Goal: Task Accomplishment & Management: Use online tool/utility

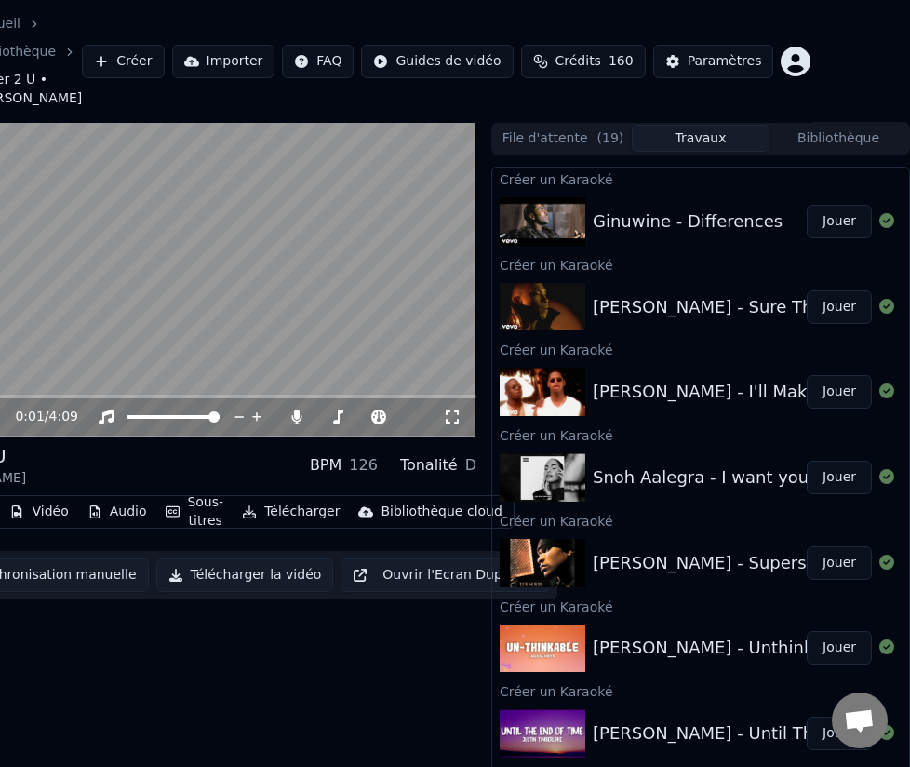
scroll to position [0, 97]
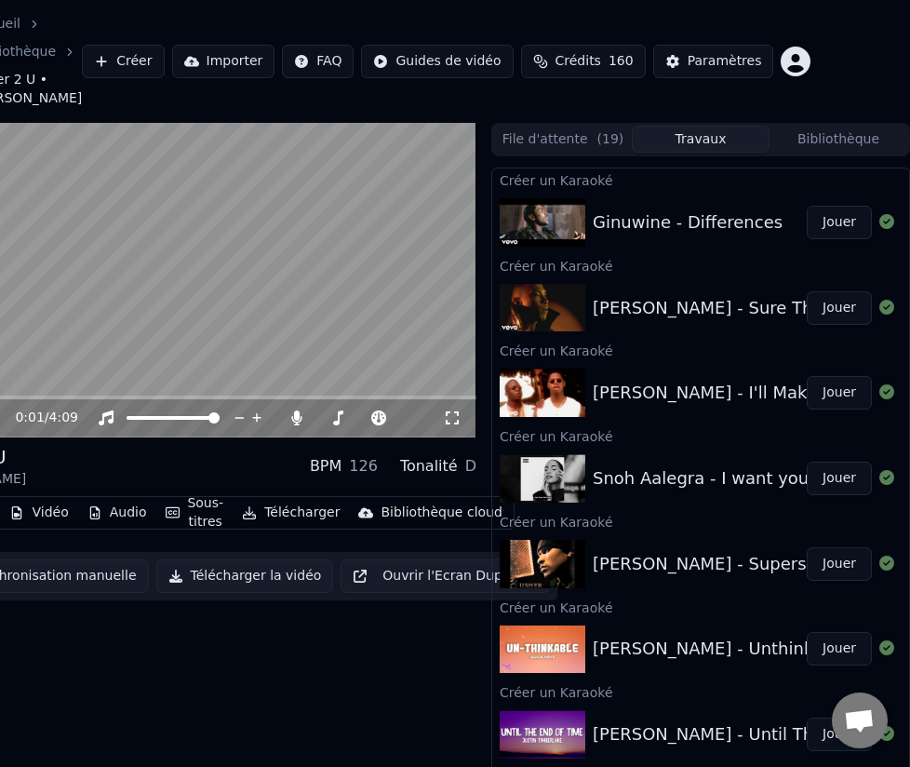
click at [839, 224] on button "Jouer" at bounding box center [839, 222] width 65 height 33
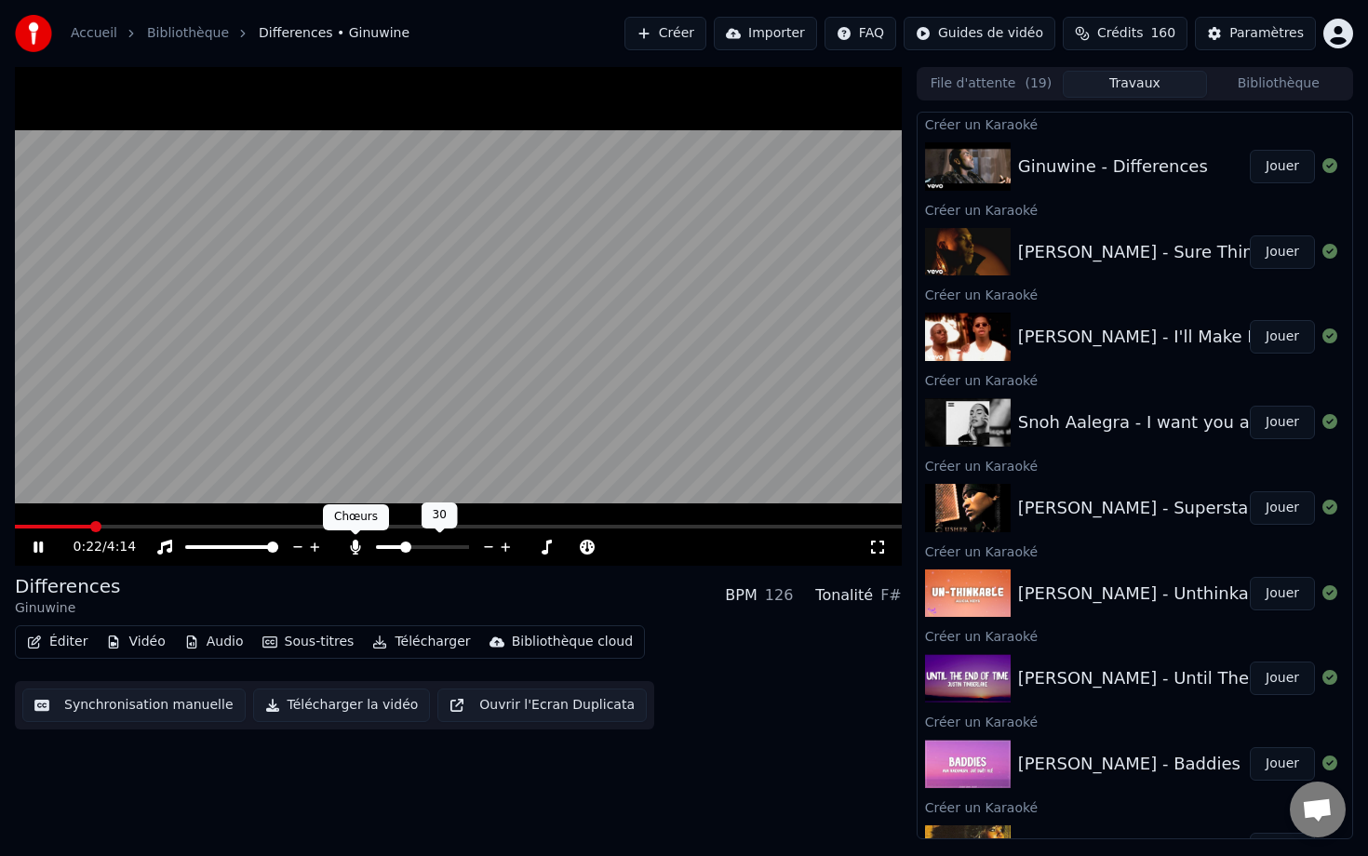
click at [356, 553] on icon at bounding box center [355, 547] width 19 height 15
click at [469, 553] on span at bounding box center [463, 547] width 11 height 11
click at [63, 532] on div "0:26 / 4:14" at bounding box center [458, 546] width 887 height 37
click at [60, 528] on div "0:26 / 4:14" at bounding box center [458, 546] width 887 height 37
click at [59, 528] on div "0:27 / 4:14" at bounding box center [458, 546] width 887 height 37
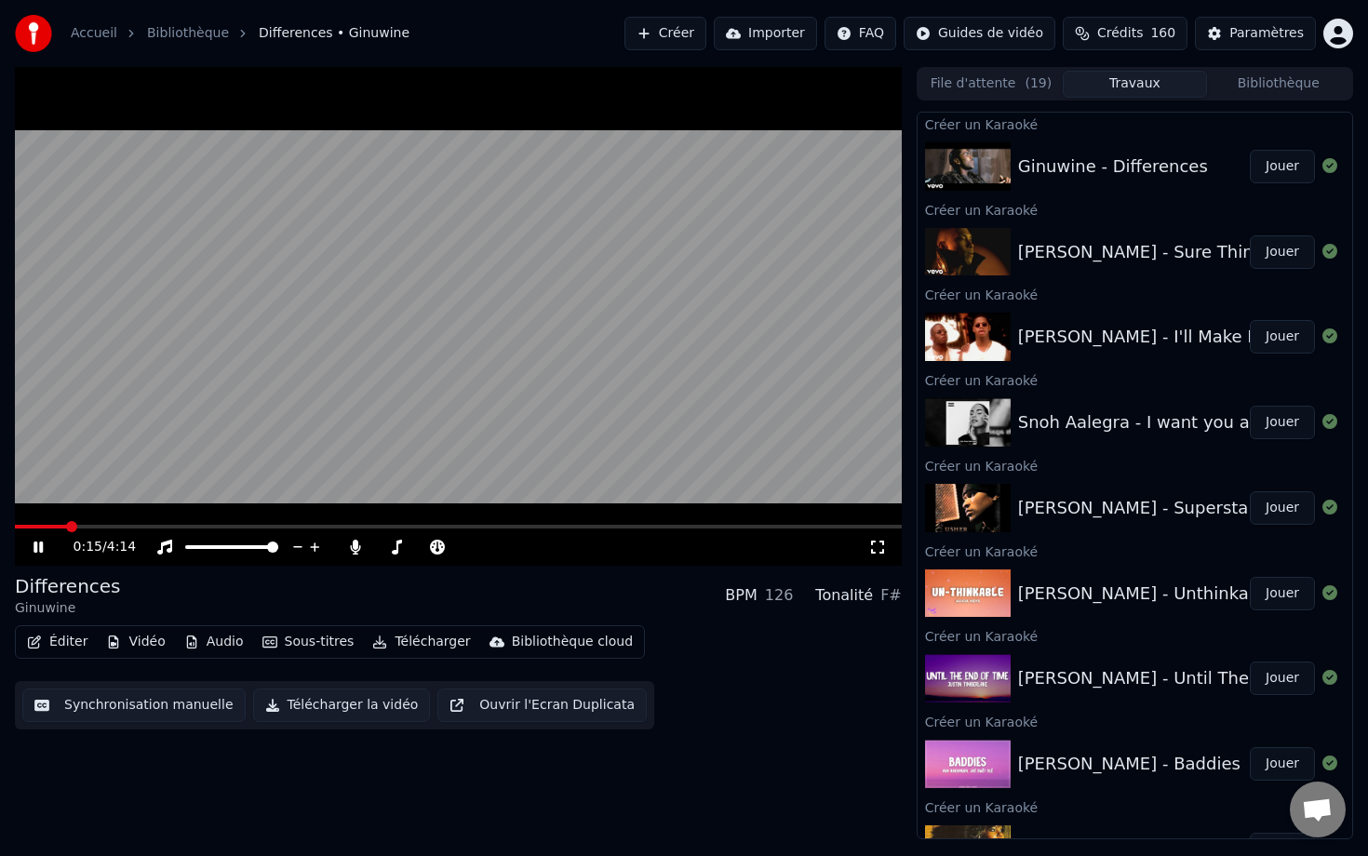
click at [66, 528] on span at bounding box center [71, 526] width 11 height 11
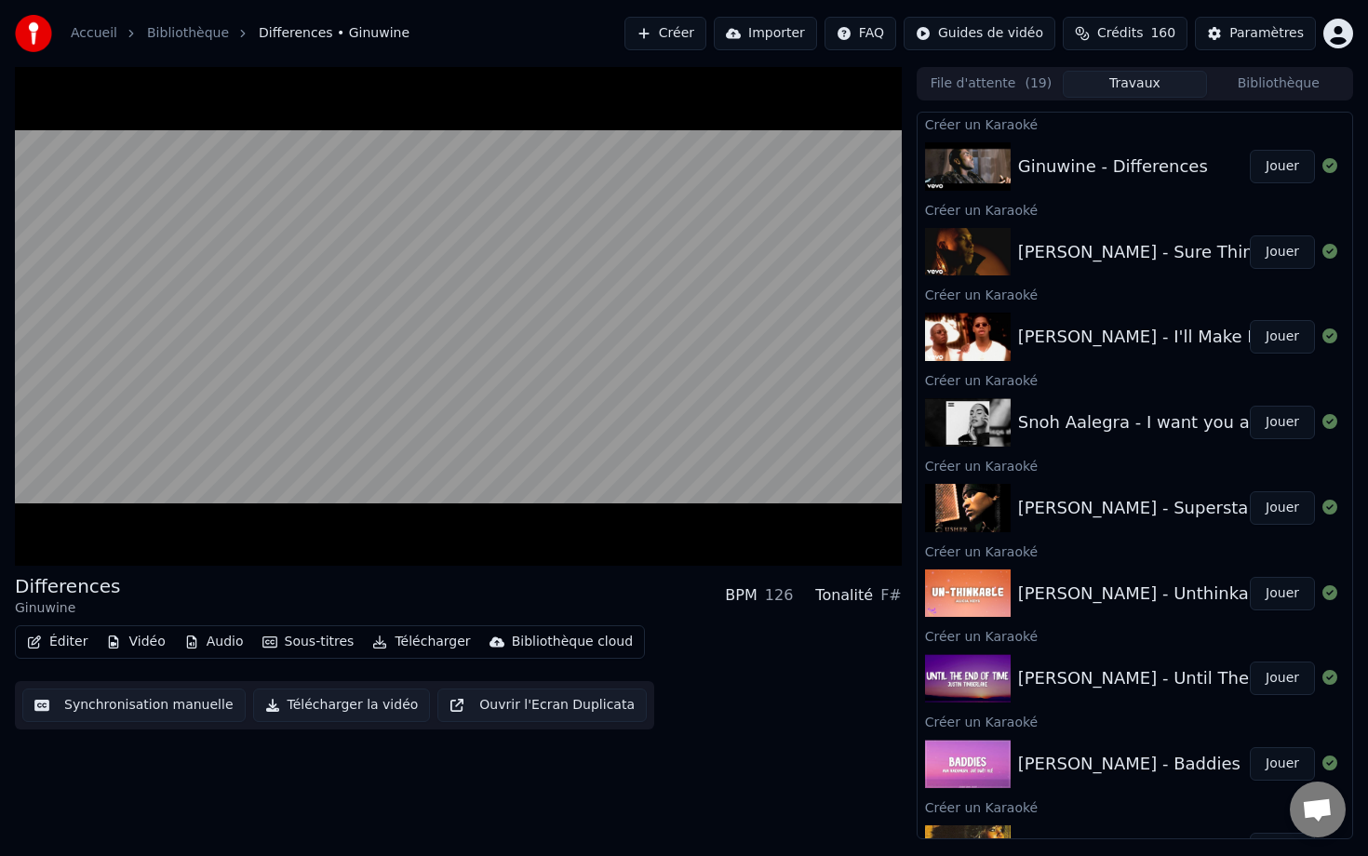
click at [145, 708] on button "Synchronisation manuelle" at bounding box center [133, 705] width 223 height 33
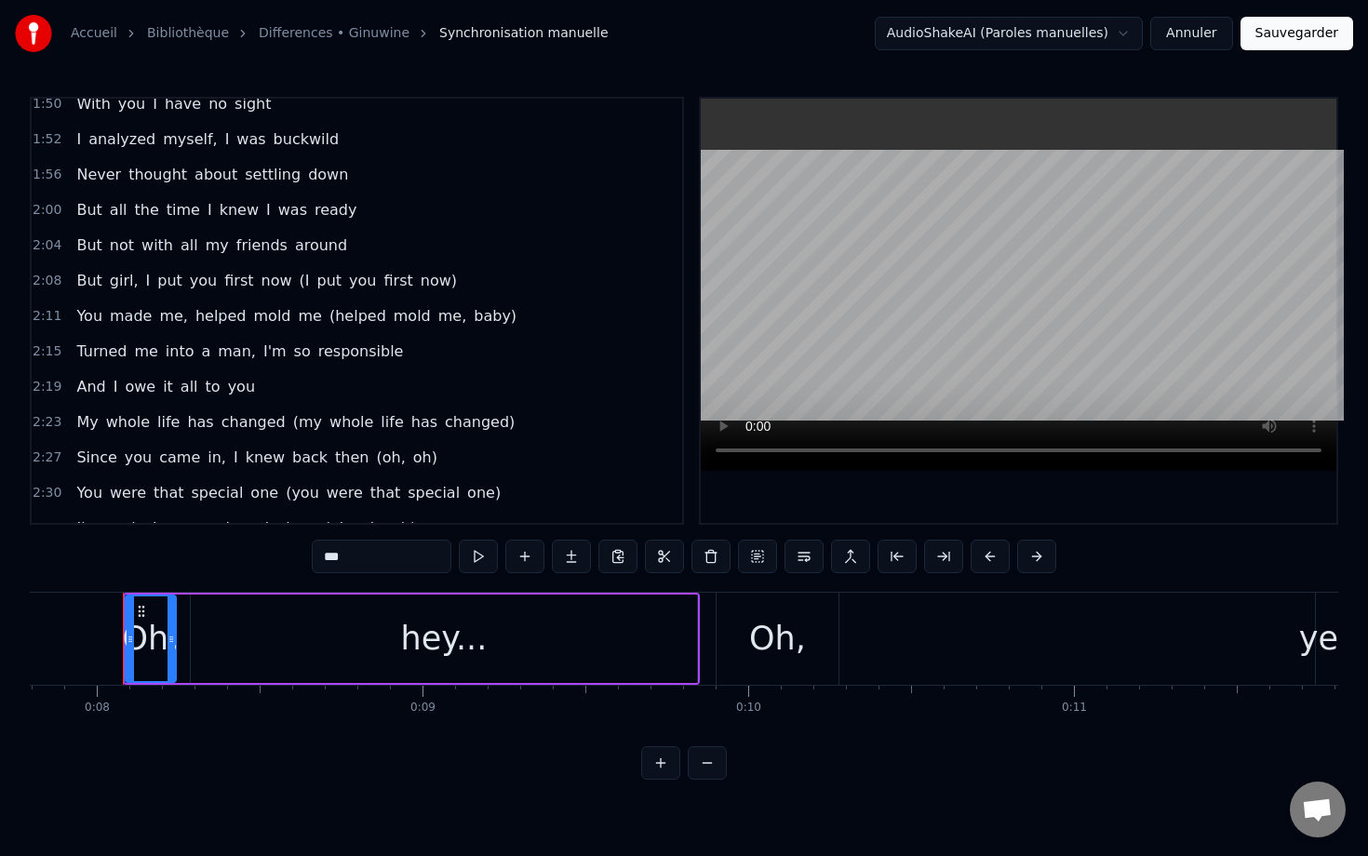
scroll to position [1045, 0]
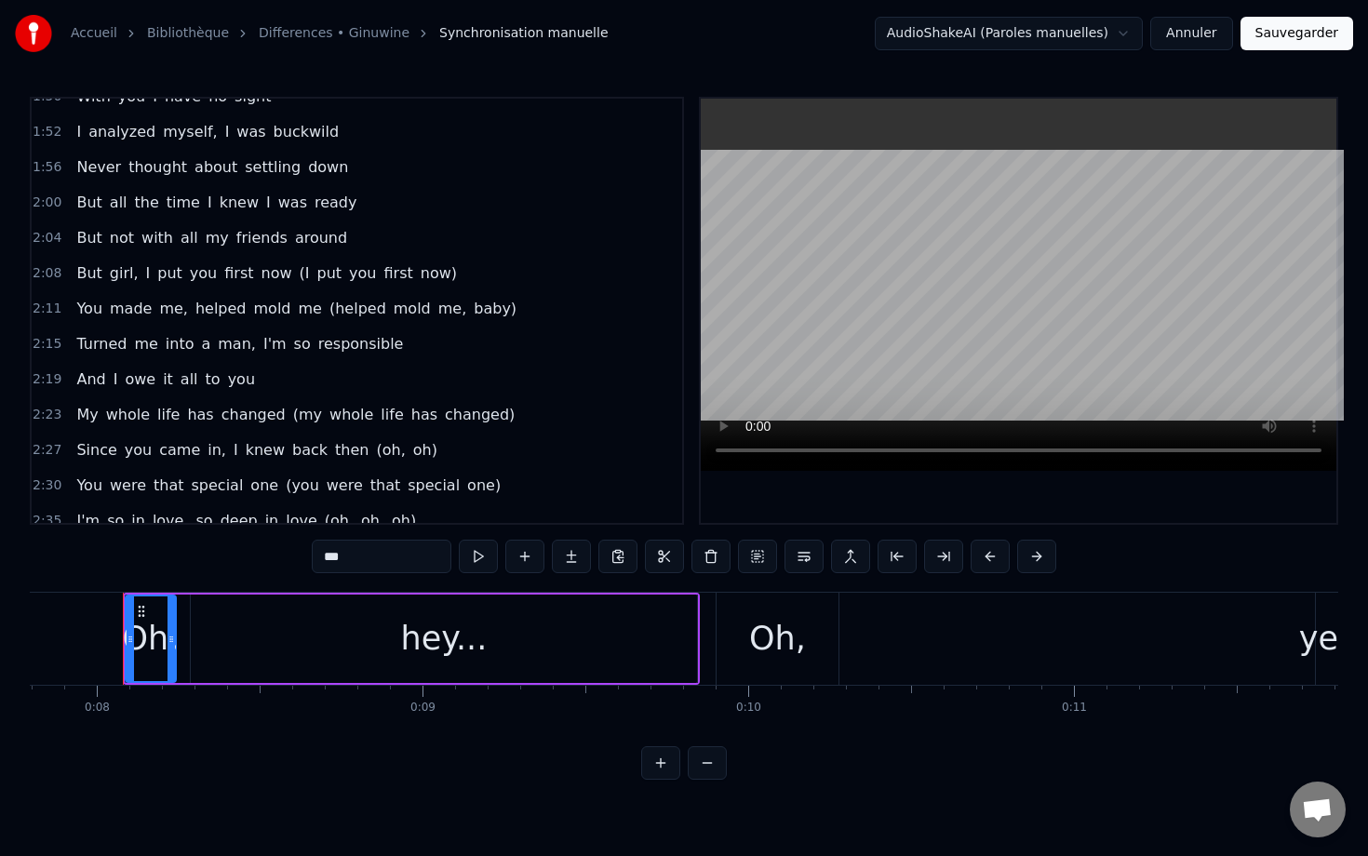
click at [426, 269] on span "now)" at bounding box center [439, 272] width 40 height 21
type input "****"
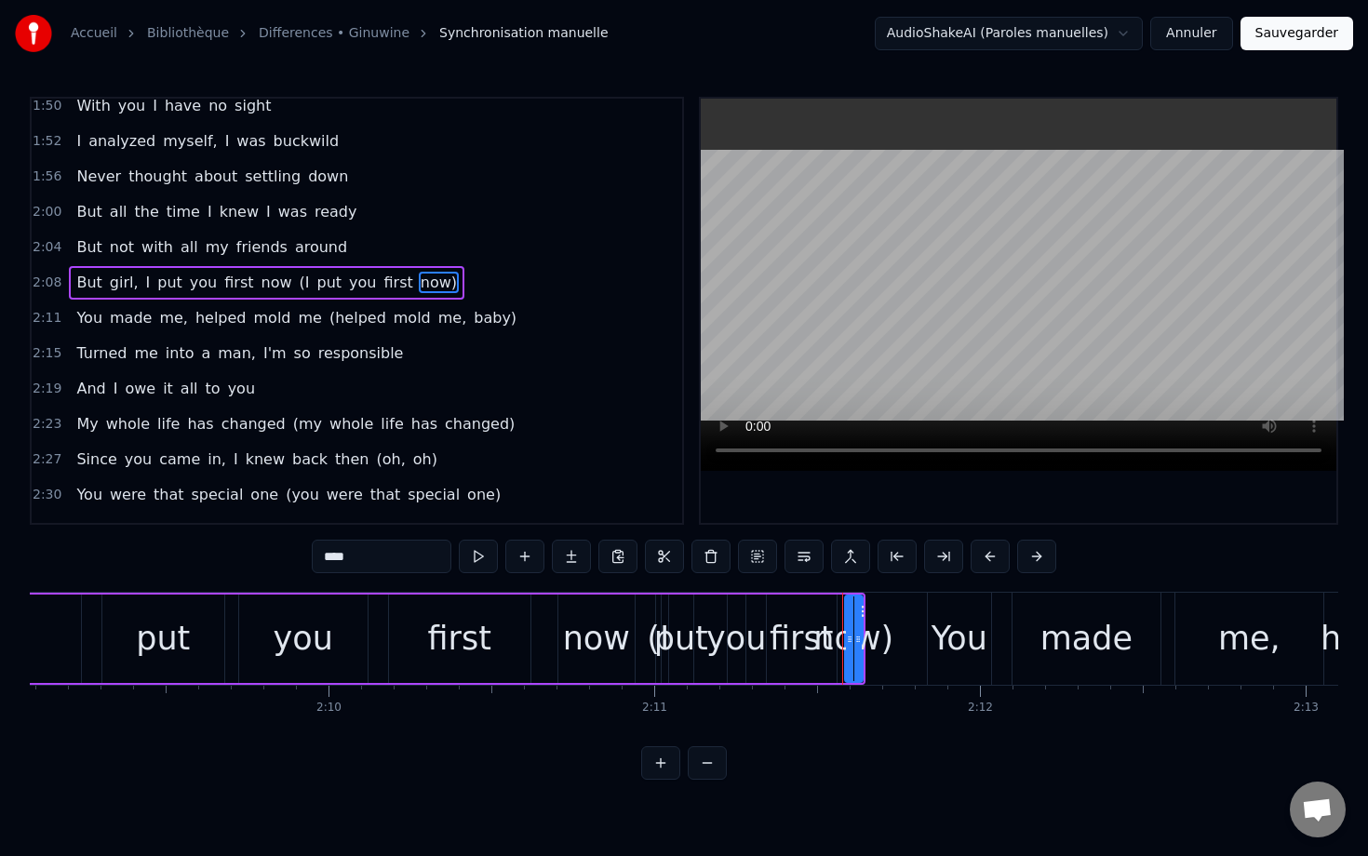
scroll to position [0, 42755]
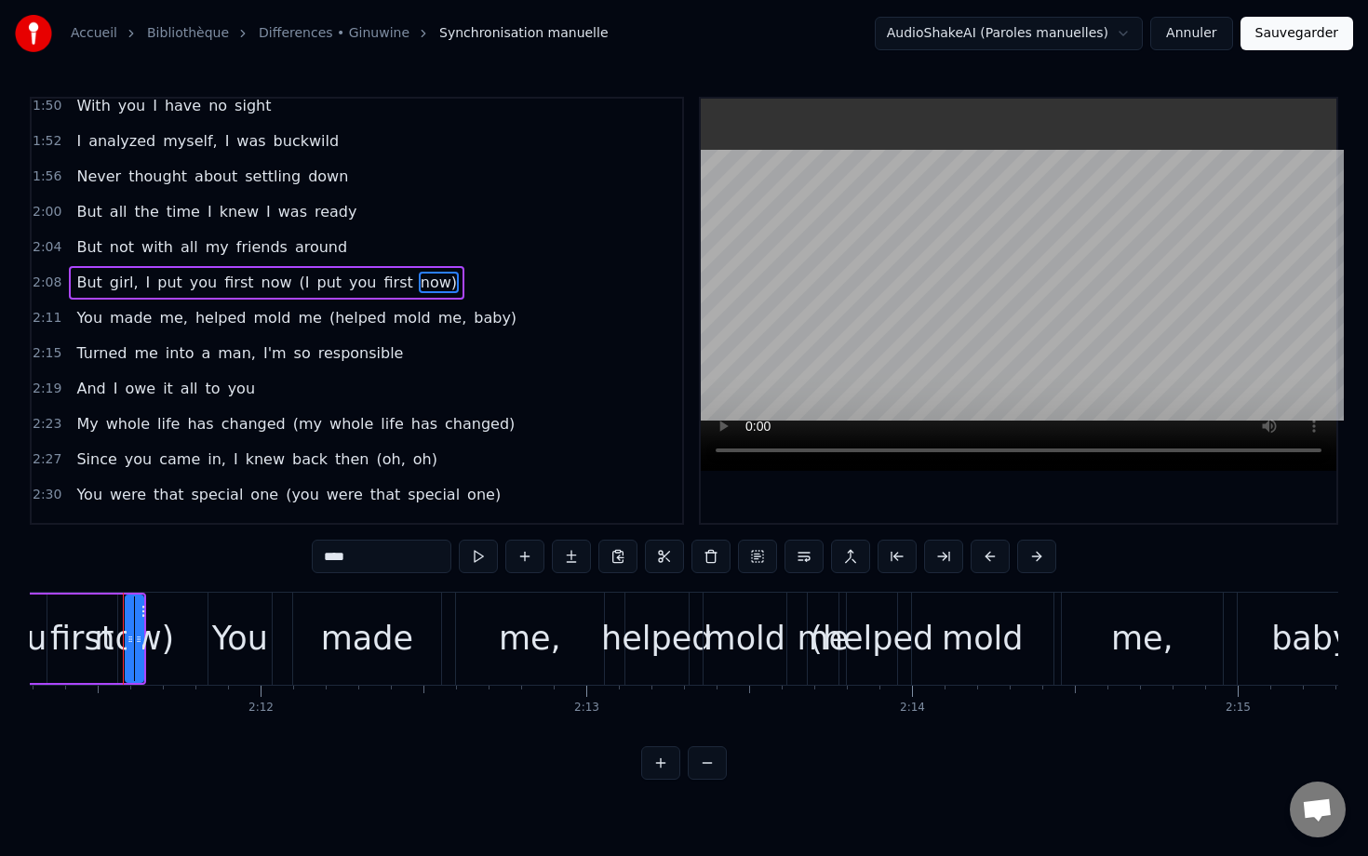
click at [294, 35] on link "Differences • Ginuwine" at bounding box center [334, 33] width 151 height 19
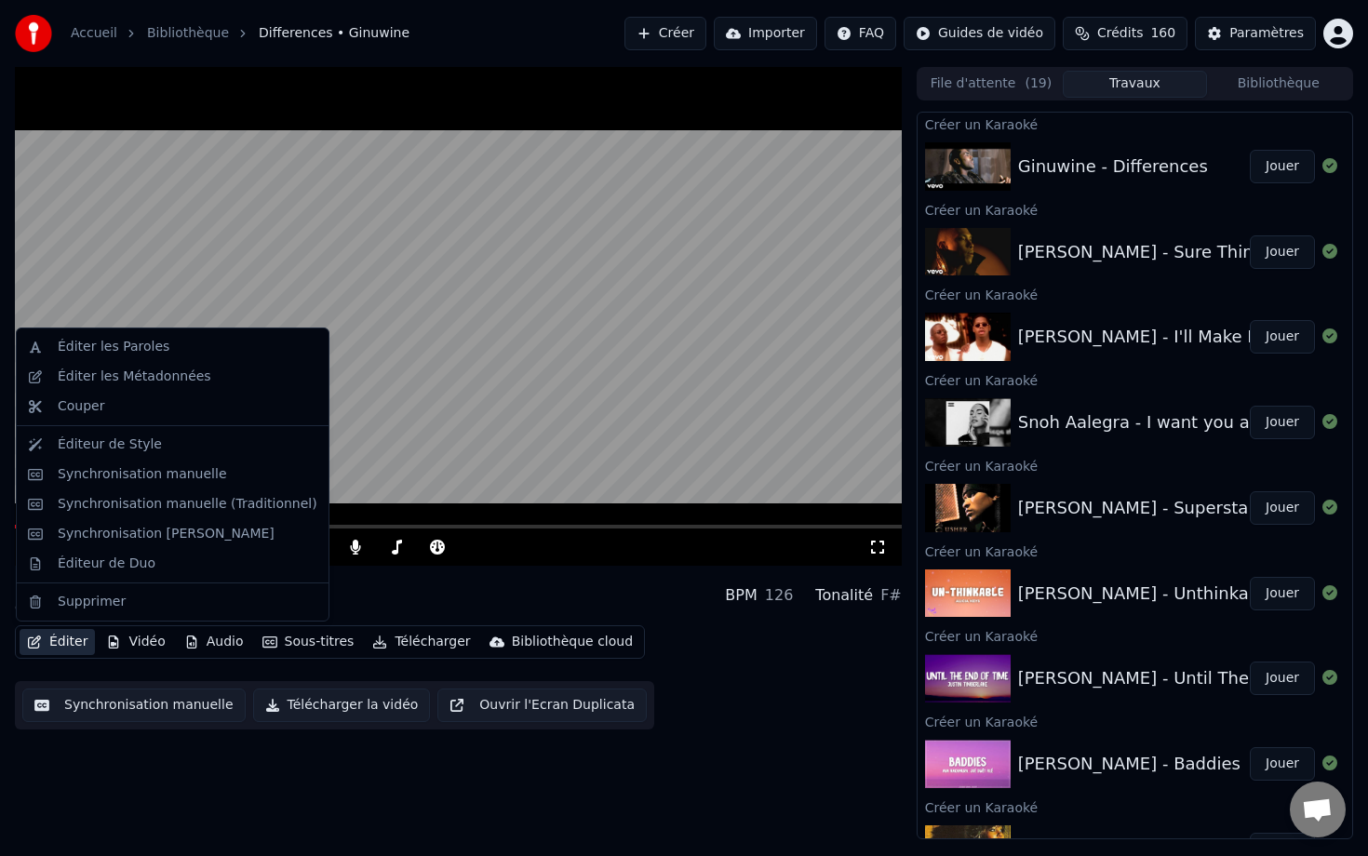
click at [40, 639] on icon "button" at bounding box center [34, 641] width 15 height 13
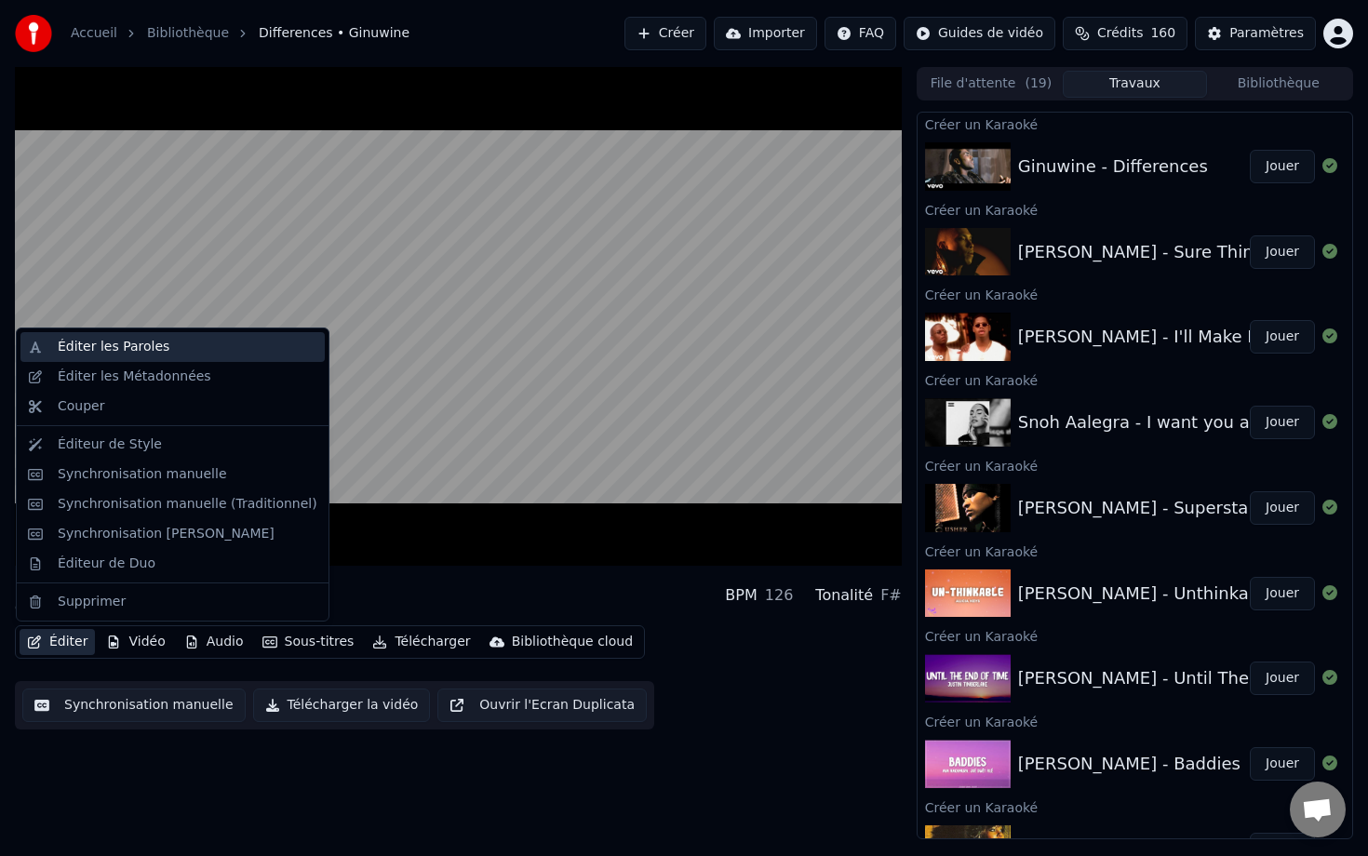
click at [179, 341] on div "Éditer les Paroles" at bounding box center [188, 347] width 260 height 19
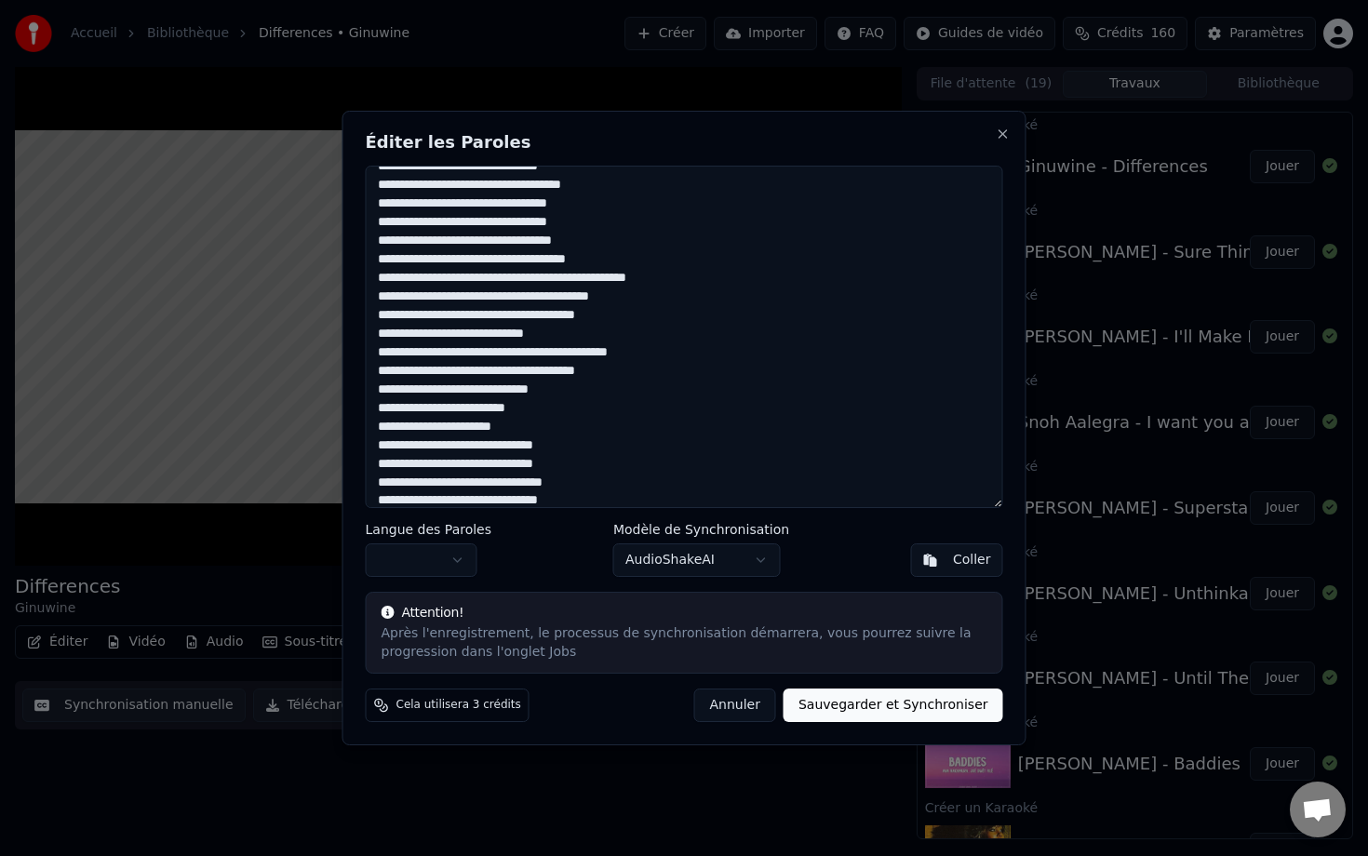
scroll to position [297, 0]
click at [753, 700] on button "Annuler" at bounding box center [735, 705] width 82 height 33
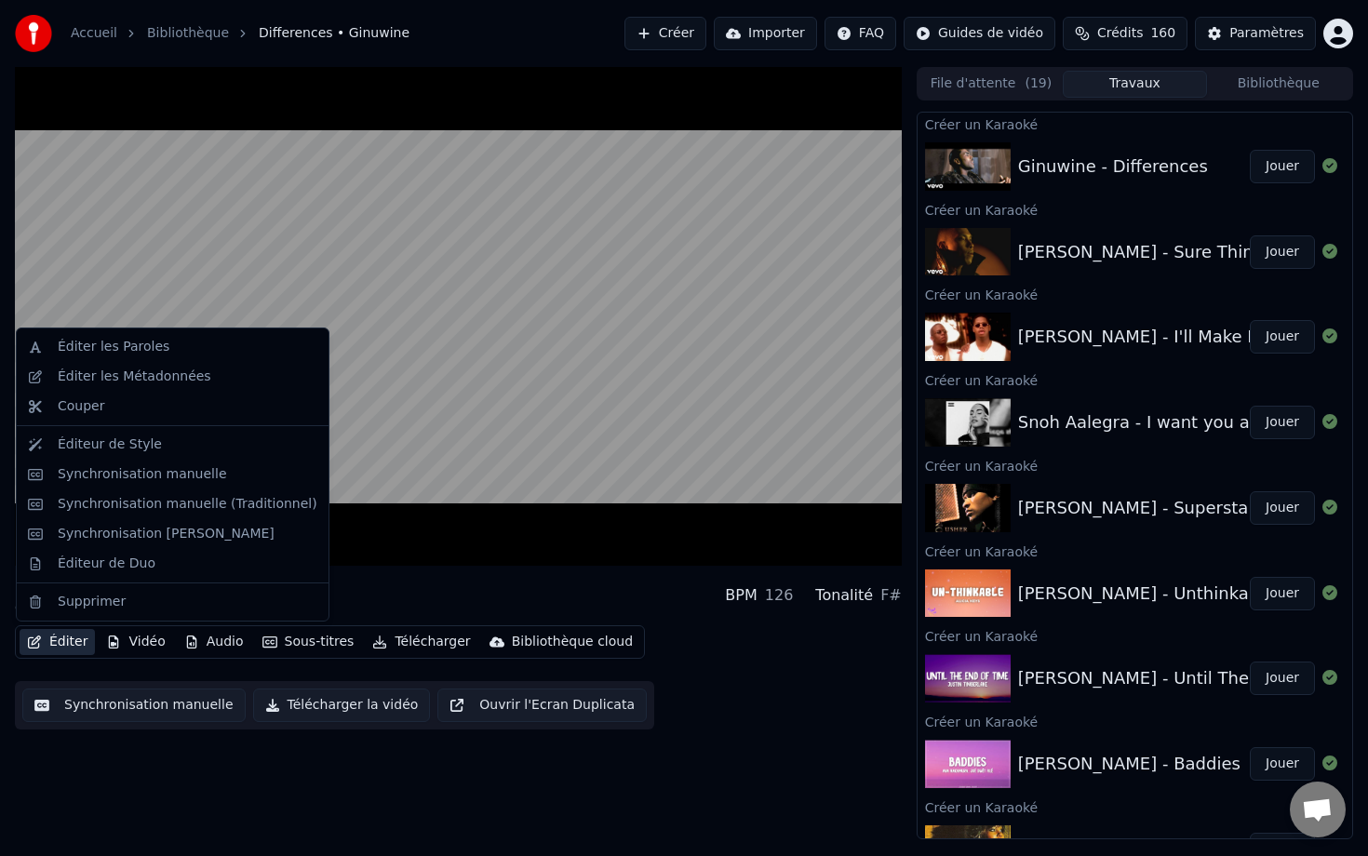
click at [40, 639] on icon "button" at bounding box center [34, 641] width 15 height 13
click at [94, 479] on div "Synchronisation manuelle" at bounding box center [142, 474] width 169 height 19
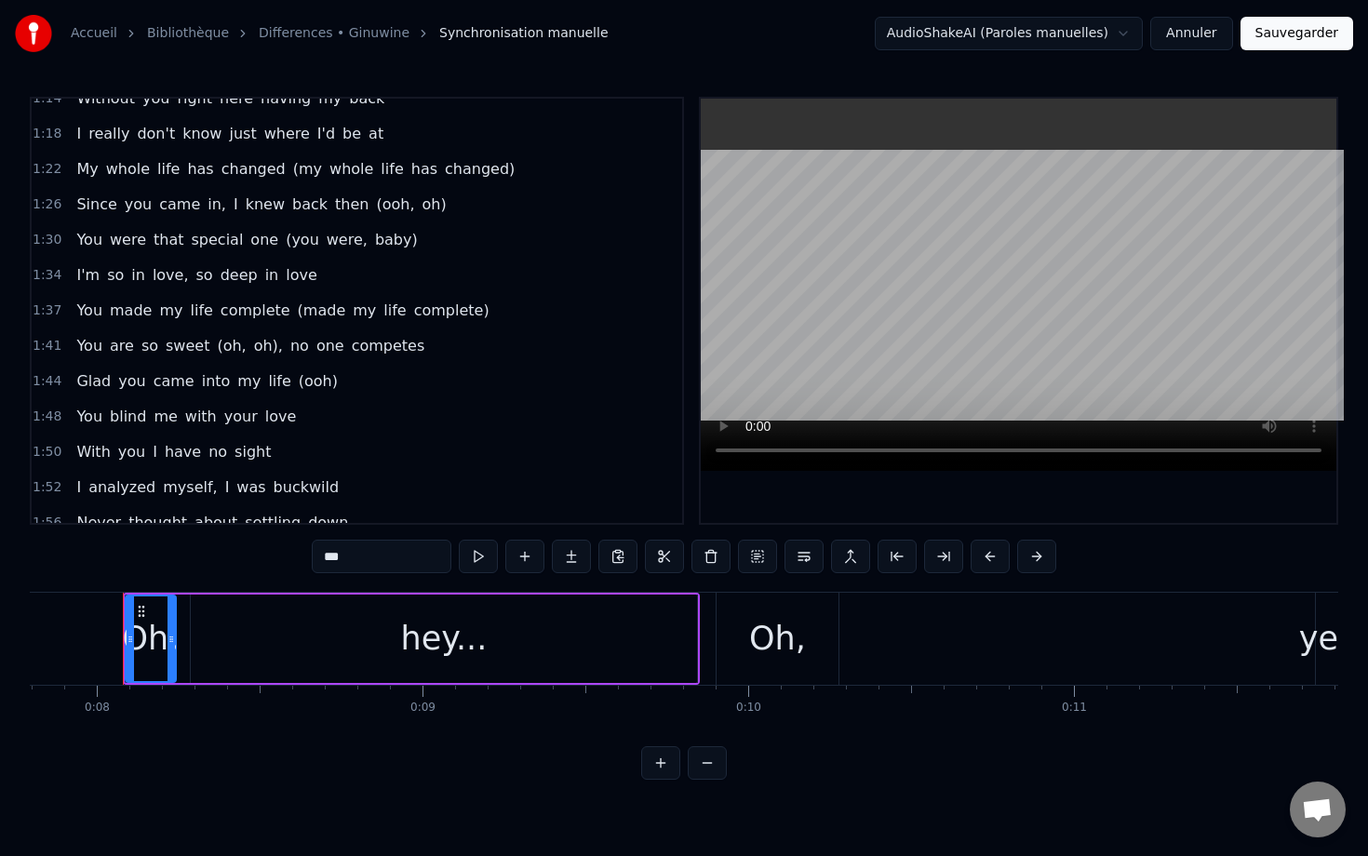
scroll to position [711, 0]
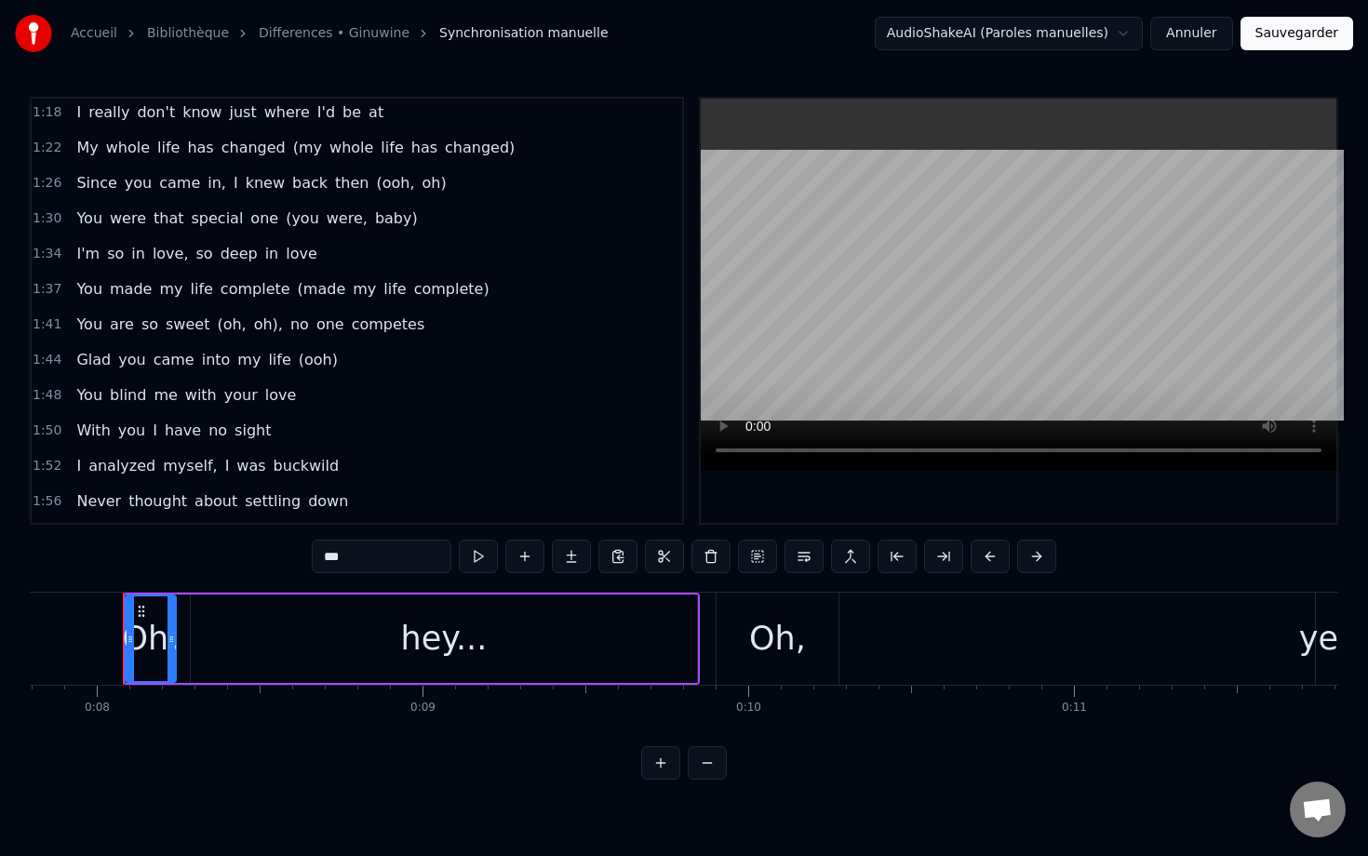
click at [301, 152] on div "My whole life has changed (my whole life has changed)" at bounding box center [295, 147] width 453 height 33
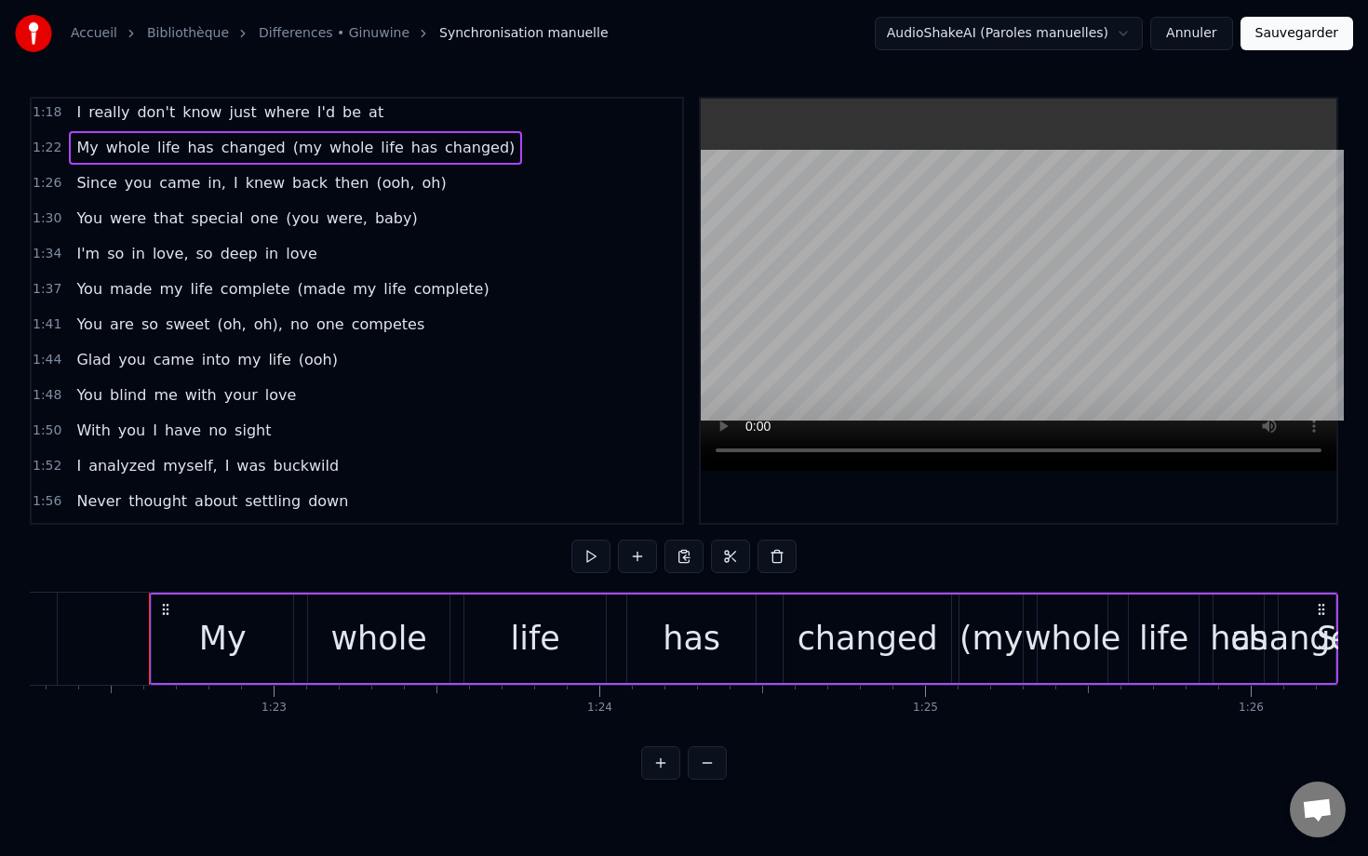
click at [291, 151] on span "(my" at bounding box center [307, 147] width 33 height 21
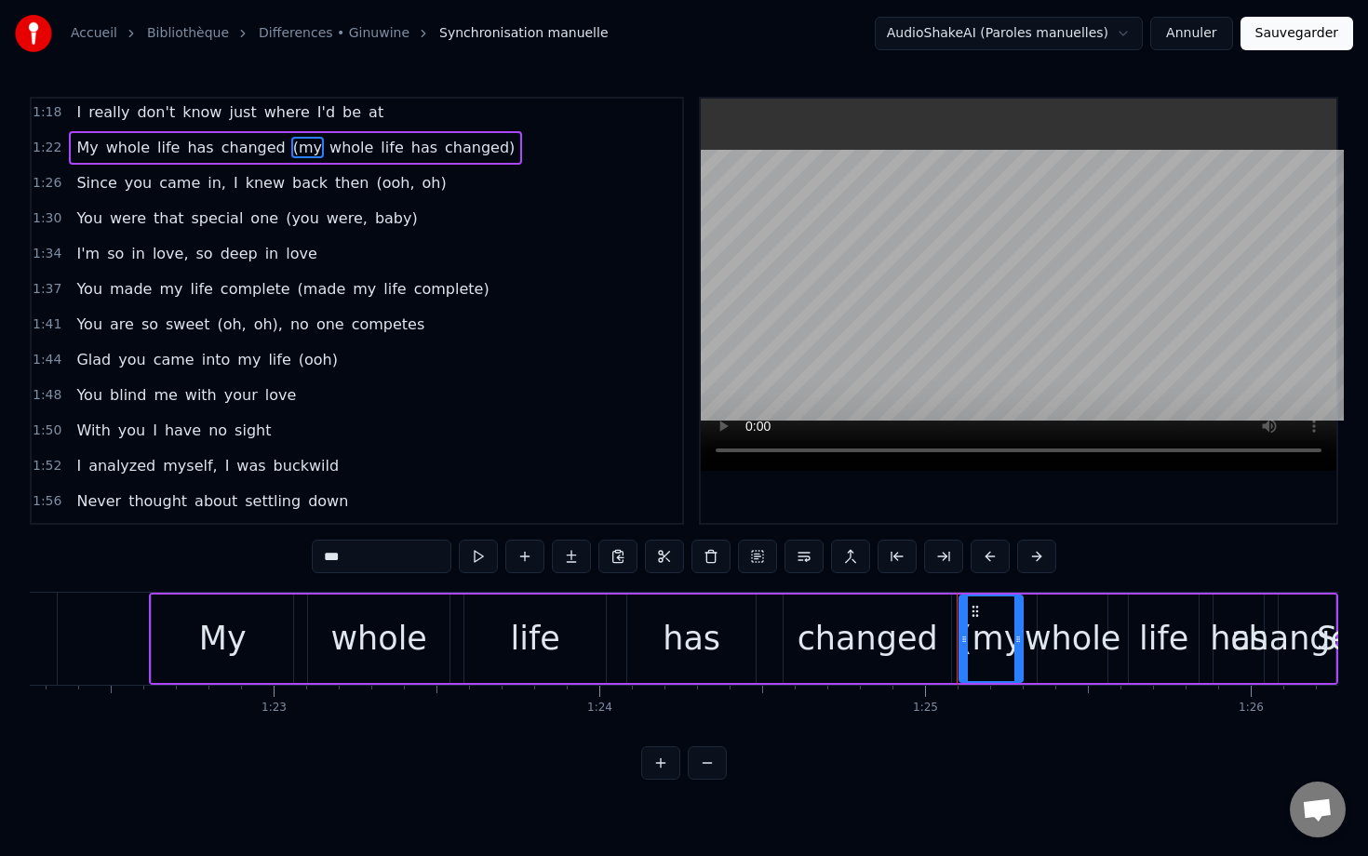
scroll to position [0, 26811]
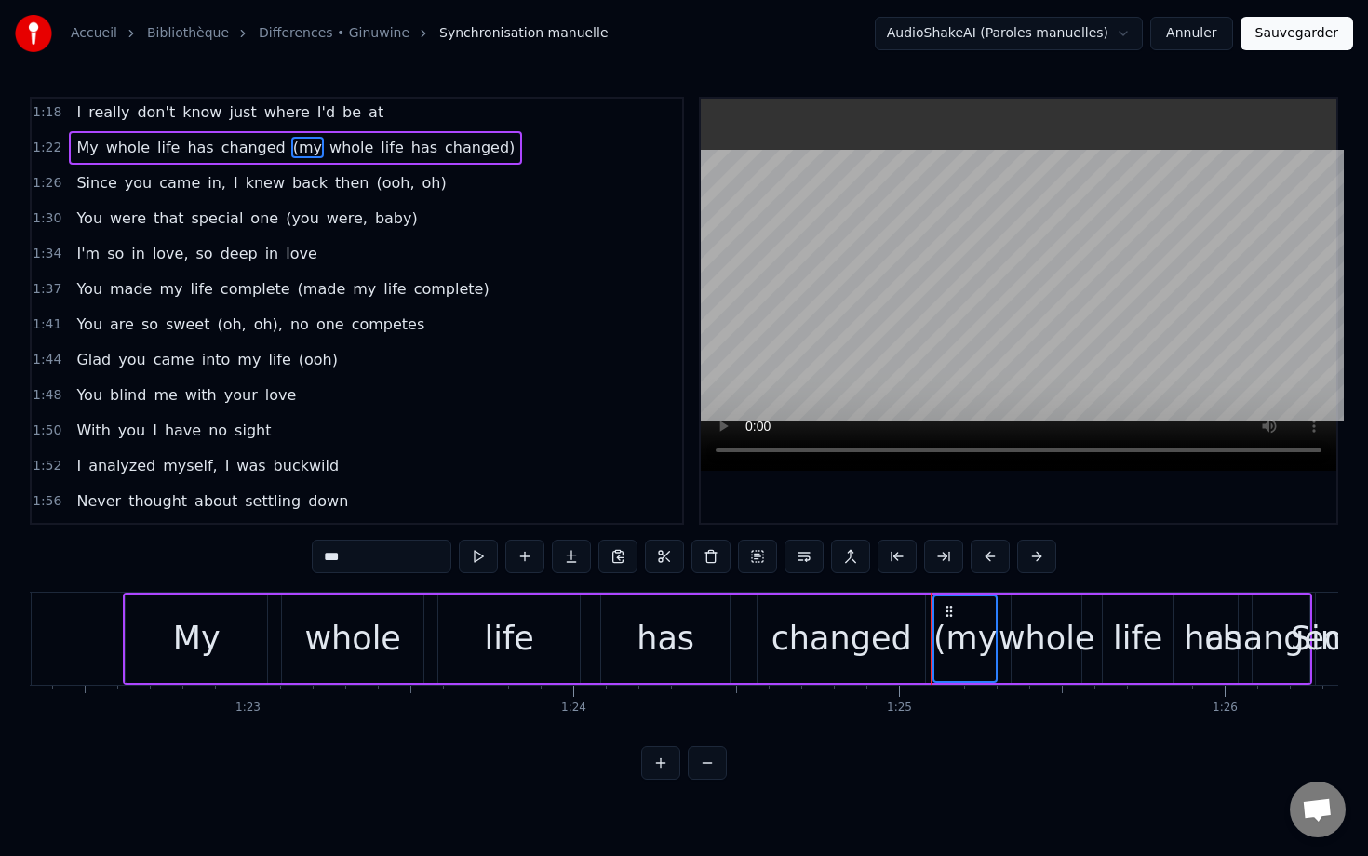
click at [328, 154] on span "whole" at bounding box center [351, 147] width 47 height 21
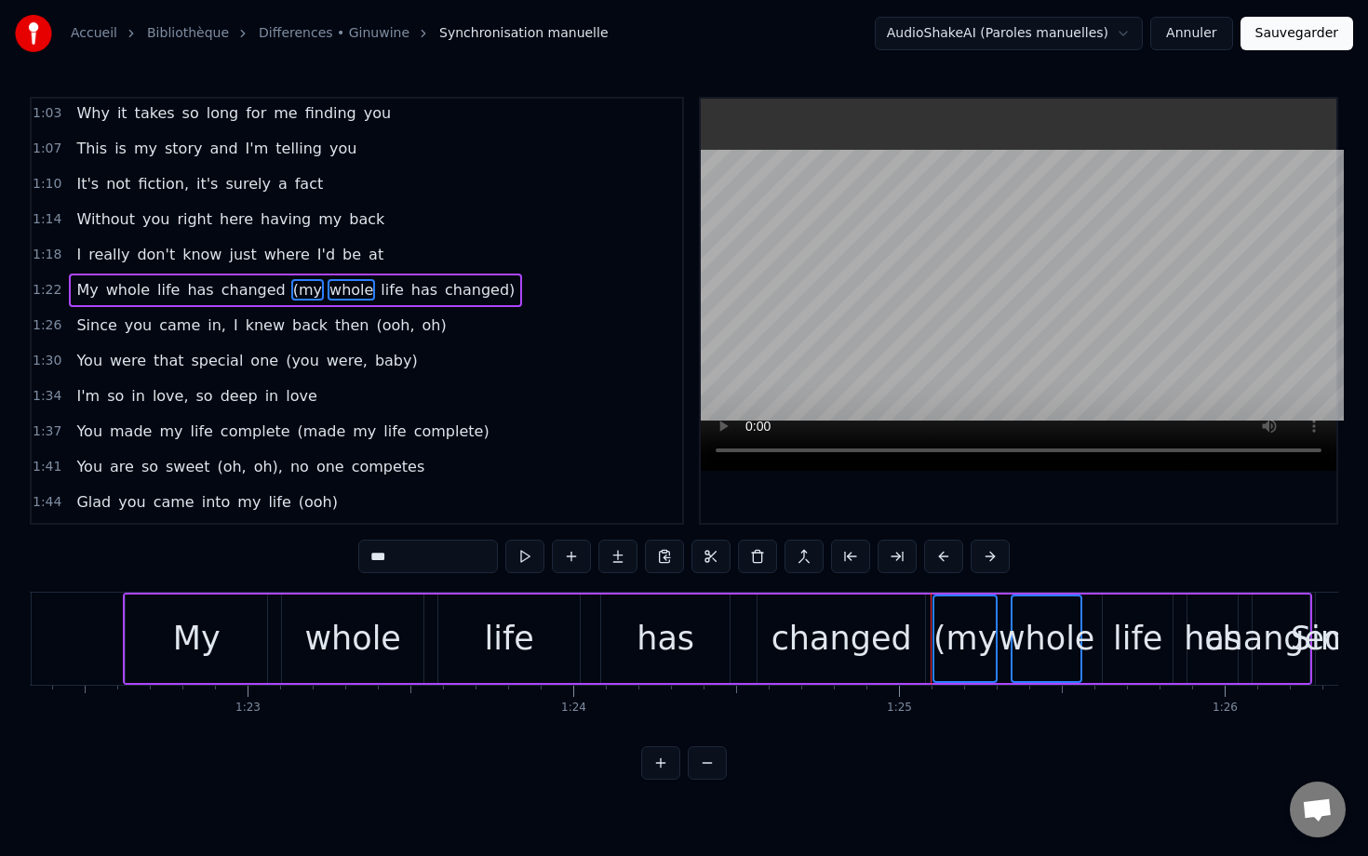
scroll to position [548, 0]
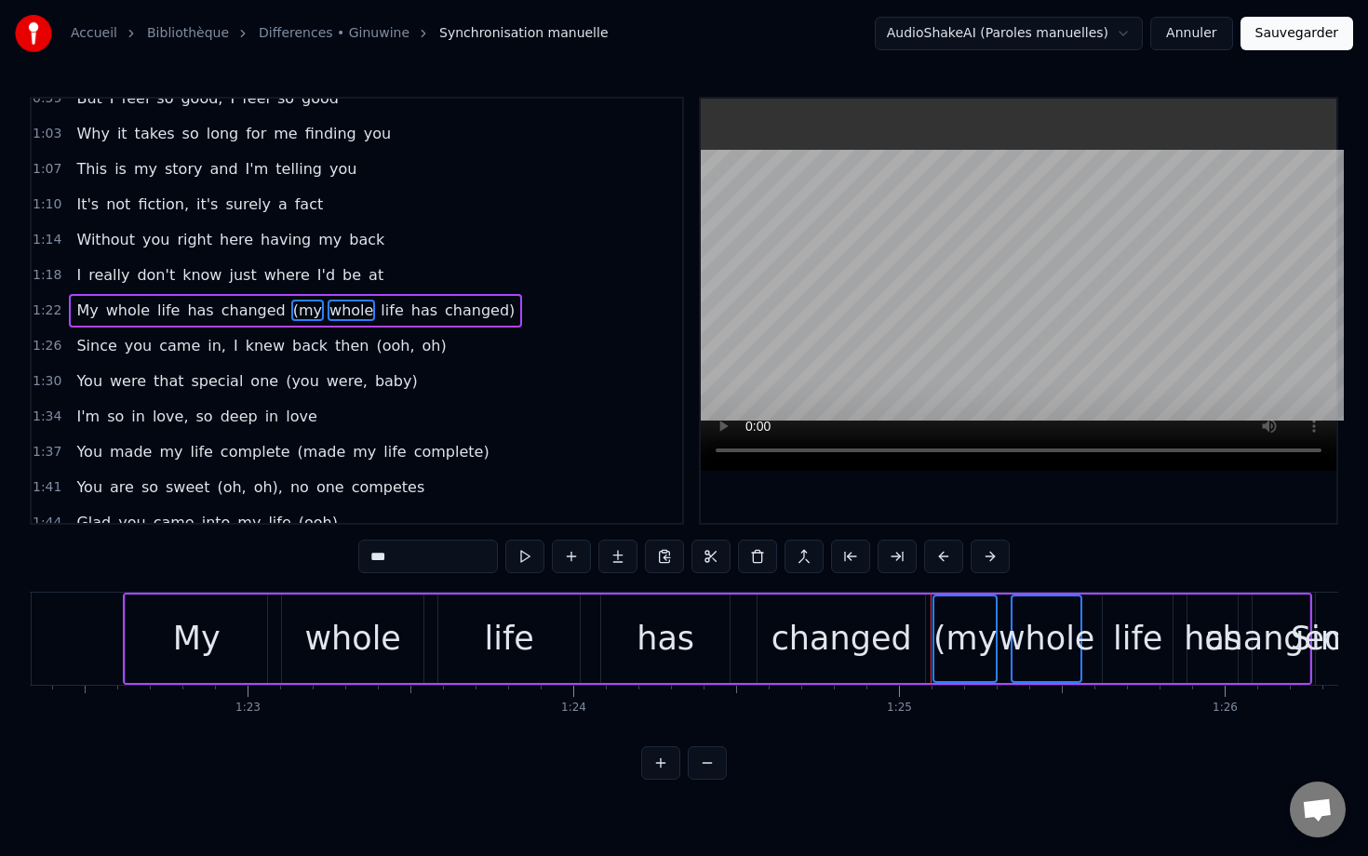
click at [379, 307] on span "life" at bounding box center [392, 310] width 26 height 21
click at [409, 307] on span "has" at bounding box center [424, 310] width 30 height 21
click at [443, 308] on span "changed)" at bounding box center [480, 310] width 74 height 21
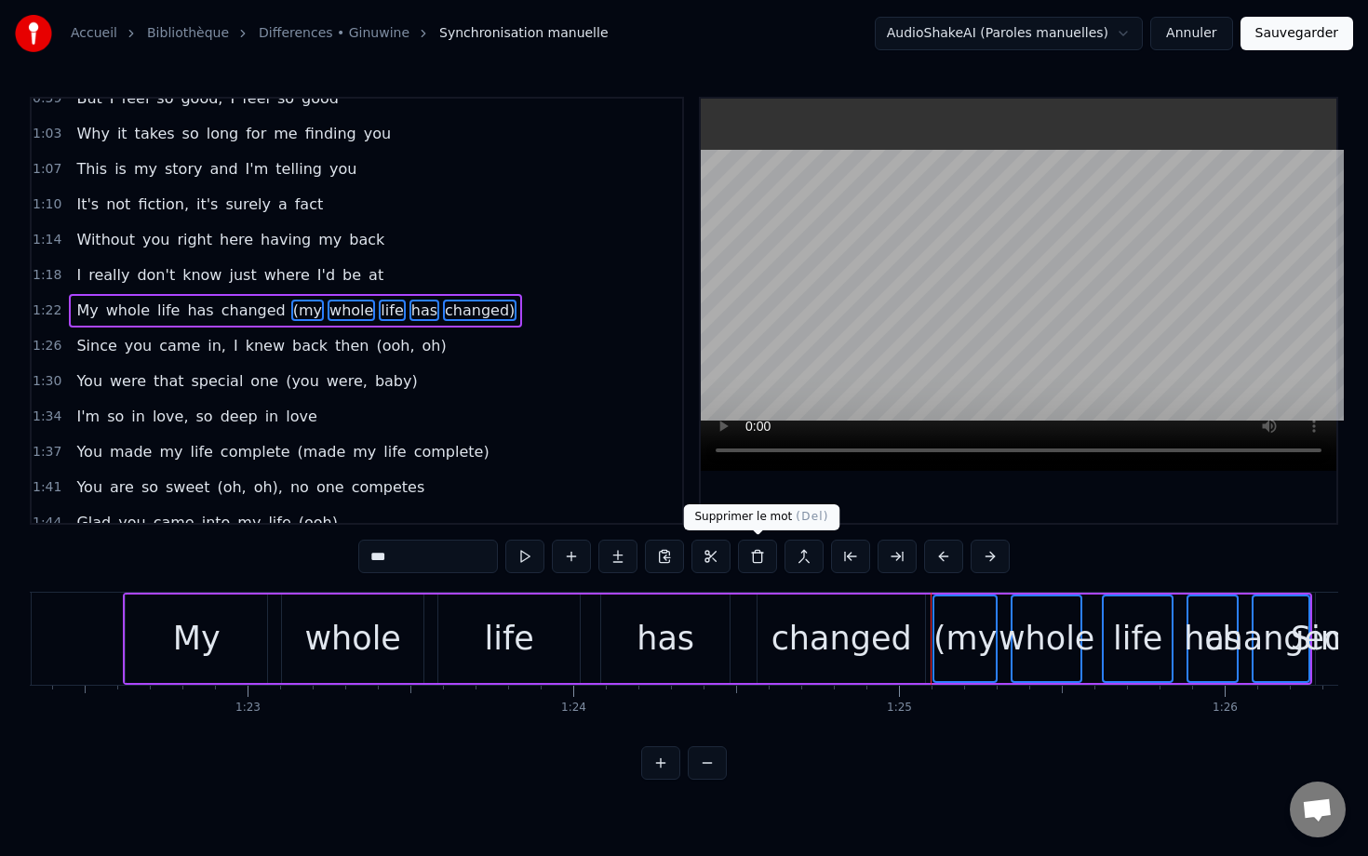
click at [760, 562] on button at bounding box center [757, 556] width 39 height 33
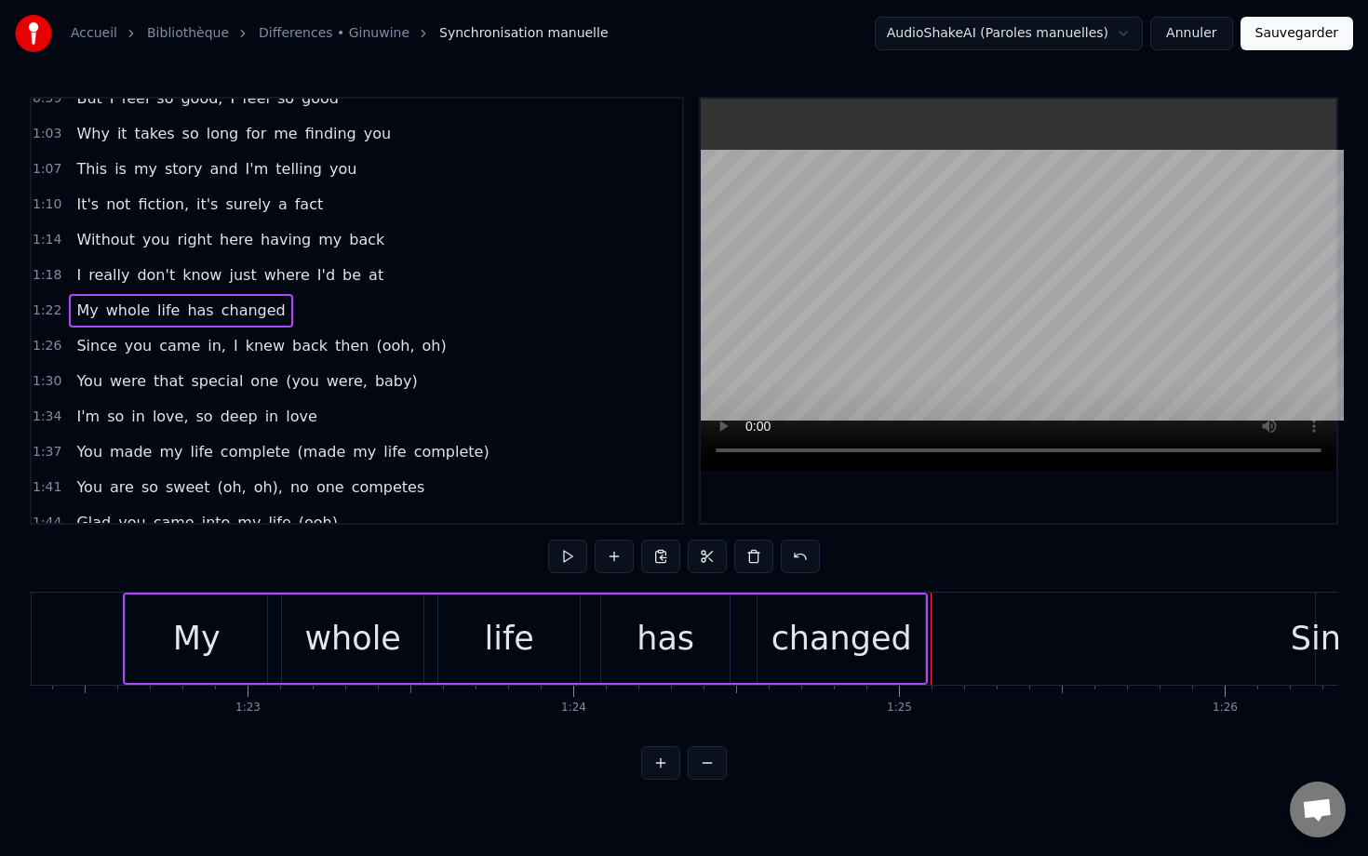
click at [374, 350] on span "(ooh," at bounding box center [395, 345] width 42 height 21
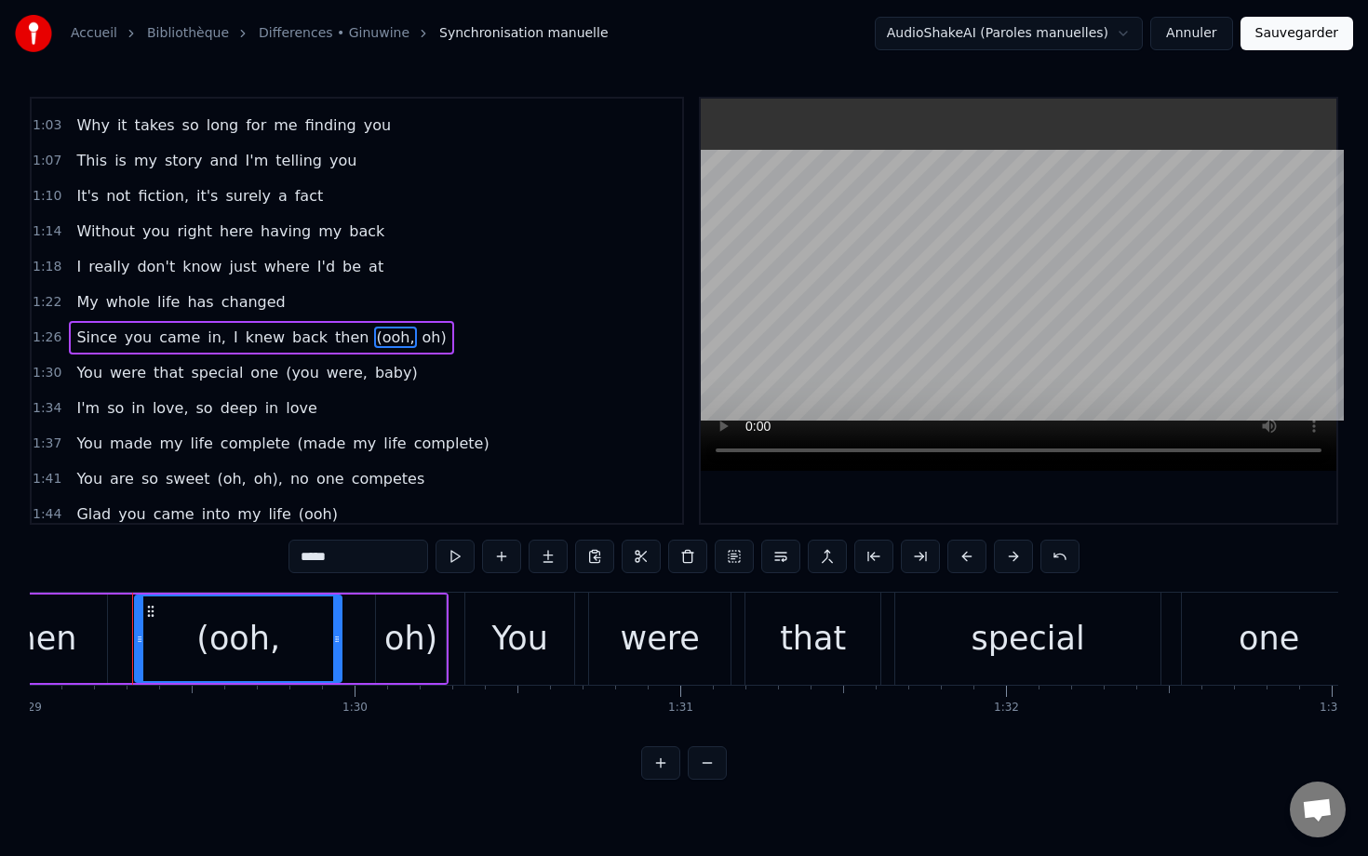
scroll to position [0, 28993]
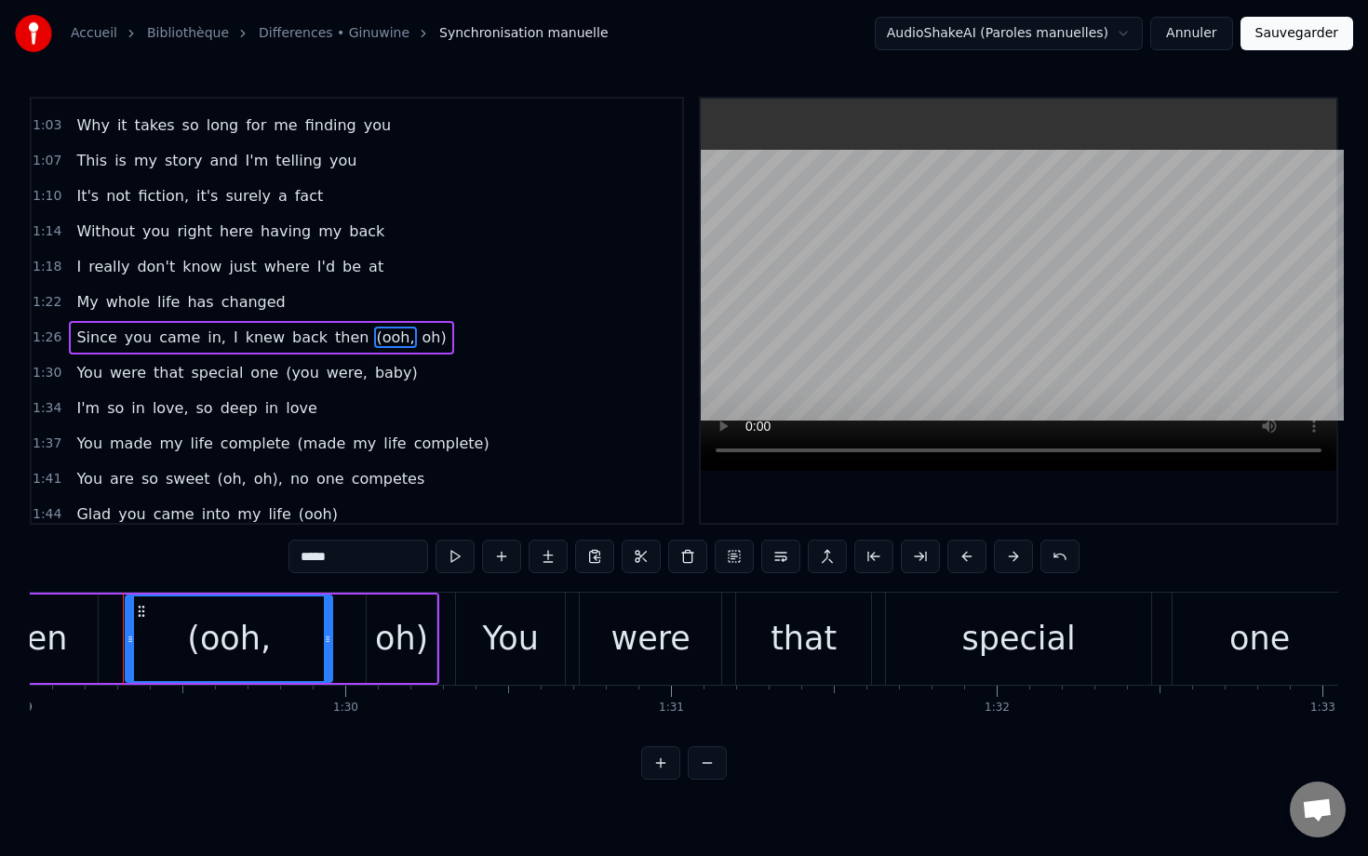
click at [421, 344] on span "oh)" at bounding box center [435, 337] width 28 height 21
type input "***"
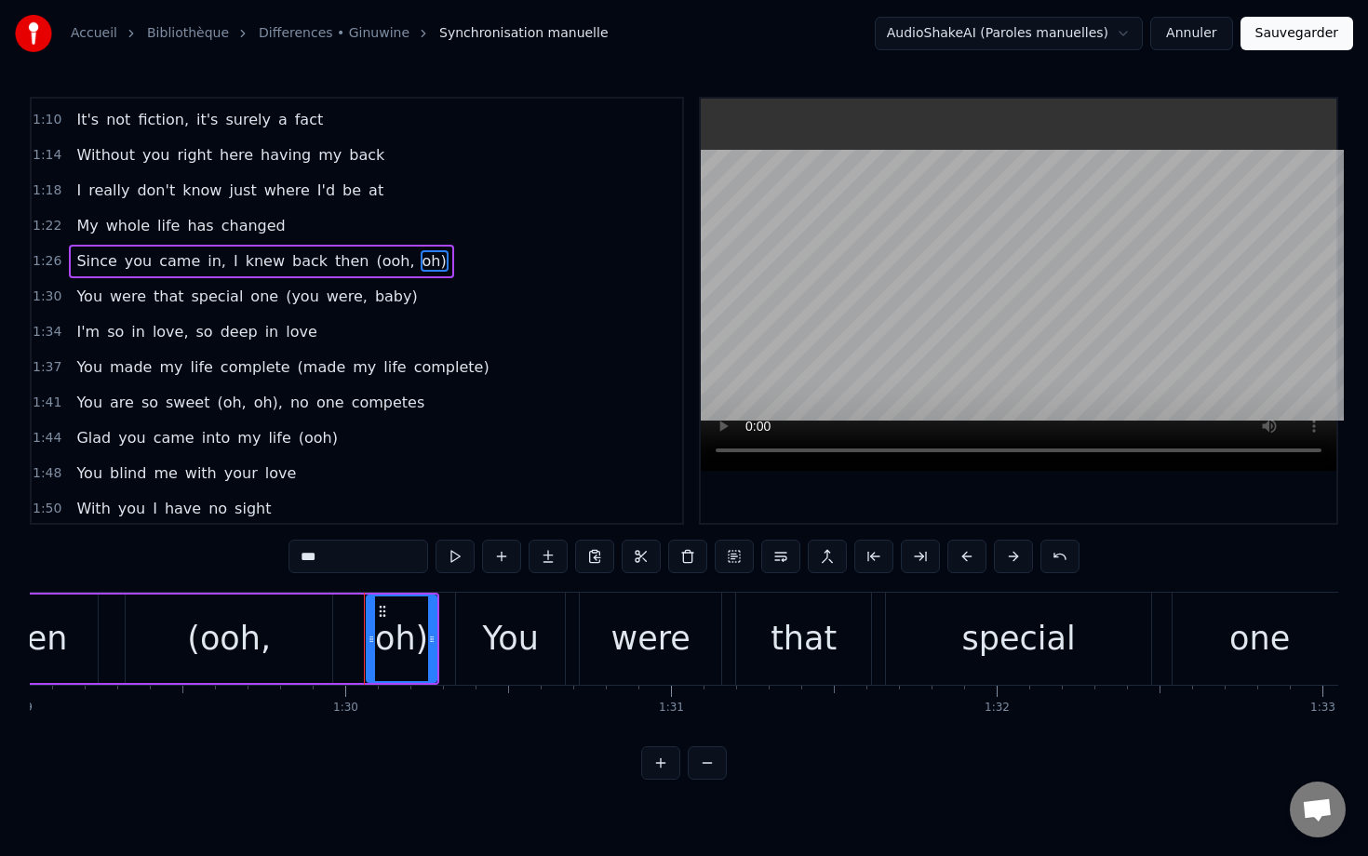
scroll to position [610, 0]
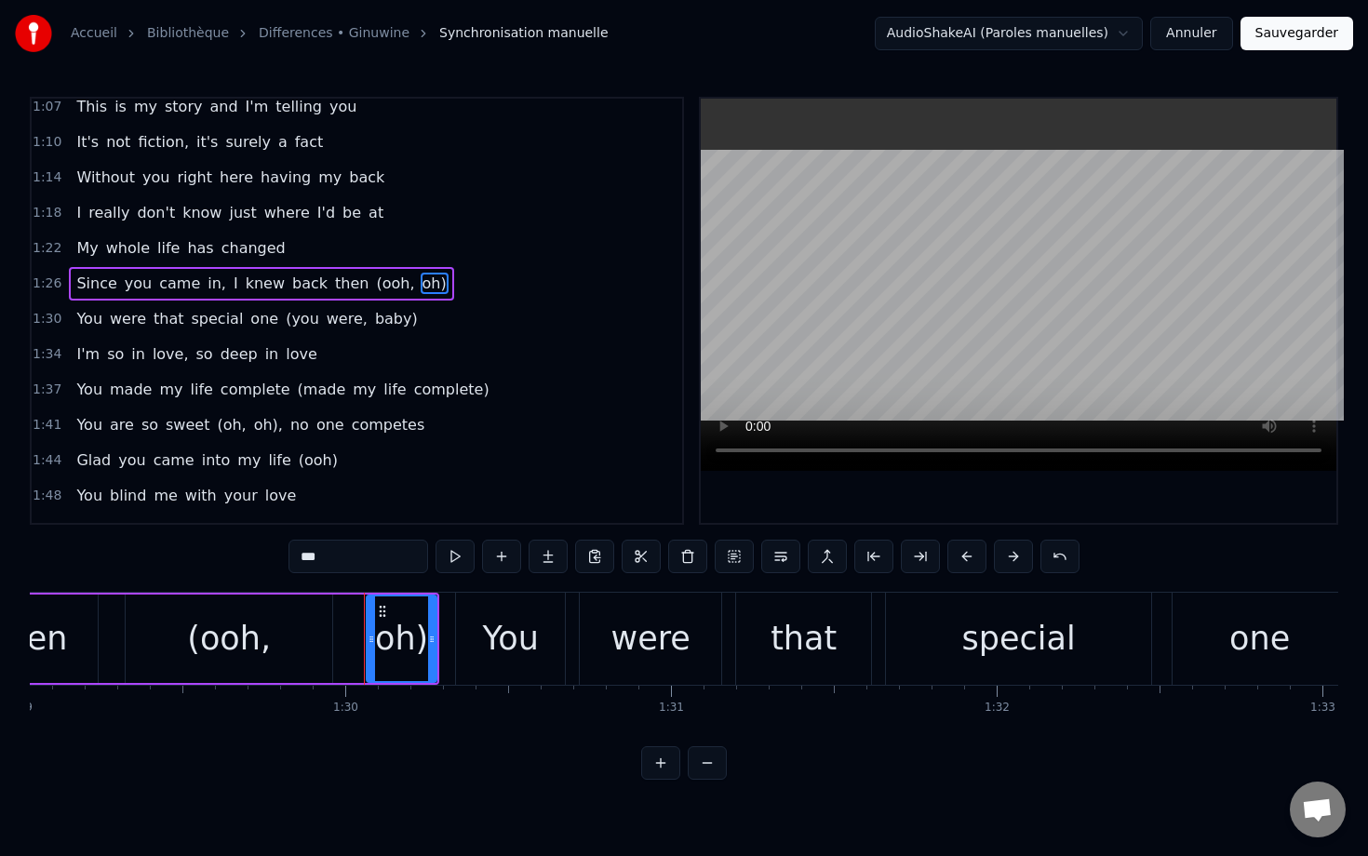
click at [63, 240] on div "1:22 My whole life has changed" at bounding box center [357, 248] width 650 height 35
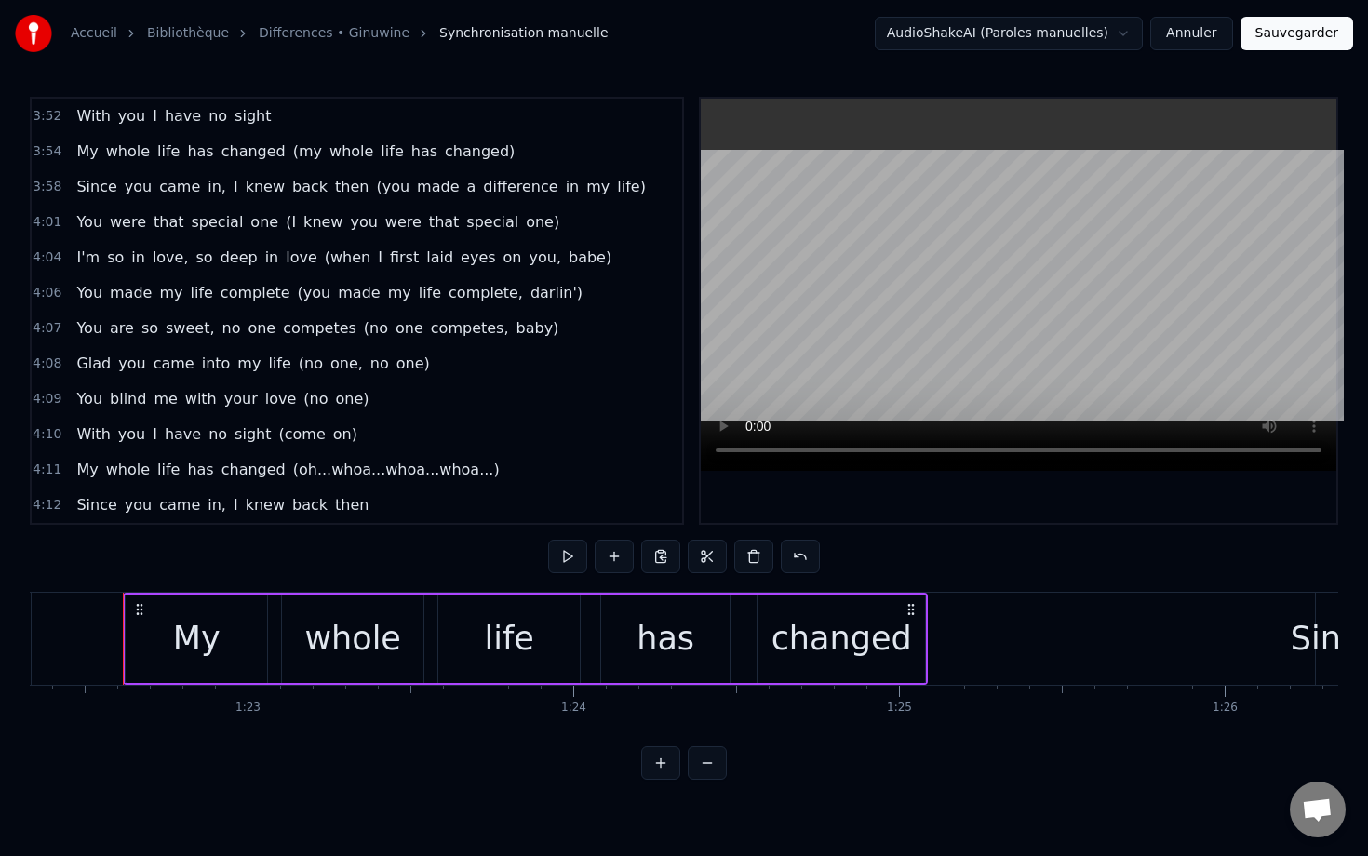
scroll to position [2299, 0]
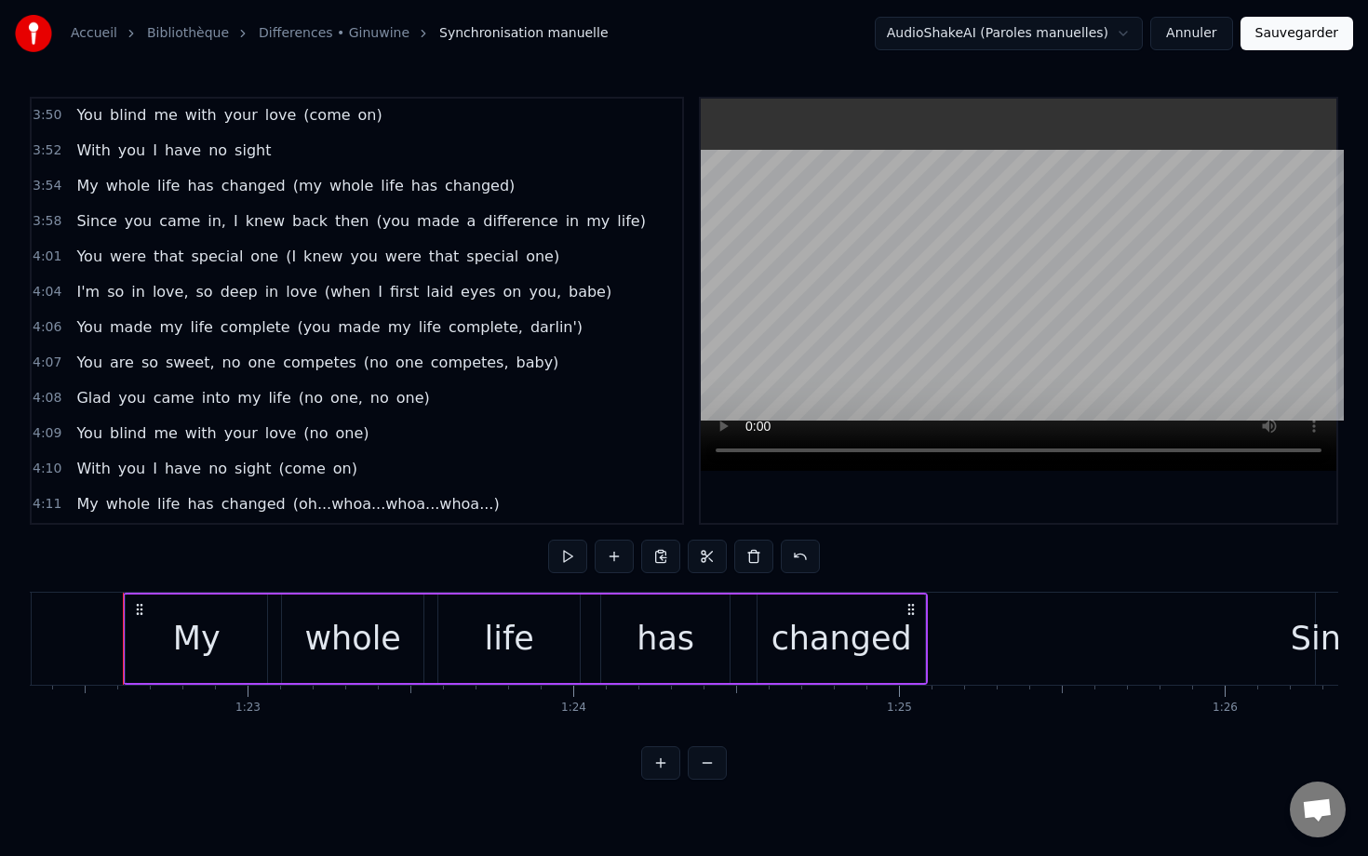
click at [340, 300] on span "(when" at bounding box center [347, 291] width 49 height 21
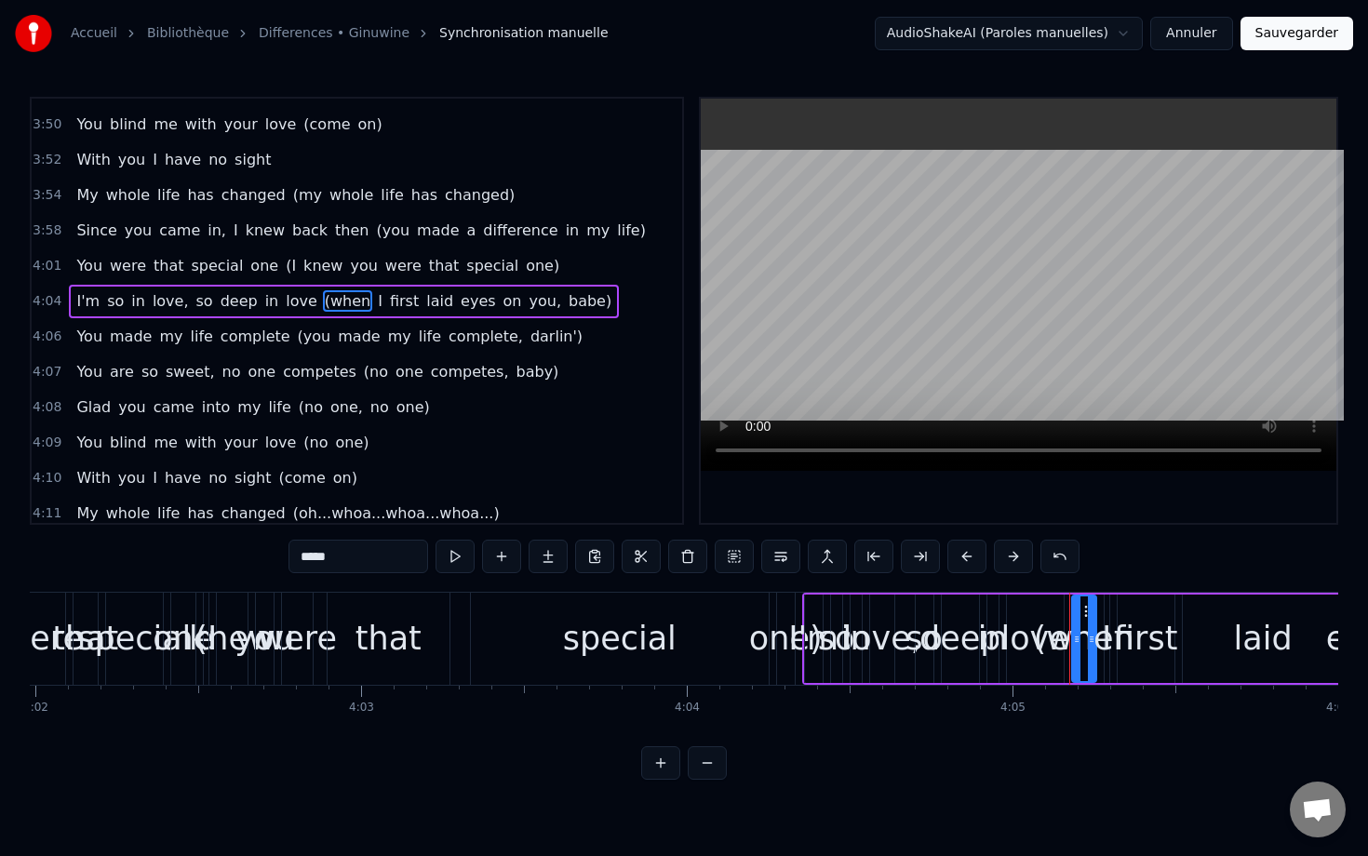
scroll to position [0, 79746]
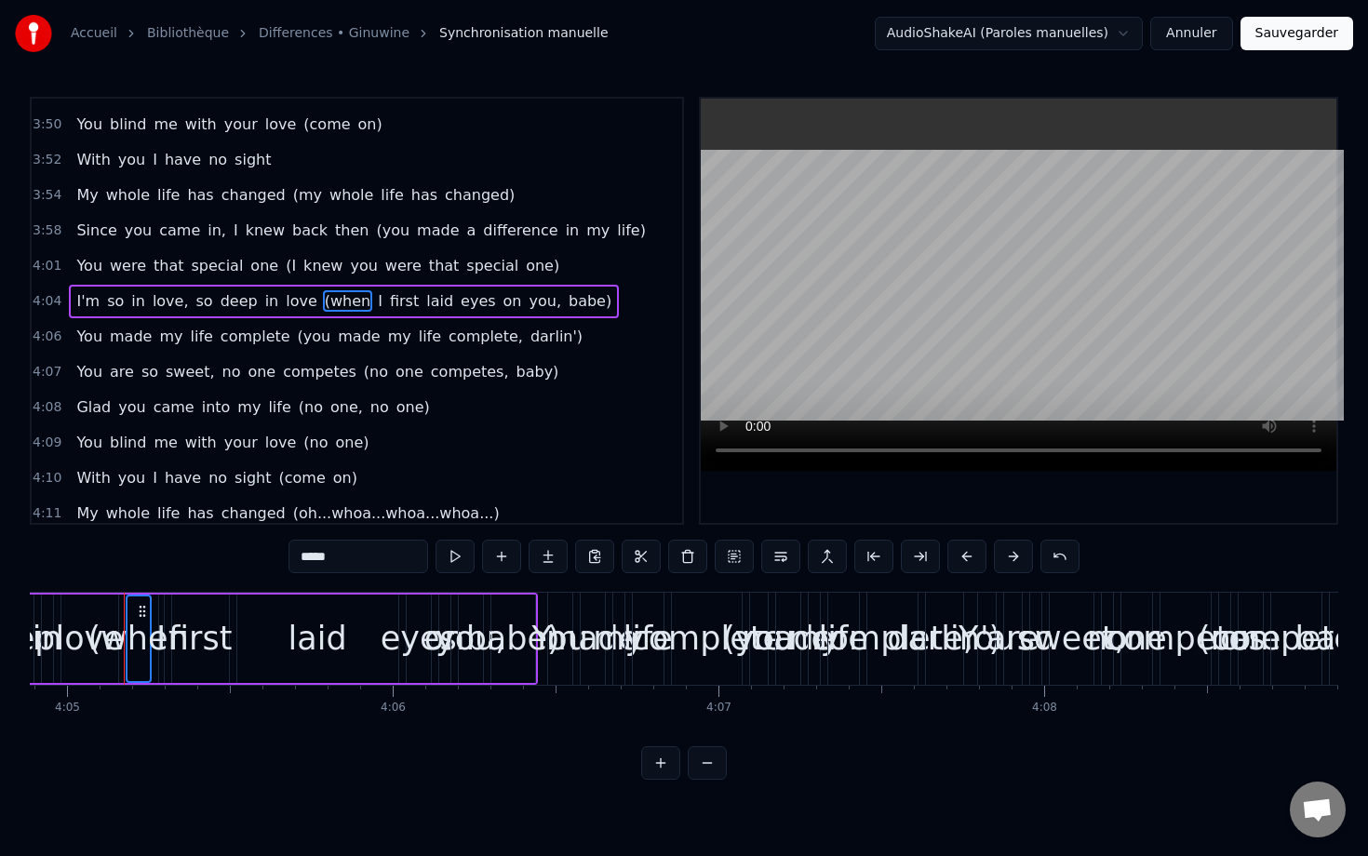
click at [388, 301] on span "first" at bounding box center [404, 300] width 33 height 21
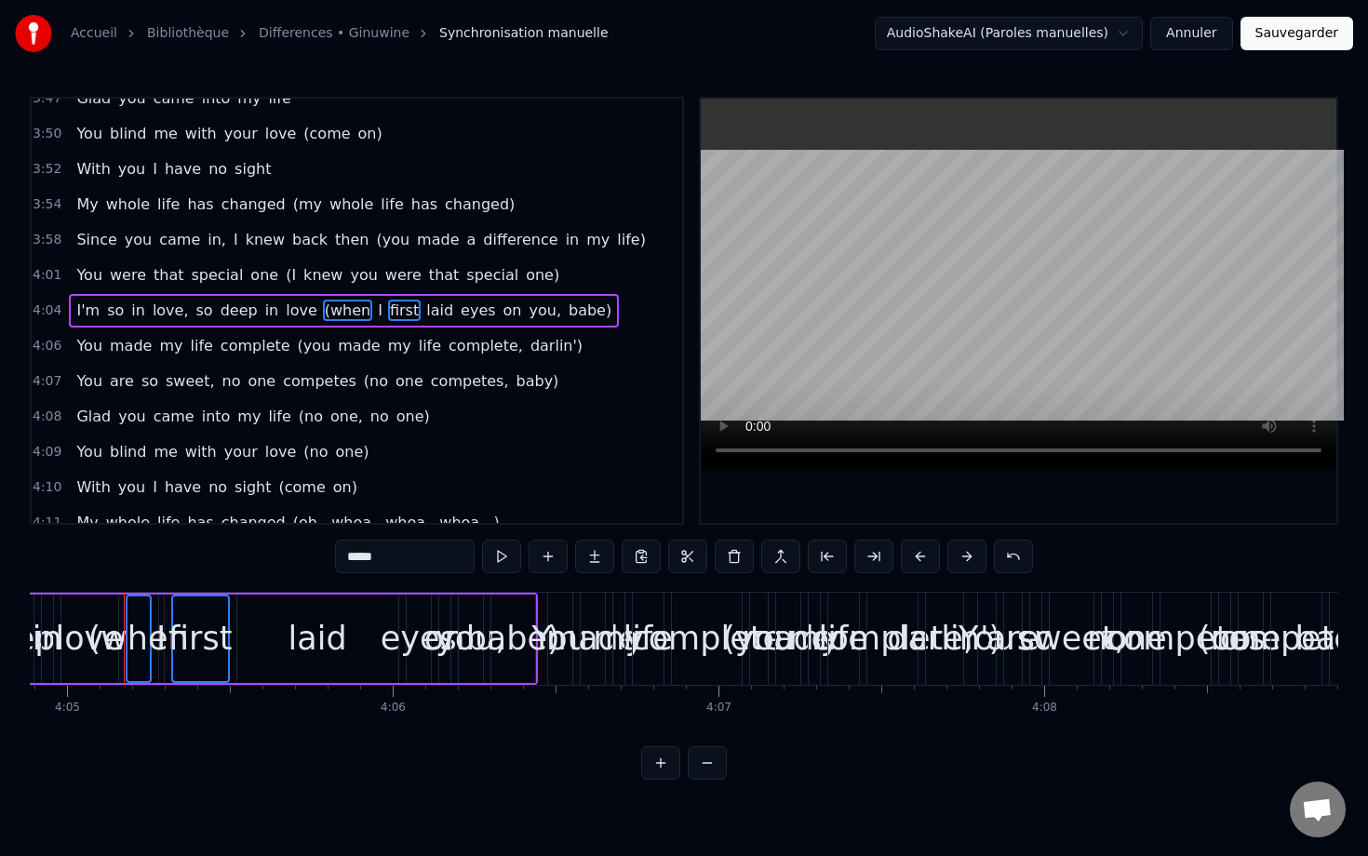
click at [376, 310] on span "I" at bounding box center [380, 310] width 8 height 21
click at [424, 315] on span "laid" at bounding box center [439, 310] width 31 height 21
click at [459, 314] on span "eyes" at bounding box center [478, 310] width 39 height 21
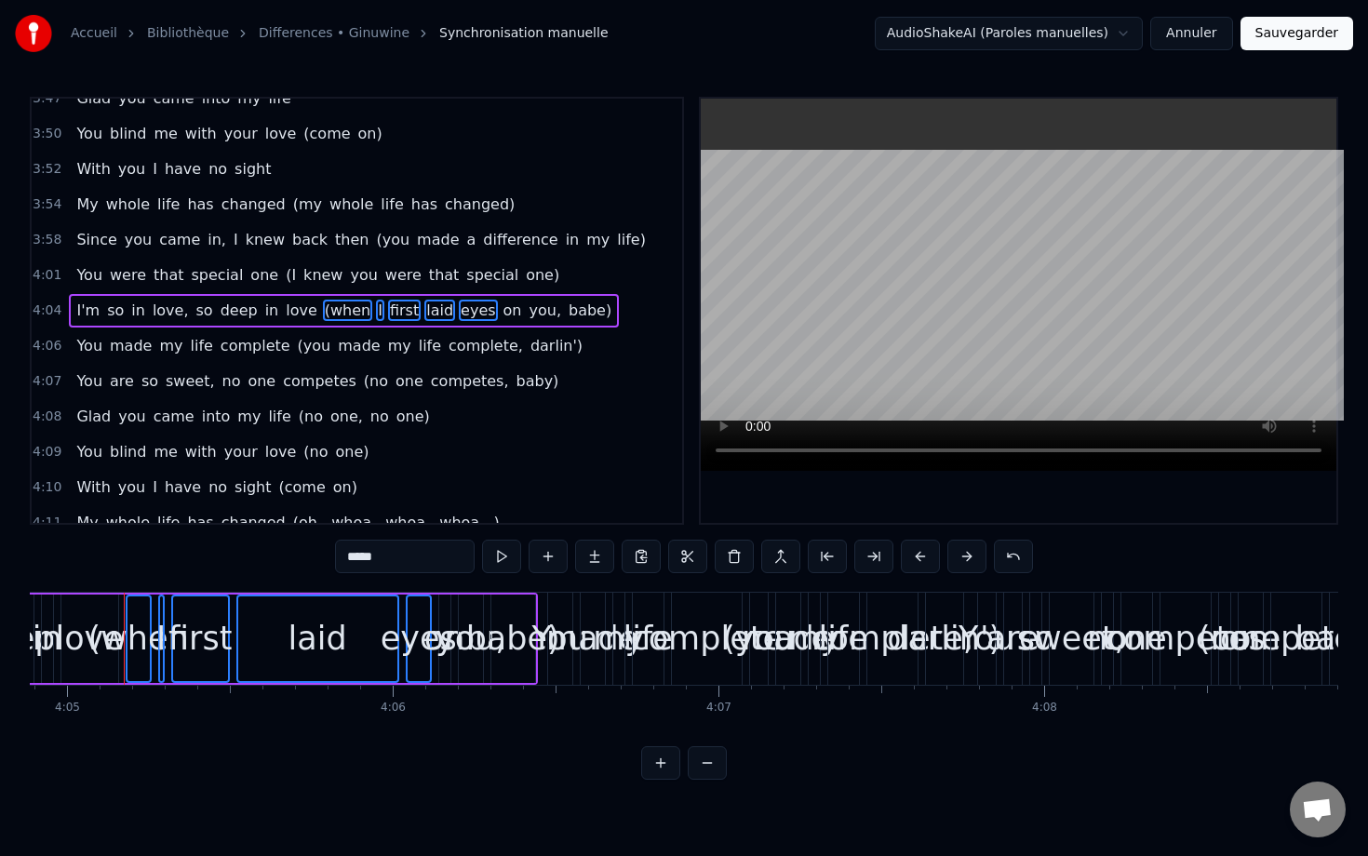
click at [501, 314] on span "on" at bounding box center [512, 310] width 22 height 21
click at [528, 314] on span "you," at bounding box center [545, 310] width 35 height 21
click at [567, 306] on span "babe)" at bounding box center [590, 310] width 47 height 21
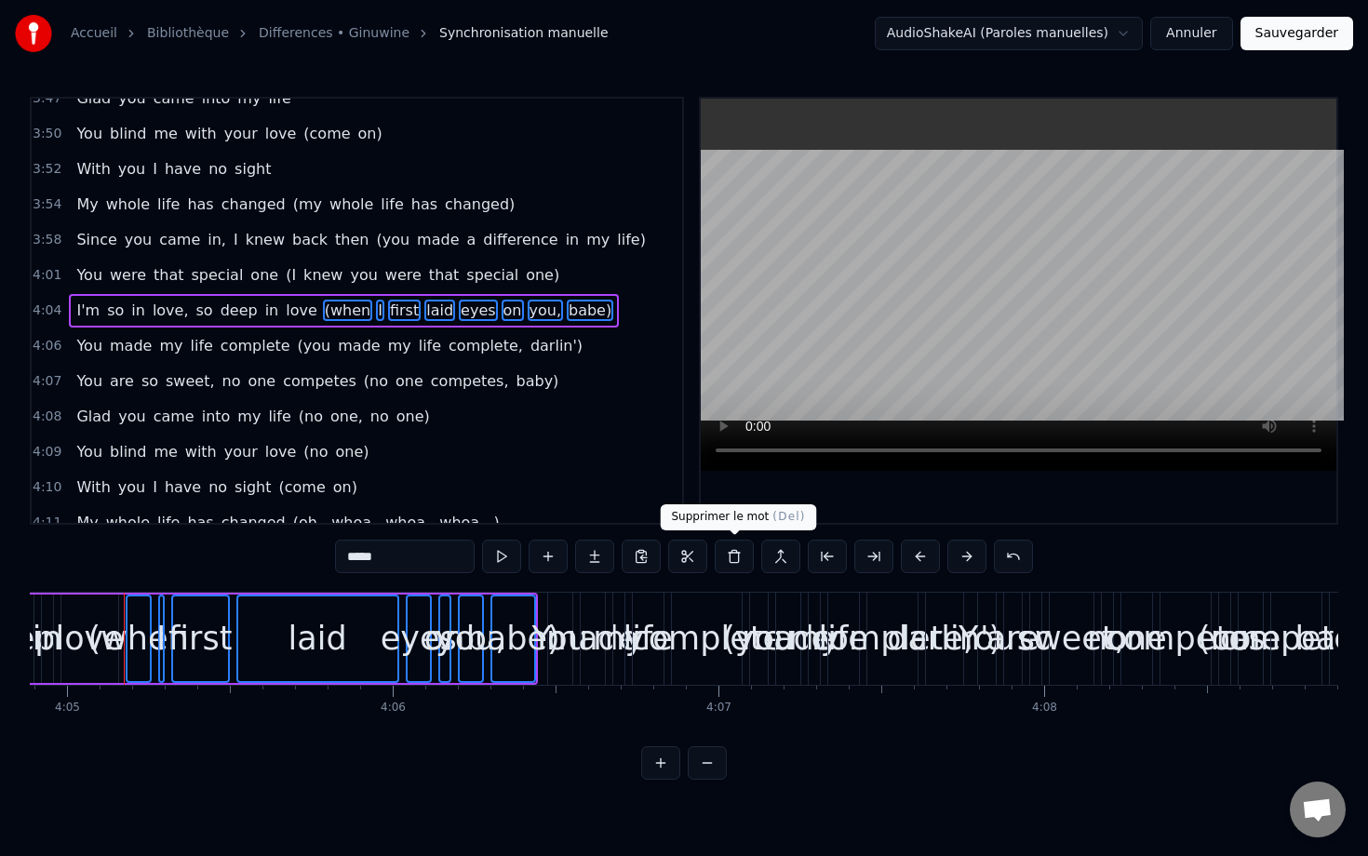
click at [742, 566] on button at bounding box center [734, 556] width 39 height 33
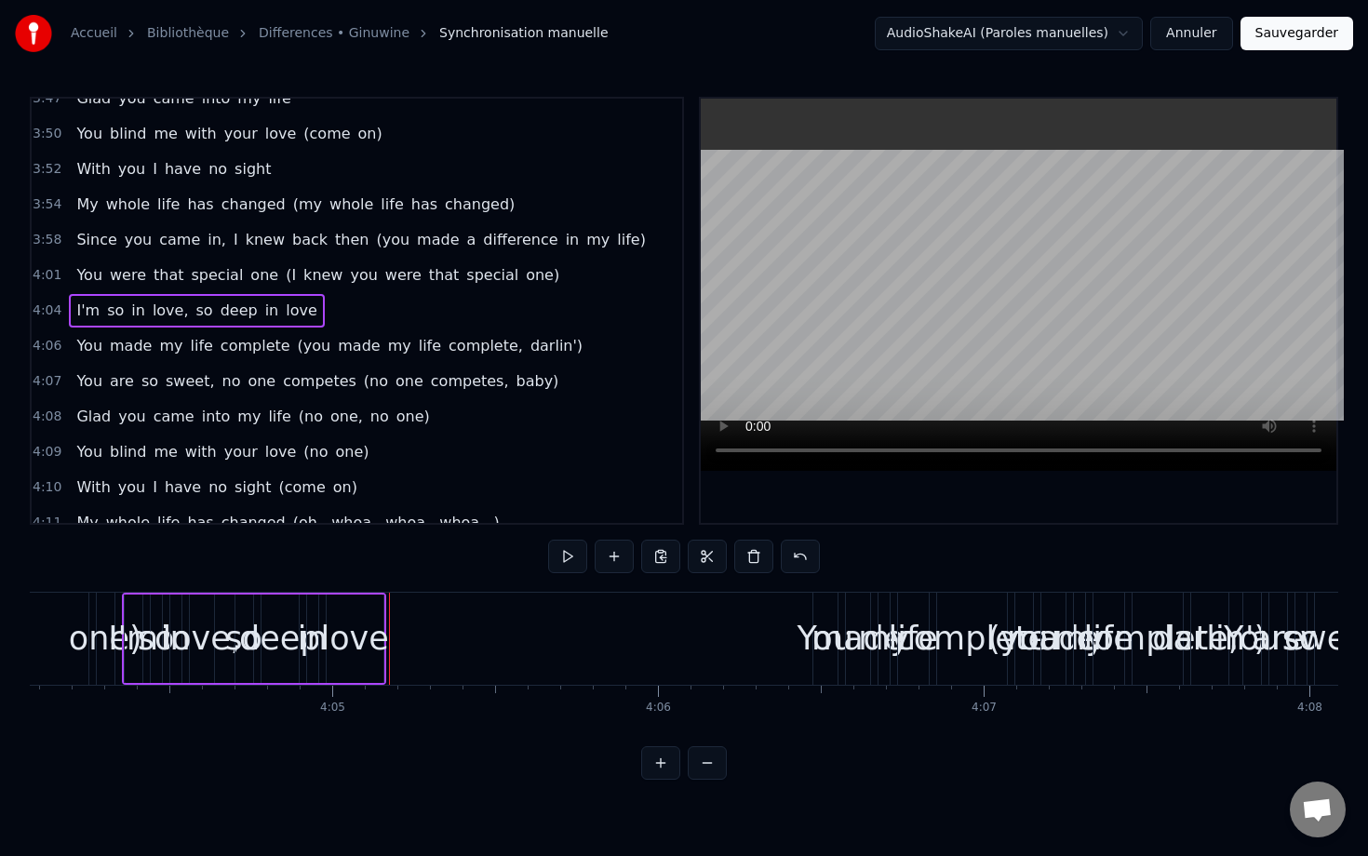
scroll to position [0, 79475]
drag, startPoint x: 145, startPoint y: 643, endPoint x: 217, endPoint y: 635, distance: 72.0
click at [167, 643] on div "I'm so in love, so deep in love" at bounding box center [260, 639] width 264 height 92
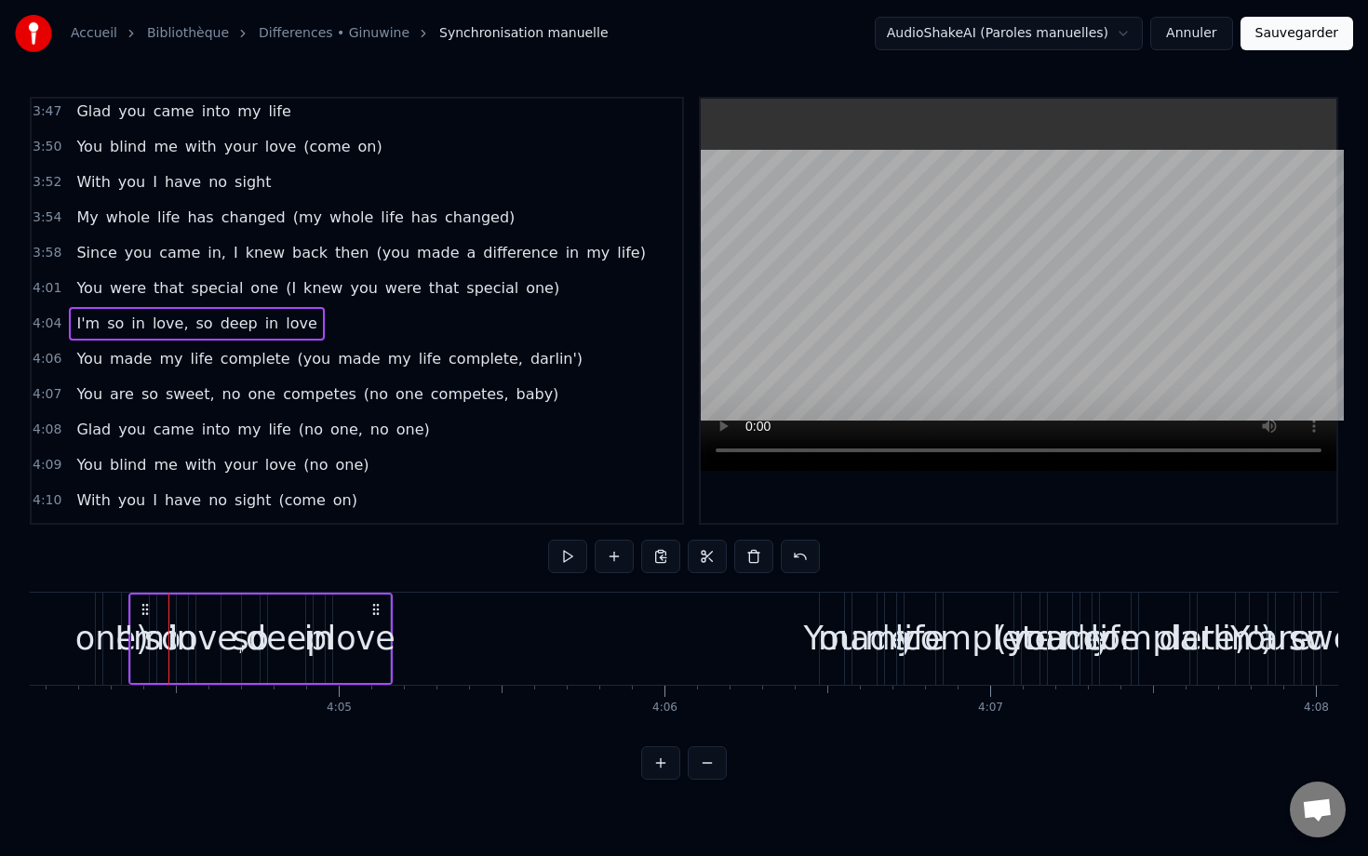
scroll to position [2300, 0]
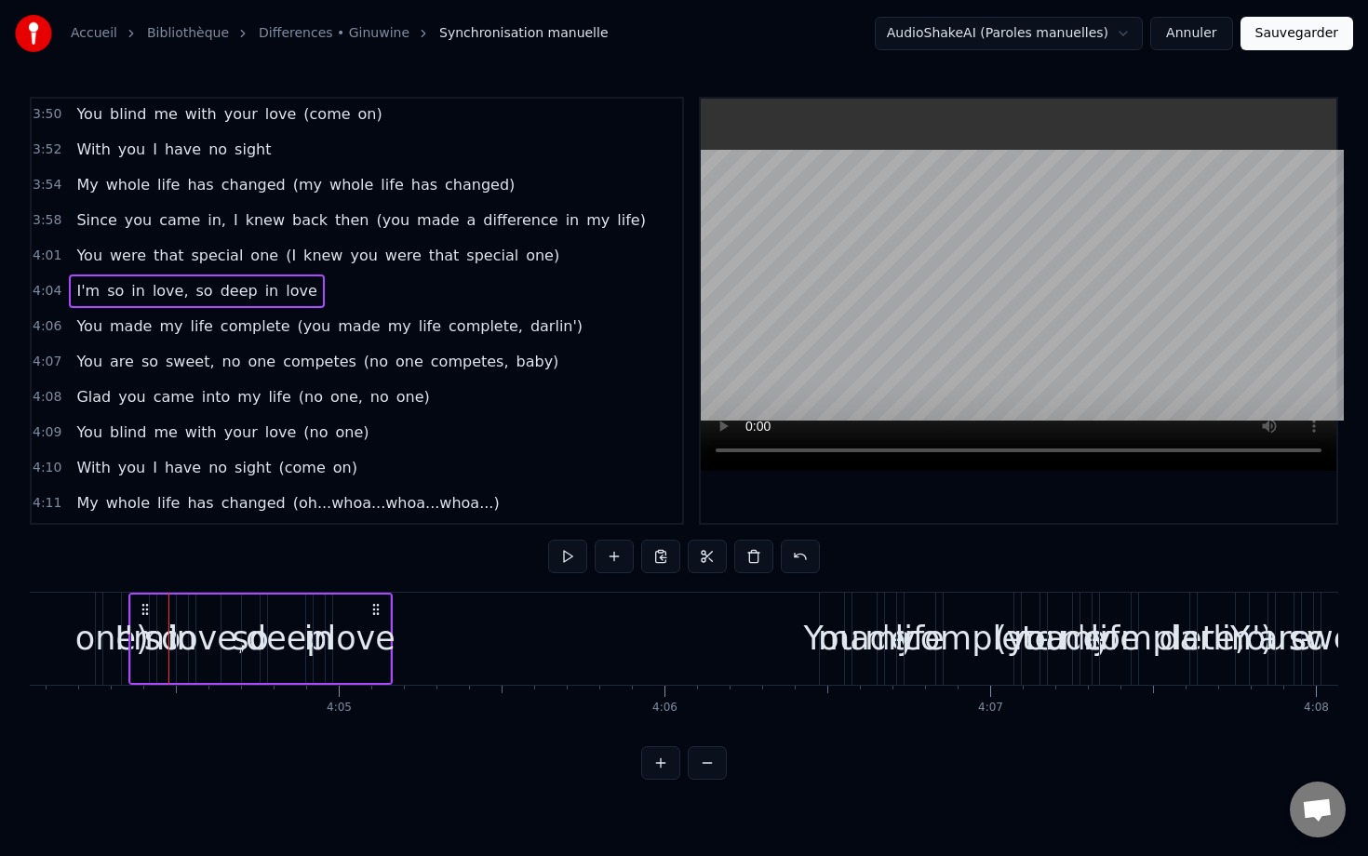
click at [67, 443] on div "4:09 You blind me with your love (no one)" at bounding box center [357, 432] width 650 height 35
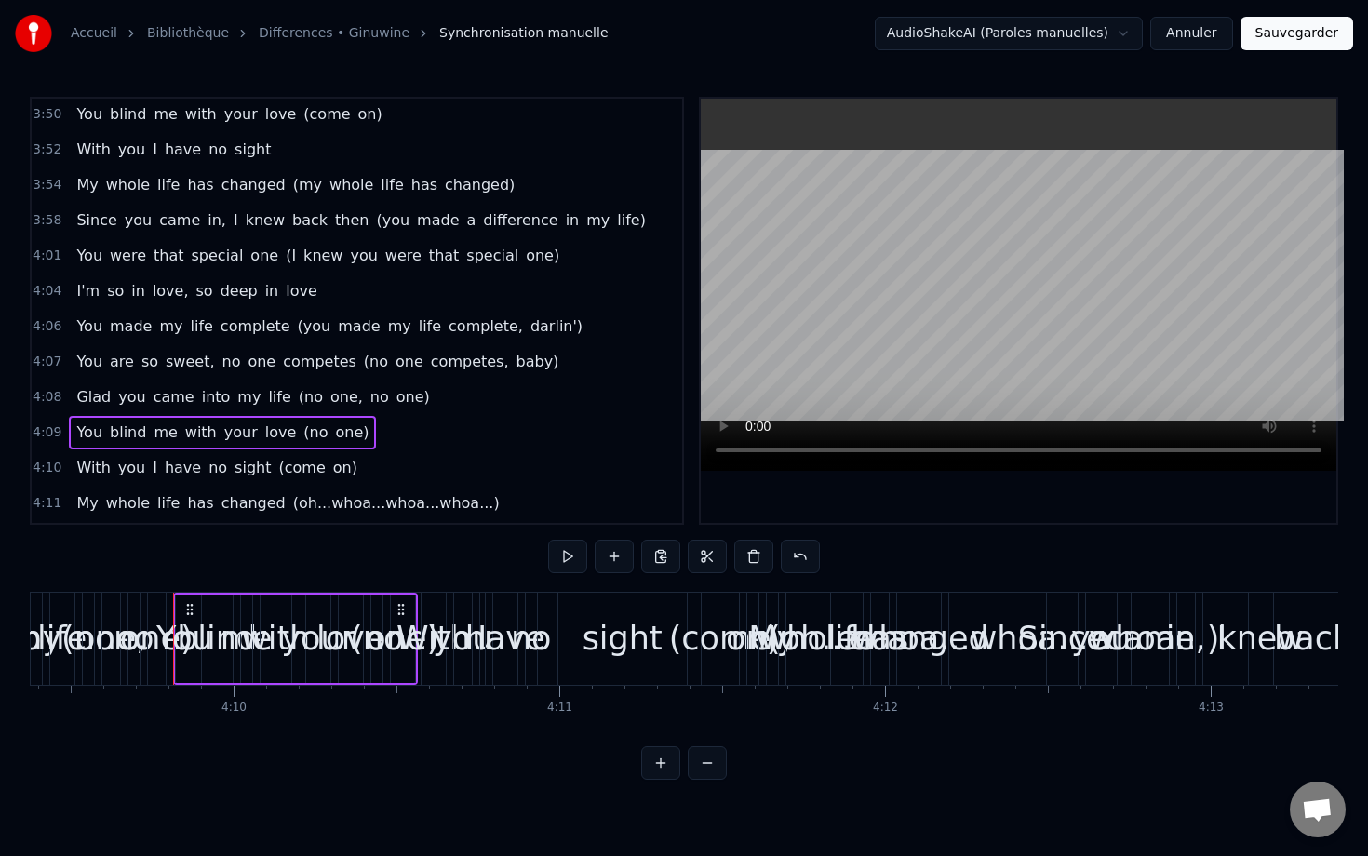
scroll to position [0, 81257]
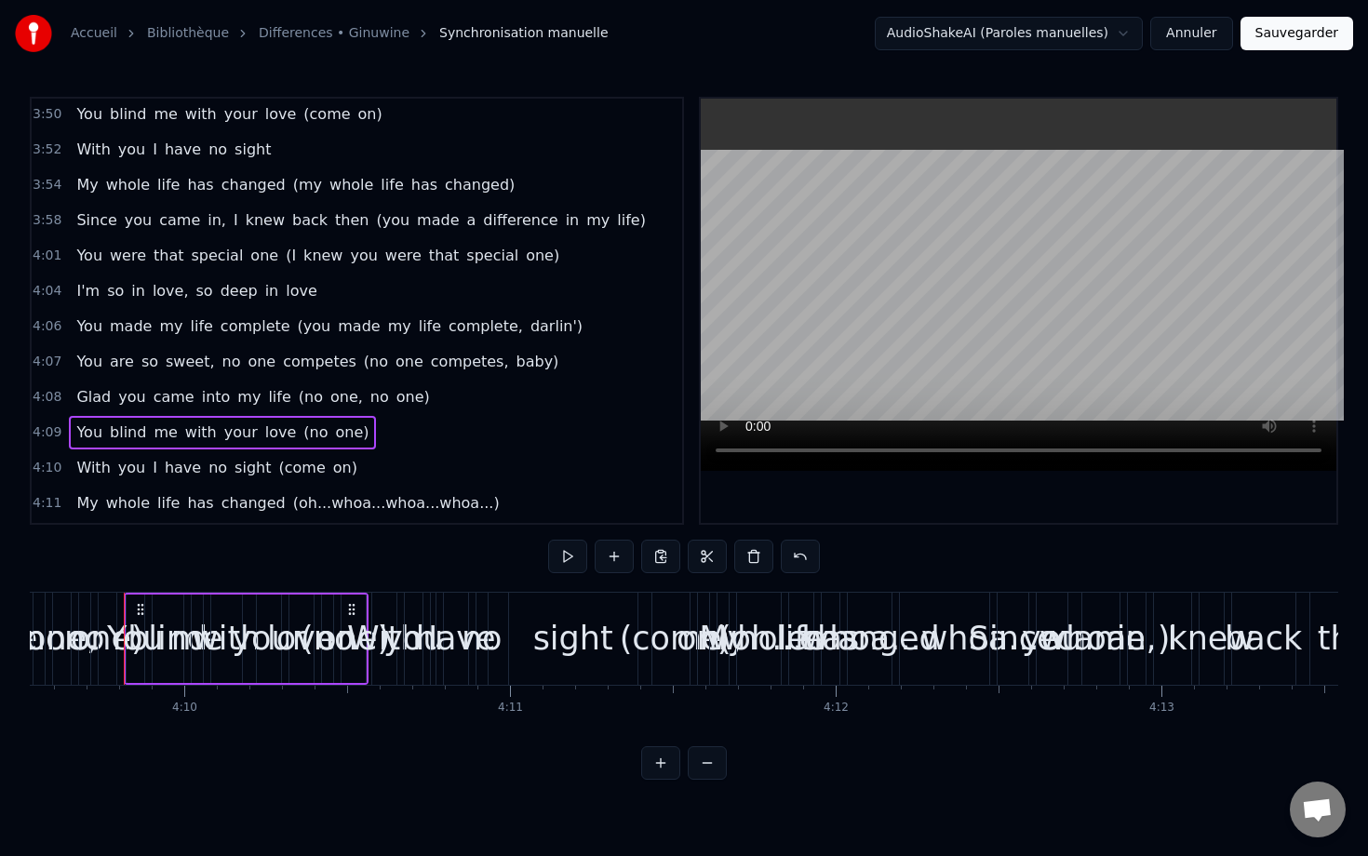
click at [61, 284] on div "4:04 I'm so in love, so deep in love" at bounding box center [357, 291] width 650 height 35
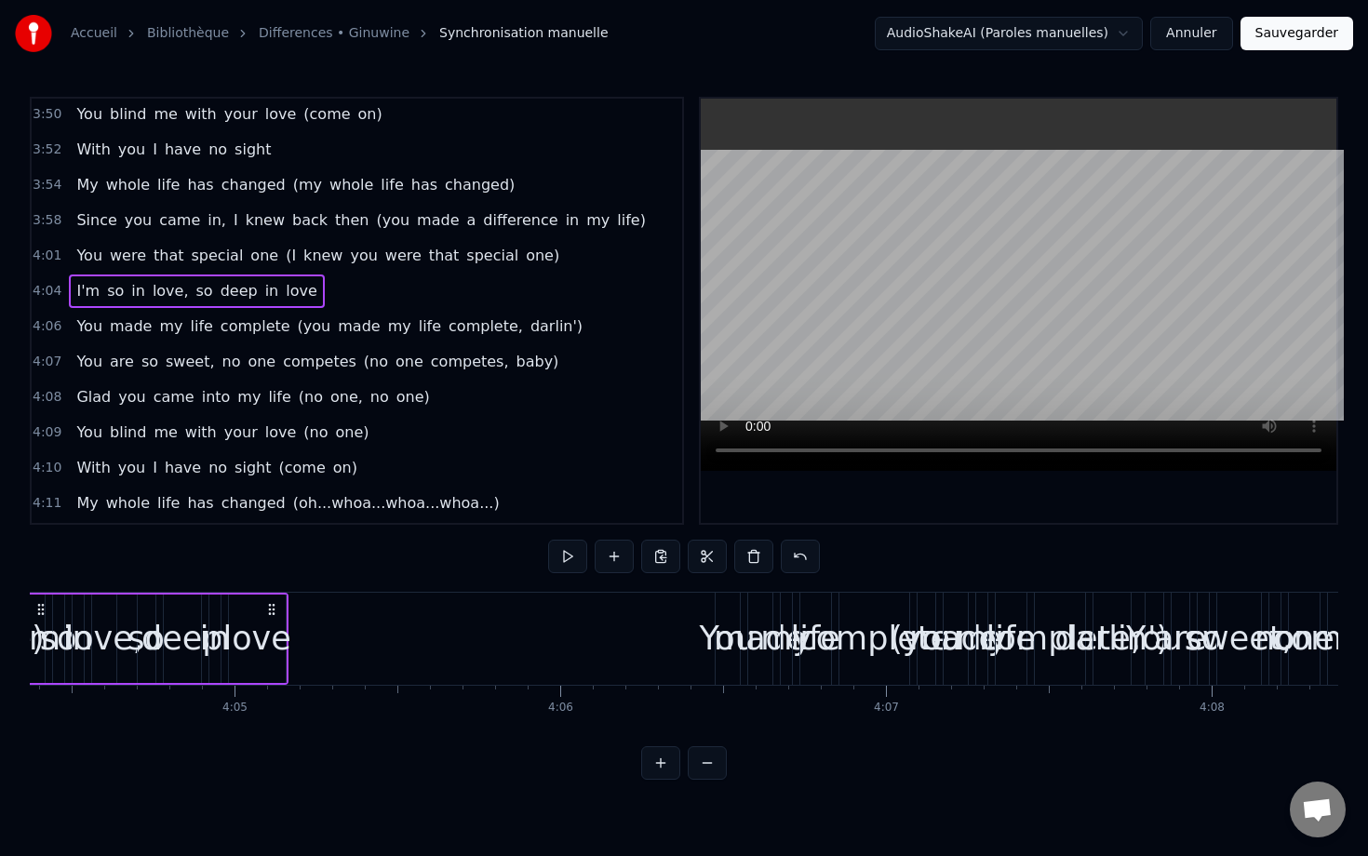
scroll to position [0, 79479]
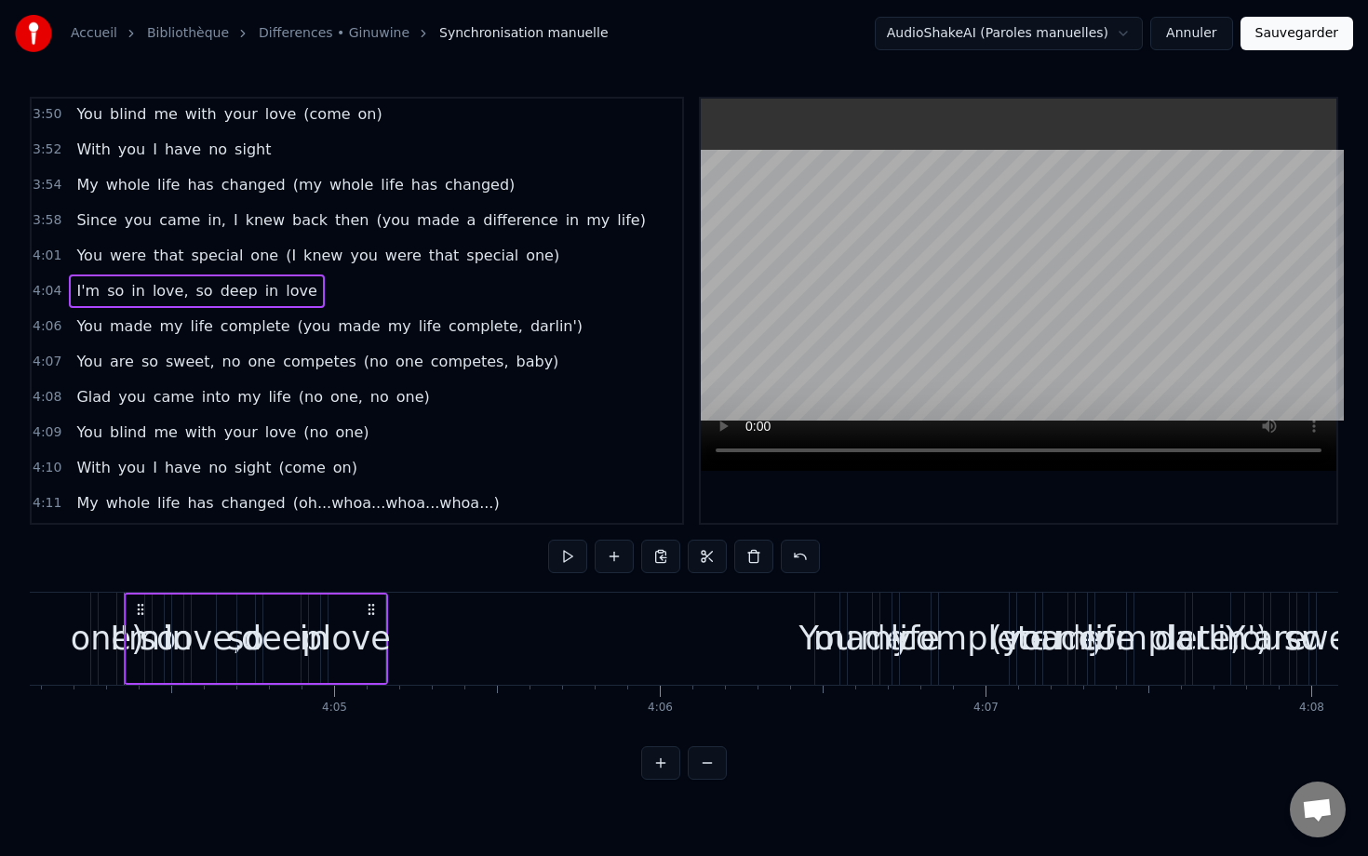
click at [62, 445] on div "4:09 You blind me with your love (no one)" at bounding box center [357, 432] width 650 height 35
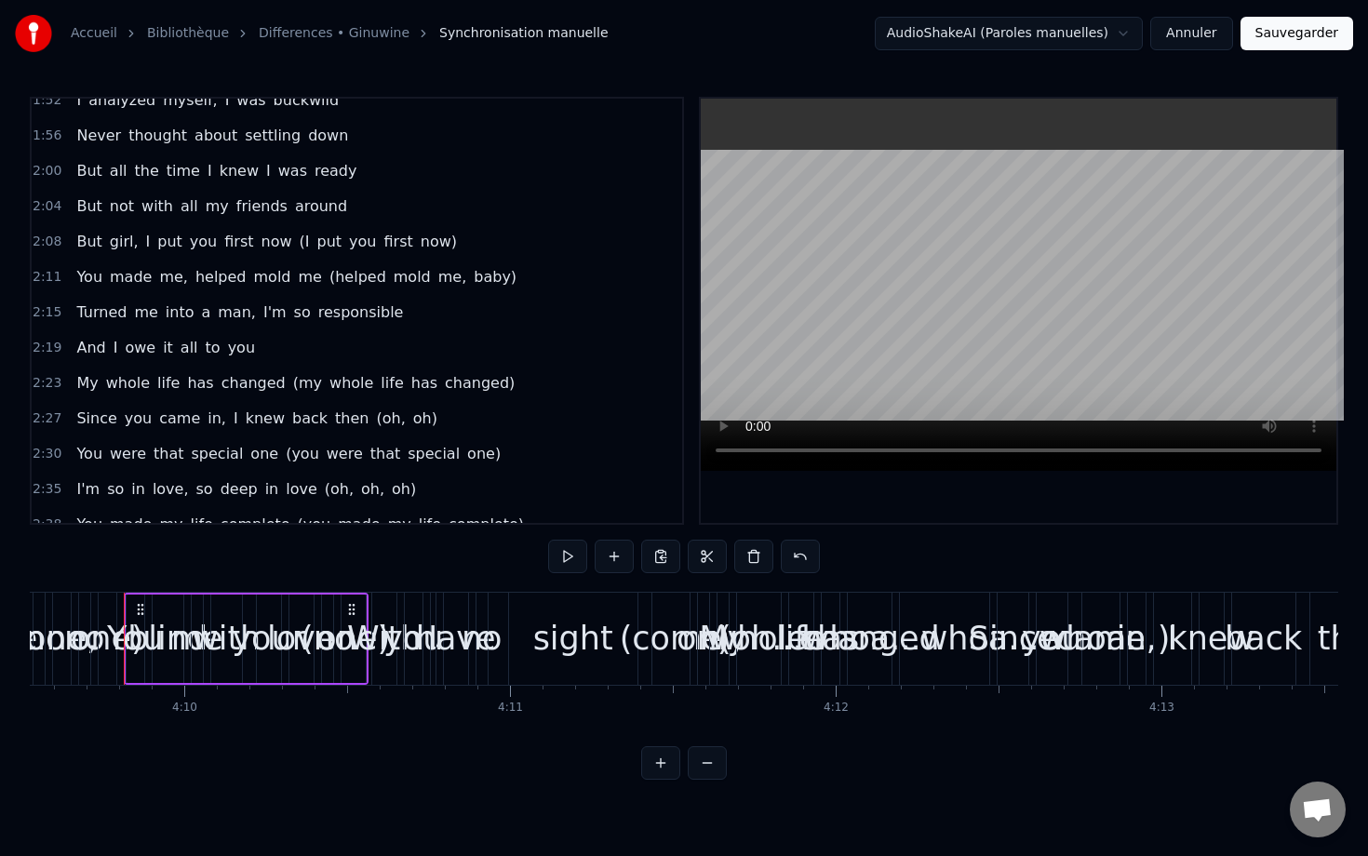
scroll to position [1076, 0]
click at [26, 245] on div "Accueil Bibliothèque Differences • Ginuwine Synchronisation manuelle AudioShake…" at bounding box center [684, 390] width 1368 height 780
click at [458, 244] on div "2:08 But girl, I put you first now (I put you first now)" at bounding box center [357, 242] width 650 height 35
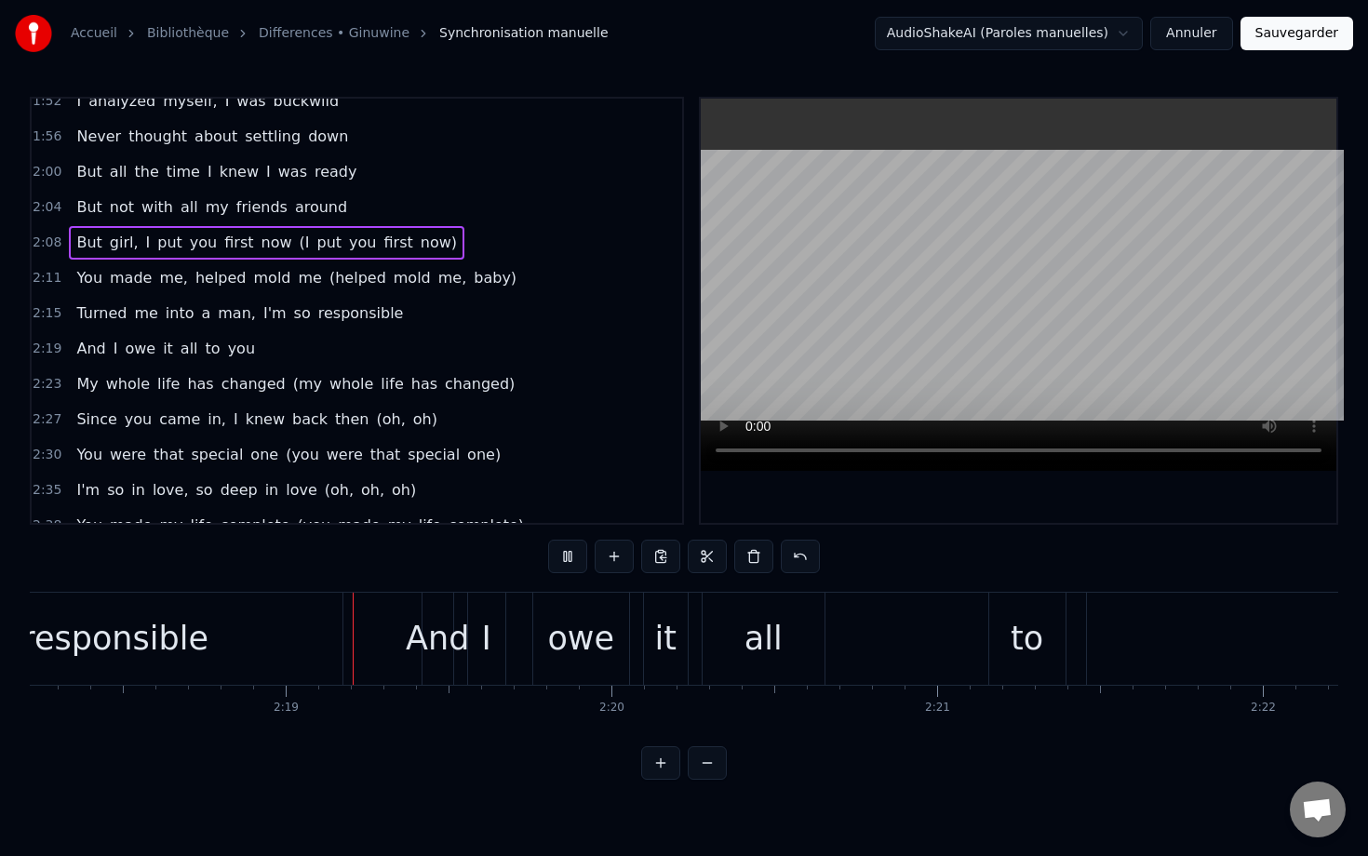
scroll to position [0, 45041]
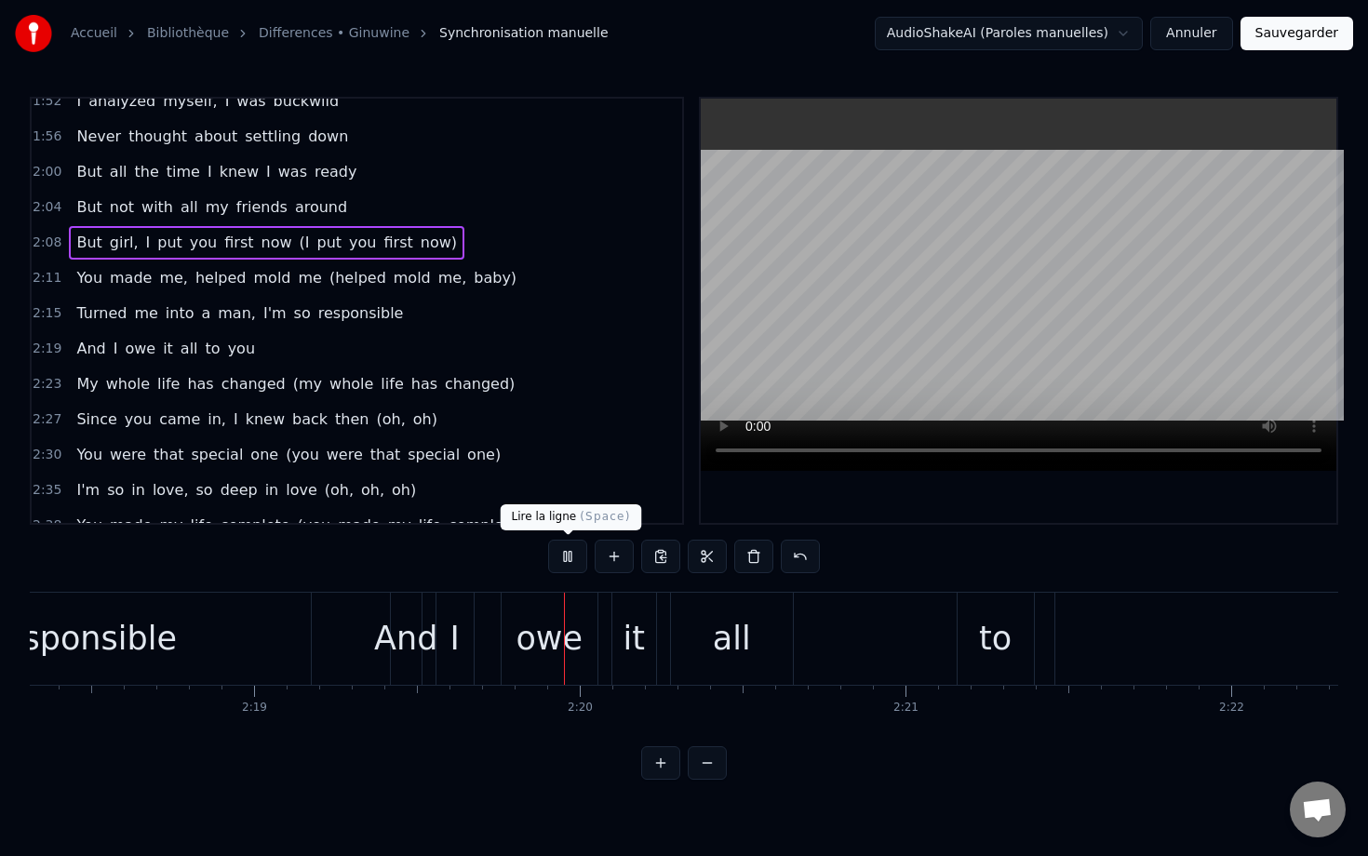
click at [564, 550] on button at bounding box center [567, 556] width 39 height 33
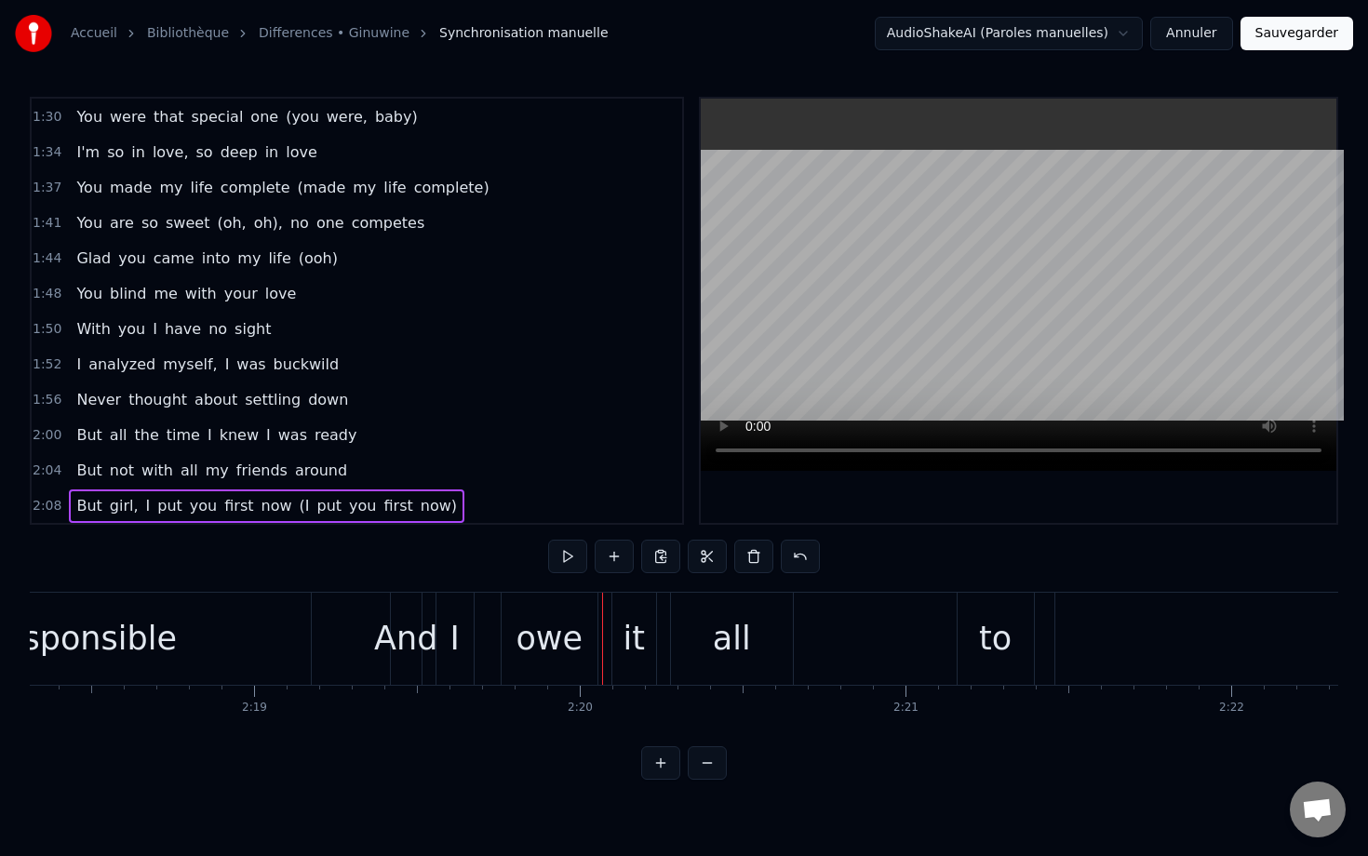
scroll to position [808, 0]
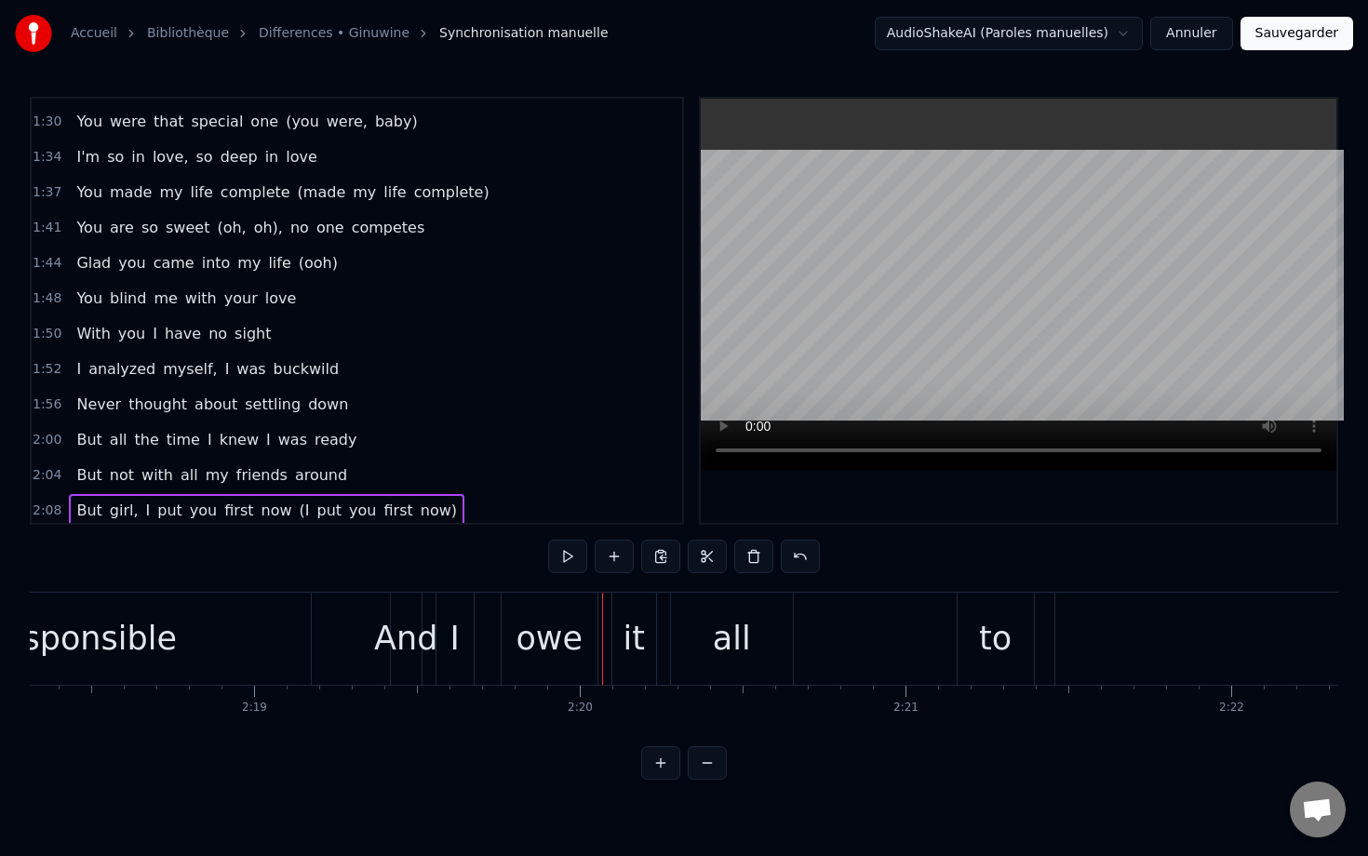
click at [296, 196] on span "(made" at bounding box center [322, 191] width 52 height 21
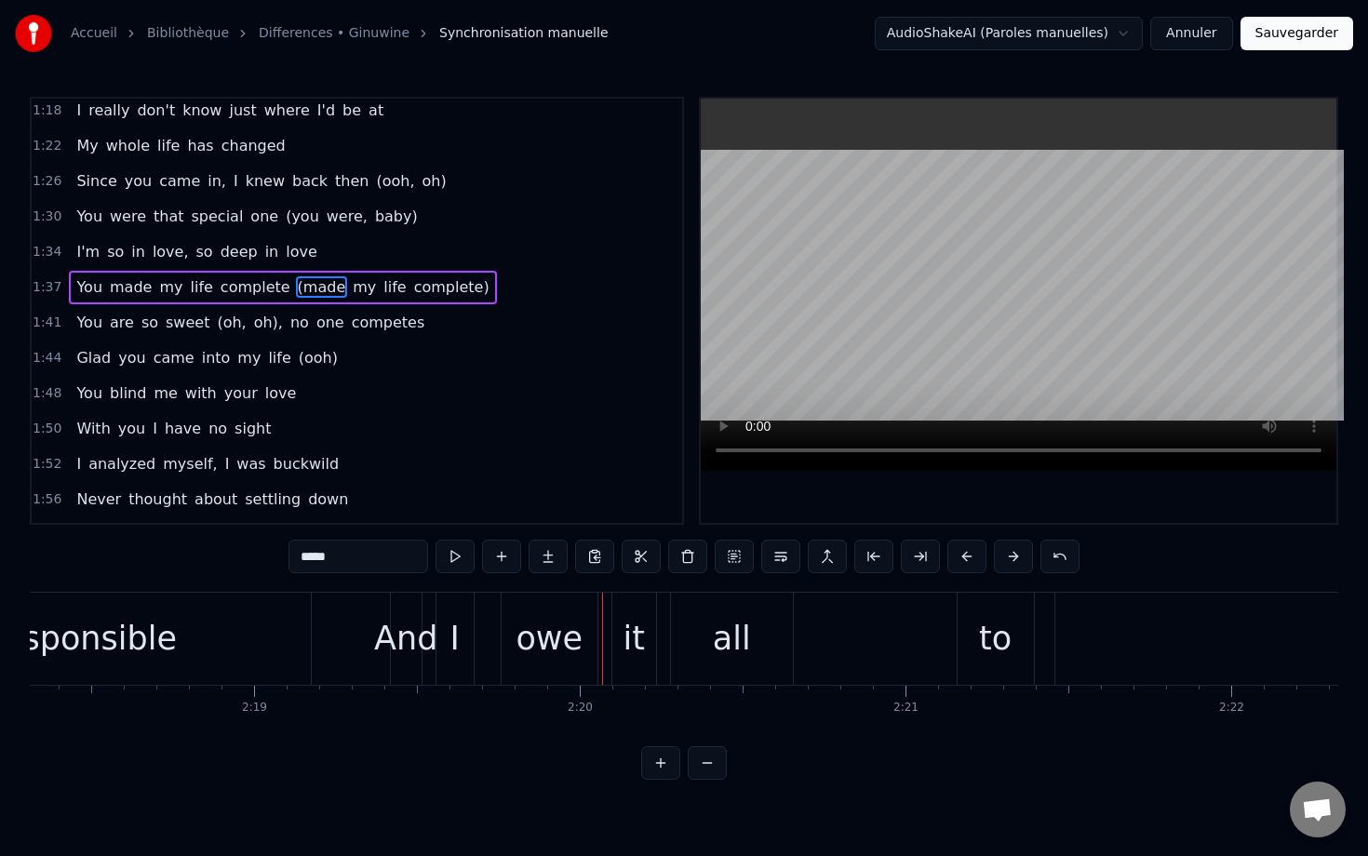
scroll to position [689, 0]
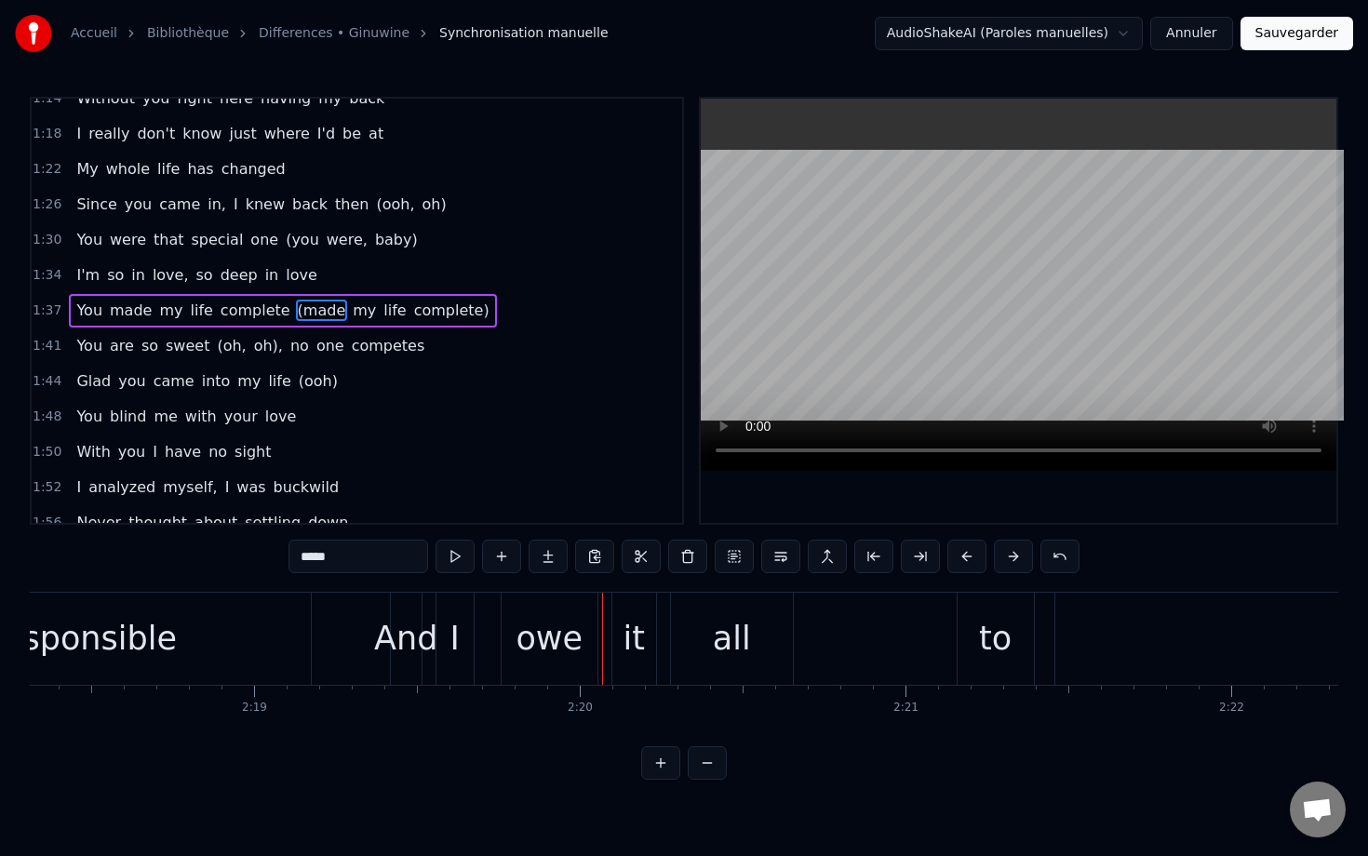
click at [351, 311] on span "my" at bounding box center [364, 310] width 27 height 21
click at [381, 318] on span "life" at bounding box center [394, 310] width 26 height 21
click at [412, 314] on span "complete)" at bounding box center [451, 310] width 79 height 21
click at [374, 205] on span "(ooh," at bounding box center [395, 204] width 42 height 21
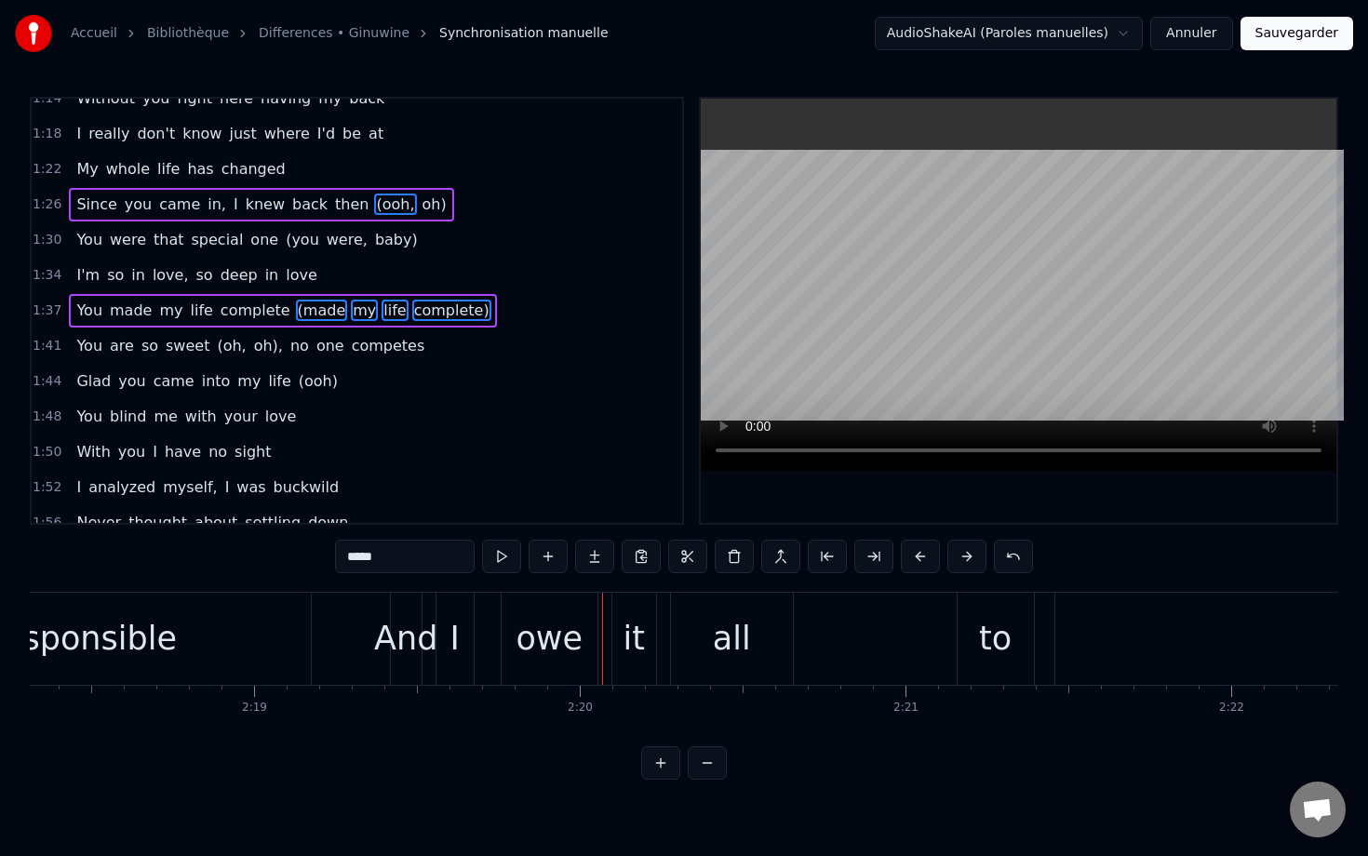
click at [421, 201] on span "oh)" at bounding box center [435, 204] width 28 height 21
click at [744, 555] on button at bounding box center [734, 556] width 39 height 33
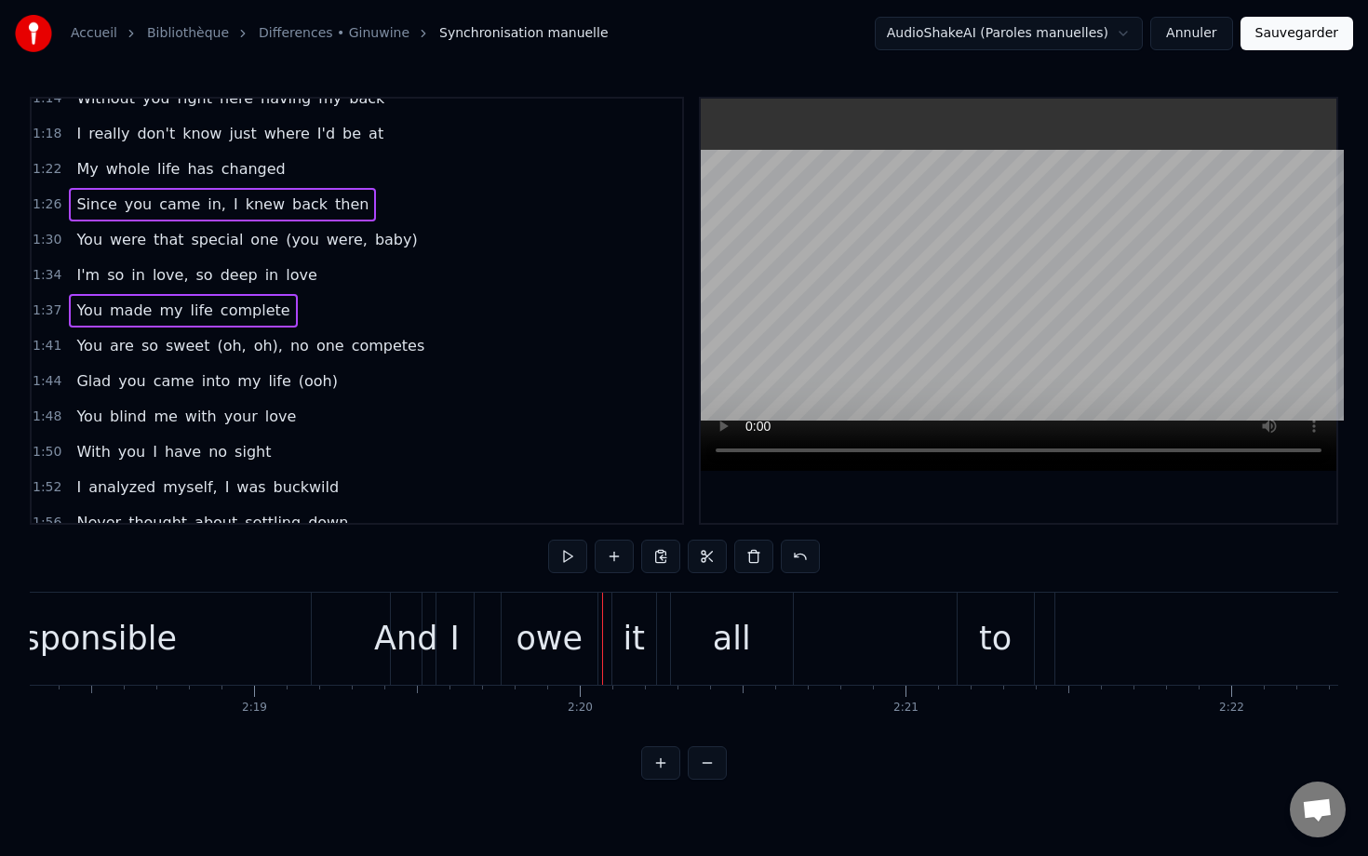
click at [215, 347] on span "(oh," at bounding box center [231, 345] width 33 height 21
click at [252, 348] on span "oh)," at bounding box center [268, 345] width 33 height 21
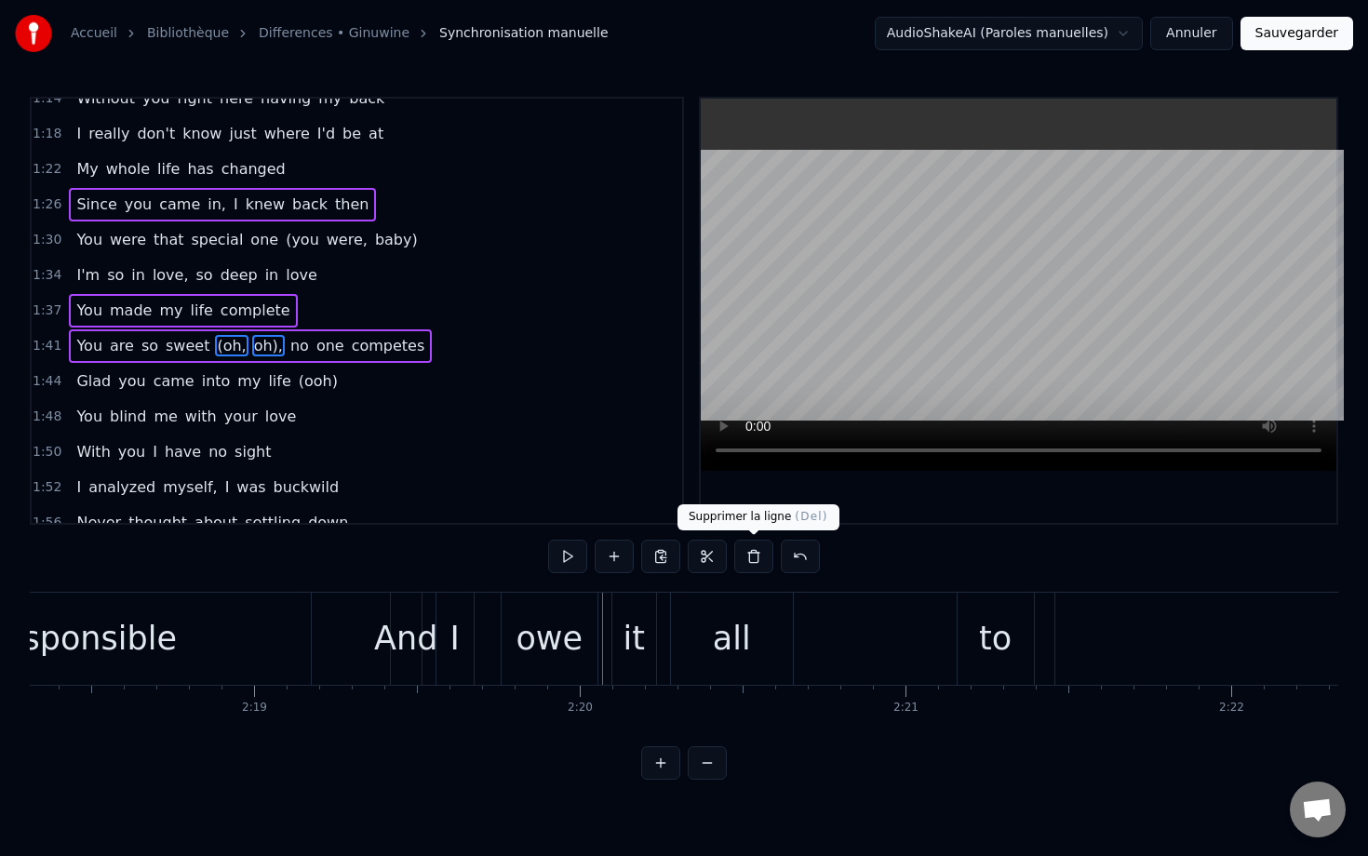
click at [750, 554] on button at bounding box center [753, 556] width 39 height 33
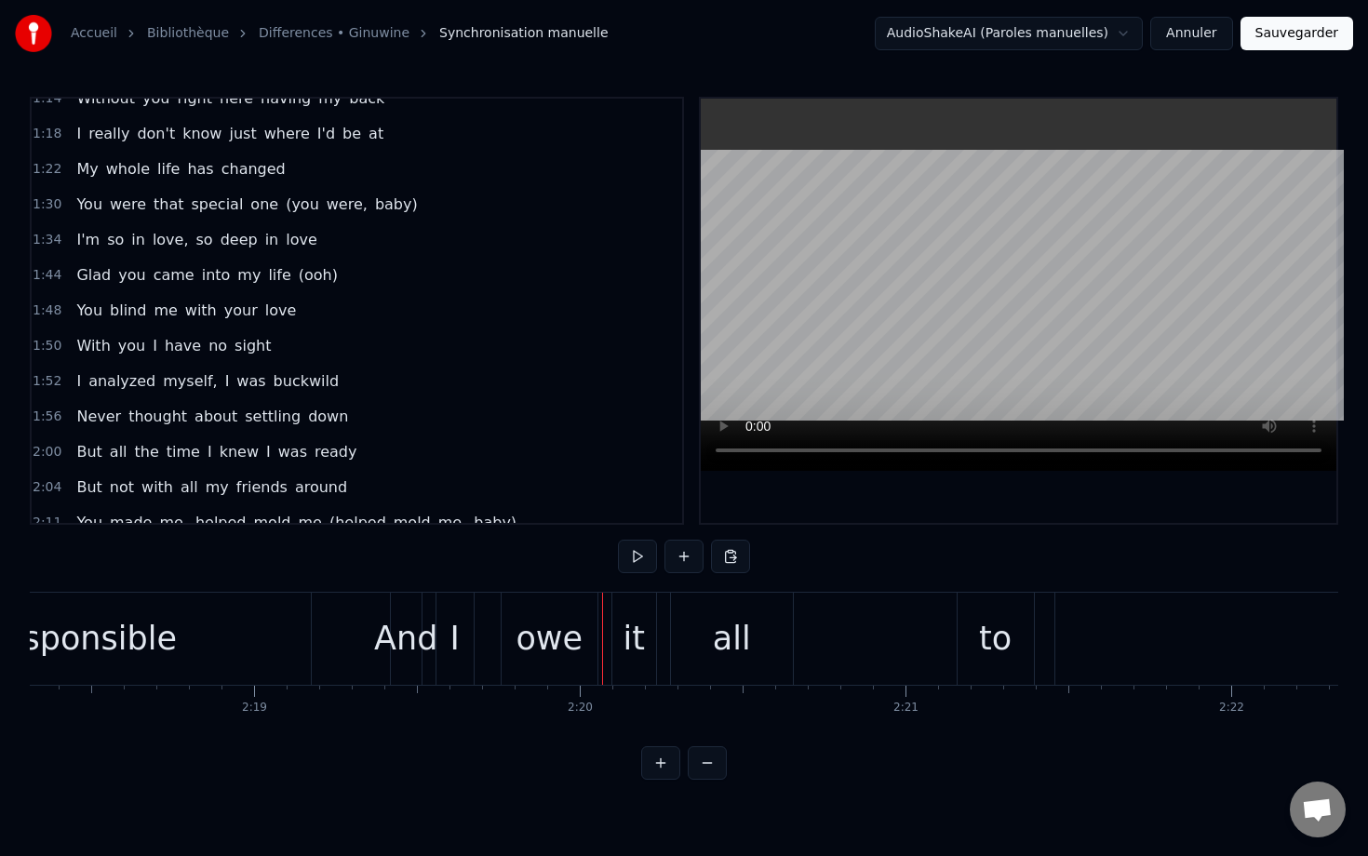
click at [284, 205] on span "(you" at bounding box center [302, 204] width 37 height 21
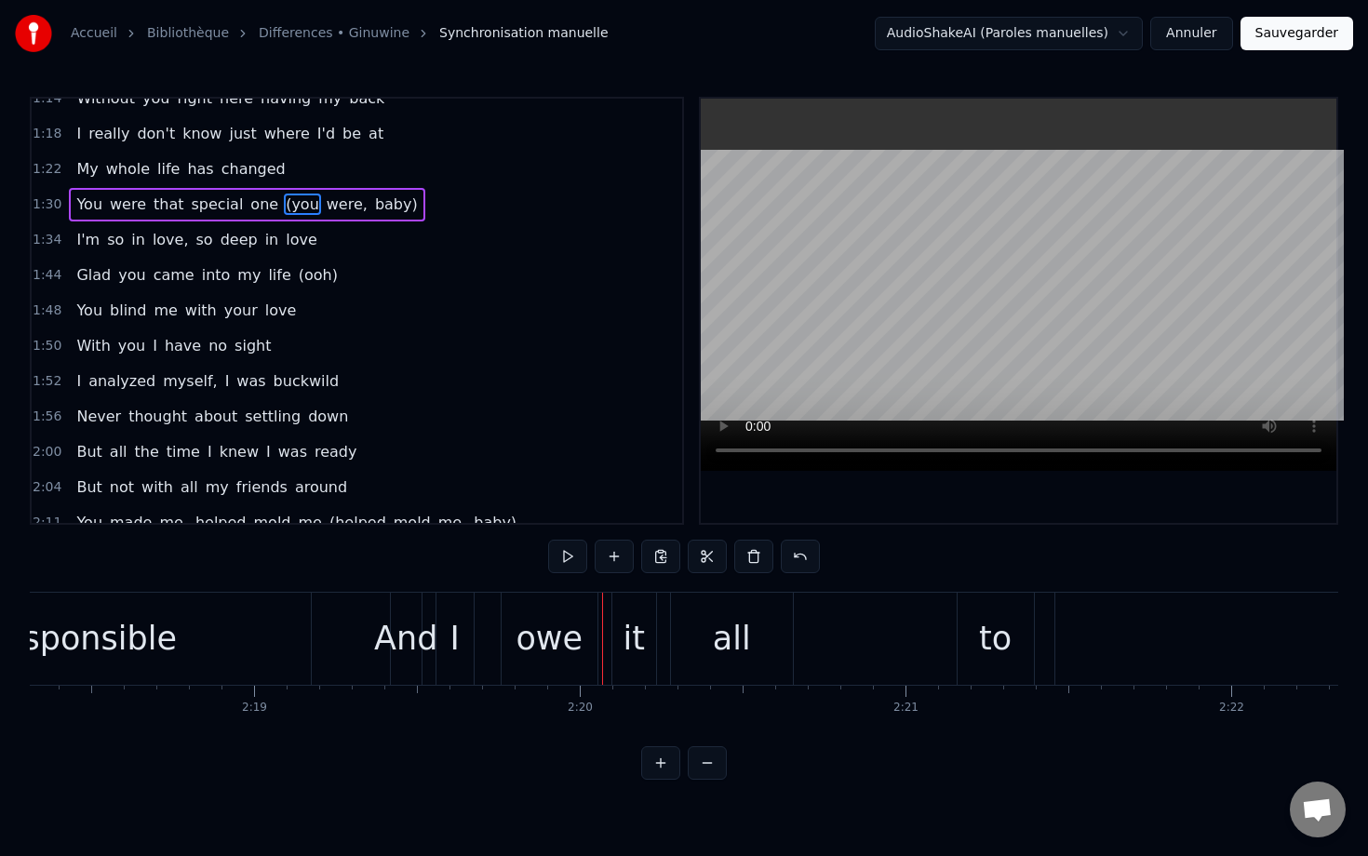
click at [326, 210] on span "were," at bounding box center [347, 204] width 45 height 21
click at [373, 211] on span "baby)" at bounding box center [396, 204] width 47 height 21
click at [503, 293] on div "1:48 You blind me with your love" at bounding box center [357, 310] width 650 height 35
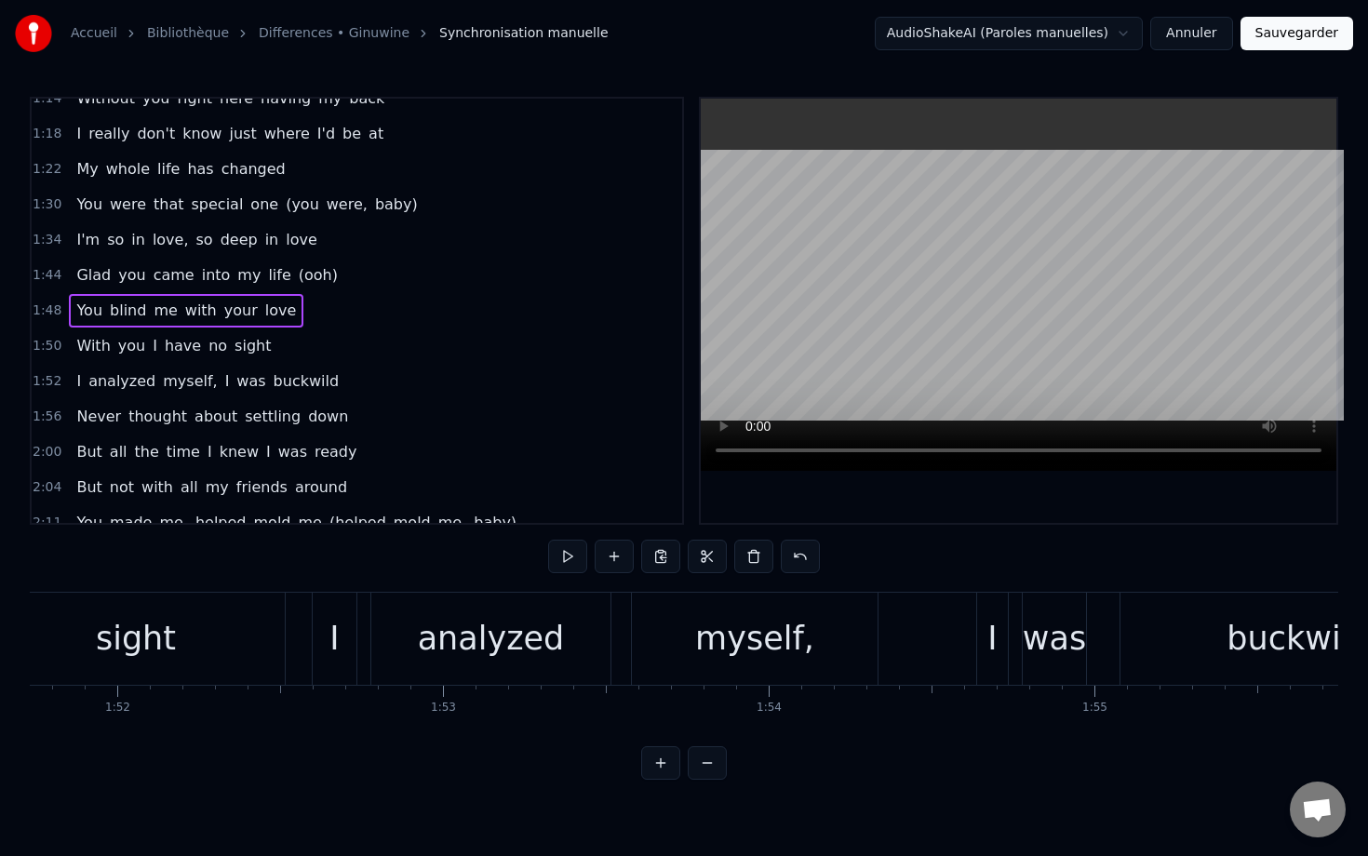
scroll to position [0, 35245]
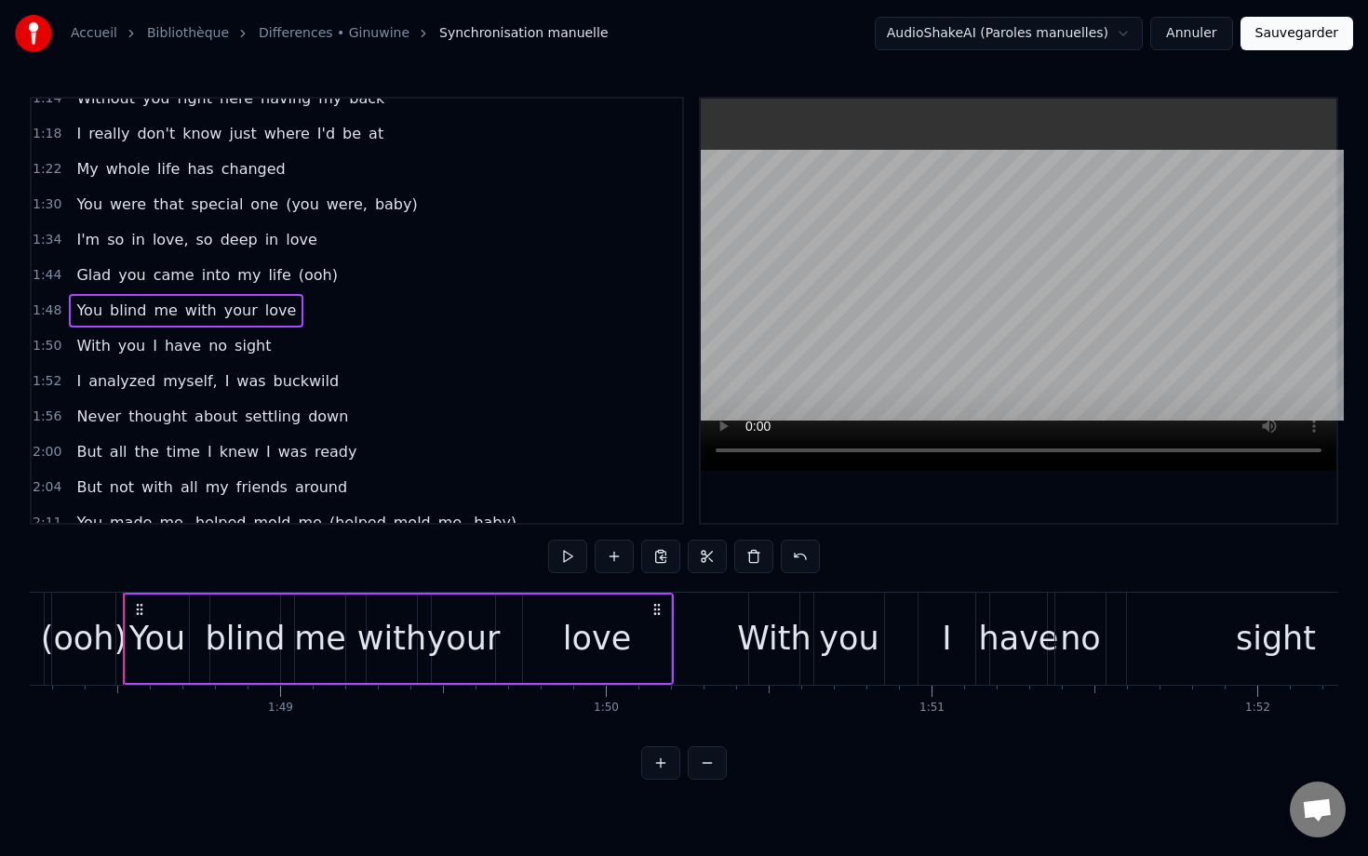
click at [288, 202] on span "(you" at bounding box center [302, 204] width 37 height 21
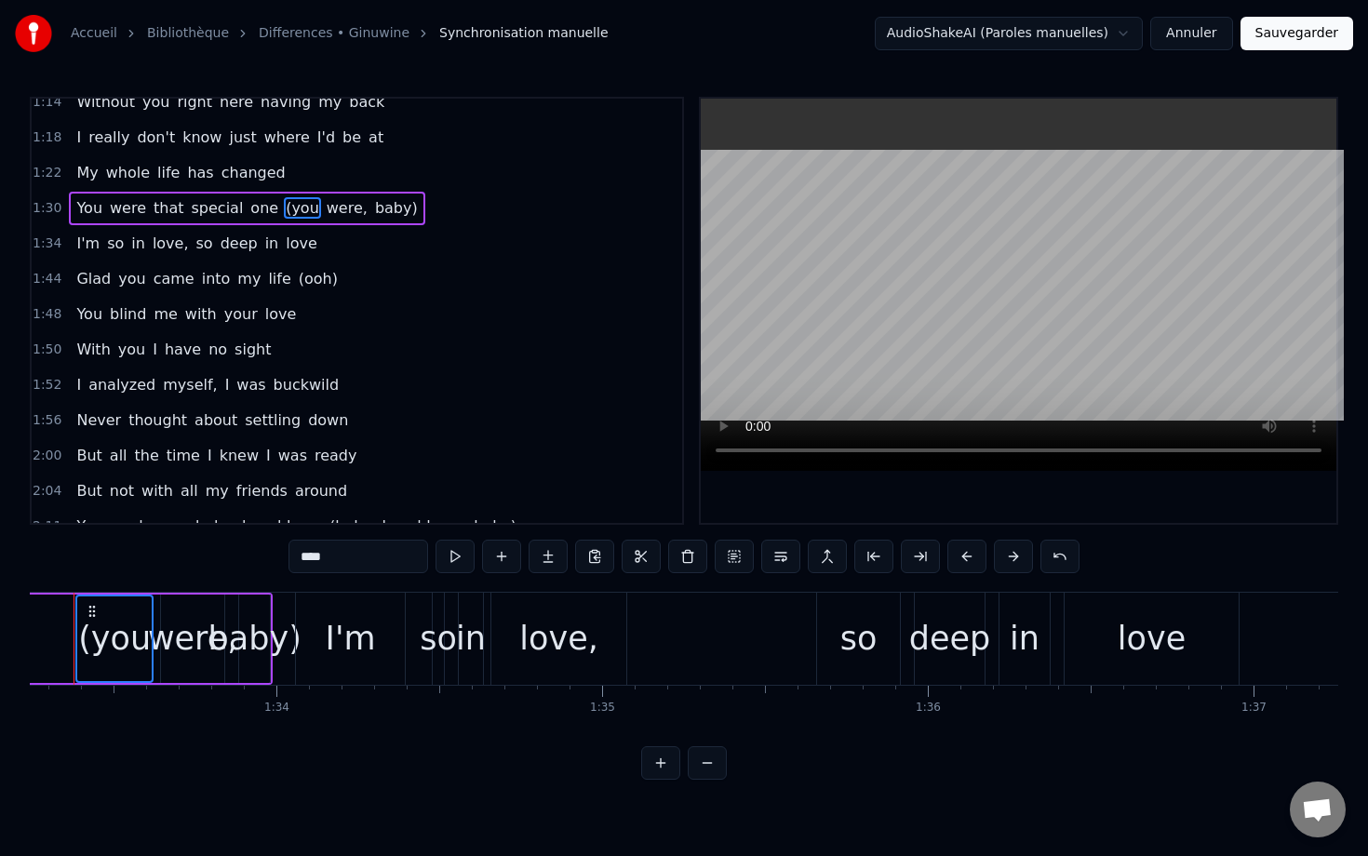
scroll to position [0, 30315]
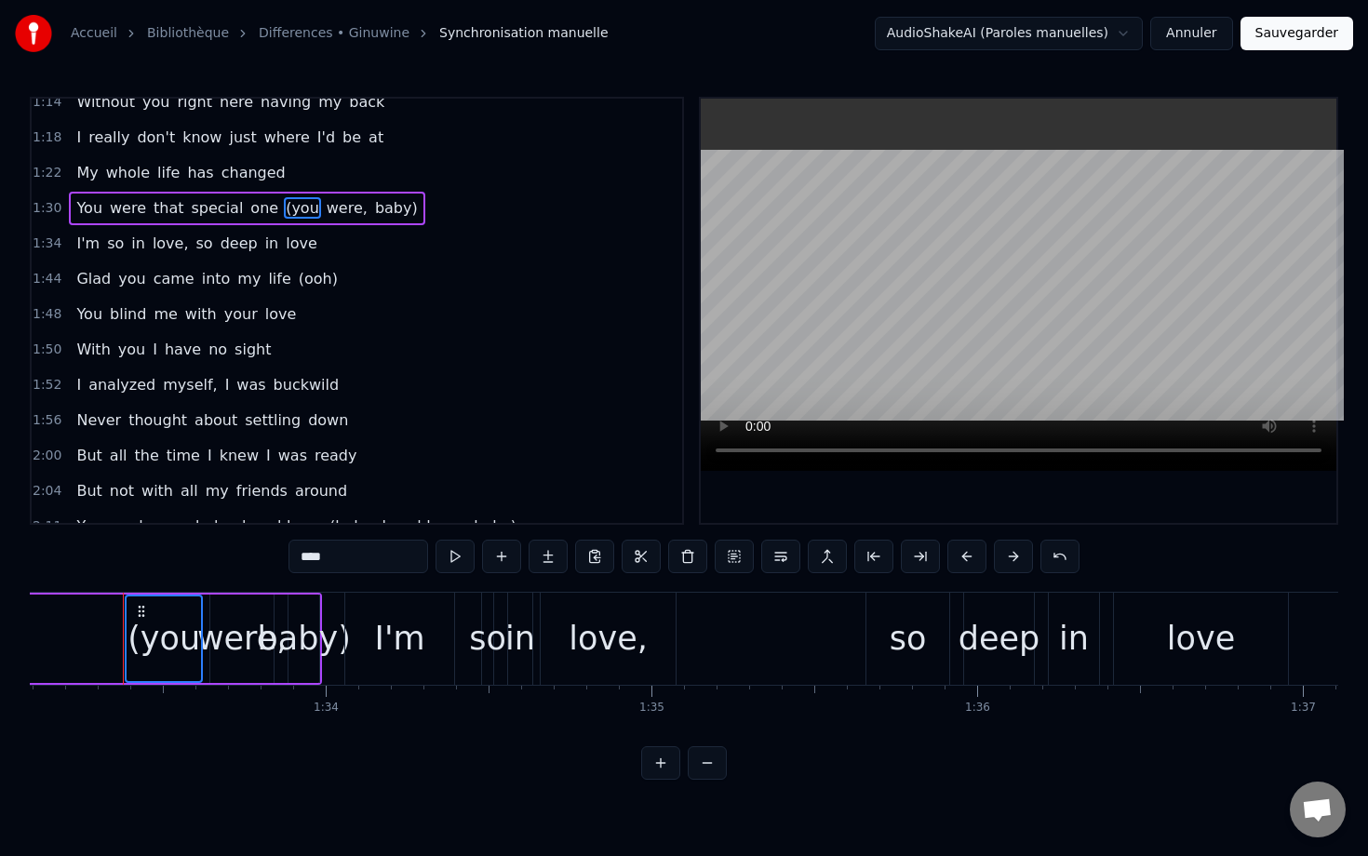
click at [325, 209] on span "were," at bounding box center [347, 207] width 45 height 21
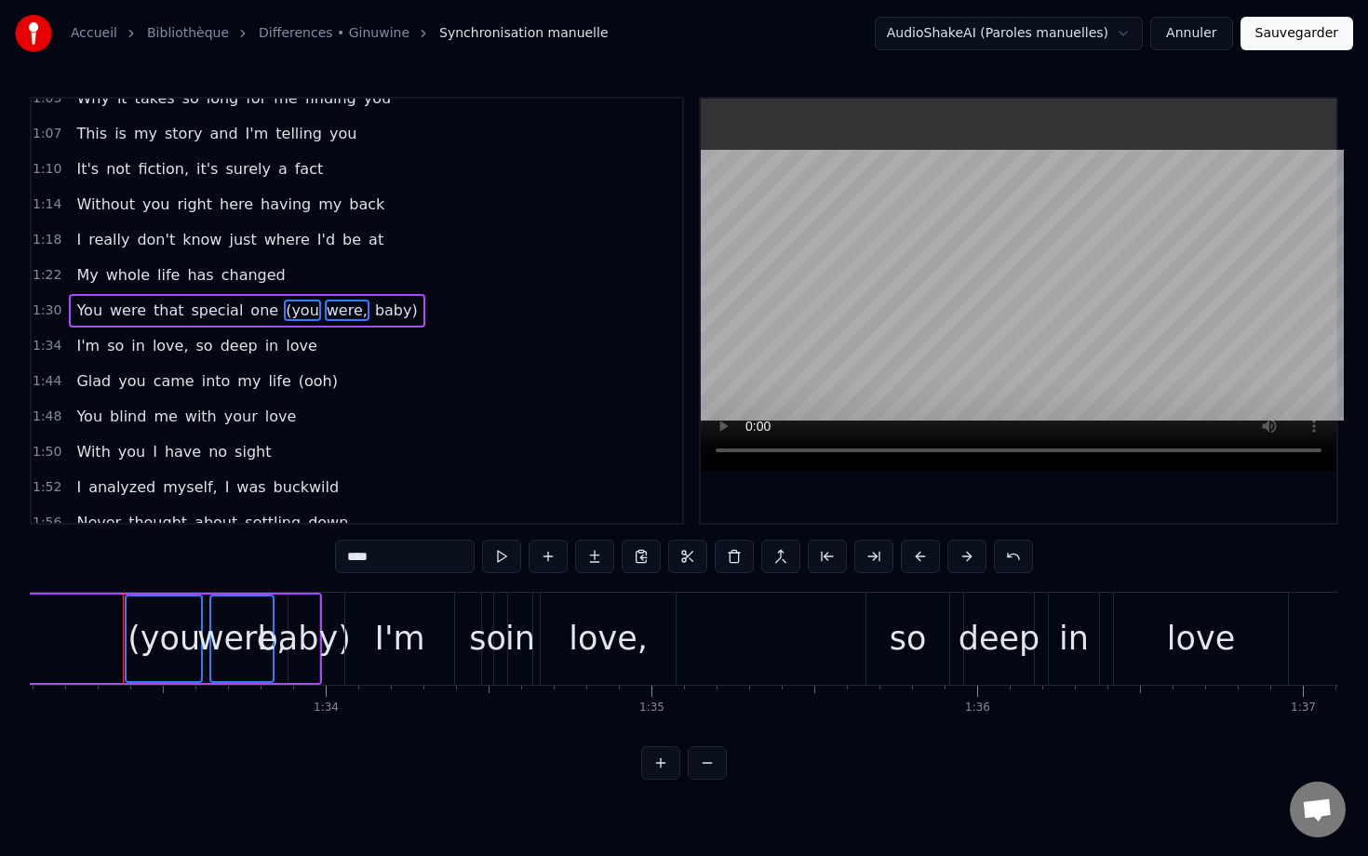
scroll to position [583, 0]
click at [373, 306] on span "baby)" at bounding box center [396, 310] width 47 height 21
click at [736, 557] on button at bounding box center [734, 556] width 39 height 33
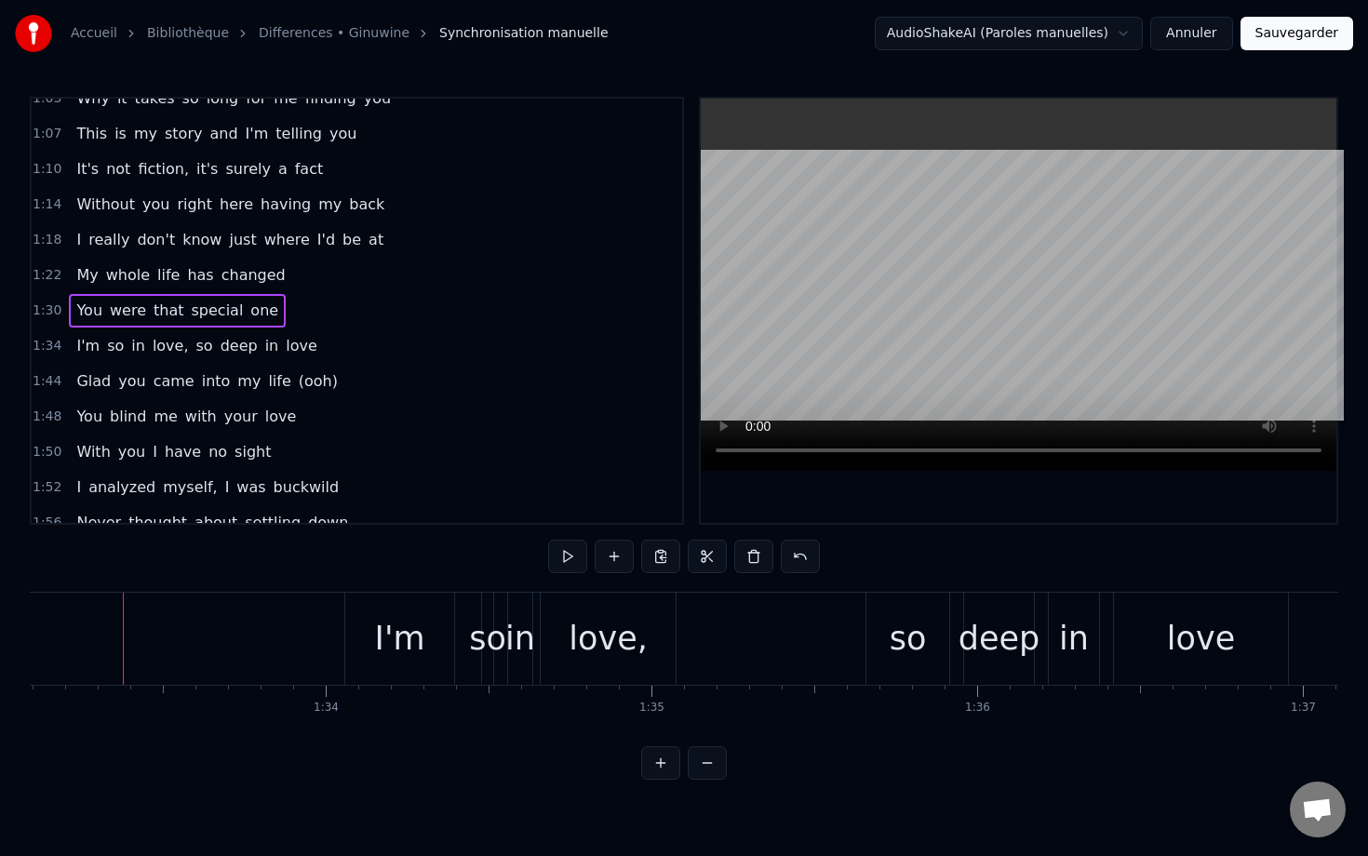
click at [297, 381] on span "(ooh)" at bounding box center [318, 380] width 43 height 21
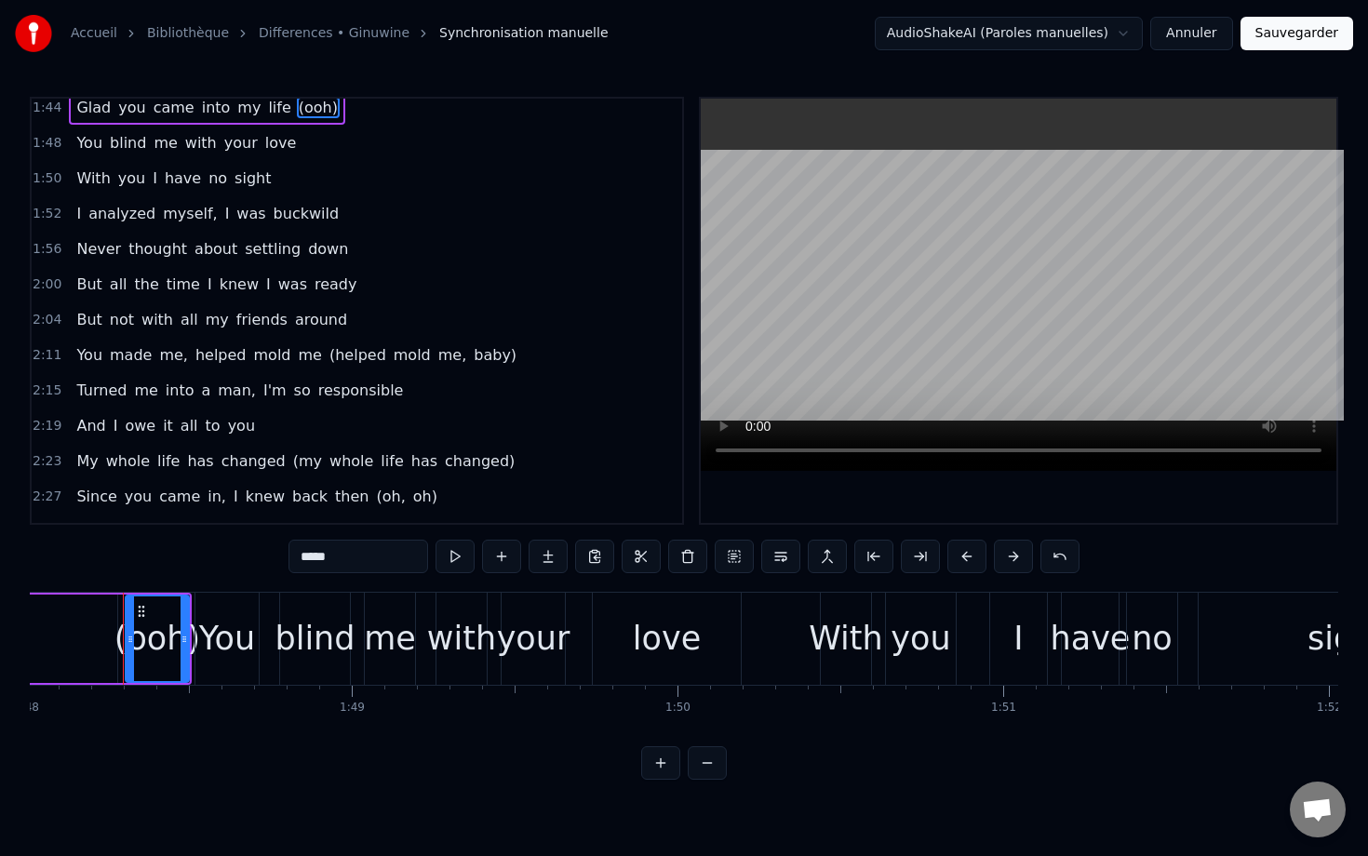
scroll to position [864, 0]
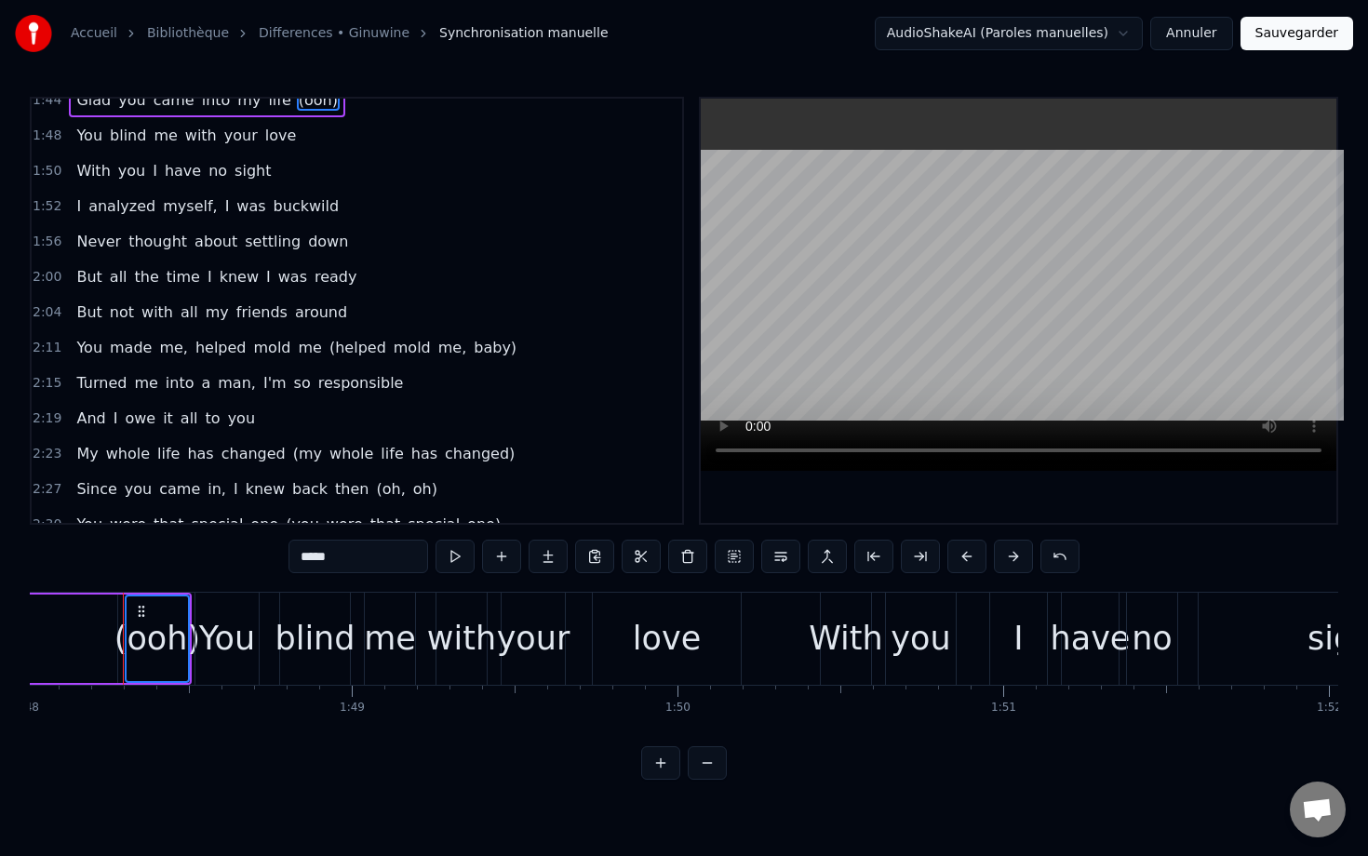
click at [328, 347] on span "(helped" at bounding box center [358, 347] width 60 height 21
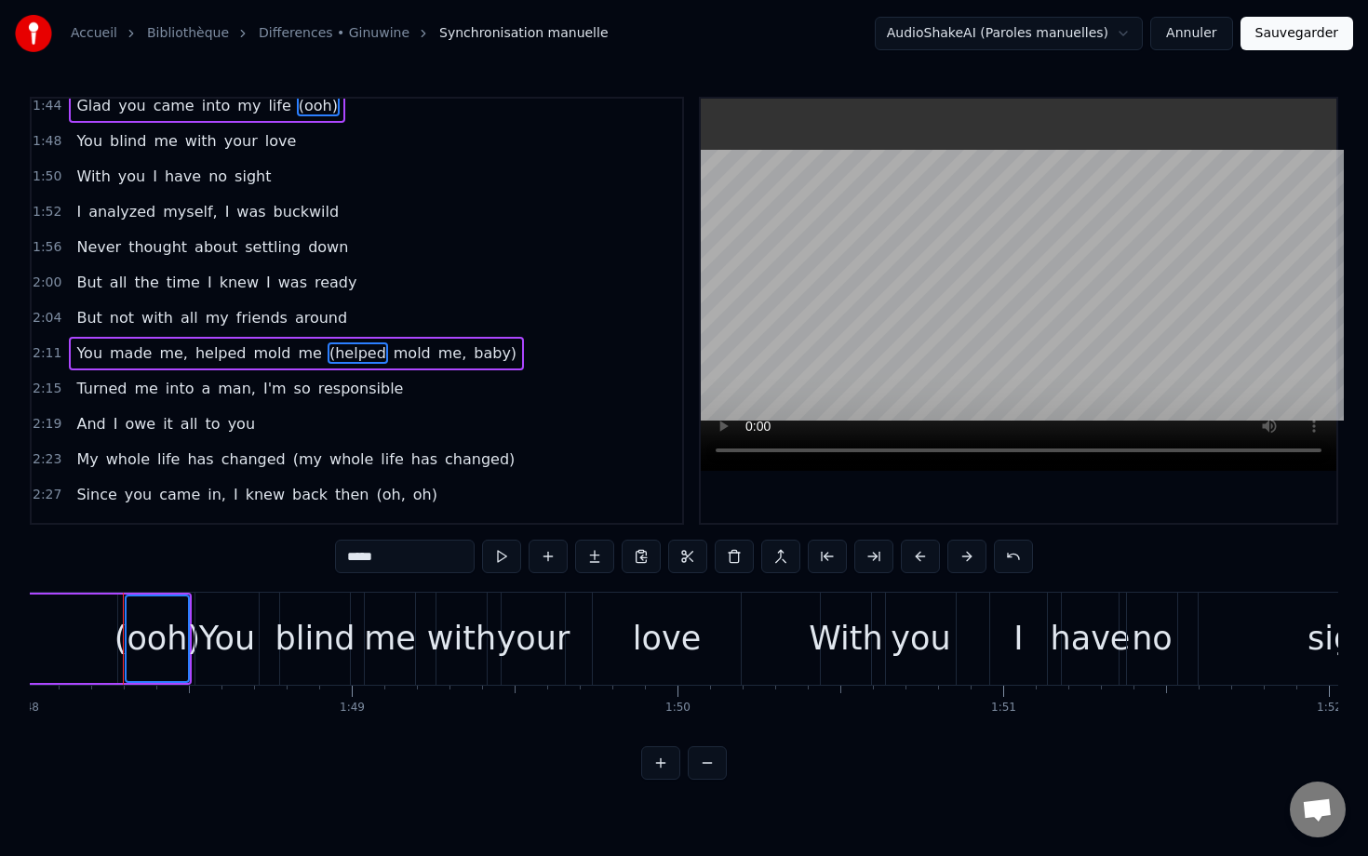
click at [392, 356] on span "mold" at bounding box center [412, 352] width 41 height 21
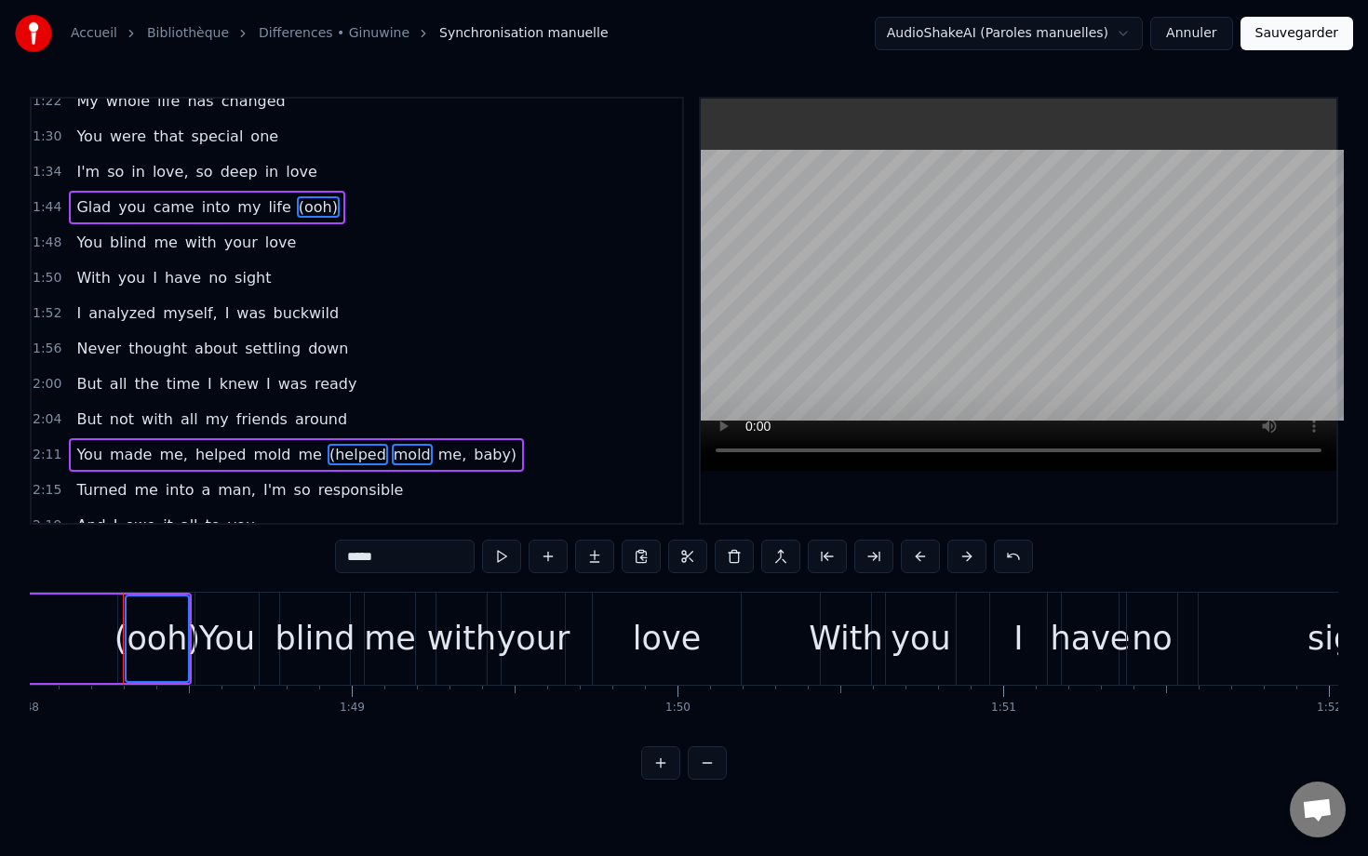
click at [436, 458] on span "me," at bounding box center [452, 454] width 33 height 21
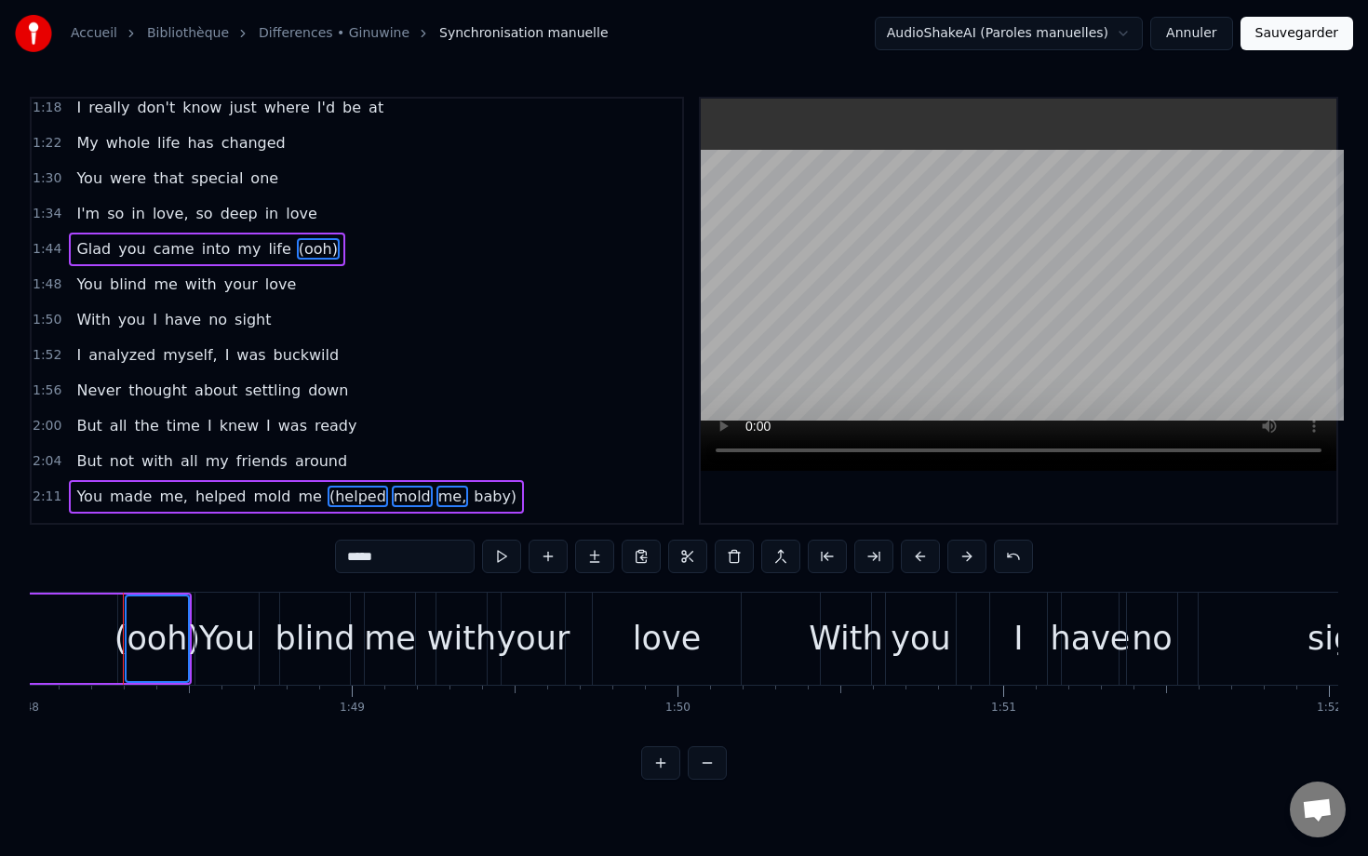
click at [472, 499] on span "baby)" at bounding box center [495, 496] width 47 height 21
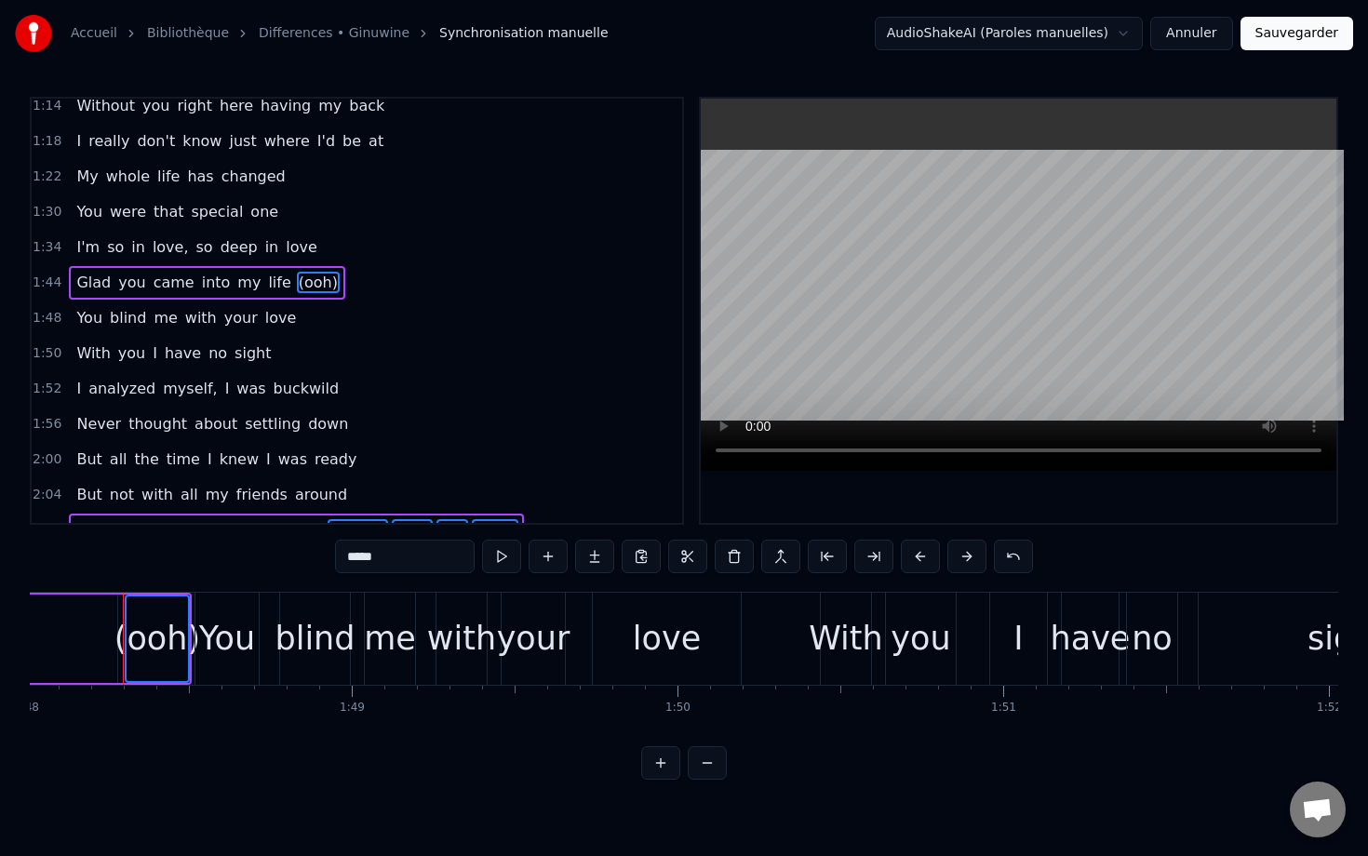
scroll to position [654, 0]
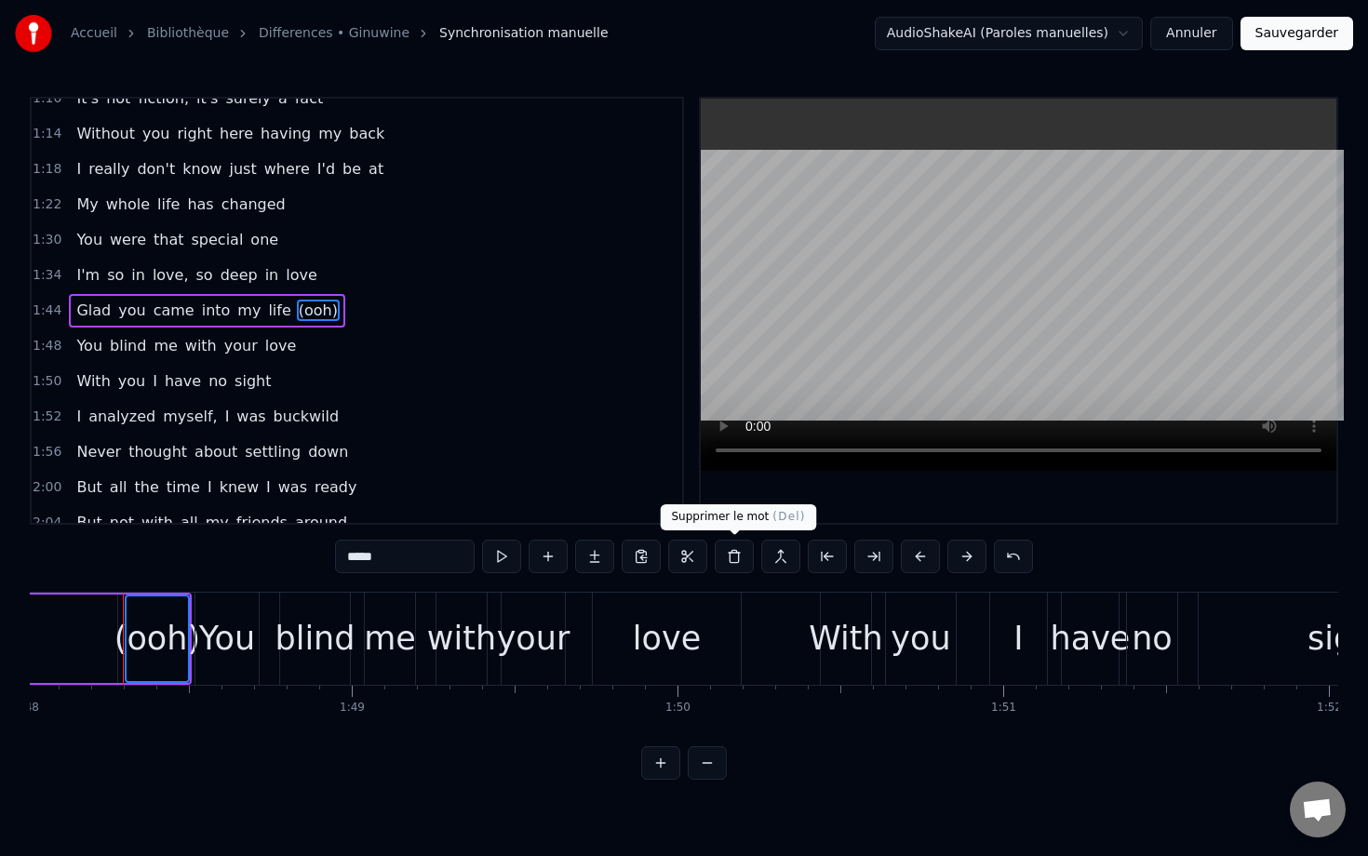
click at [739, 555] on button at bounding box center [734, 556] width 39 height 33
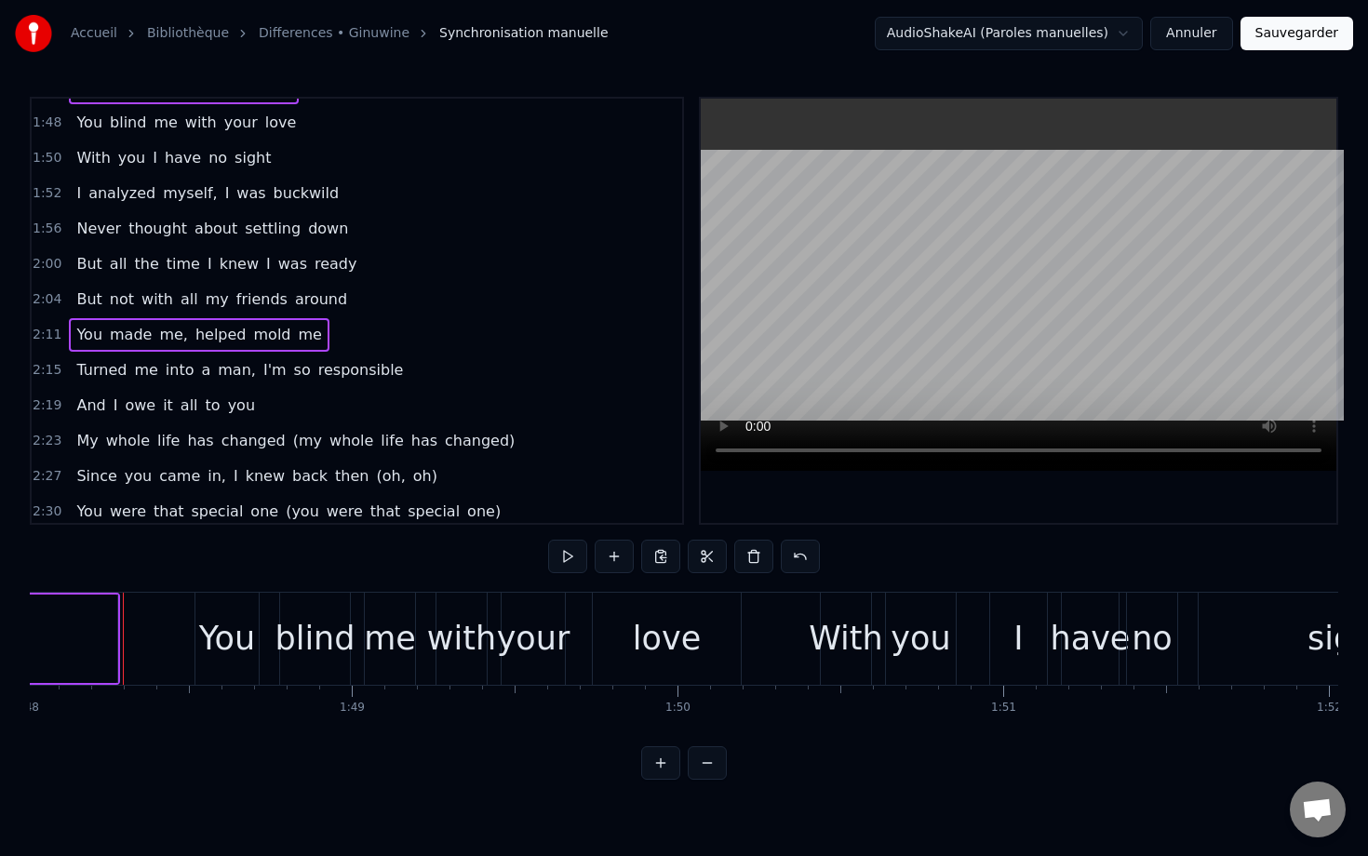
scroll to position [887, 0]
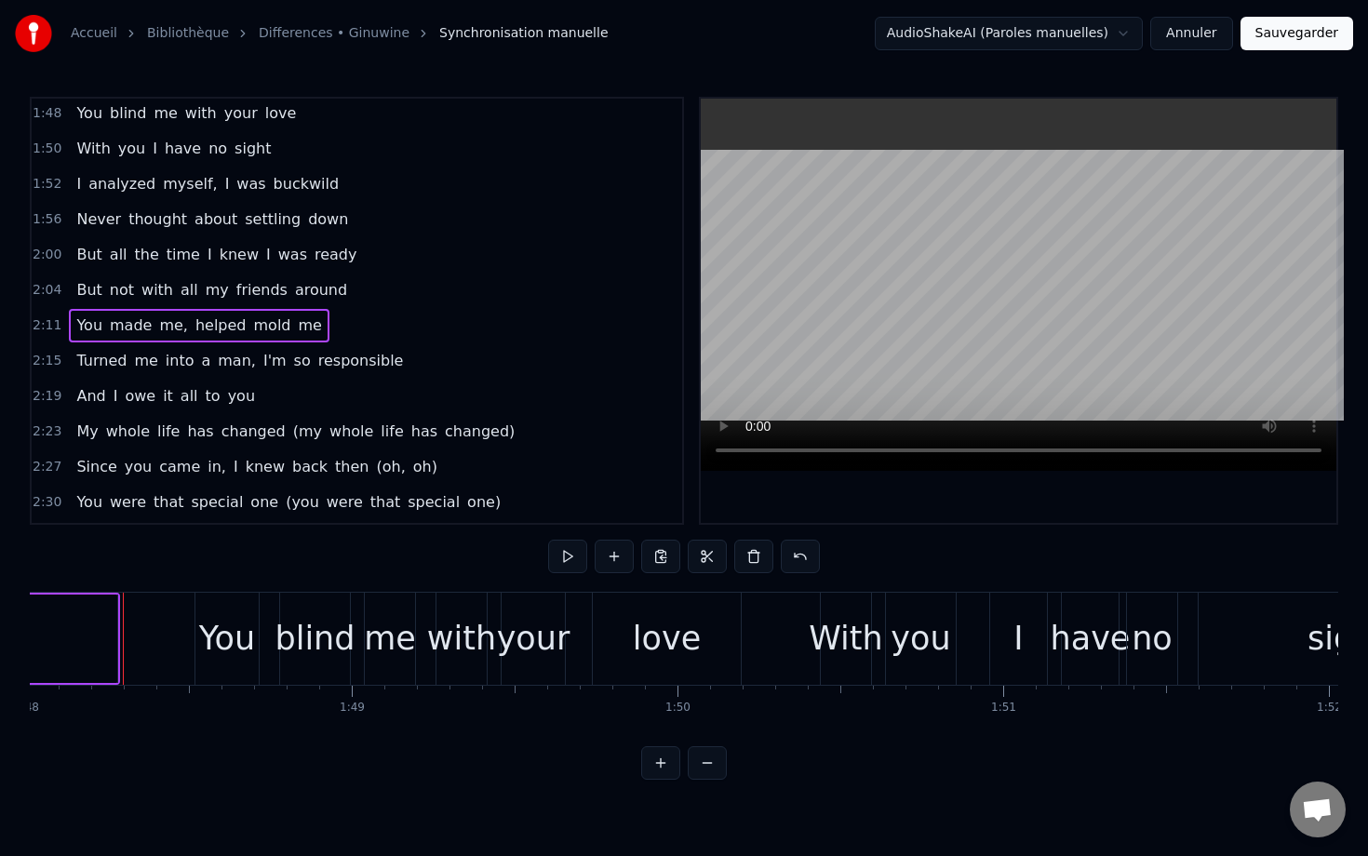
click at [291, 434] on span "(my" at bounding box center [307, 431] width 33 height 21
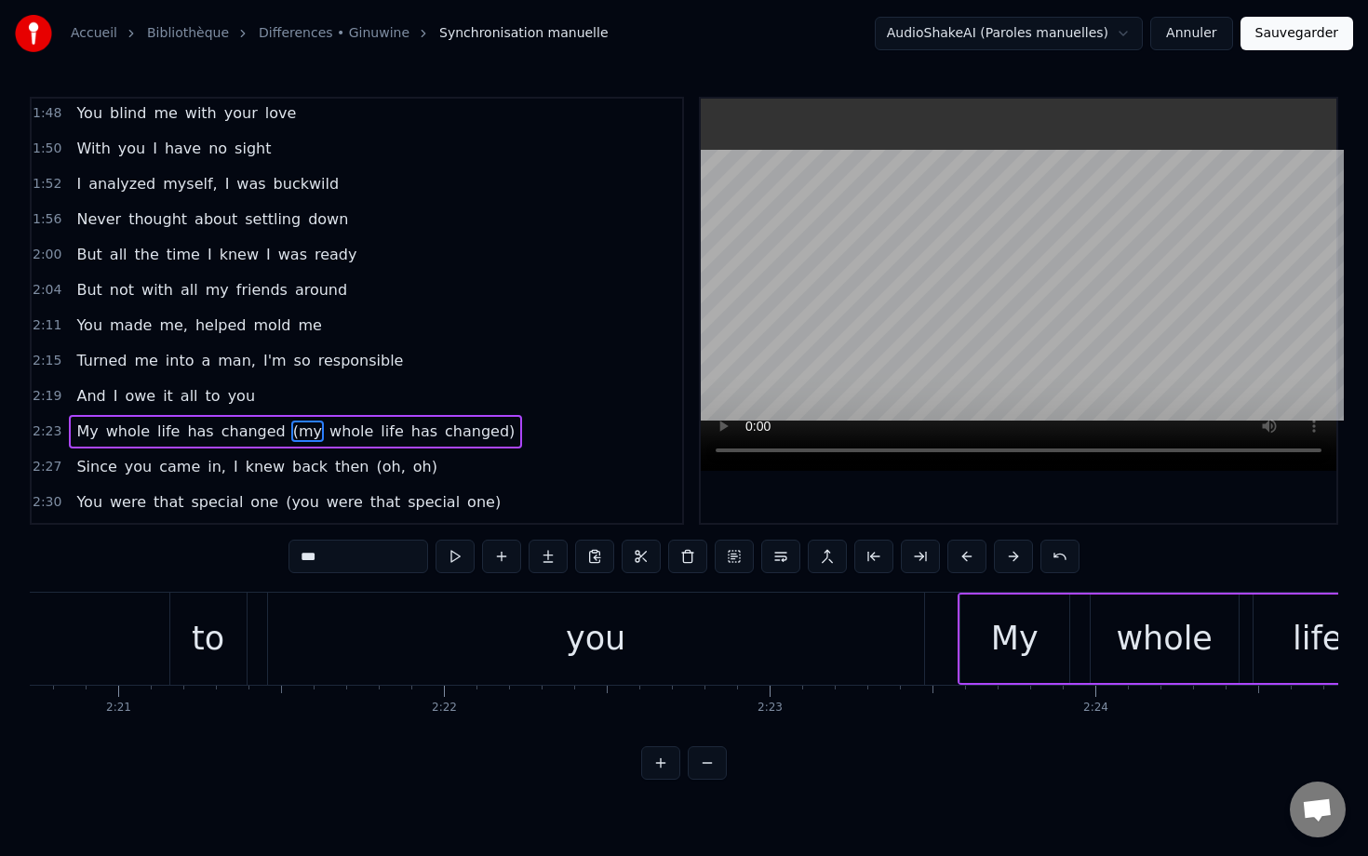
scroll to position [0, 47593]
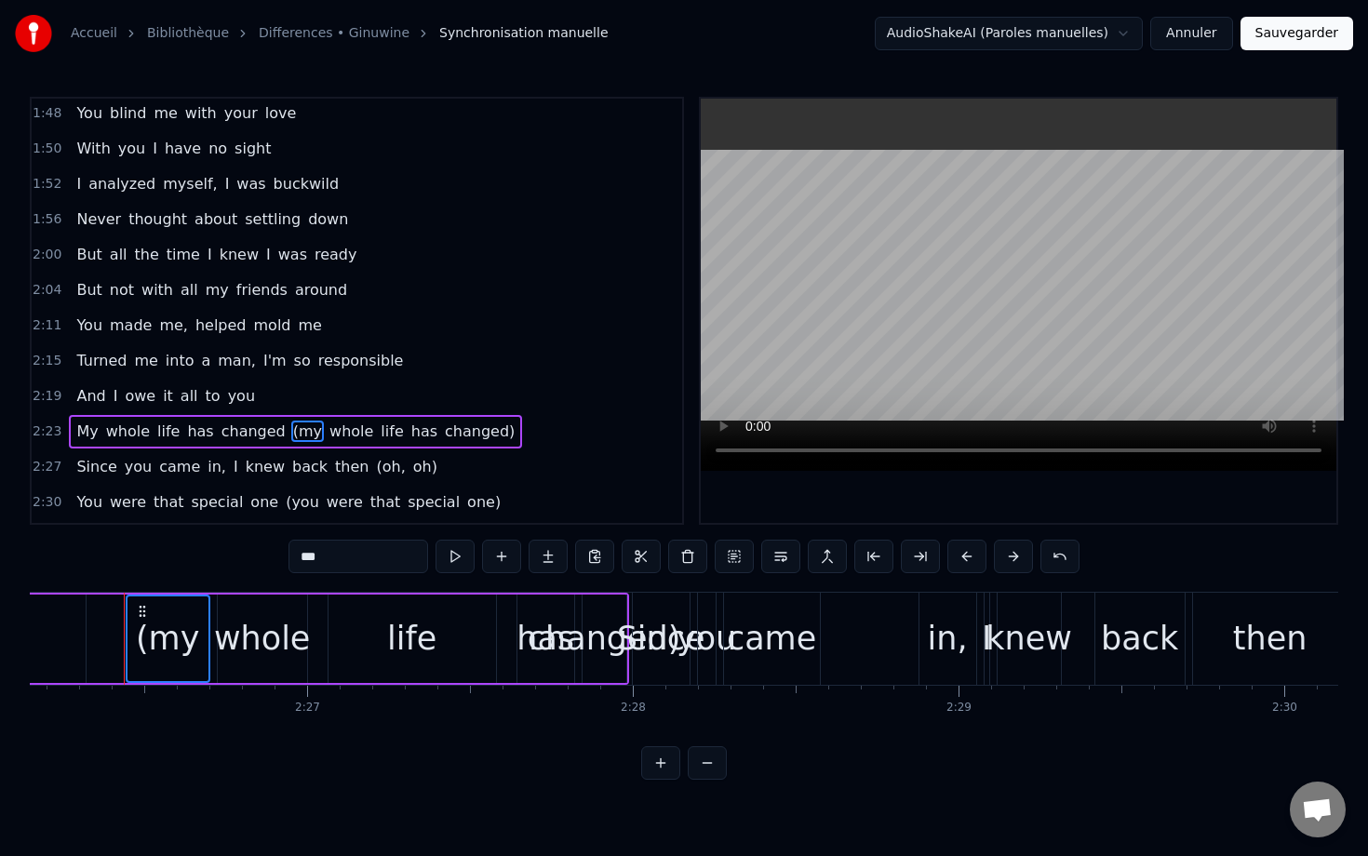
click at [328, 434] on span "whole" at bounding box center [351, 431] width 47 height 21
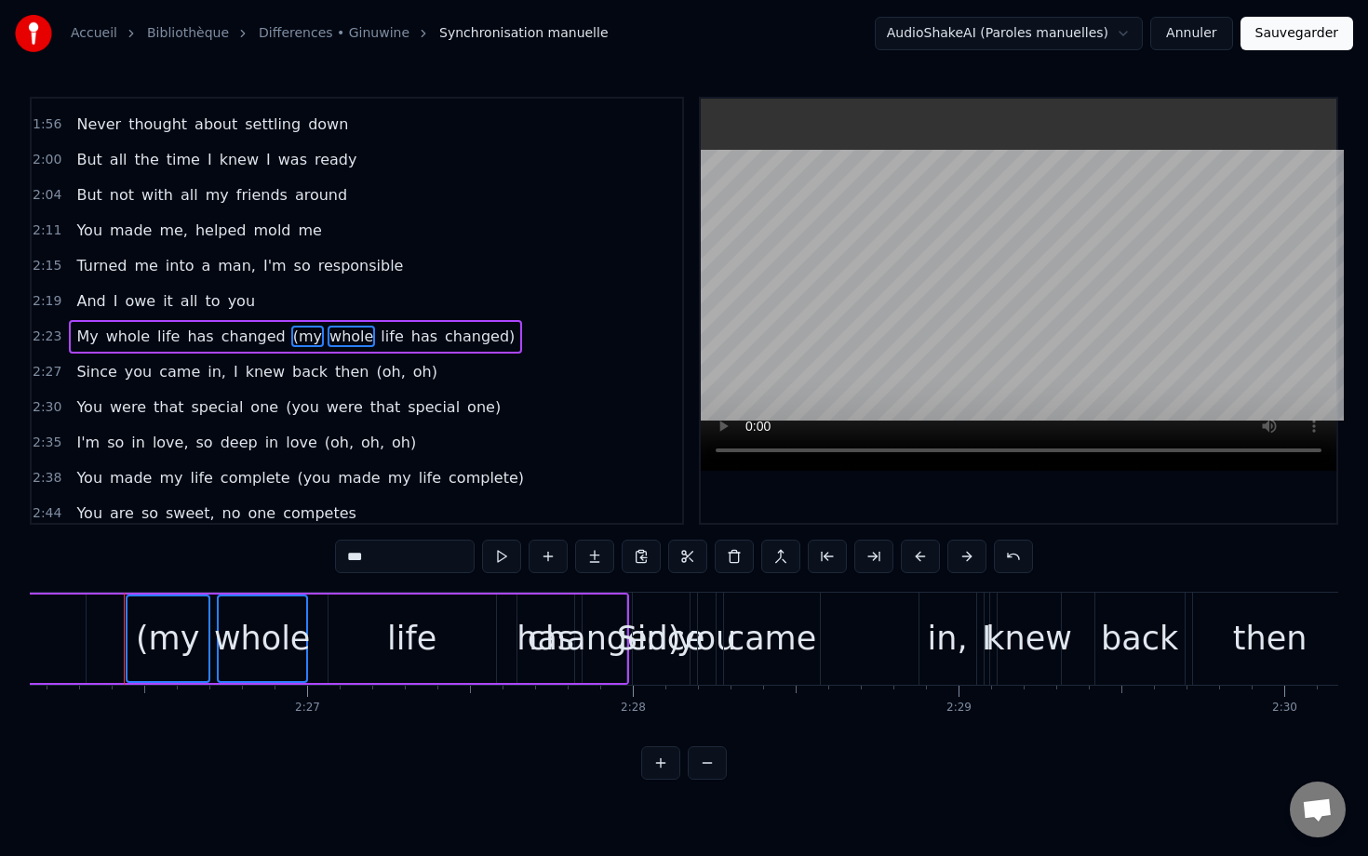
scroll to position [1008, 0]
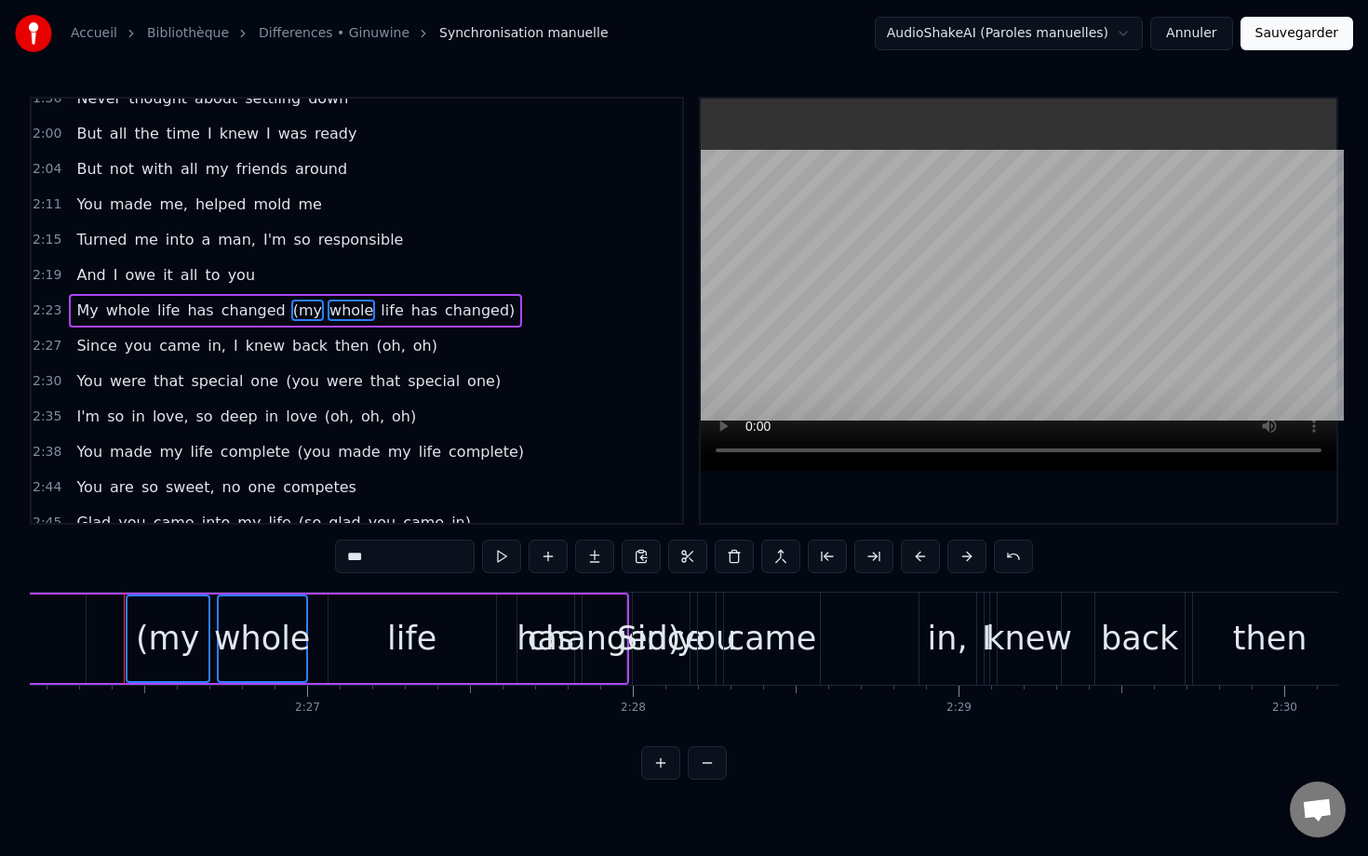
click at [379, 318] on span "life" at bounding box center [392, 310] width 26 height 21
click at [409, 311] on span "has" at bounding box center [424, 310] width 30 height 21
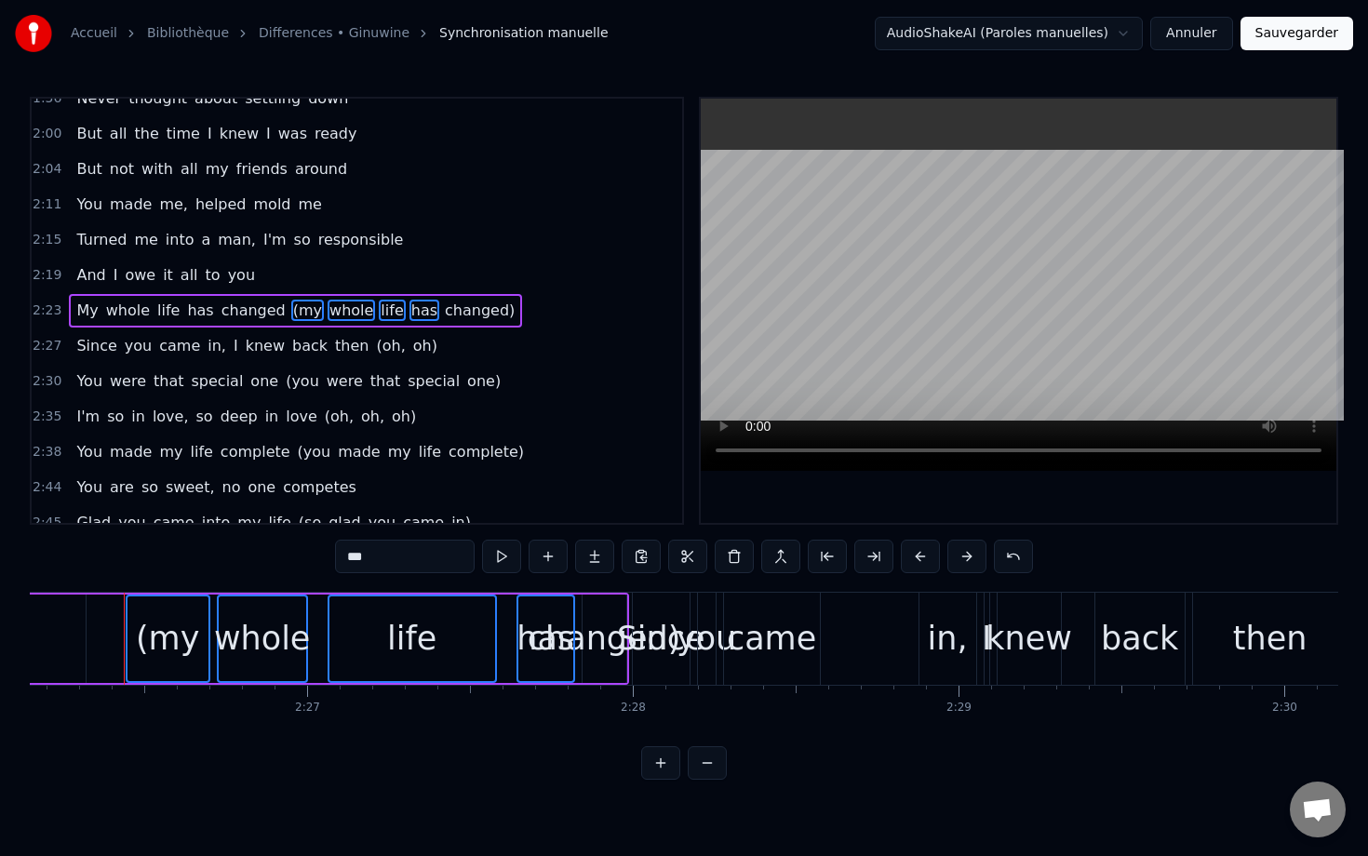
click at [443, 310] on span "changed)" at bounding box center [480, 310] width 74 height 21
click at [735, 553] on button at bounding box center [734, 556] width 39 height 33
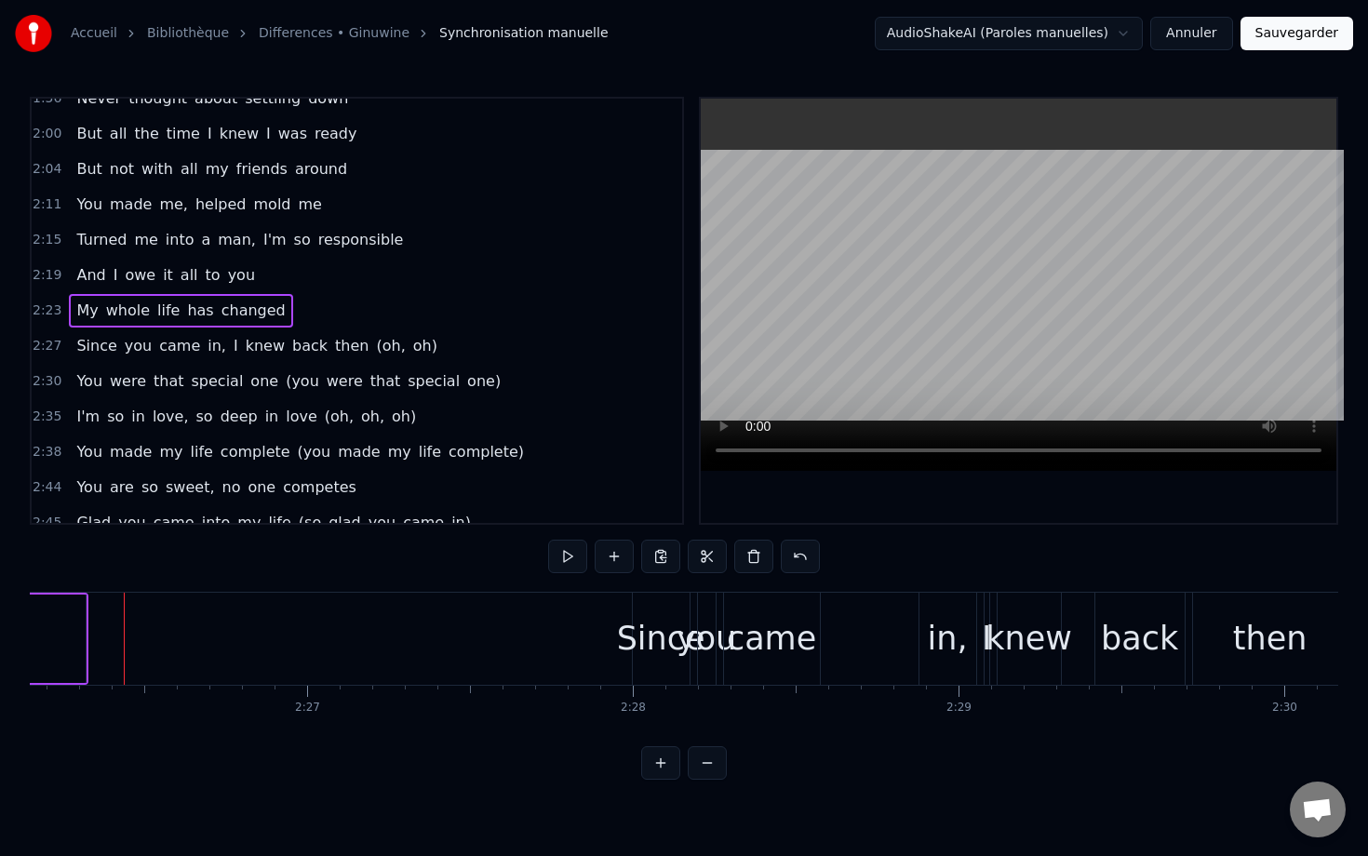
click at [374, 348] on span "(oh," at bounding box center [390, 345] width 33 height 21
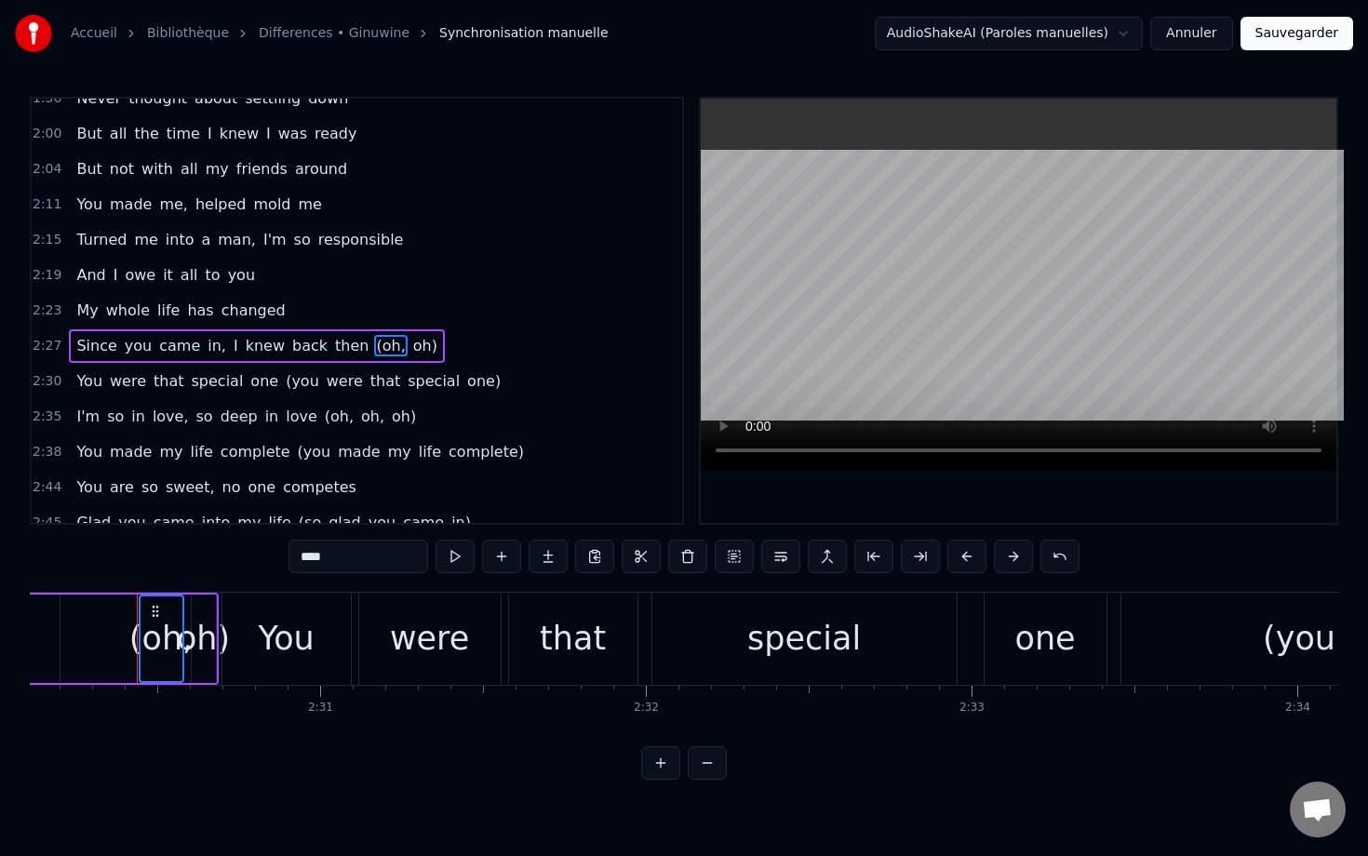
scroll to position [0, 48895]
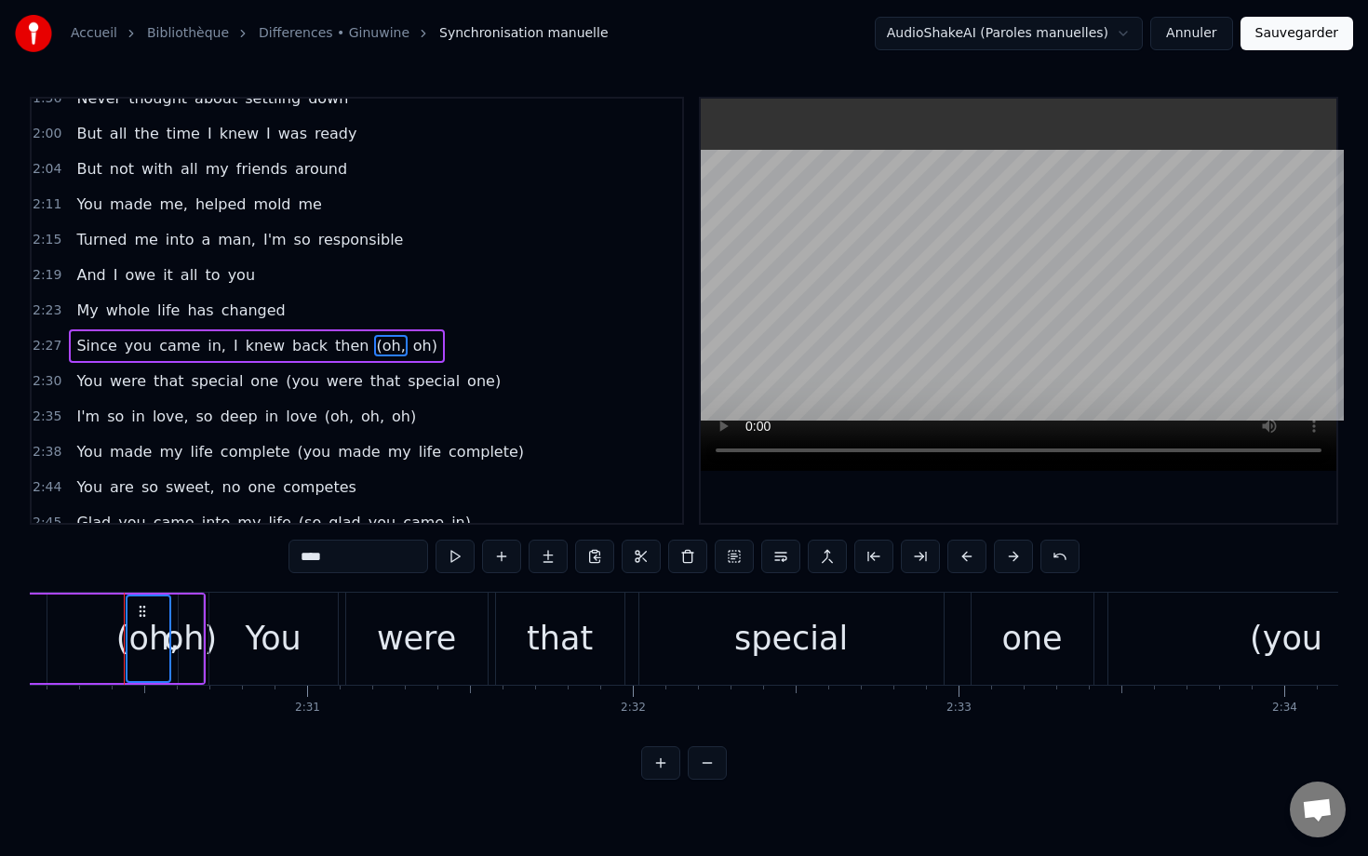
click at [411, 347] on span "oh)" at bounding box center [425, 345] width 28 height 21
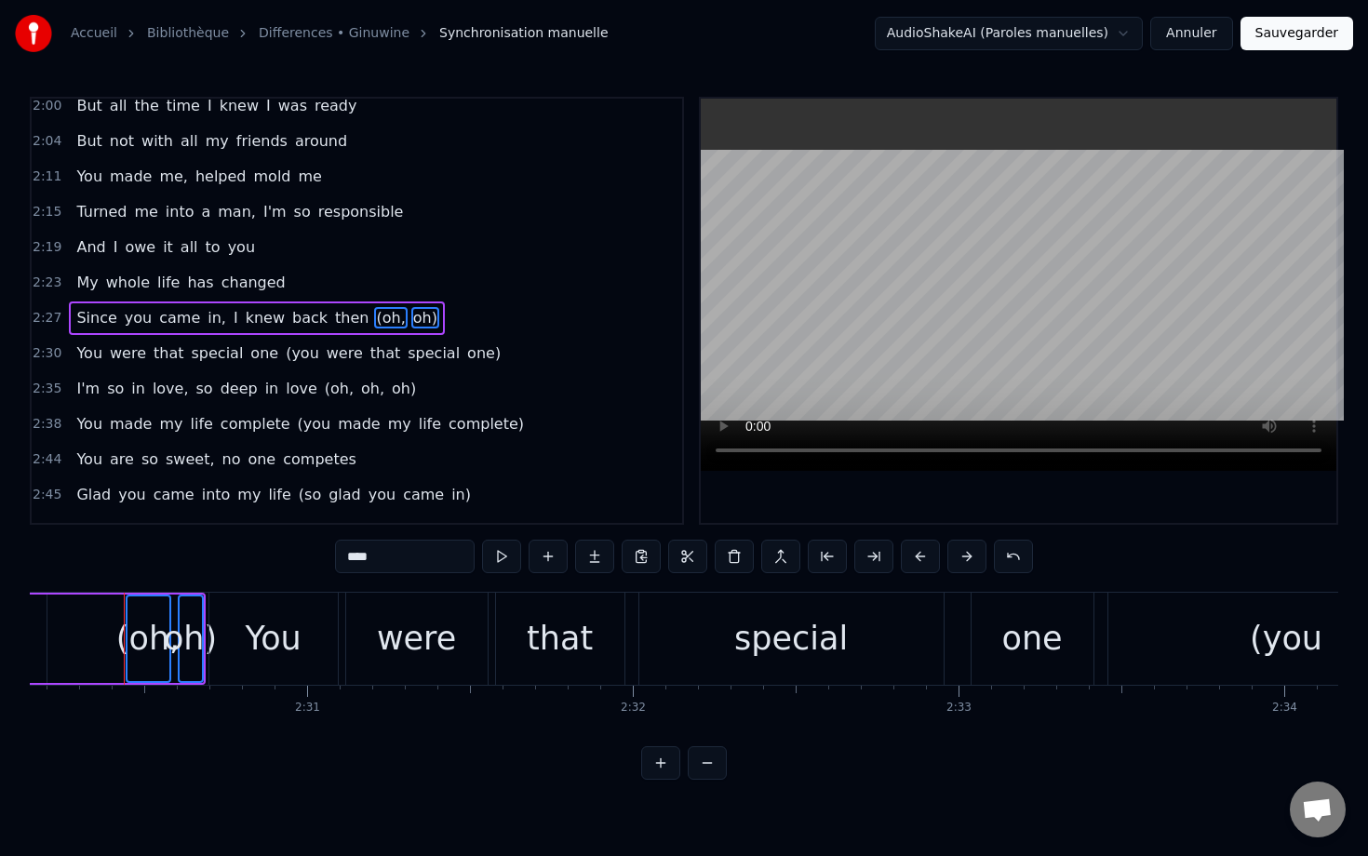
scroll to position [1043, 0]
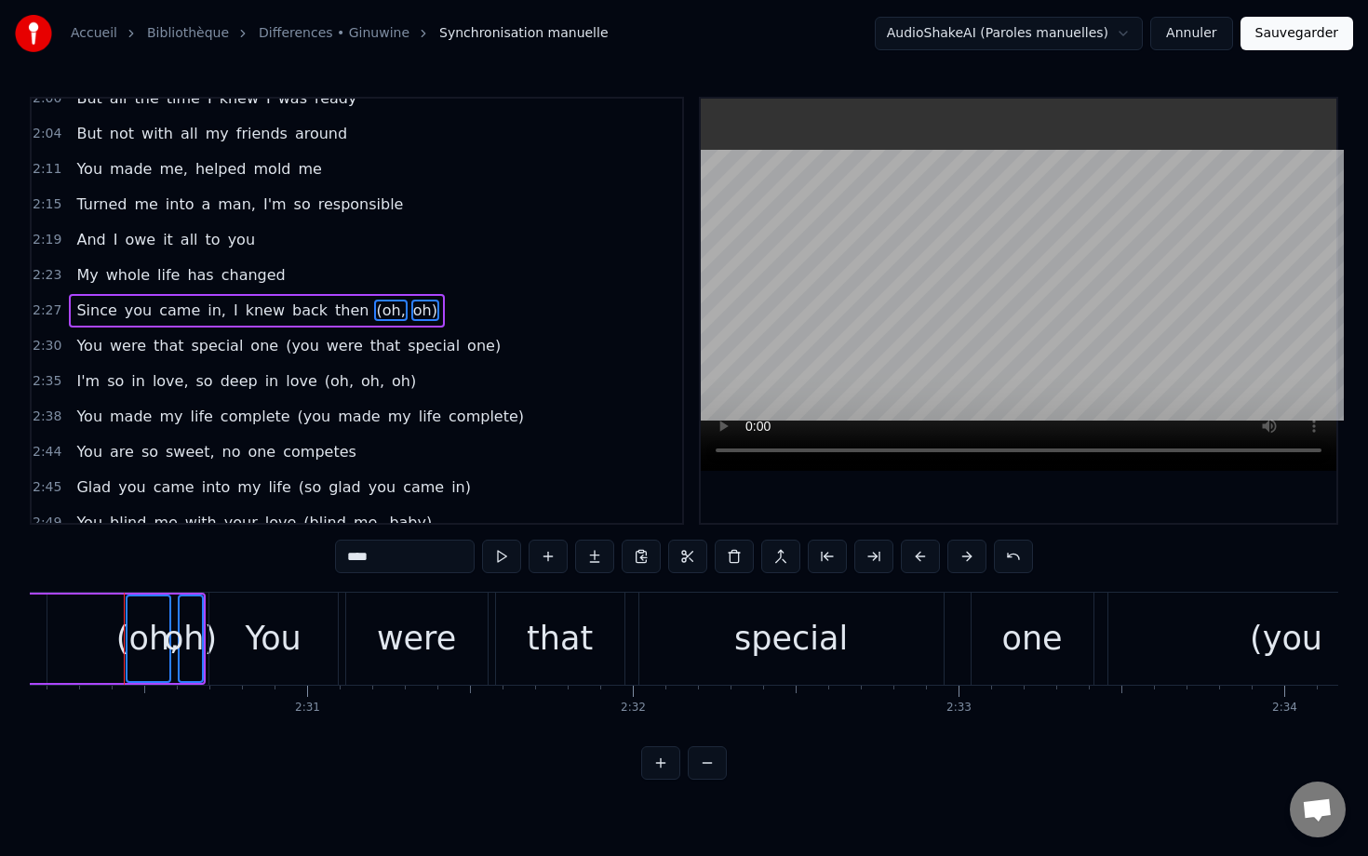
click at [284, 352] on span "(you" at bounding box center [302, 345] width 37 height 21
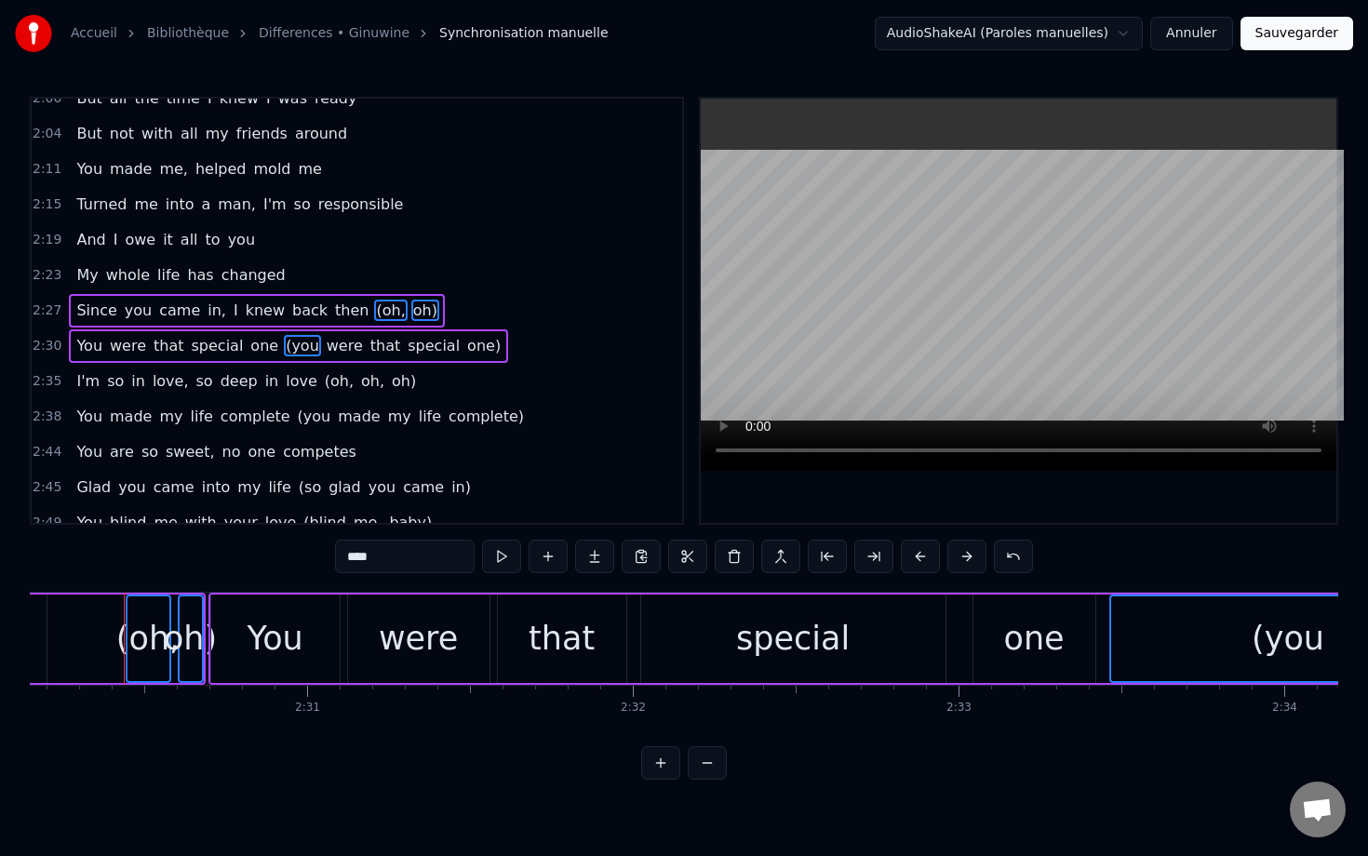
click at [325, 352] on span "were" at bounding box center [345, 345] width 40 height 21
click at [368, 348] on span "that" at bounding box center [385, 345] width 34 height 21
click at [406, 347] on span "special" at bounding box center [434, 345] width 56 height 21
click at [465, 350] on span "one)" at bounding box center [483, 345] width 37 height 21
click at [296, 419] on span "(you" at bounding box center [314, 416] width 37 height 21
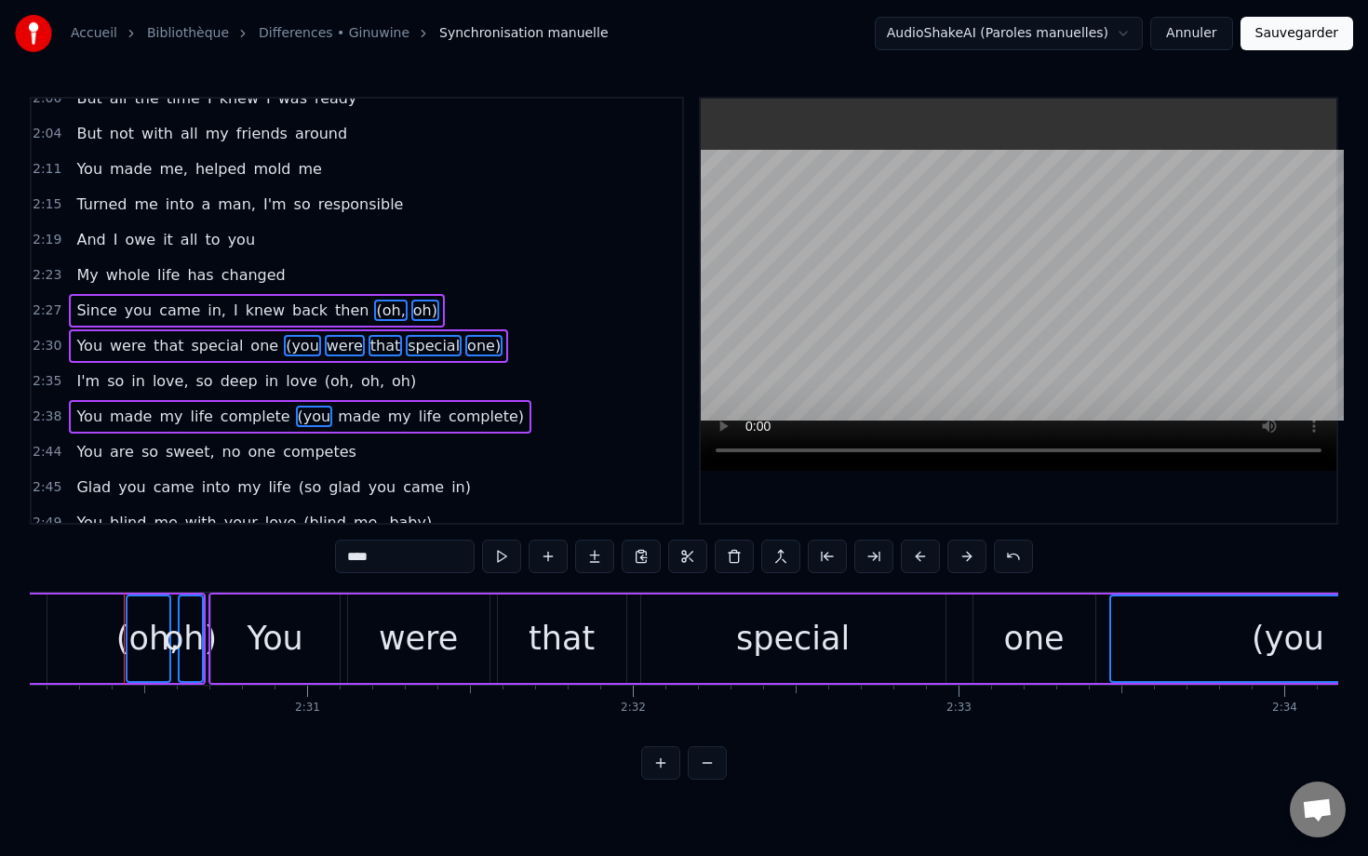
click at [339, 420] on span "made" at bounding box center [359, 416] width 46 height 21
click at [417, 420] on span "life" at bounding box center [430, 416] width 26 height 21
click at [386, 420] on span "my" at bounding box center [399, 416] width 27 height 21
click at [447, 423] on span "complete)" at bounding box center [486, 416] width 79 height 21
click at [727, 555] on button at bounding box center [734, 556] width 39 height 33
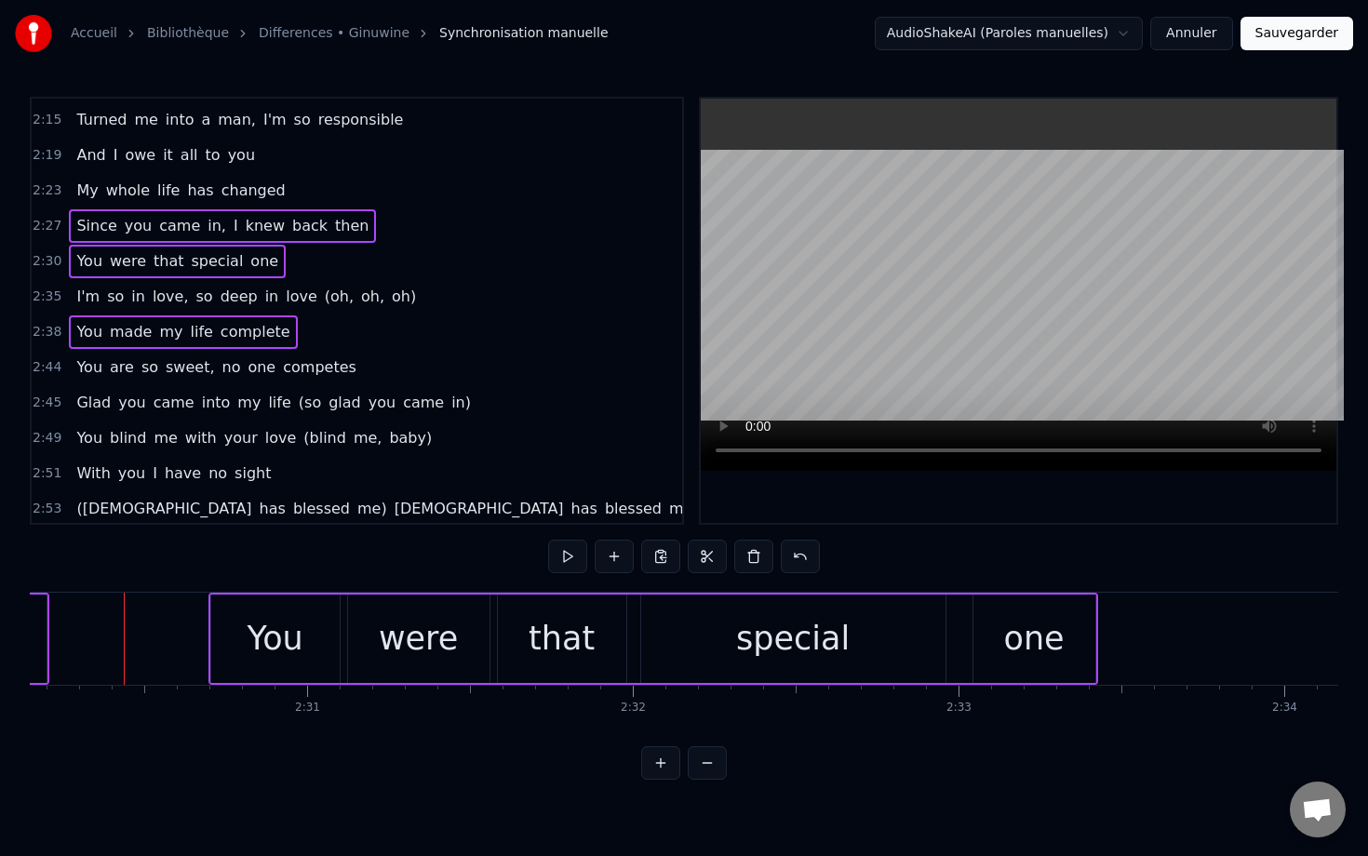
scroll to position [1131, 0]
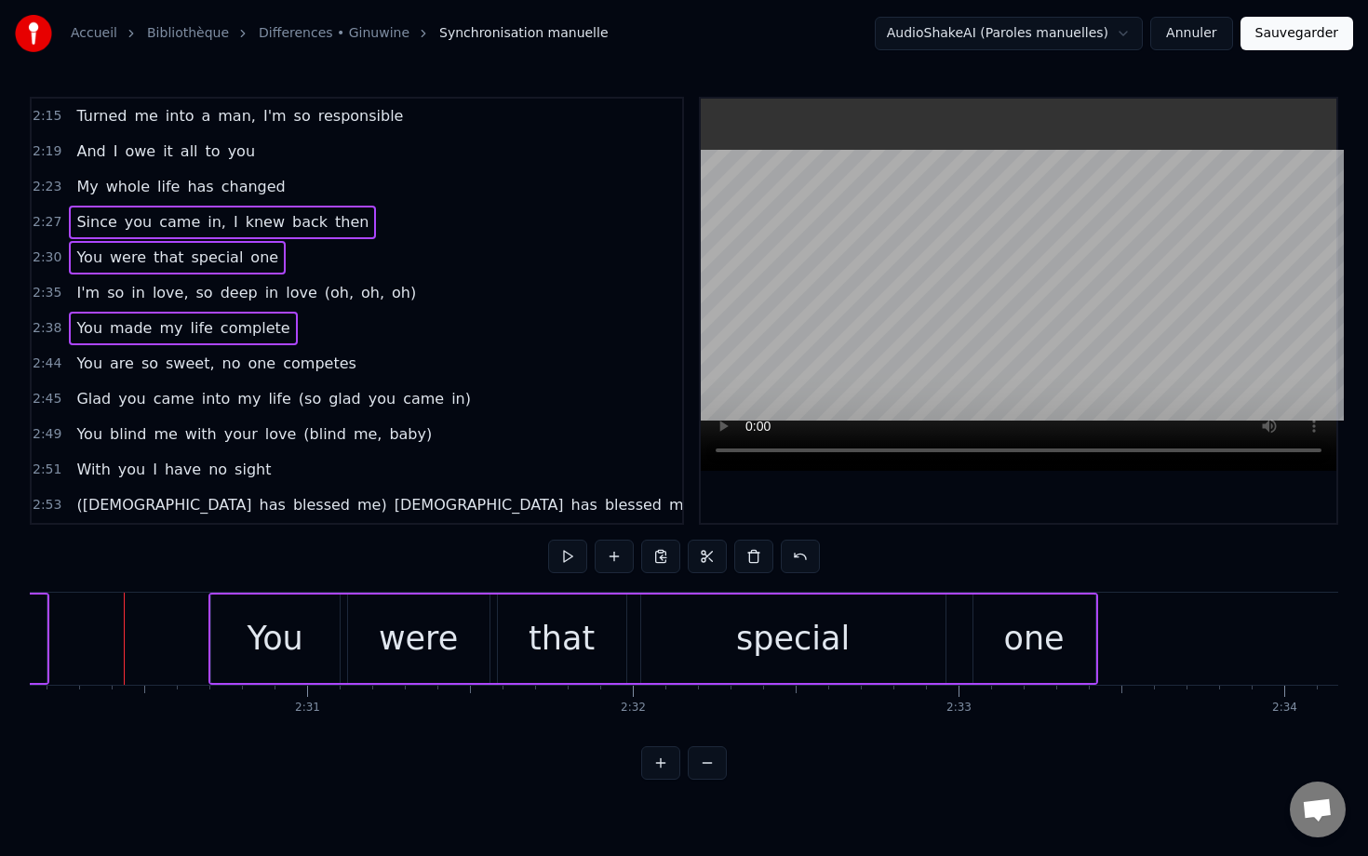
click at [297, 400] on span "(so" at bounding box center [310, 398] width 26 height 21
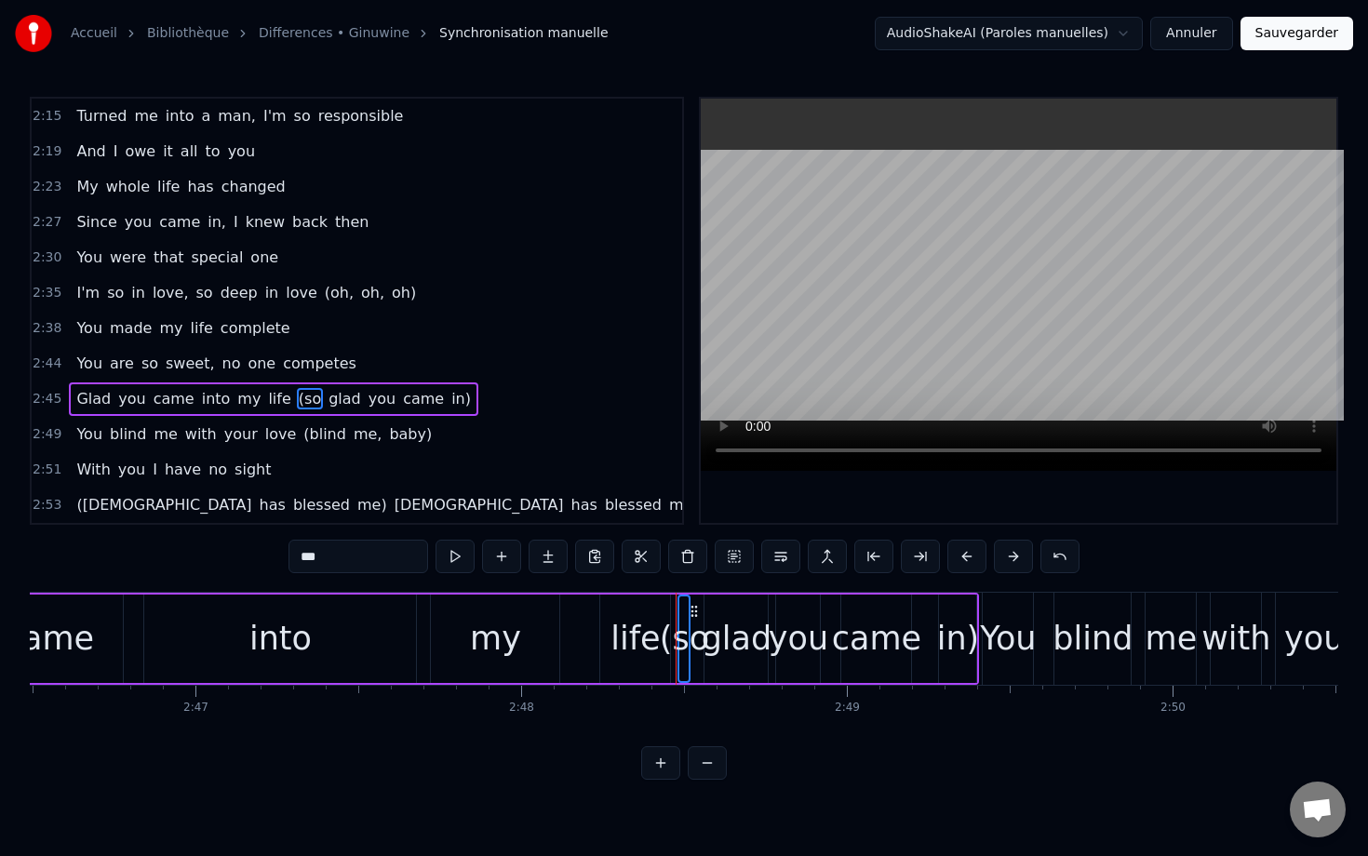
click at [327, 403] on span "glad" at bounding box center [345, 398] width 36 height 21
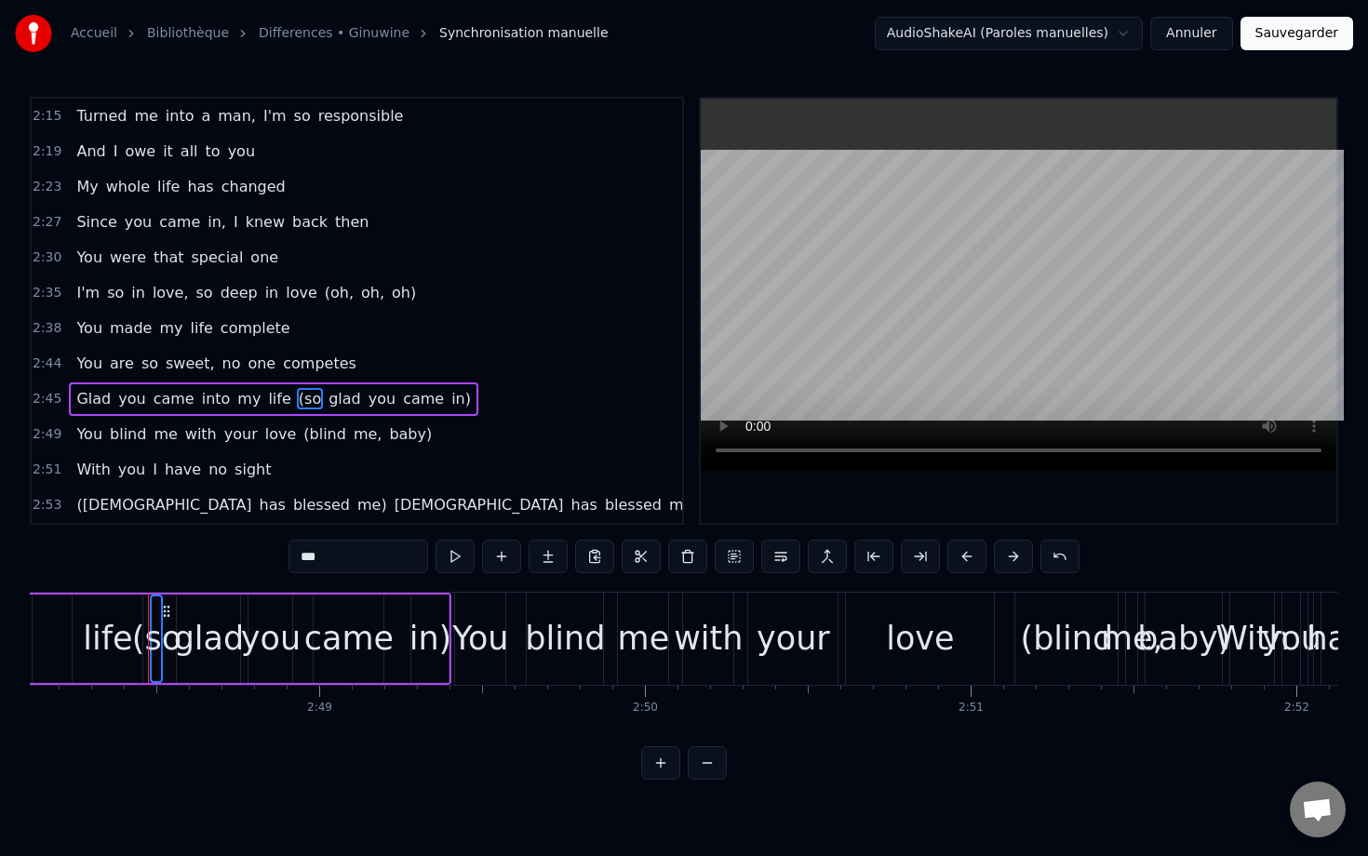
scroll to position [0, 54770]
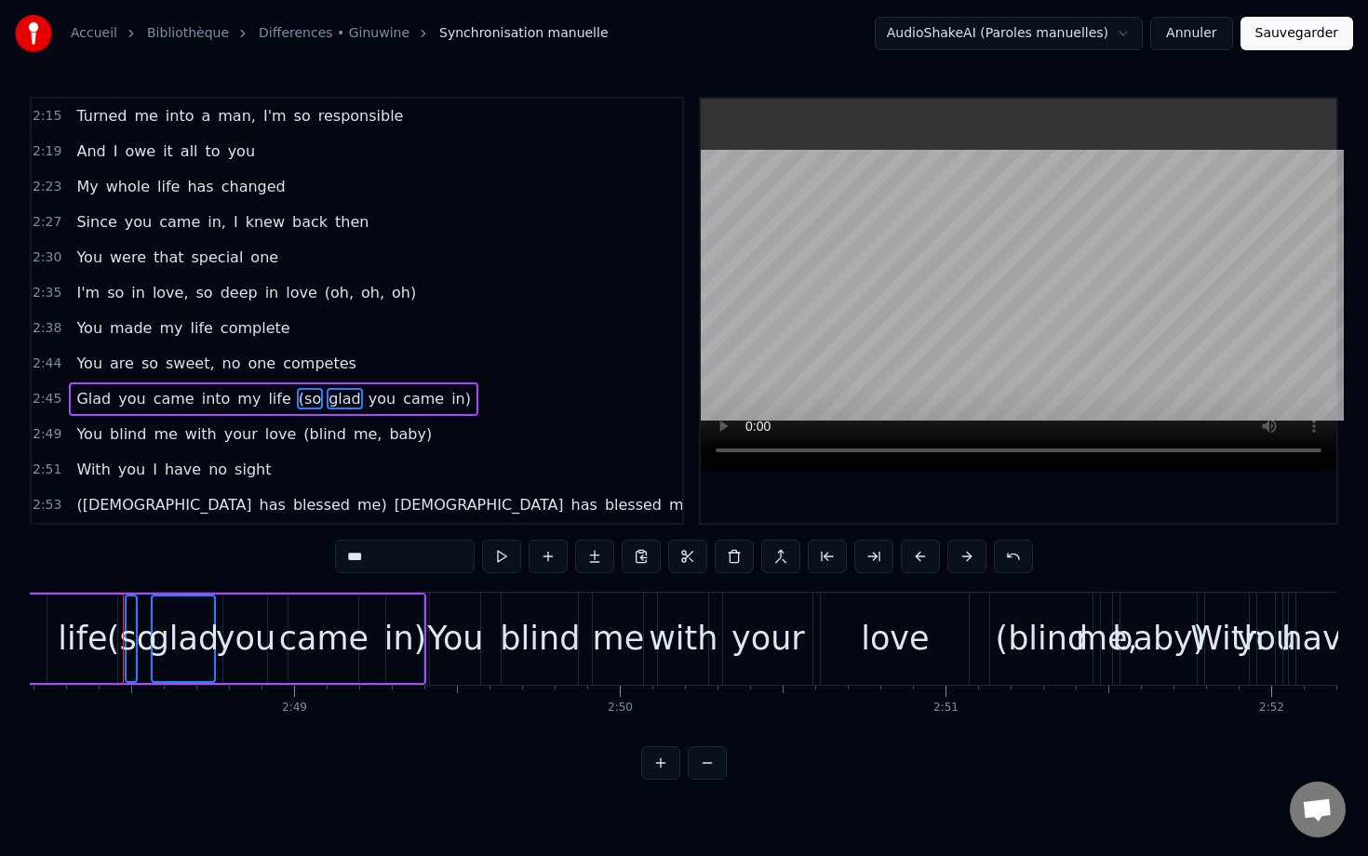
click at [367, 405] on span "you" at bounding box center [382, 398] width 31 height 21
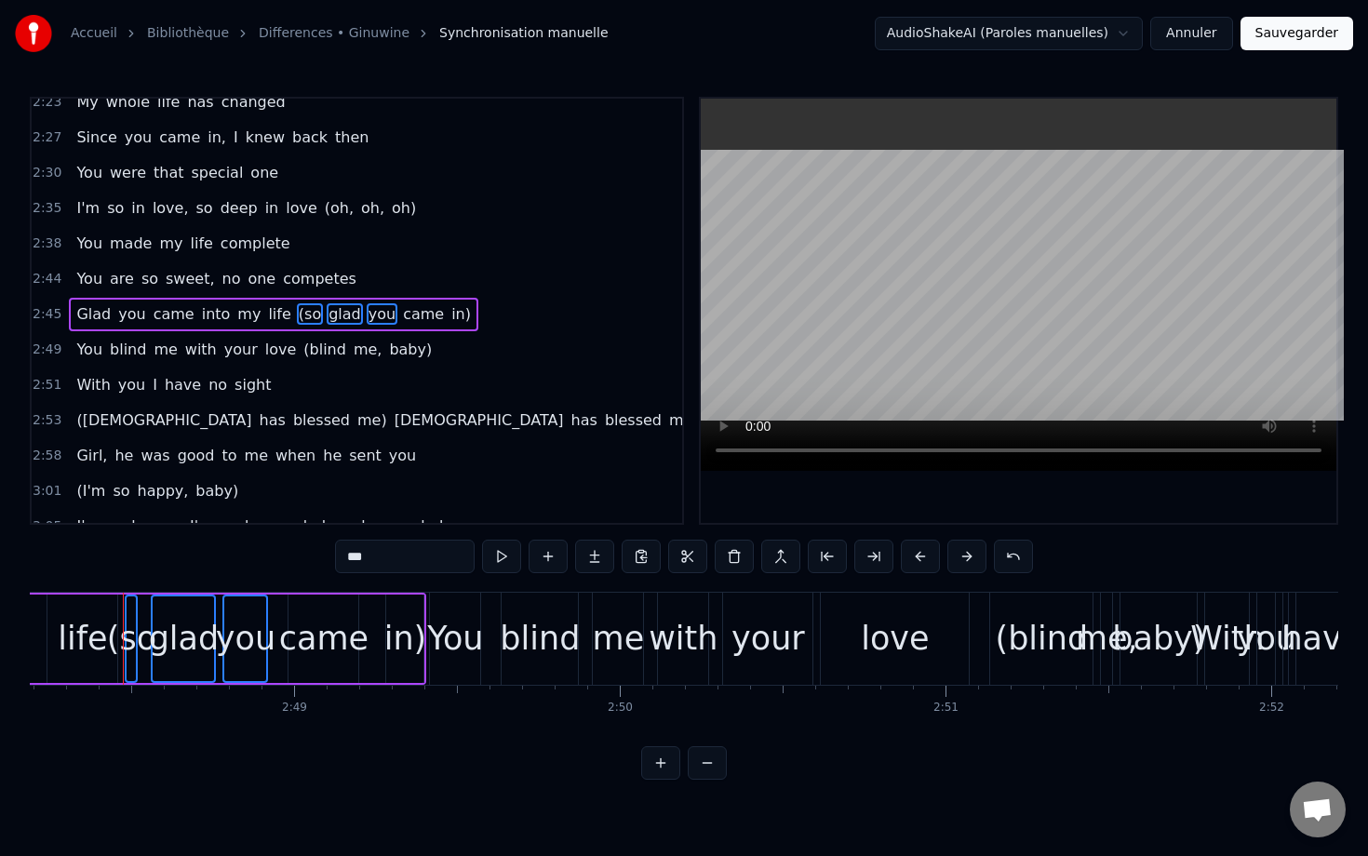
scroll to position [1220, 0]
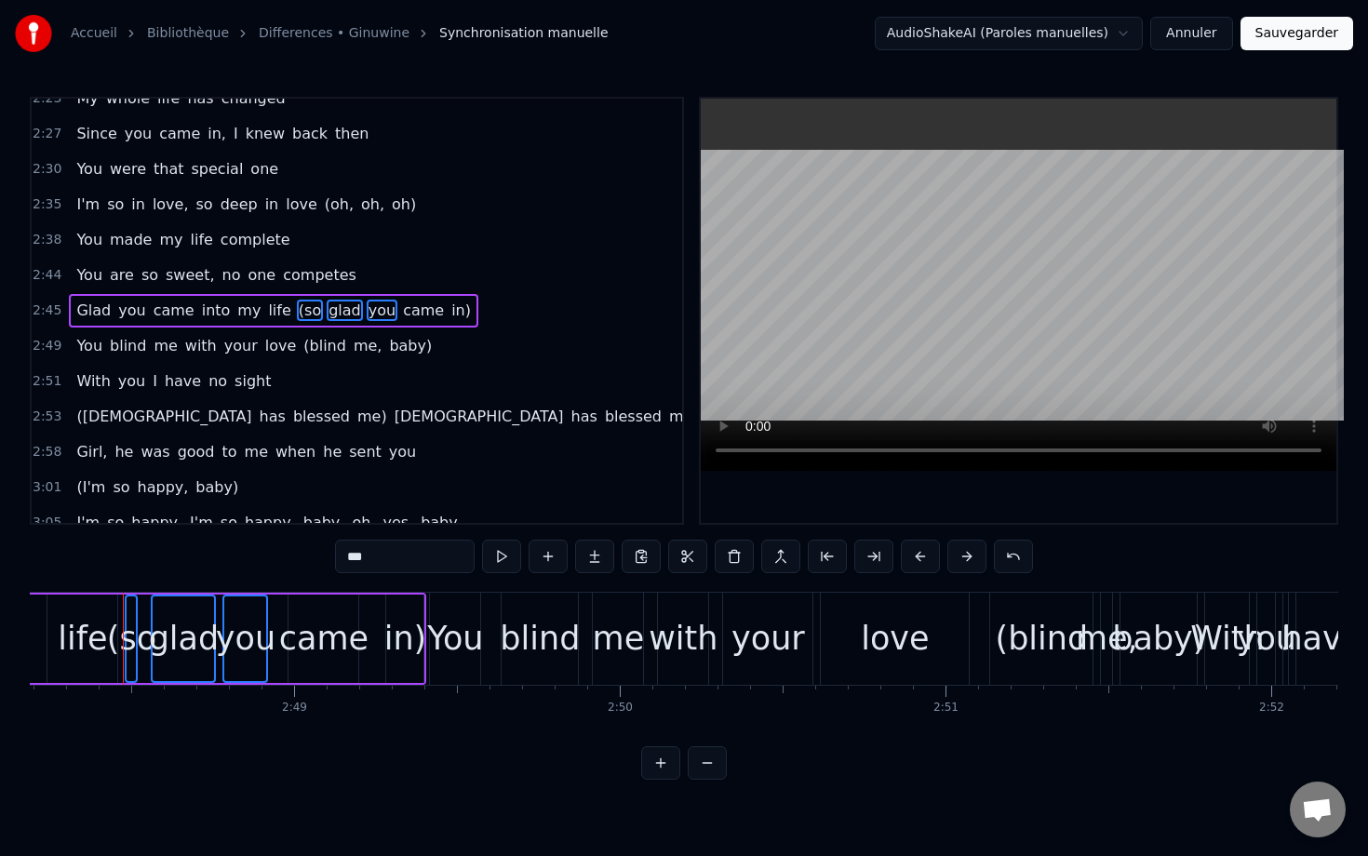
click at [401, 314] on span "came" at bounding box center [423, 310] width 45 height 21
click at [449, 313] on span "in)" at bounding box center [460, 310] width 23 height 21
click at [303, 346] on span "(blind" at bounding box center [324, 345] width 47 height 21
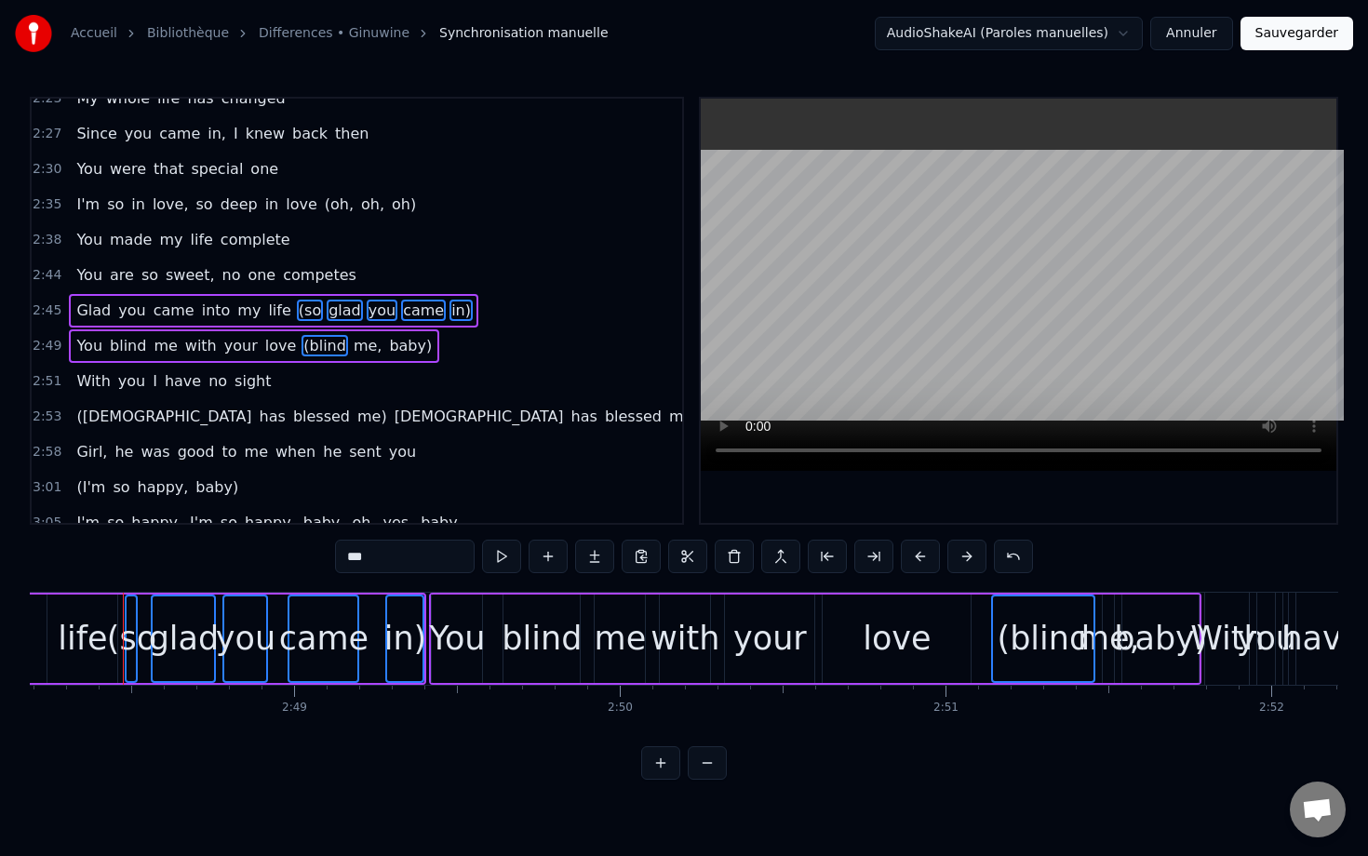
click at [352, 345] on span "me," at bounding box center [368, 345] width 33 height 21
click at [387, 341] on span "baby)" at bounding box center [410, 345] width 47 height 21
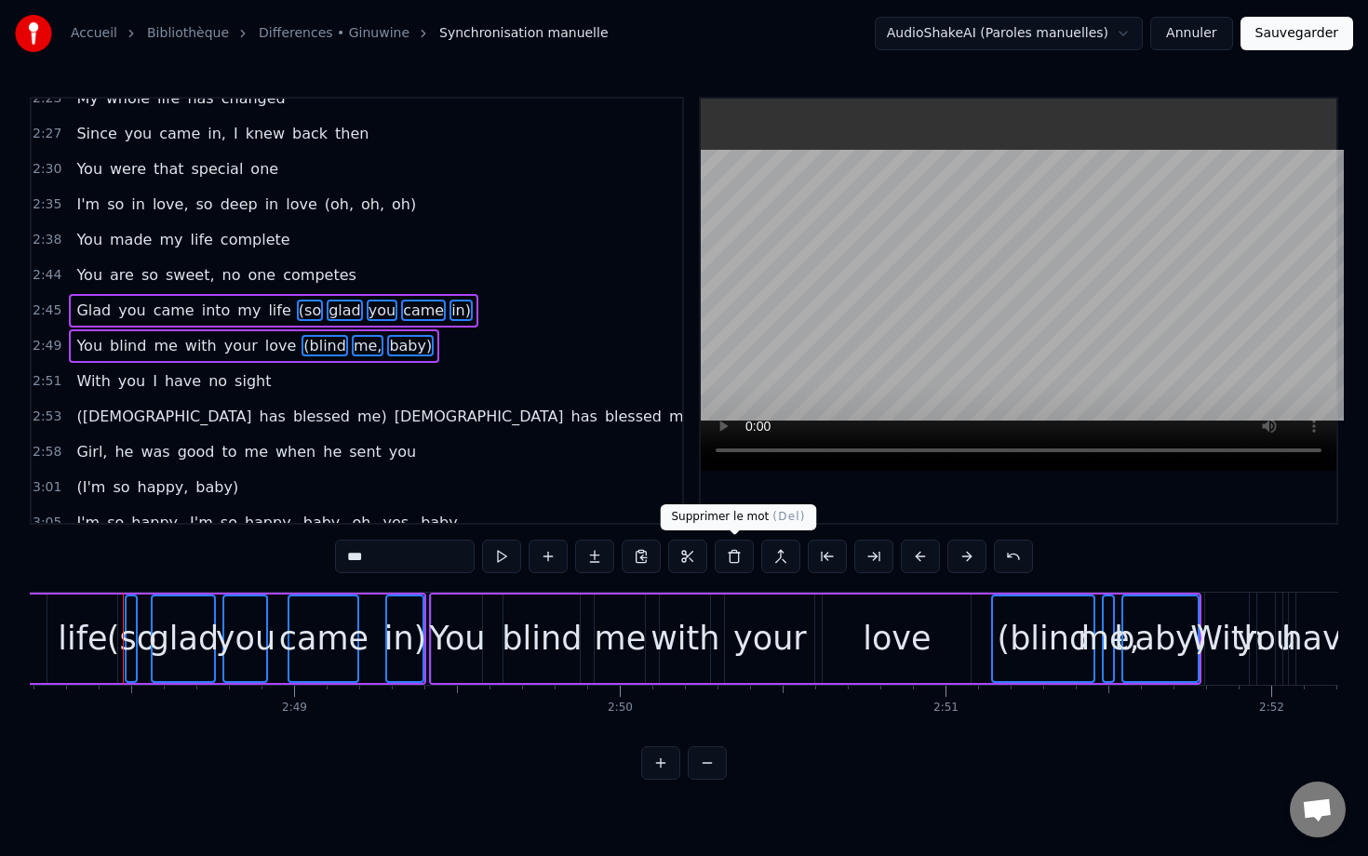
click at [745, 558] on button at bounding box center [734, 556] width 39 height 33
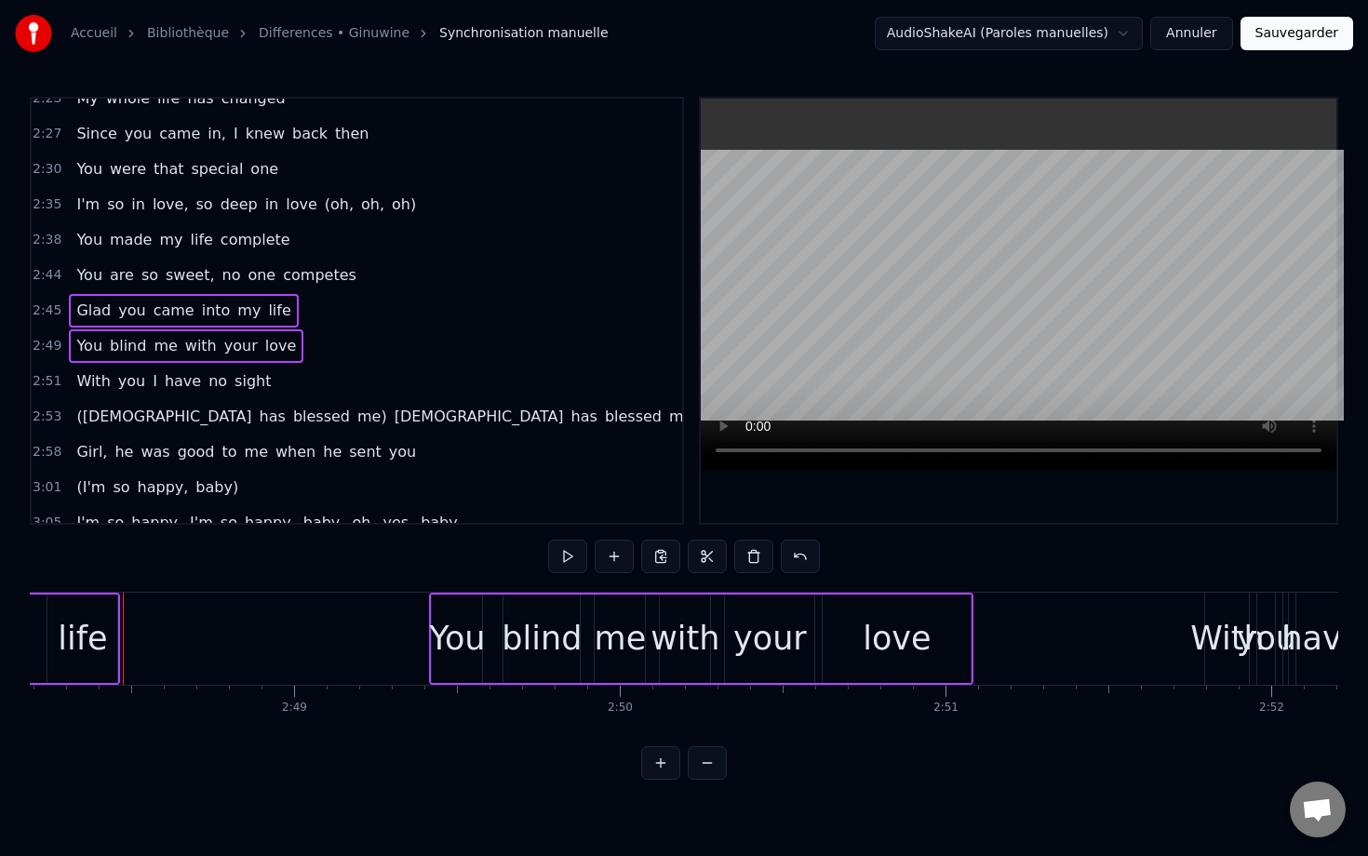
click at [341, 304] on div "2:45 Glad you came into my life" at bounding box center [357, 310] width 650 height 35
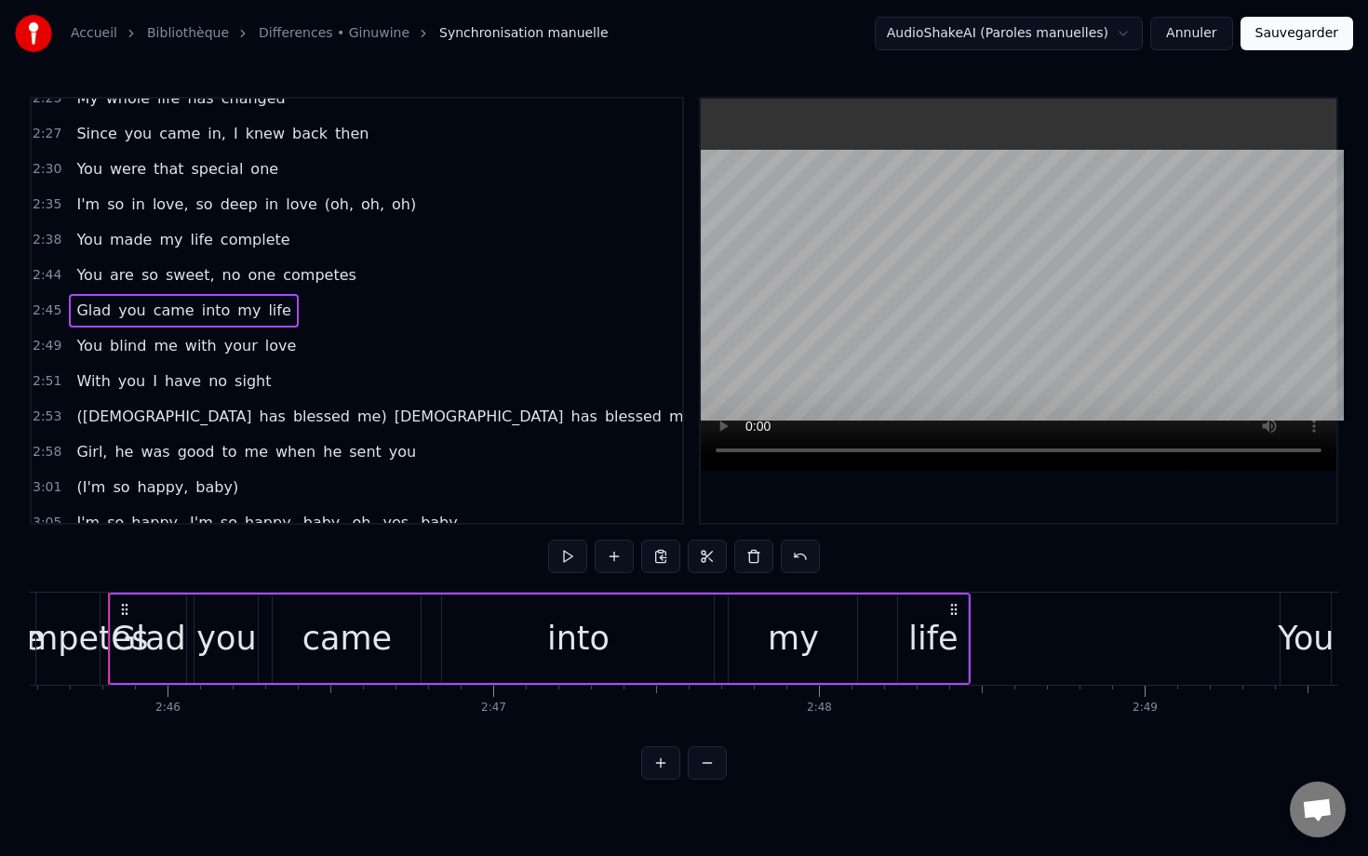
scroll to position [0, 53904]
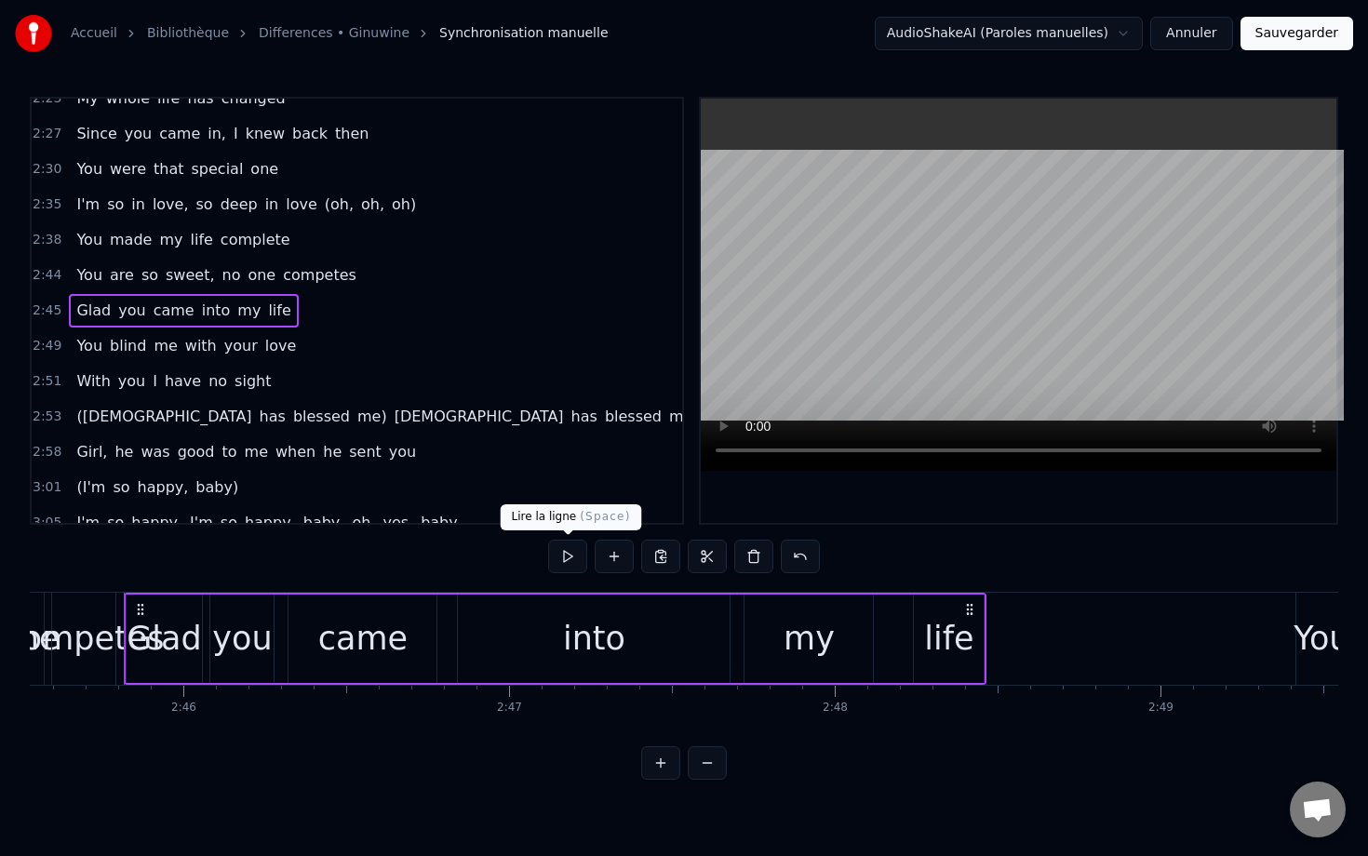
click at [565, 558] on button at bounding box center [567, 556] width 39 height 33
click at [471, 344] on div "2:49 You blind me with your love" at bounding box center [357, 345] width 650 height 35
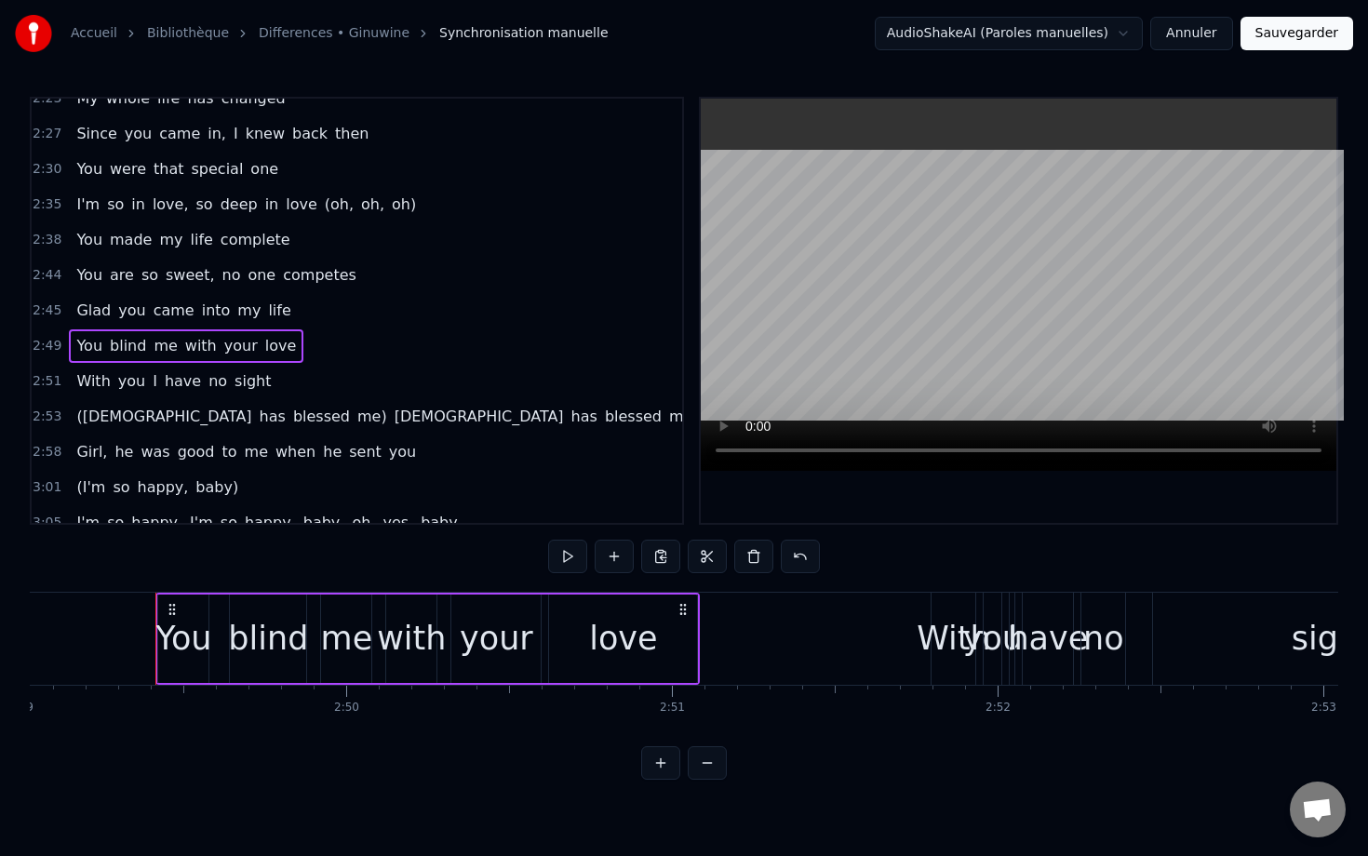
scroll to position [0, 55076]
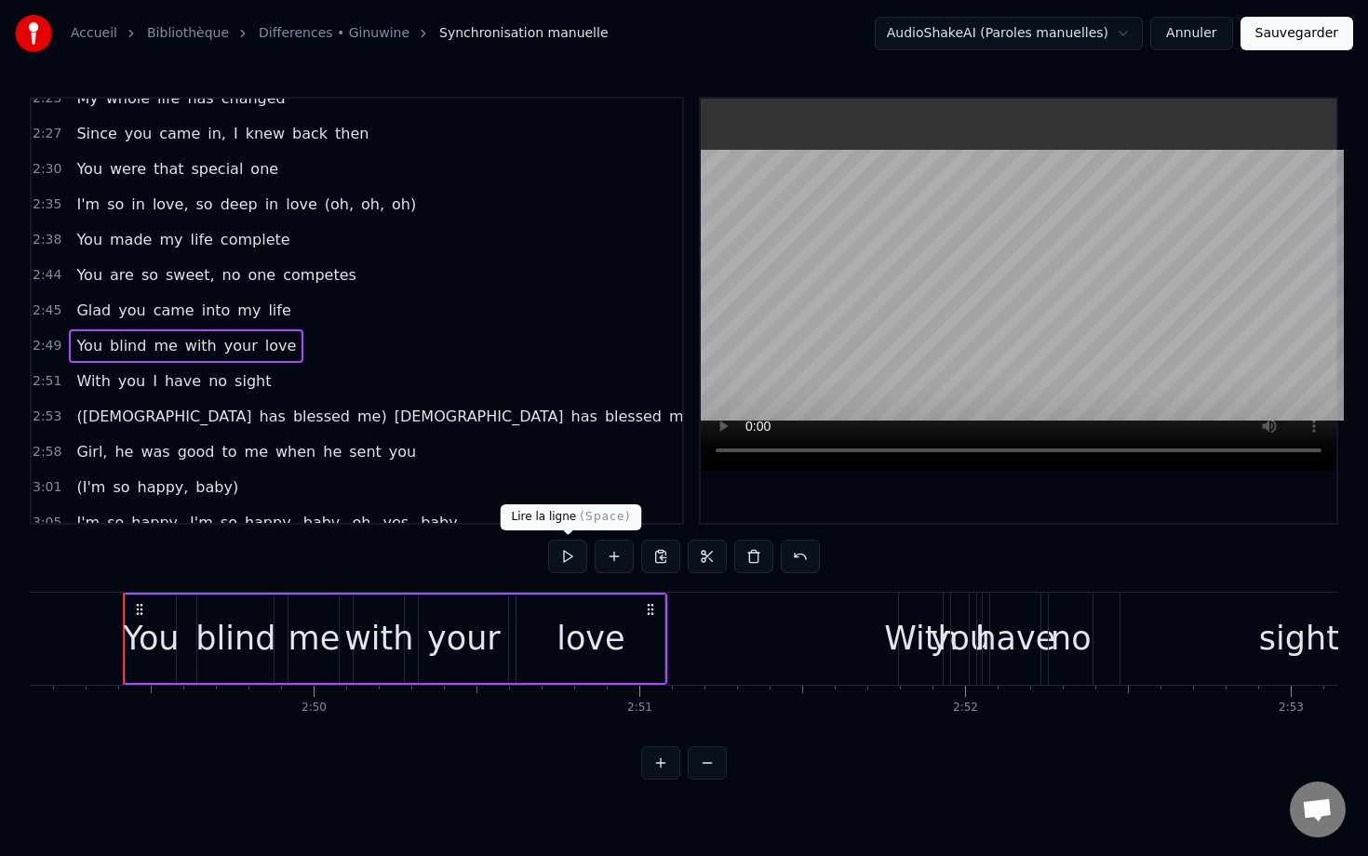
click at [560, 550] on button at bounding box center [567, 556] width 39 height 33
click at [80, 413] on span "([DEMOGRAPHIC_DATA]" at bounding box center [163, 416] width 179 height 21
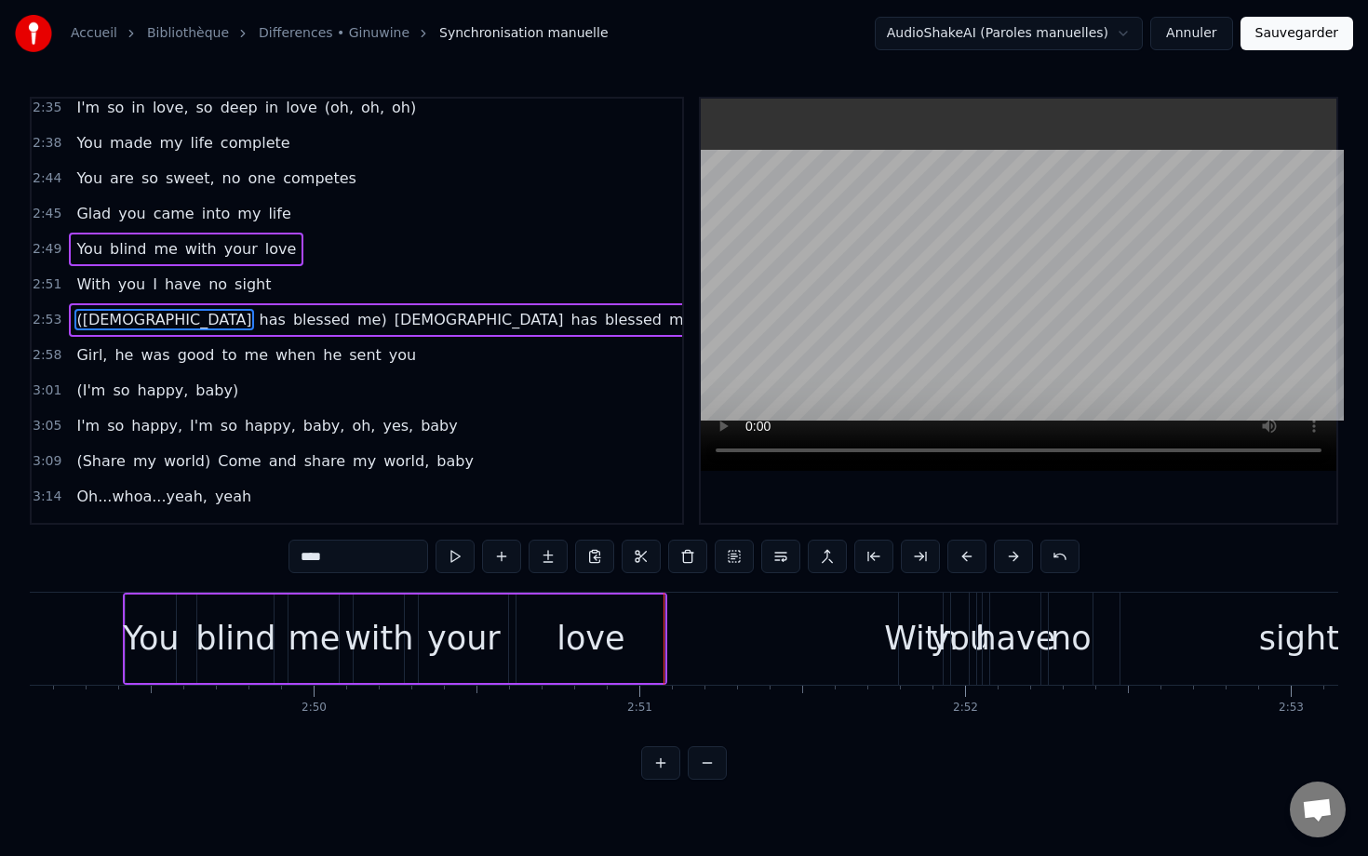
scroll to position [1326, 0]
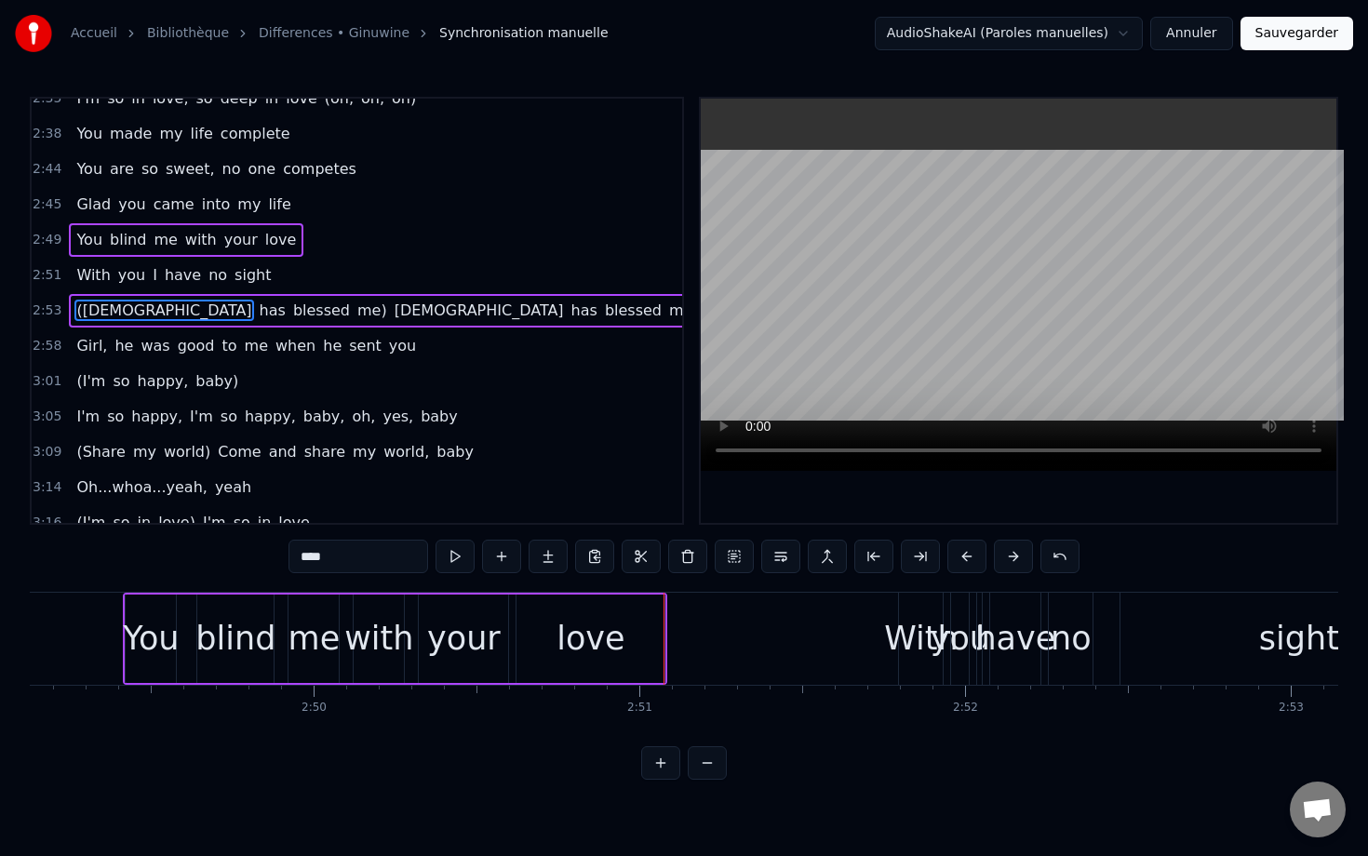
click at [258, 321] on span "has" at bounding box center [273, 310] width 30 height 21
click at [291, 314] on span "blessed" at bounding box center [321, 310] width 60 height 21
click at [355, 312] on span "me)" at bounding box center [371, 310] width 33 height 21
click at [736, 566] on button at bounding box center [734, 556] width 39 height 33
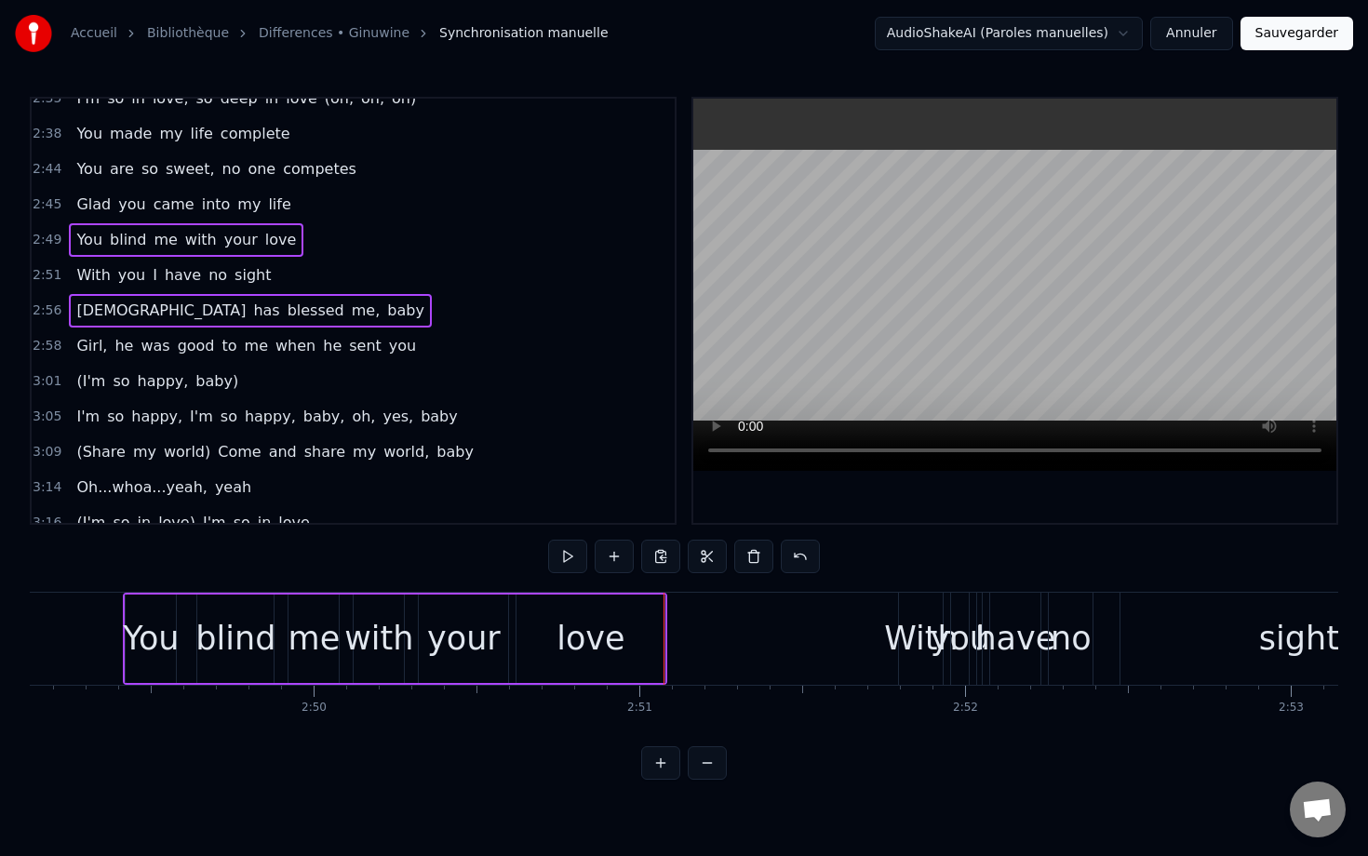
click at [294, 305] on div "2:56 [DEMOGRAPHIC_DATA] has blessed me, baby" at bounding box center [353, 310] width 643 height 35
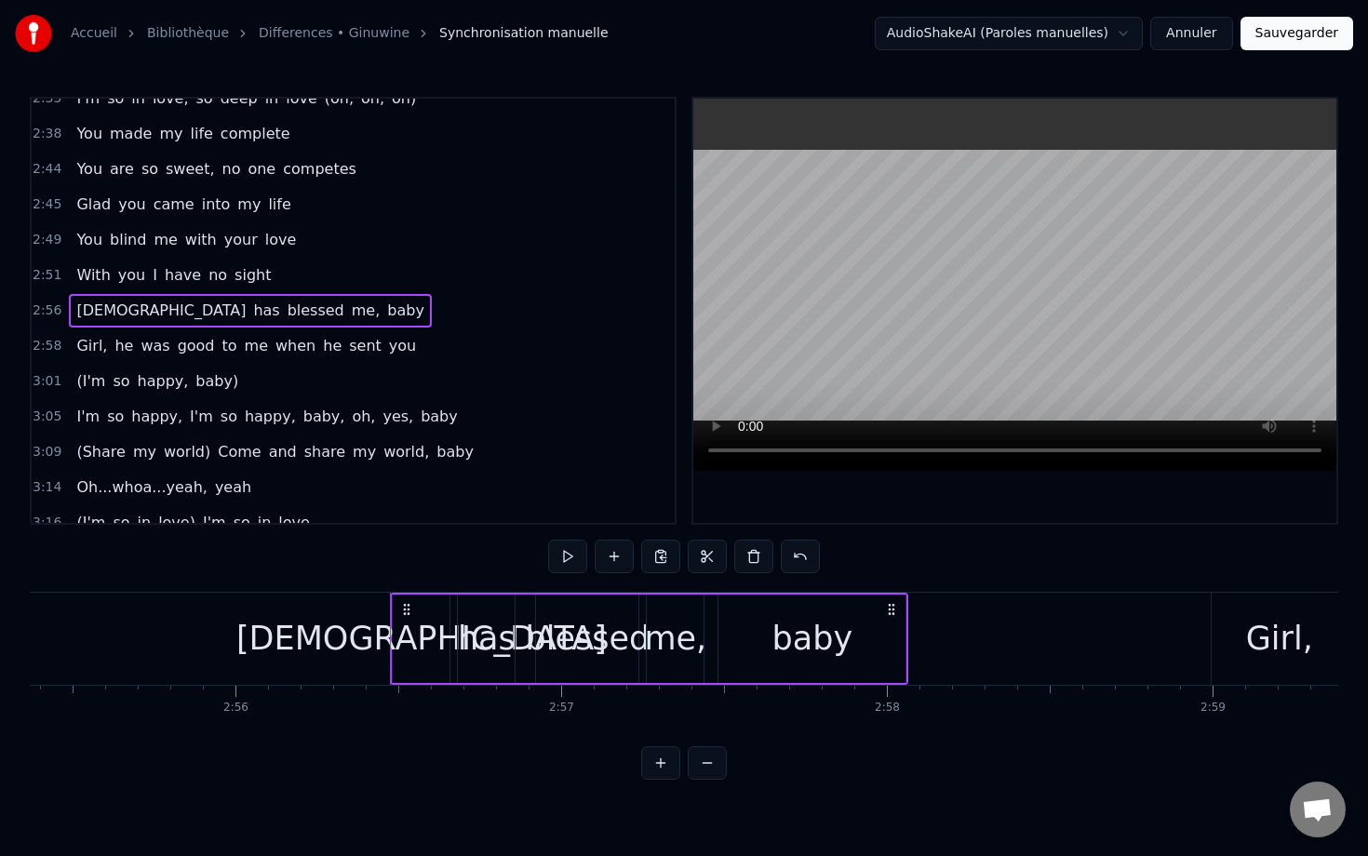
scroll to position [0, 57375]
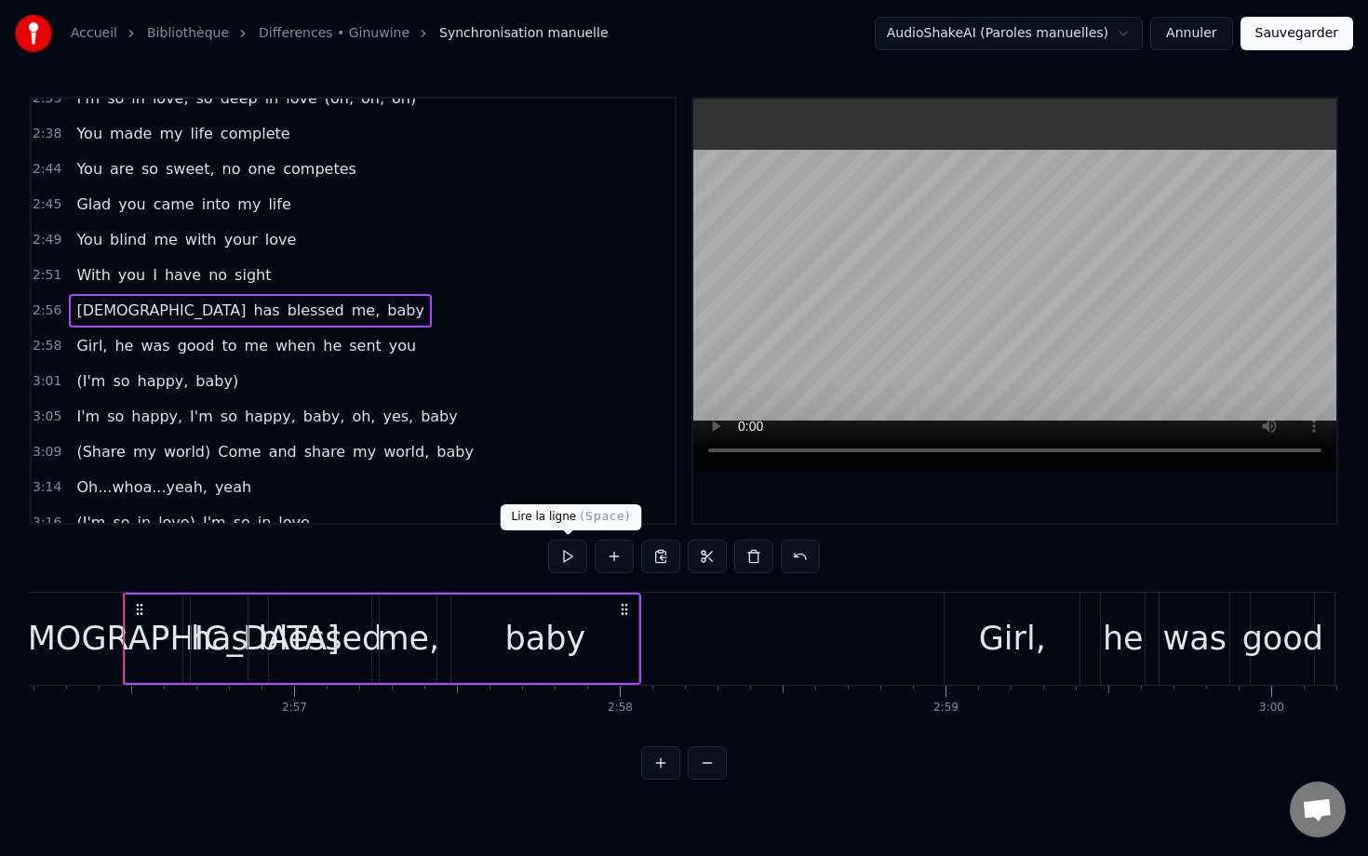
click at [575, 559] on button at bounding box center [567, 556] width 39 height 33
click at [434, 348] on div "2:58 Girl, he was good to me when he sent you" at bounding box center [353, 345] width 643 height 35
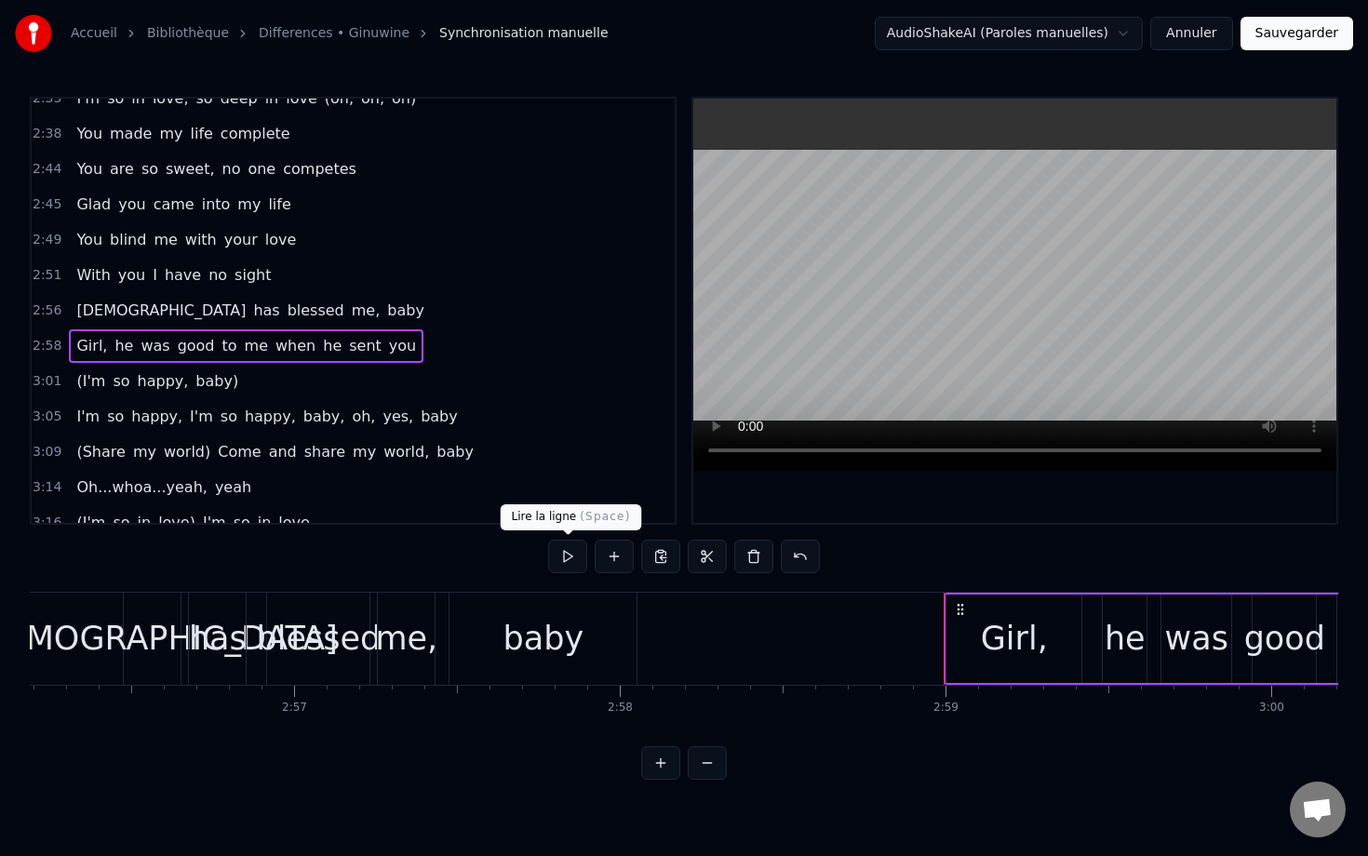
click at [568, 559] on button at bounding box center [567, 556] width 39 height 33
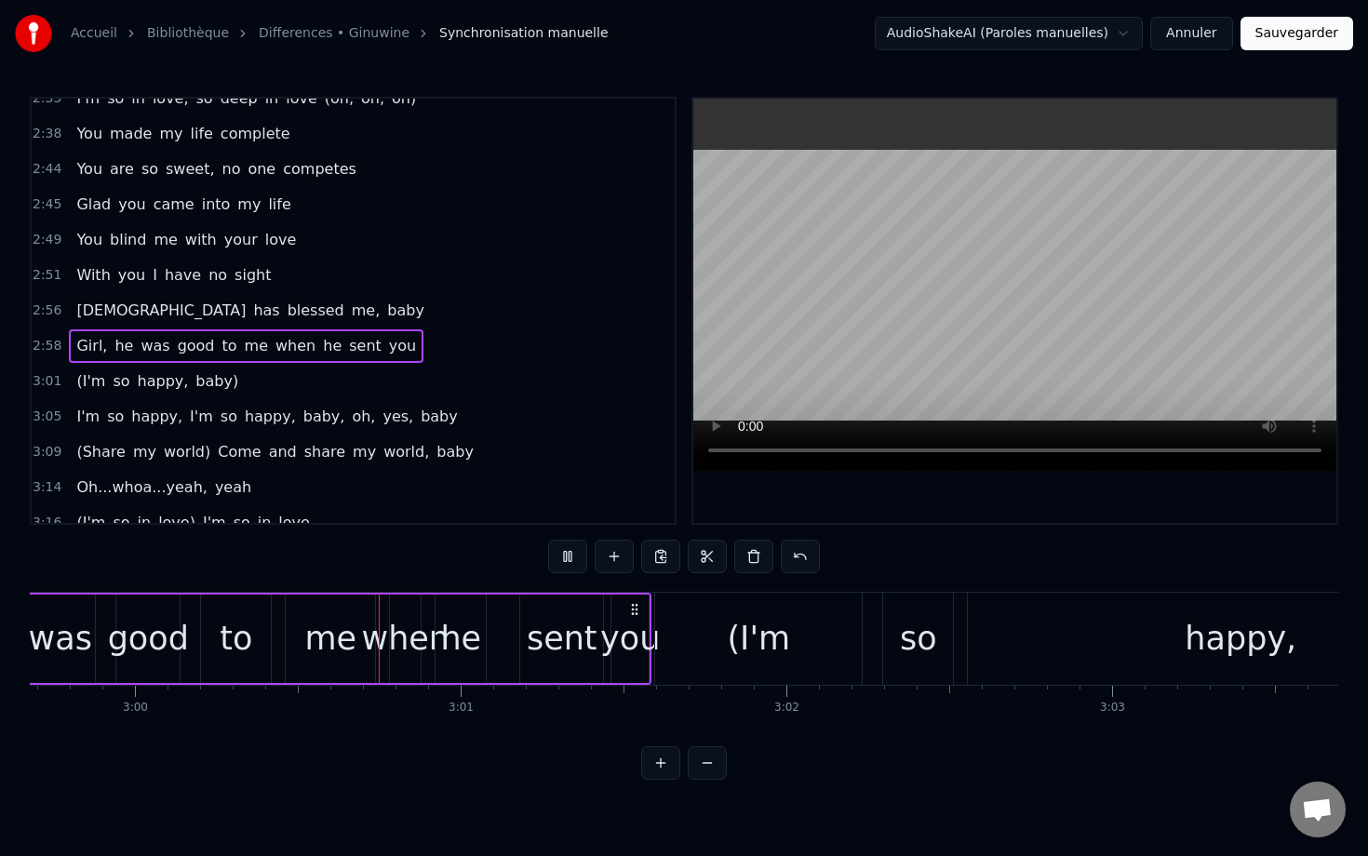
scroll to position [0, 58516]
click at [308, 386] on div "3:01 (I'm so happy, baby)" at bounding box center [353, 381] width 643 height 35
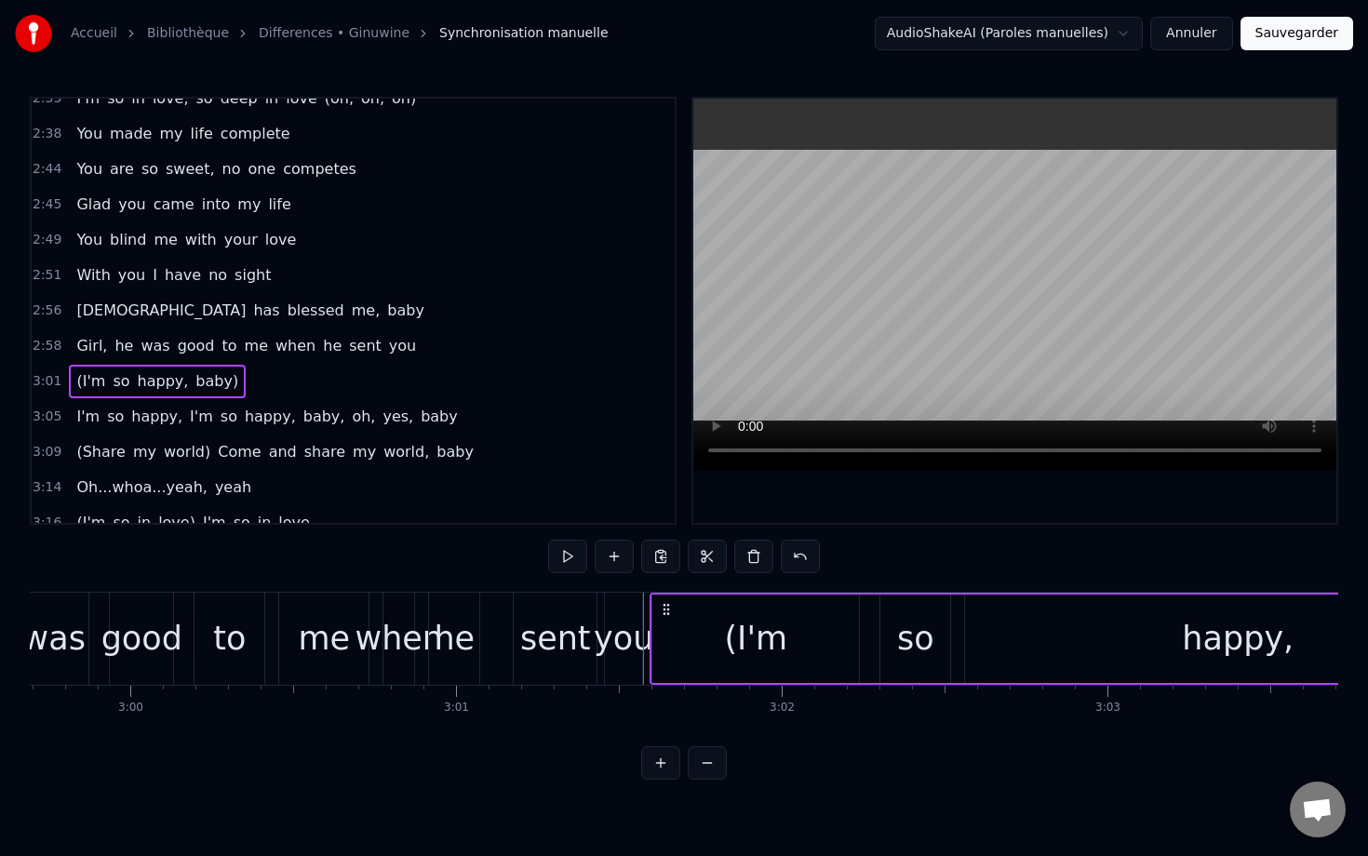
click at [92, 381] on span "(I'm" at bounding box center [90, 380] width 33 height 21
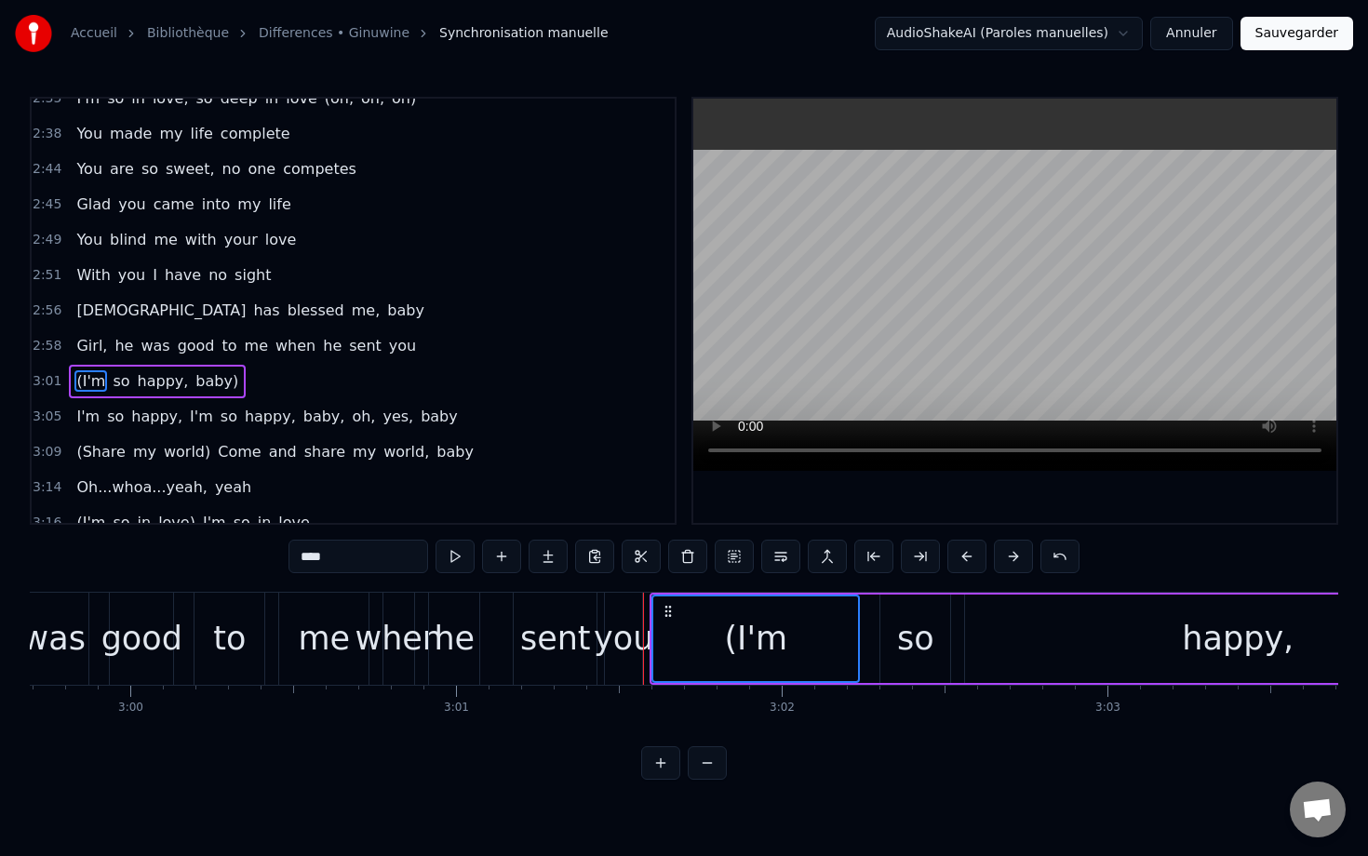
scroll to position [1397, 0]
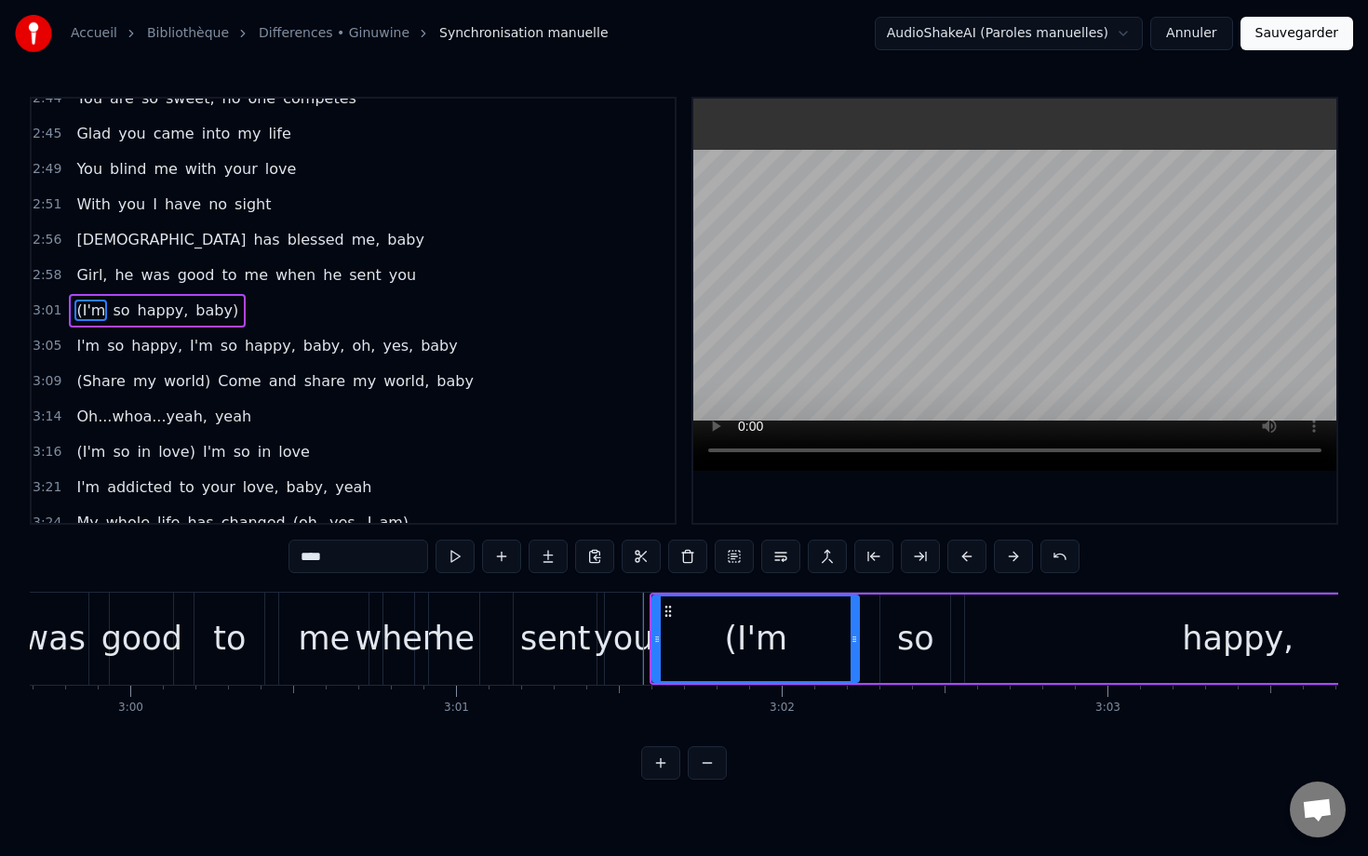
click at [88, 310] on span "(I'm" at bounding box center [90, 310] width 33 height 21
click at [115, 313] on span "so" at bounding box center [121, 310] width 20 height 21
click at [143, 313] on span "happy," at bounding box center [163, 310] width 55 height 21
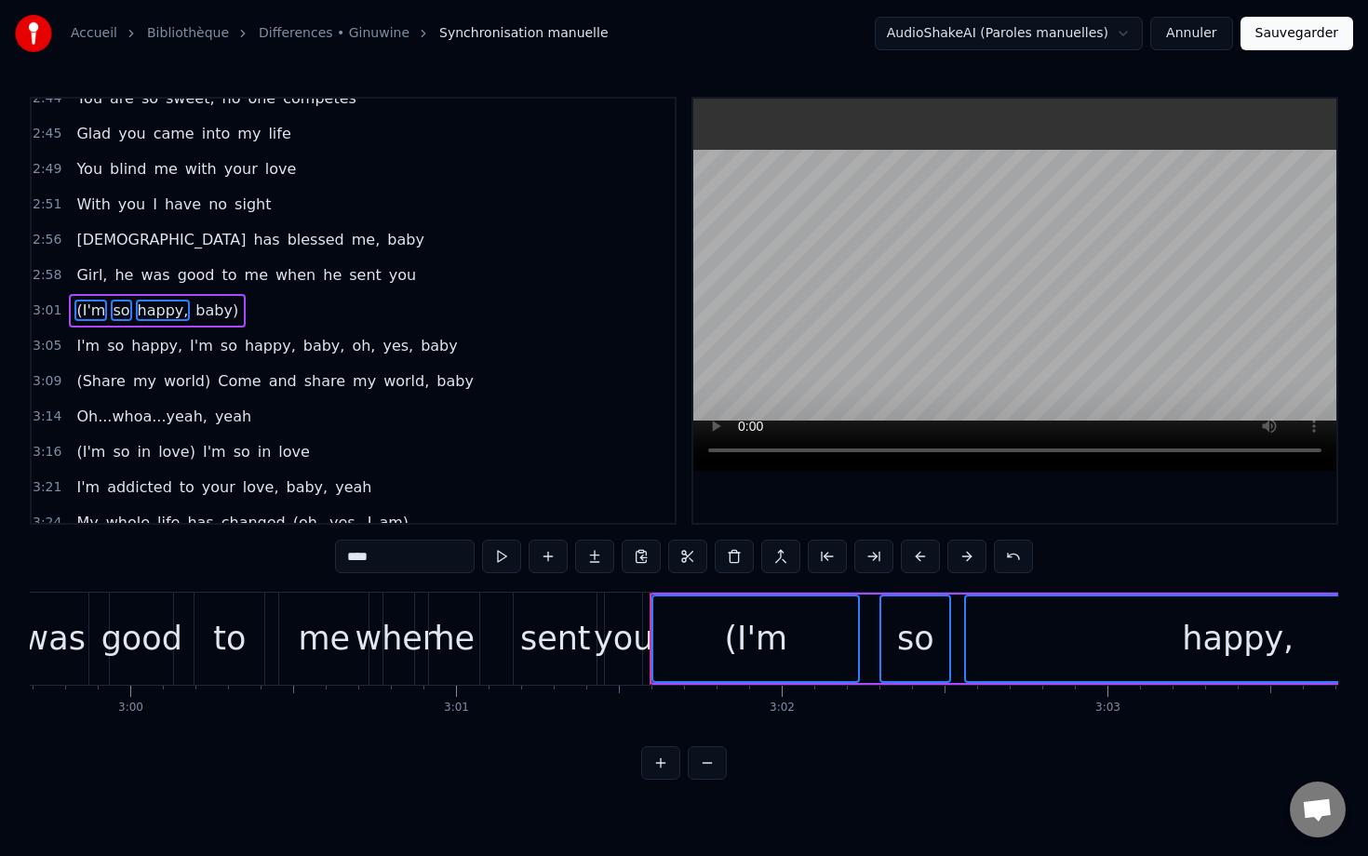
click at [194, 315] on span "baby)" at bounding box center [217, 310] width 47 height 21
click at [734, 553] on button at bounding box center [734, 556] width 39 height 33
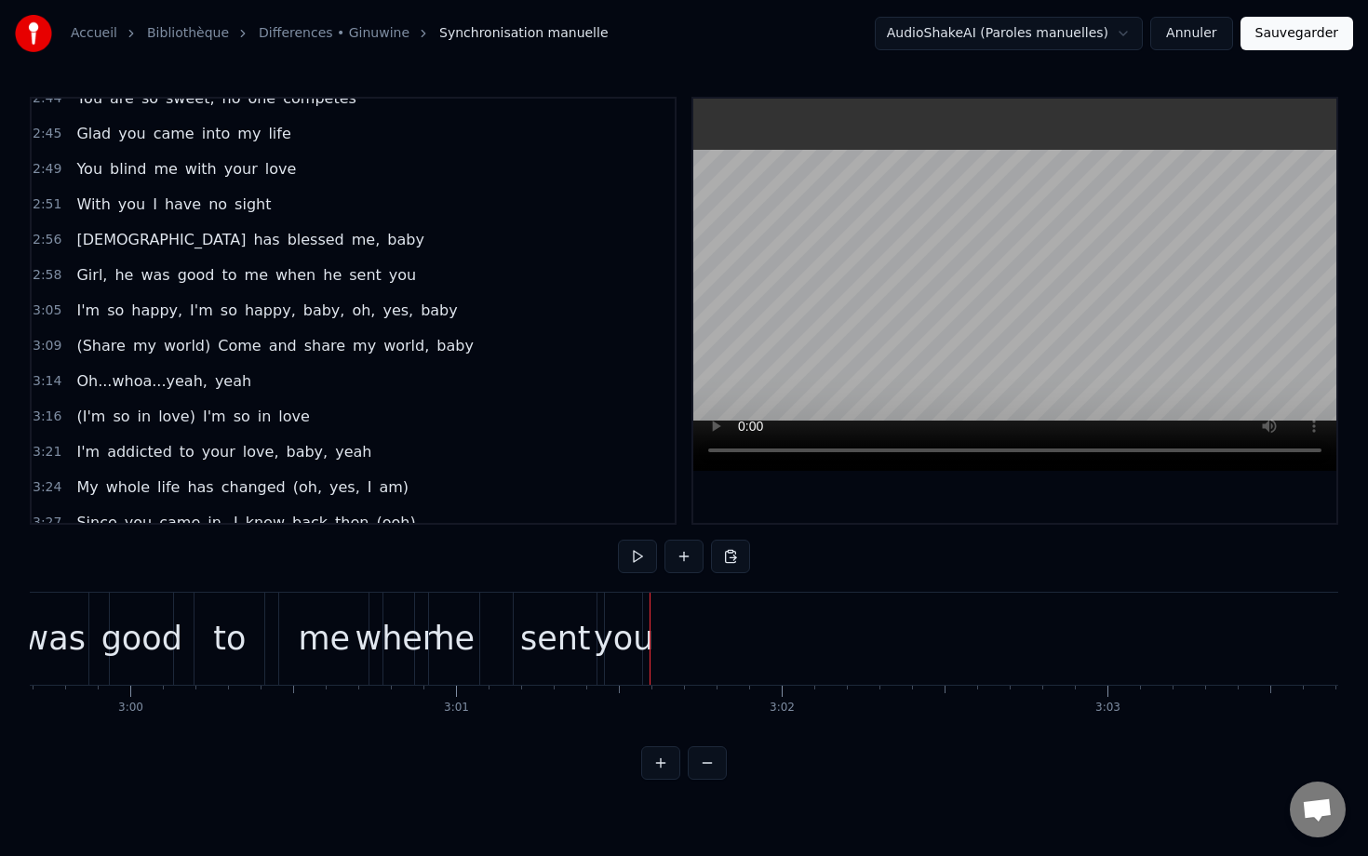
click at [403, 273] on div "2:58 Girl, he was good to me when he sent you" at bounding box center [353, 275] width 643 height 35
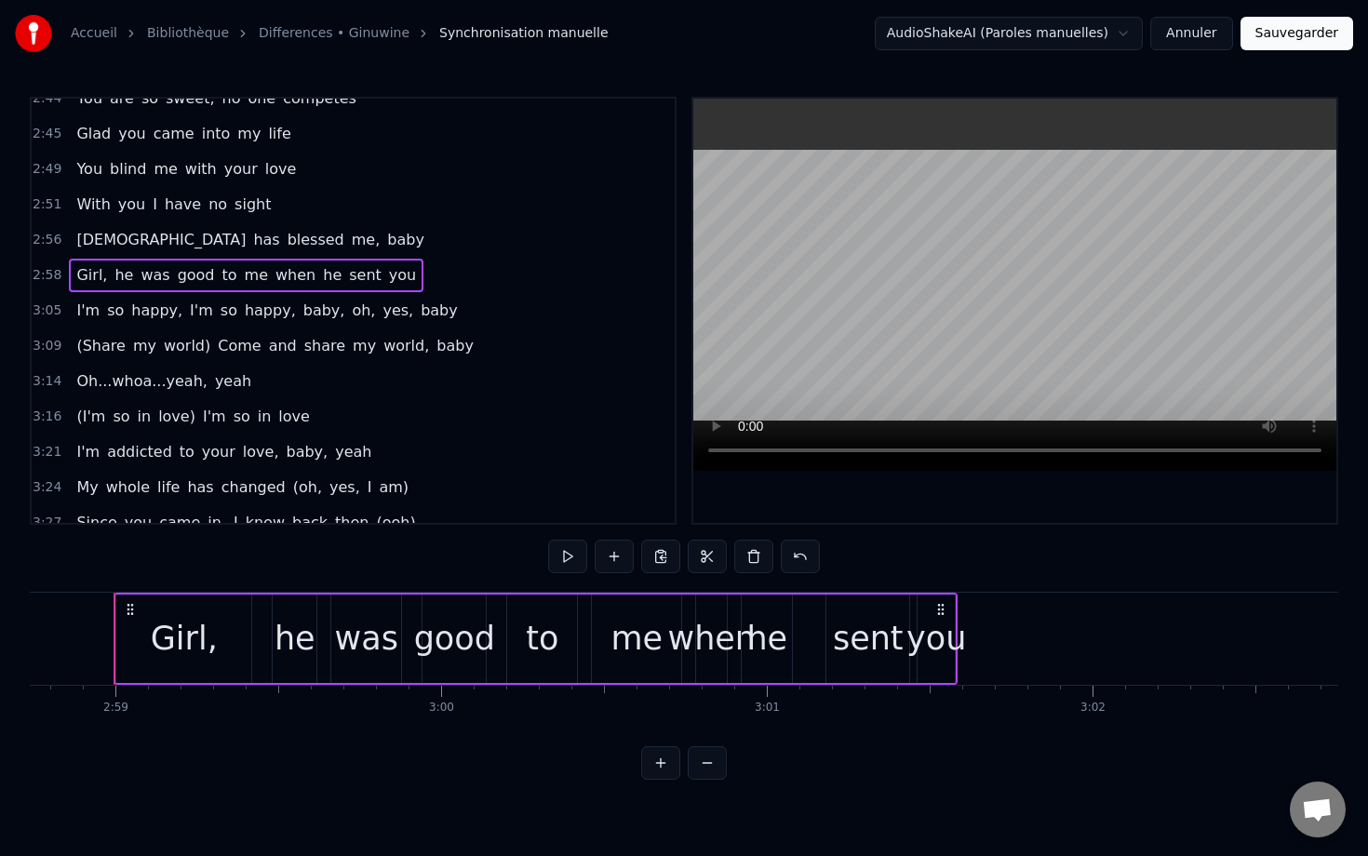
scroll to position [0, 58196]
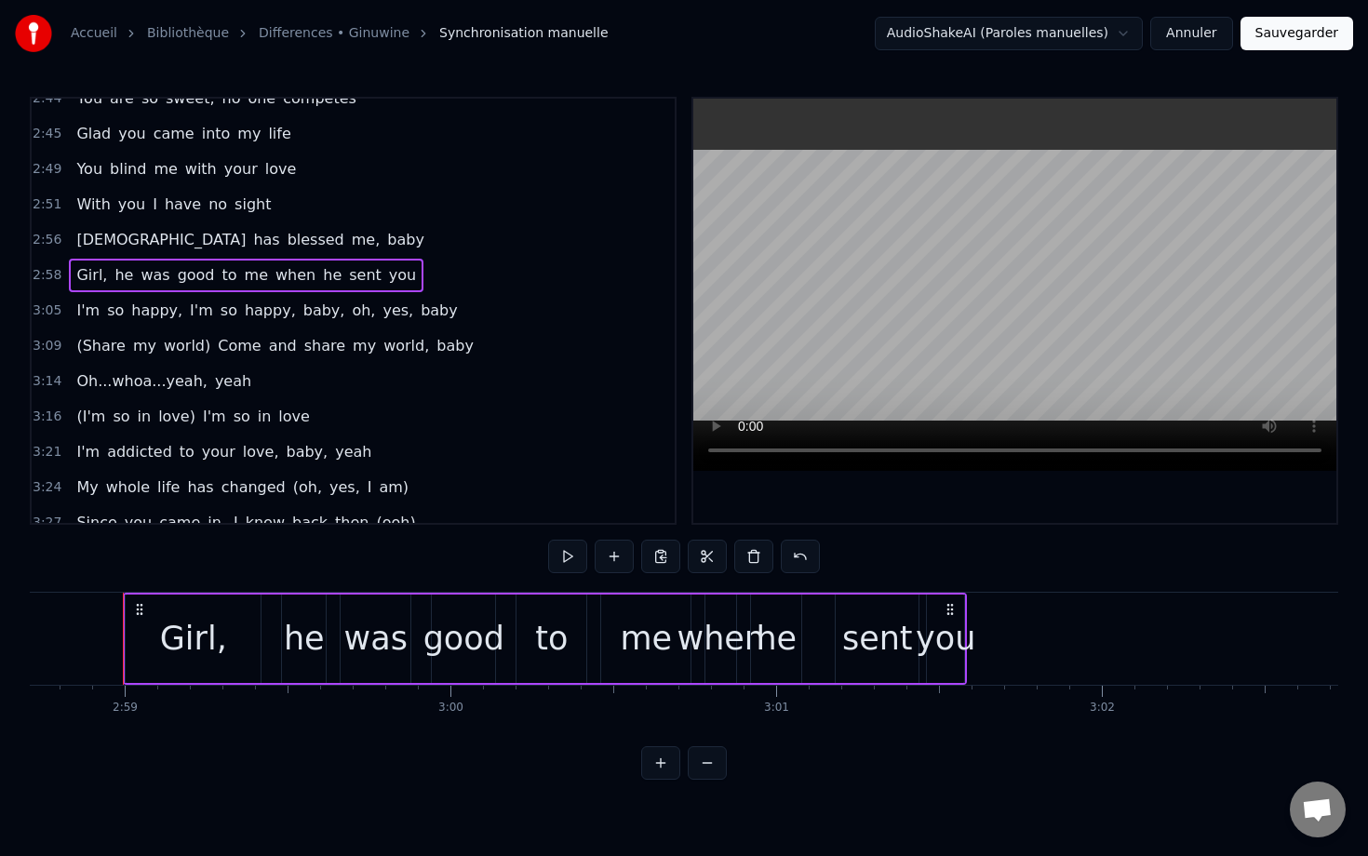
click at [467, 302] on div "3:05 I'm so happy, I'm so happy, baby, oh, yes, baby" at bounding box center [353, 310] width 643 height 35
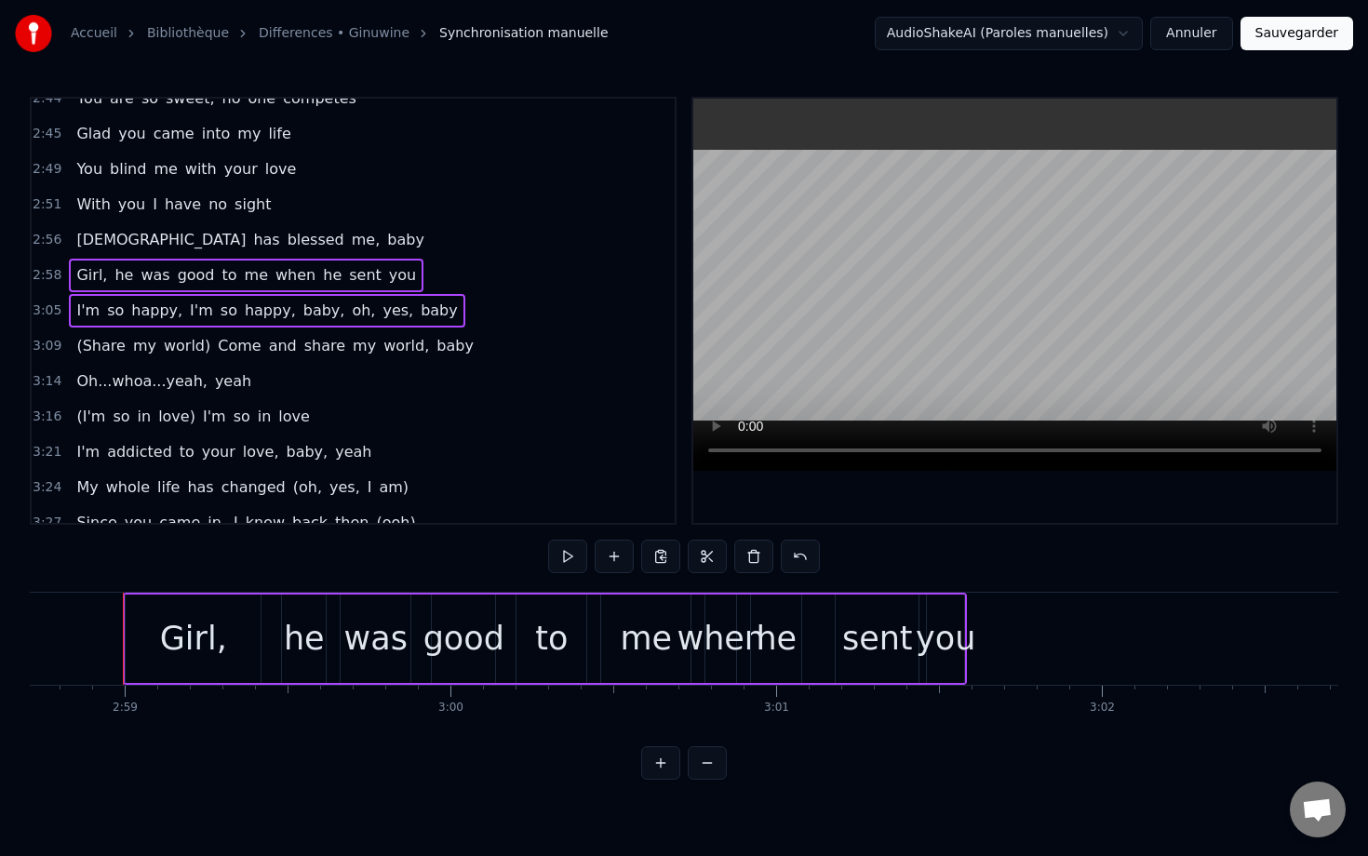
click at [471, 352] on div "3:09 (Share my world) Come and share my world, baby" at bounding box center [353, 345] width 643 height 35
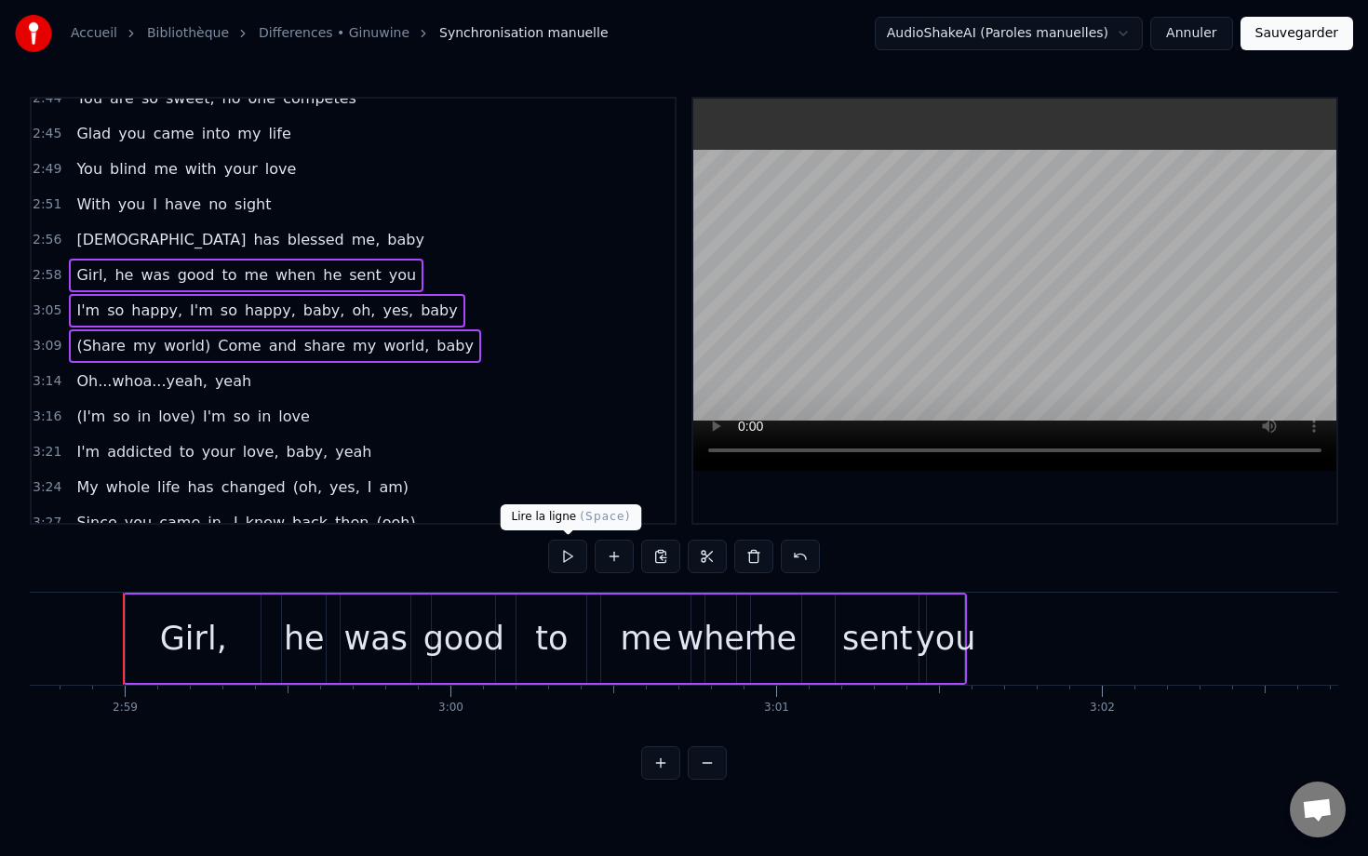
click at [562, 547] on button at bounding box center [567, 556] width 39 height 33
click at [562, 565] on button at bounding box center [567, 556] width 39 height 33
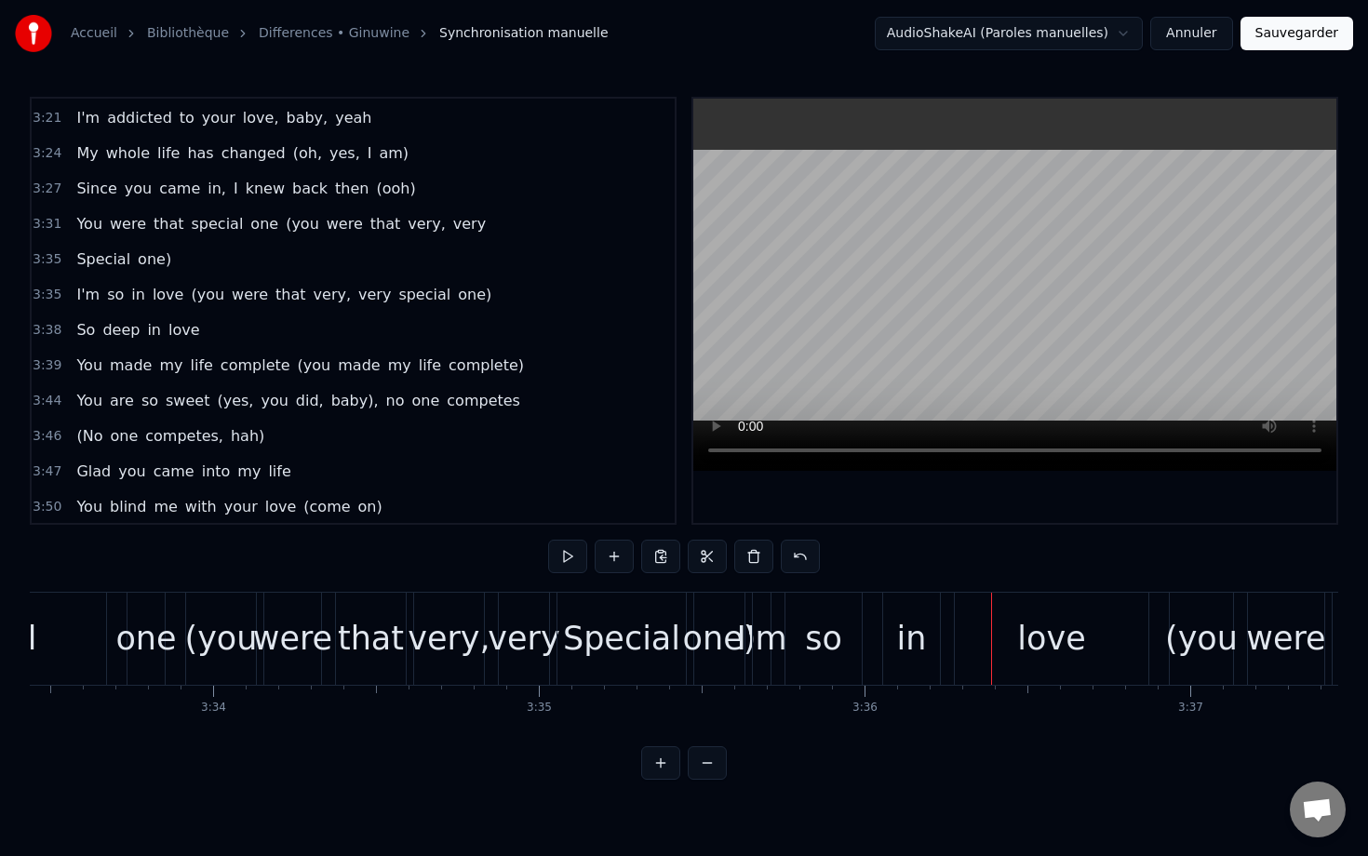
scroll to position [1735, 0]
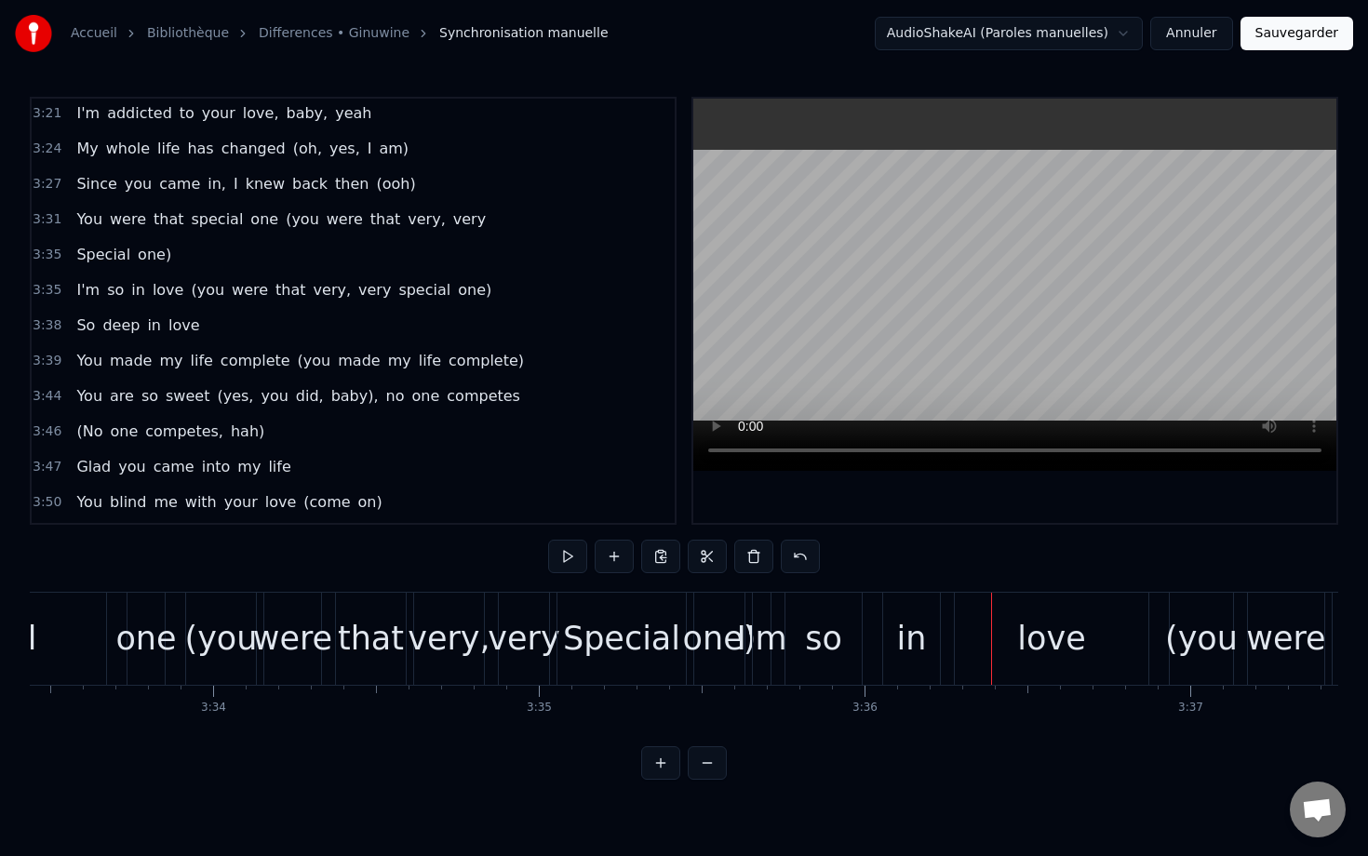
click at [189, 297] on span "(you" at bounding box center [207, 289] width 37 height 21
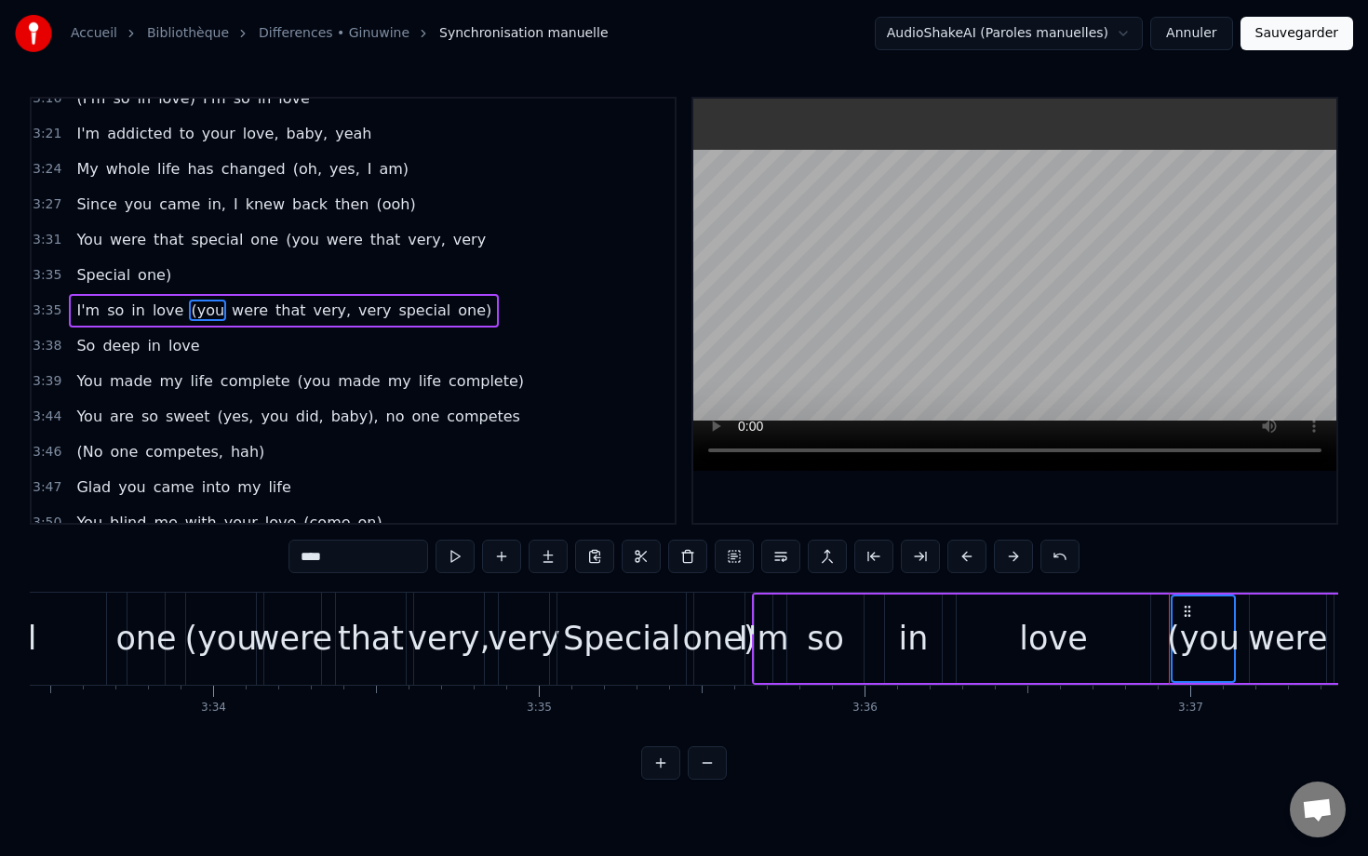
click at [239, 311] on span "were" at bounding box center [250, 310] width 40 height 21
click at [274, 315] on span "that" at bounding box center [291, 310] width 34 height 21
click at [312, 315] on span "very," at bounding box center [332, 310] width 41 height 21
click at [356, 309] on span "very" at bounding box center [374, 310] width 36 height 21
click at [396, 308] on span "special" at bounding box center [424, 310] width 56 height 21
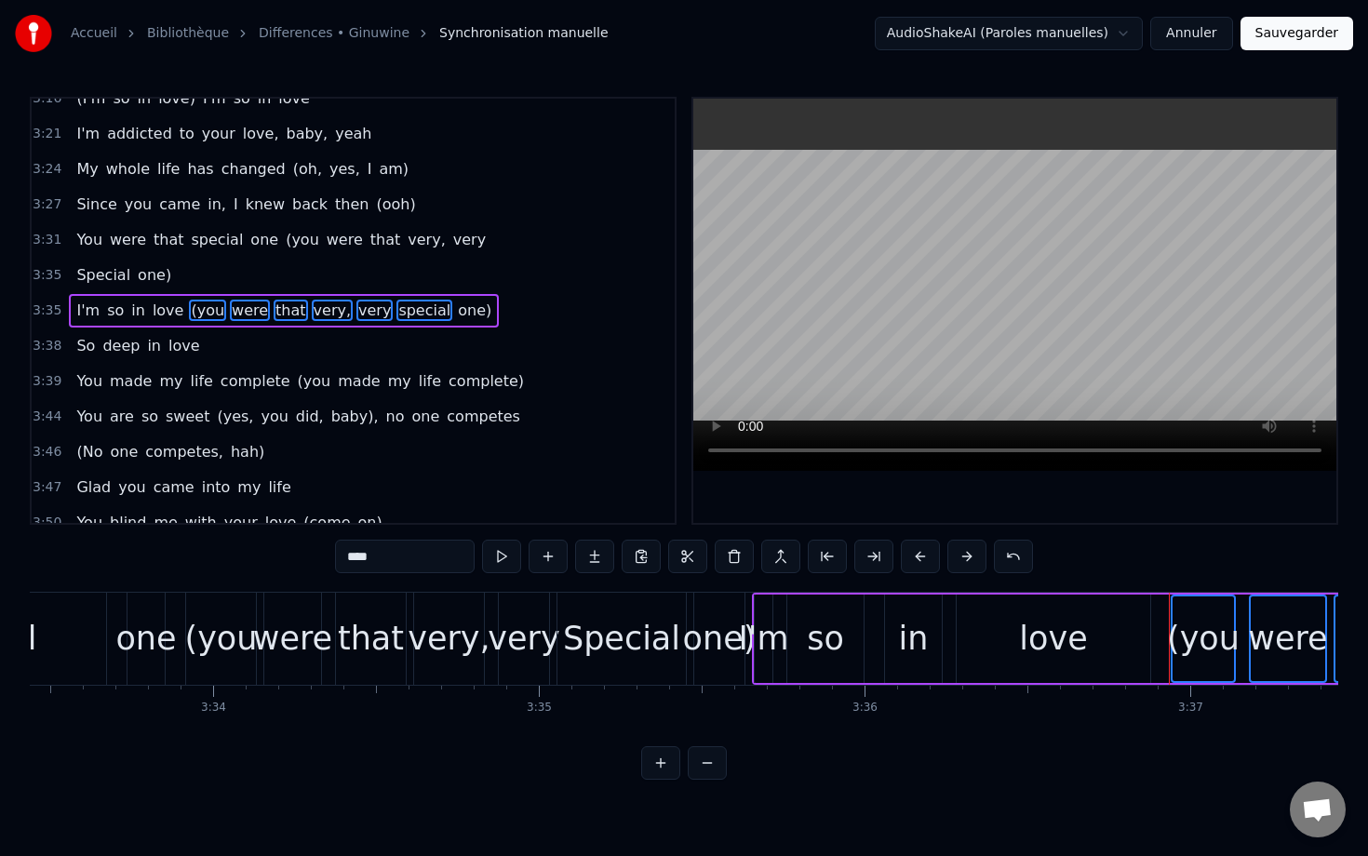
click at [456, 308] on span "one)" at bounding box center [474, 310] width 37 height 21
click at [734, 555] on button at bounding box center [734, 556] width 39 height 33
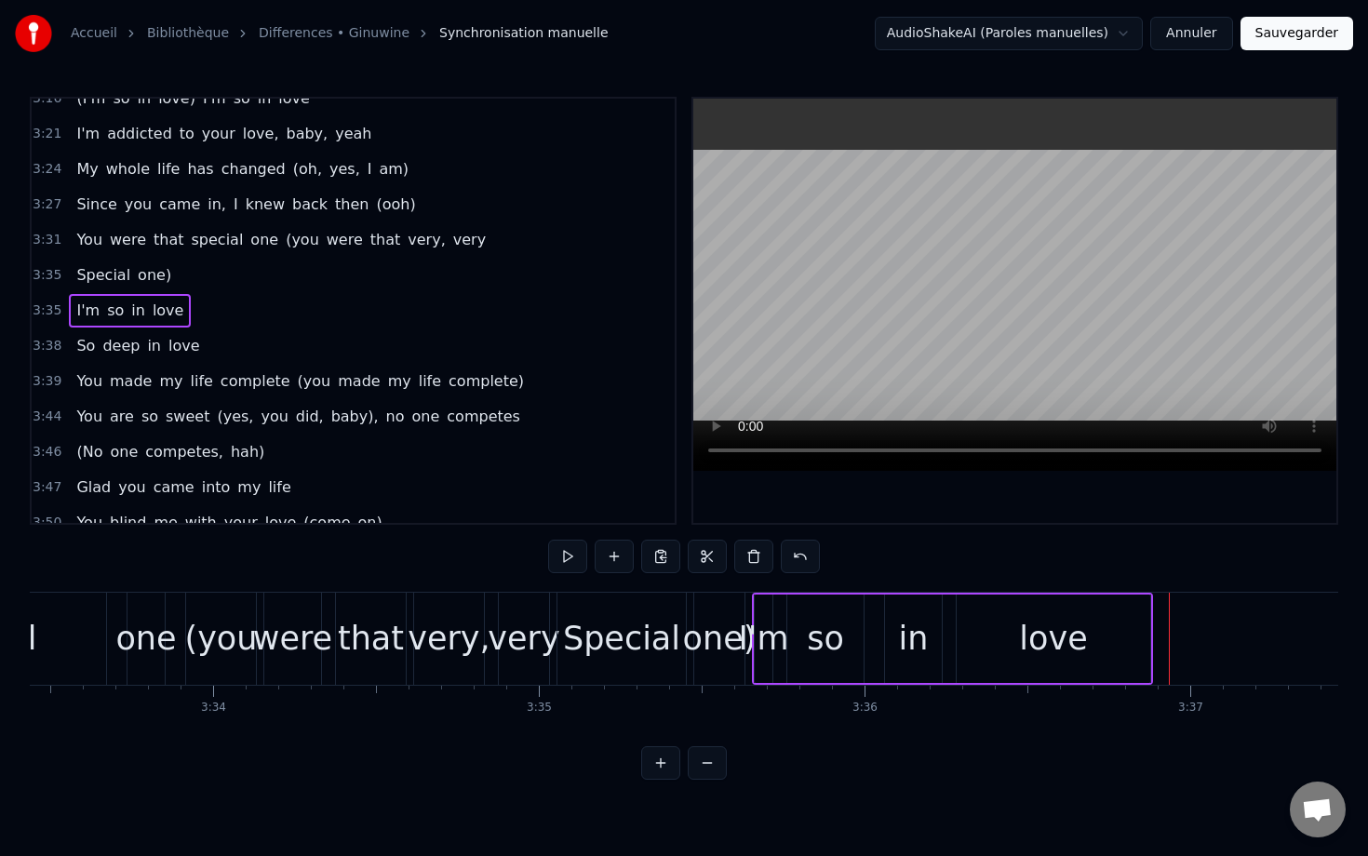
click at [296, 376] on span "(you" at bounding box center [314, 380] width 37 height 21
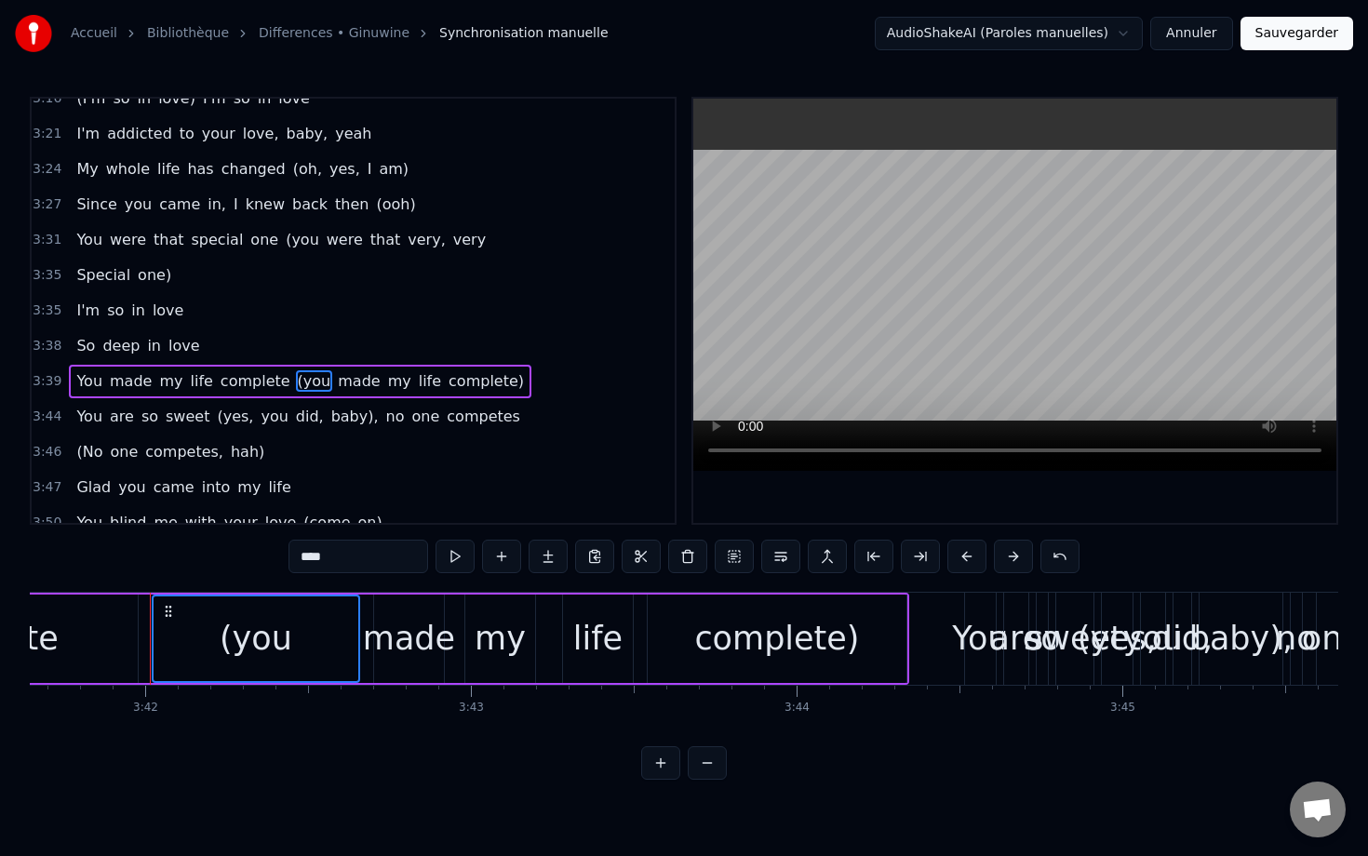
scroll to position [0, 72205]
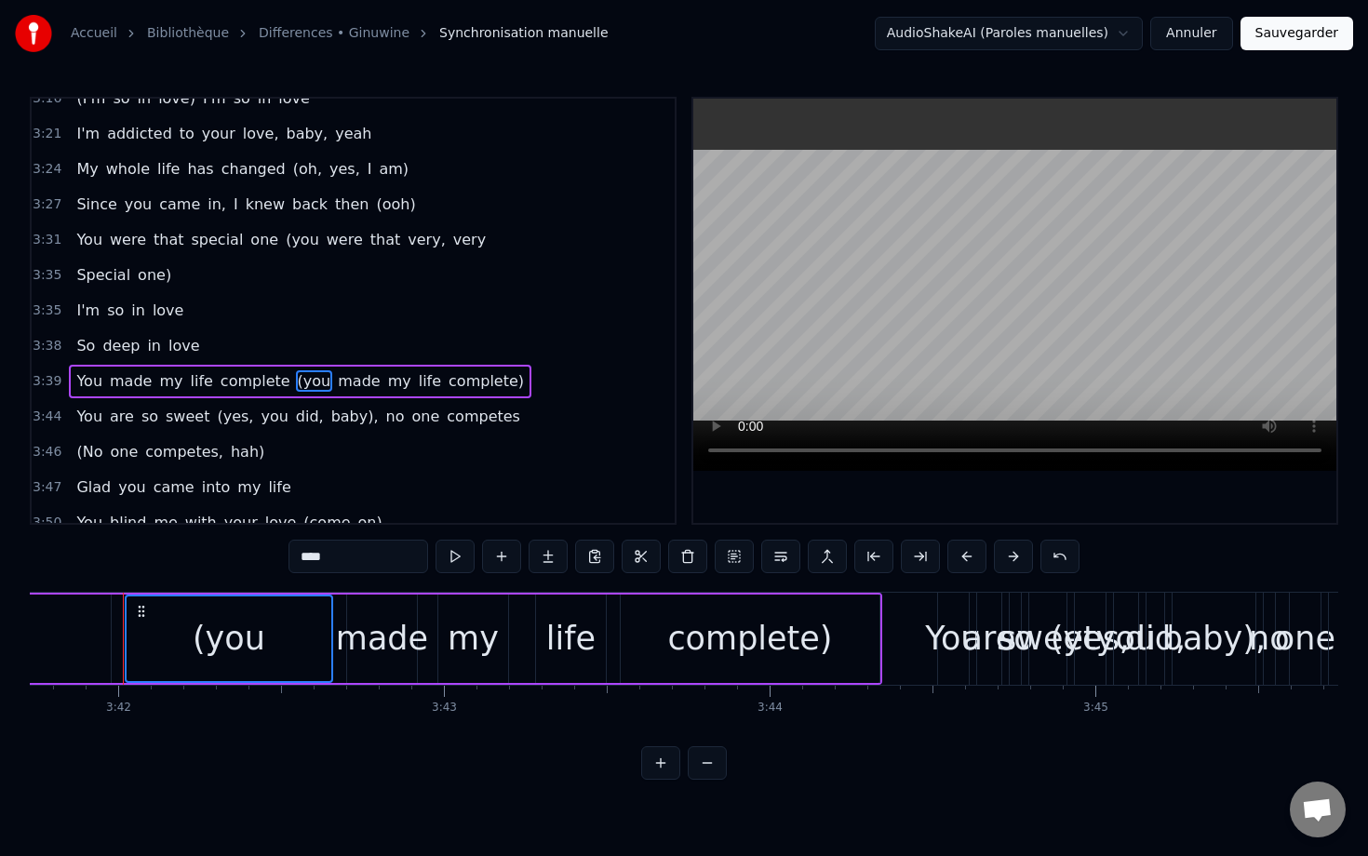
click at [336, 381] on span "made" at bounding box center [359, 380] width 46 height 21
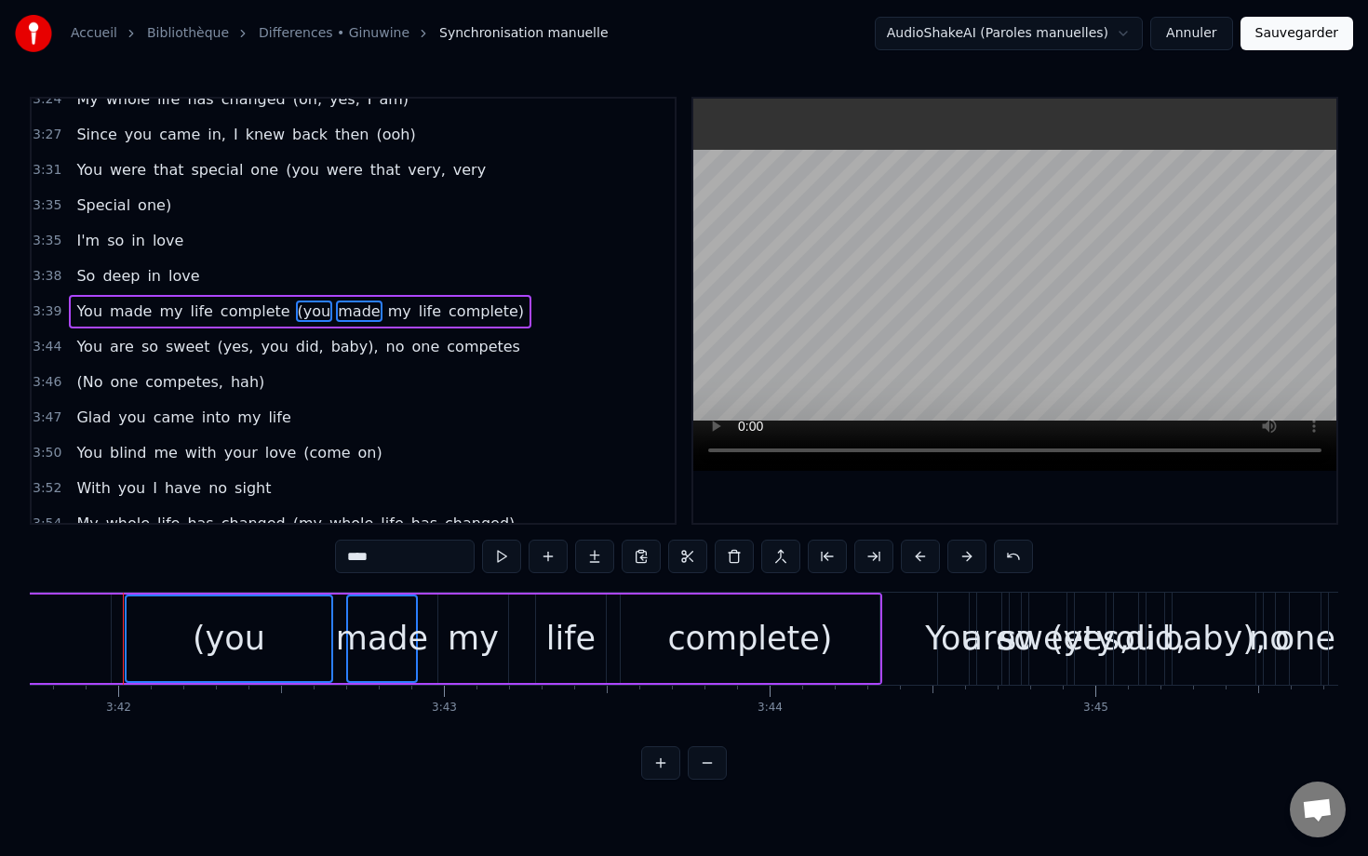
scroll to position [1785, 0]
click at [386, 314] on span "my" at bounding box center [399, 310] width 27 height 21
click at [417, 314] on span "life" at bounding box center [430, 310] width 26 height 21
click at [447, 314] on span "complete)" at bounding box center [486, 310] width 79 height 21
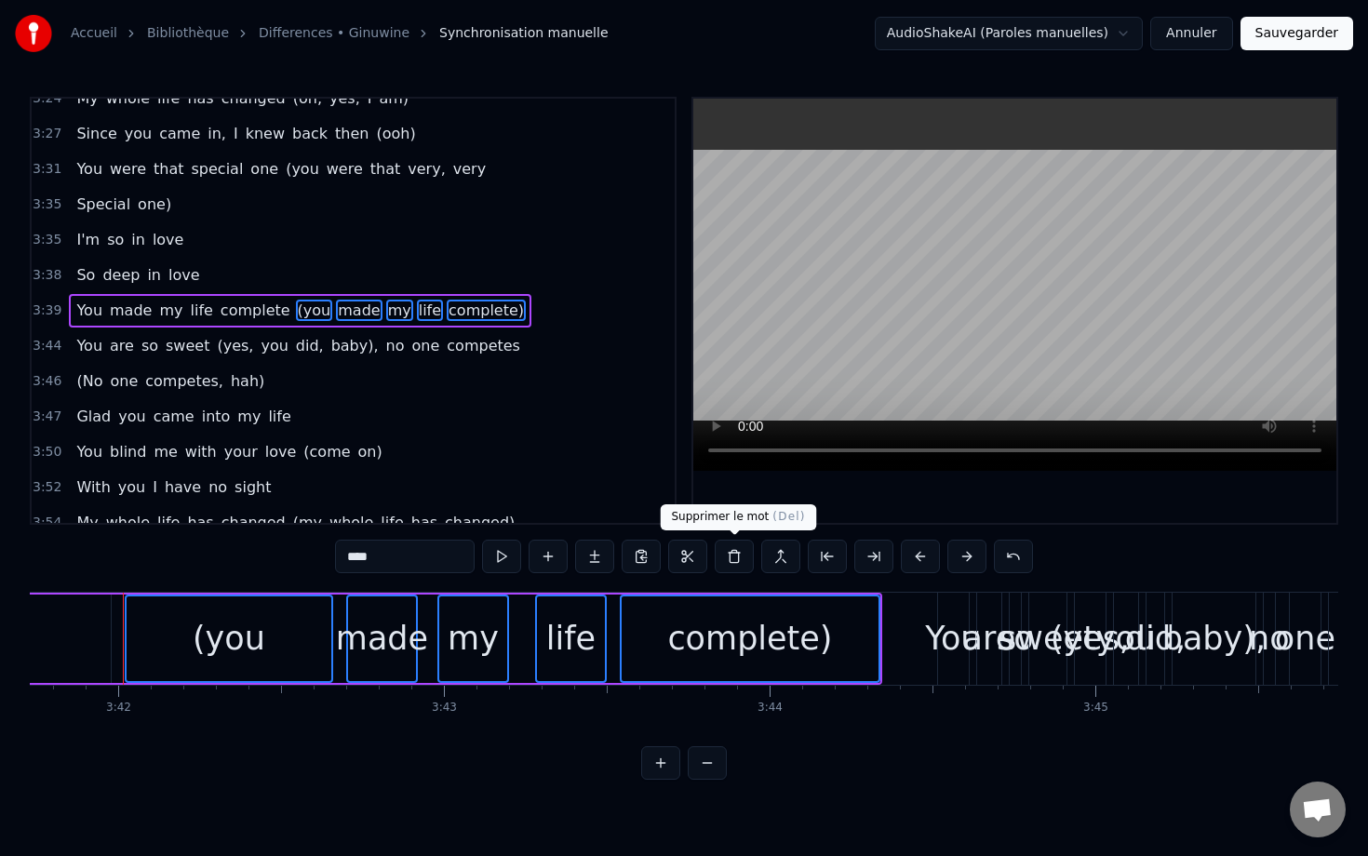
click at [742, 567] on button at bounding box center [734, 556] width 39 height 33
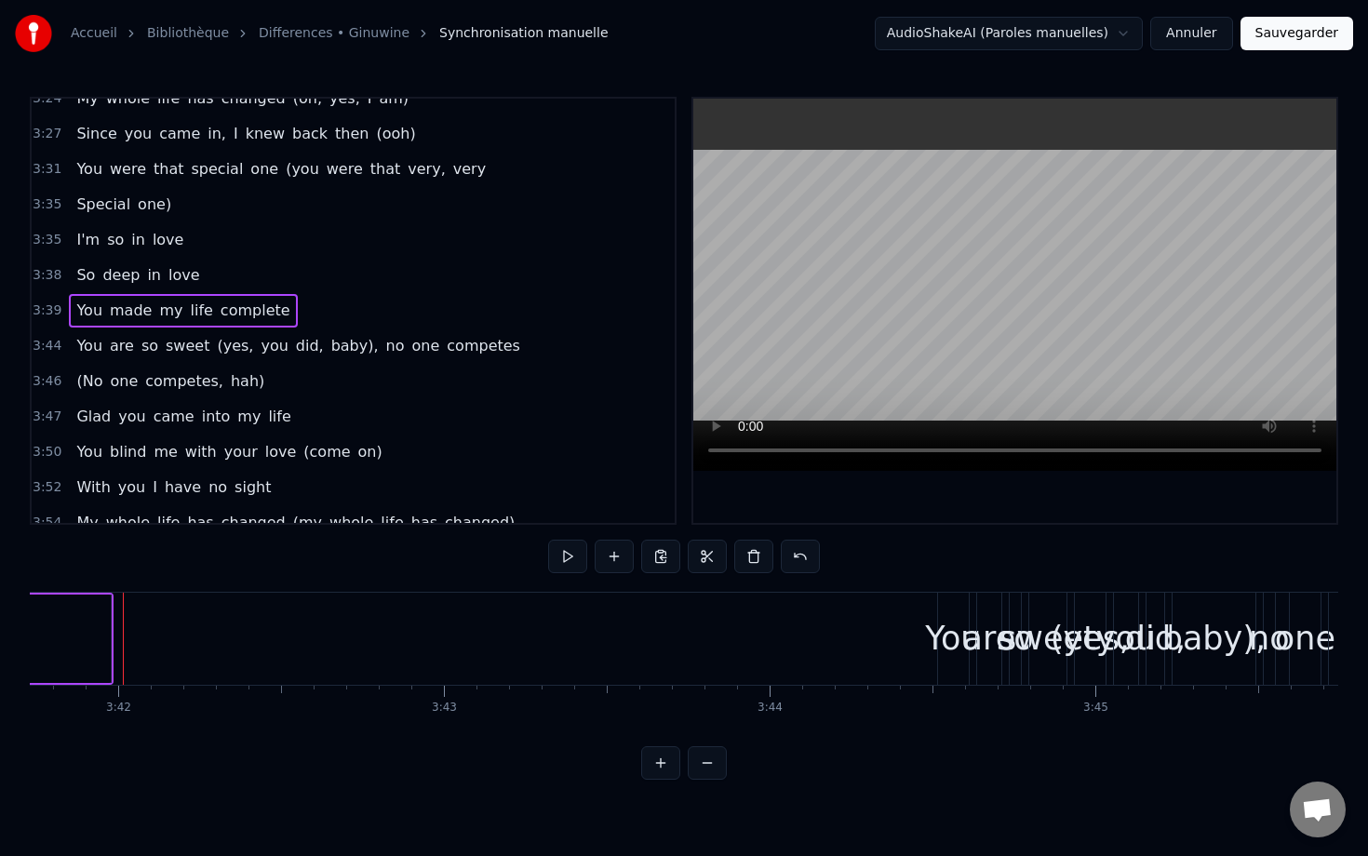
click at [224, 348] on span "(yes," at bounding box center [235, 345] width 40 height 21
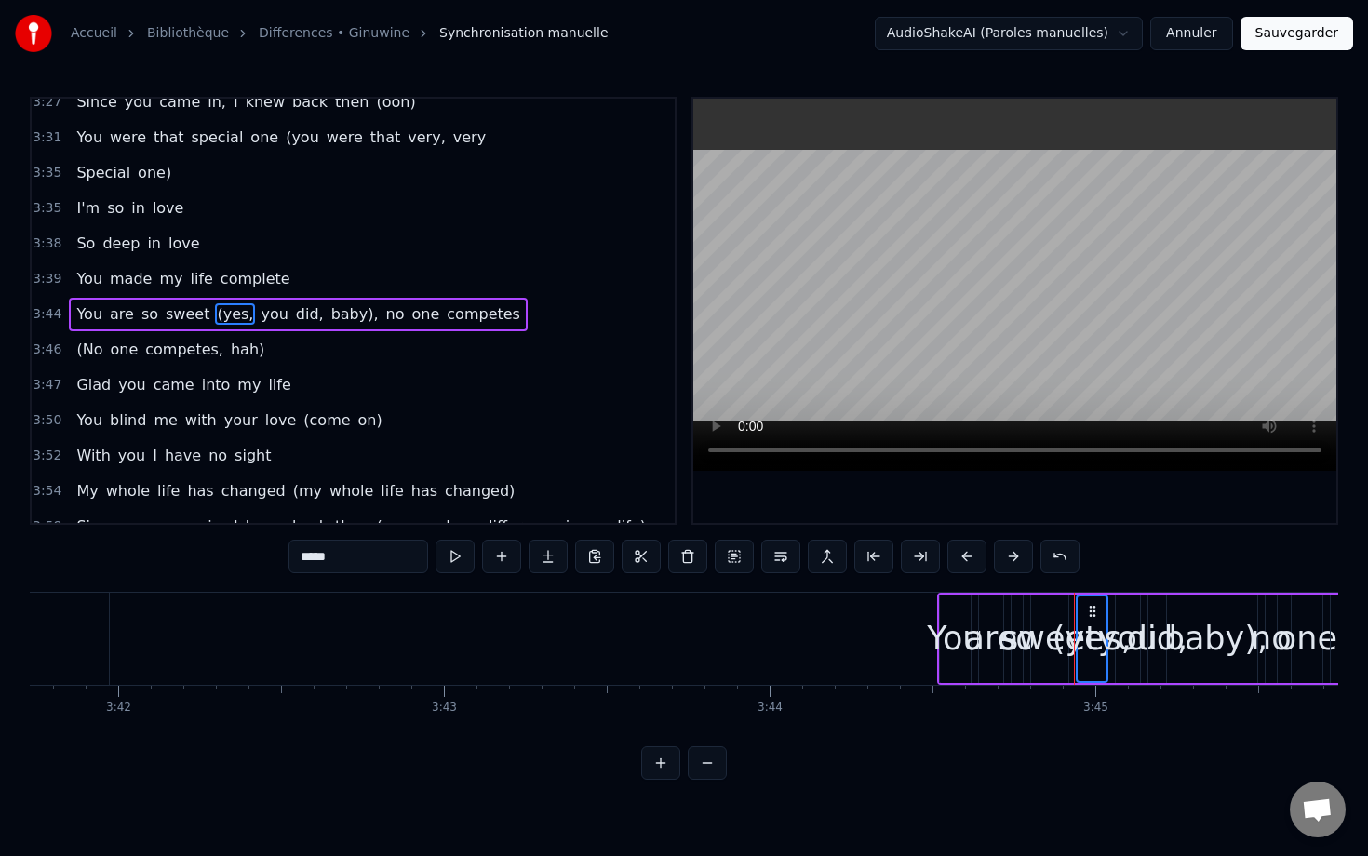
scroll to position [1821, 0]
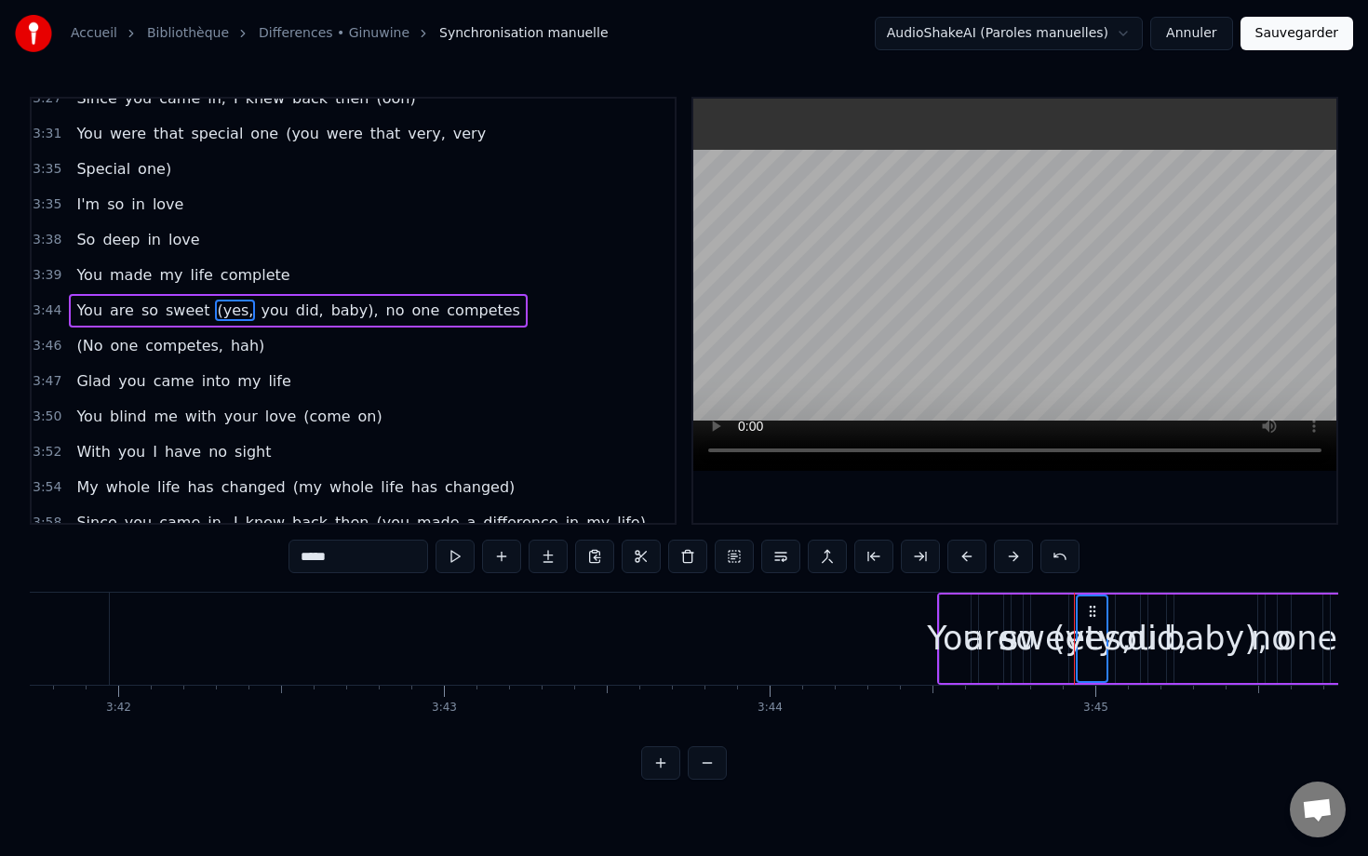
click at [260, 309] on span "you" at bounding box center [274, 310] width 31 height 21
click at [294, 310] on span "did," at bounding box center [310, 310] width 32 height 21
click at [331, 309] on span "baby)," at bounding box center [354, 310] width 51 height 21
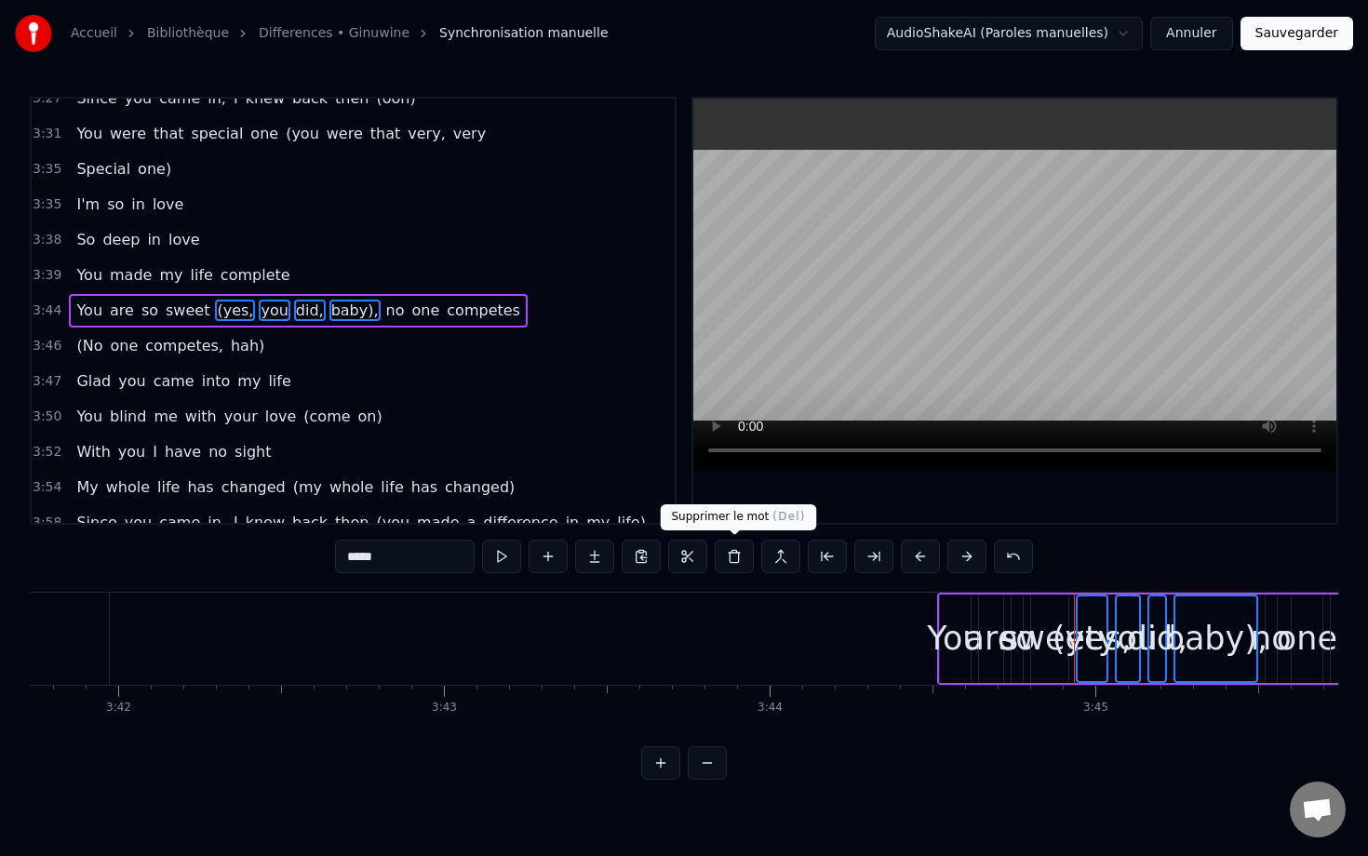
click at [749, 556] on button at bounding box center [734, 556] width 39 height 33
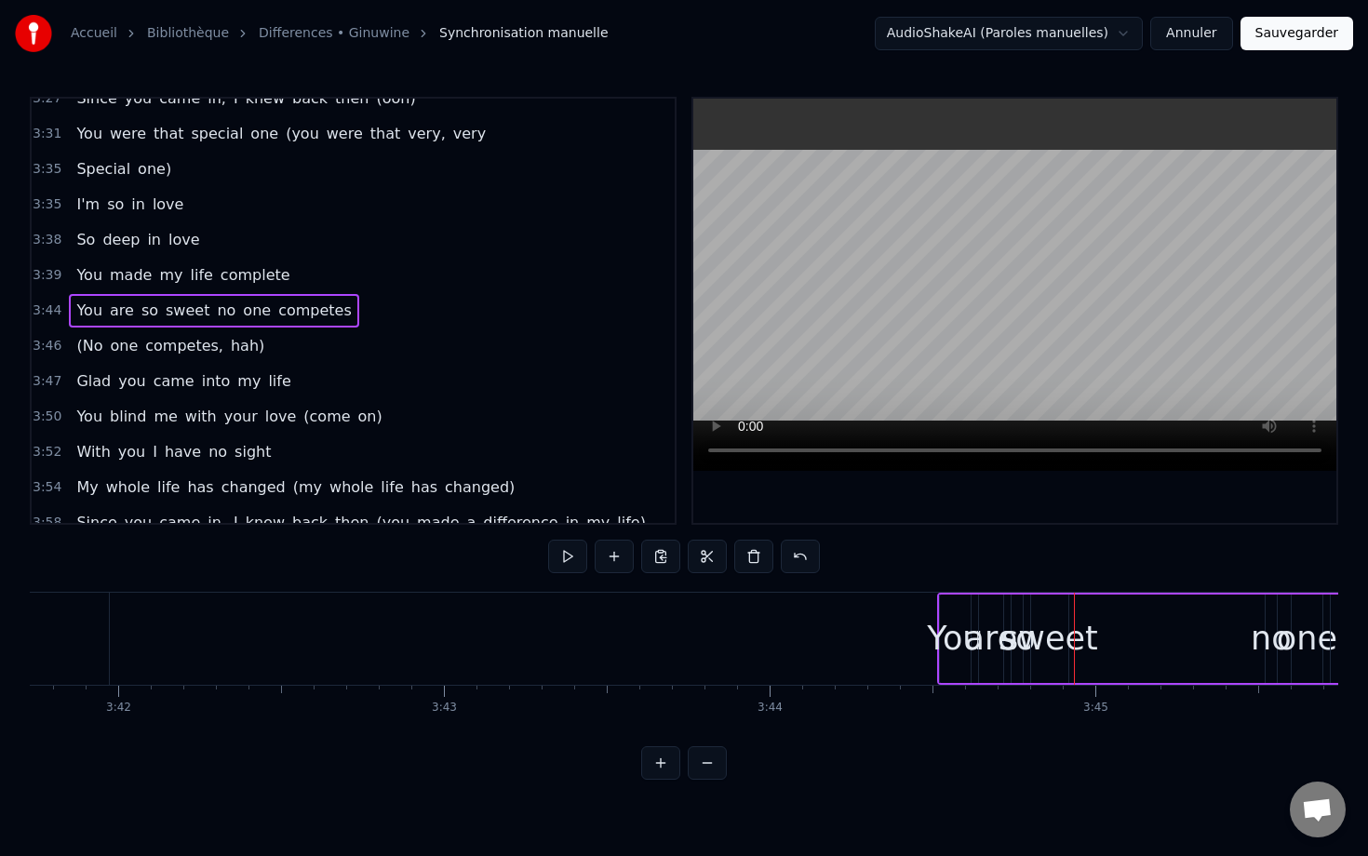
click at [87, 349] on span "(No" at bounding box center [89, 345] width 30 height 21
click at [118, 349] on span "one" at bounding box center [124, 345] width 32 height 21
click at [176, 349] on span "competes," at bounding box center [184, 345] width 82 height 21
click at [229, 346] on span "hah)" at bounding box center [247, 345] width 37 height 21
click at [363, 350] on div "3:46 (No one competes, hah)" at bounding box center [353, 345] width 643 height 35
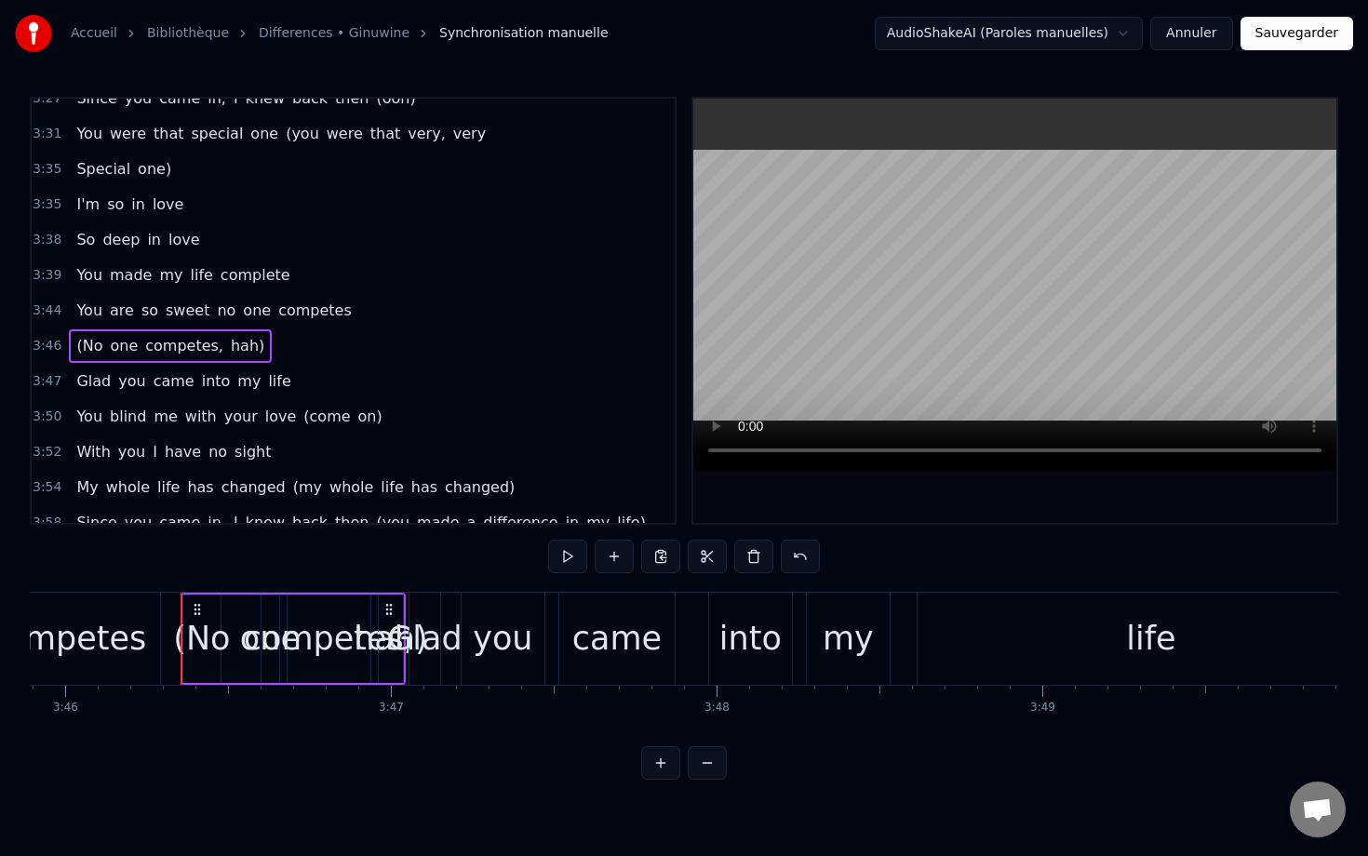
scroll to position [0, 73618]
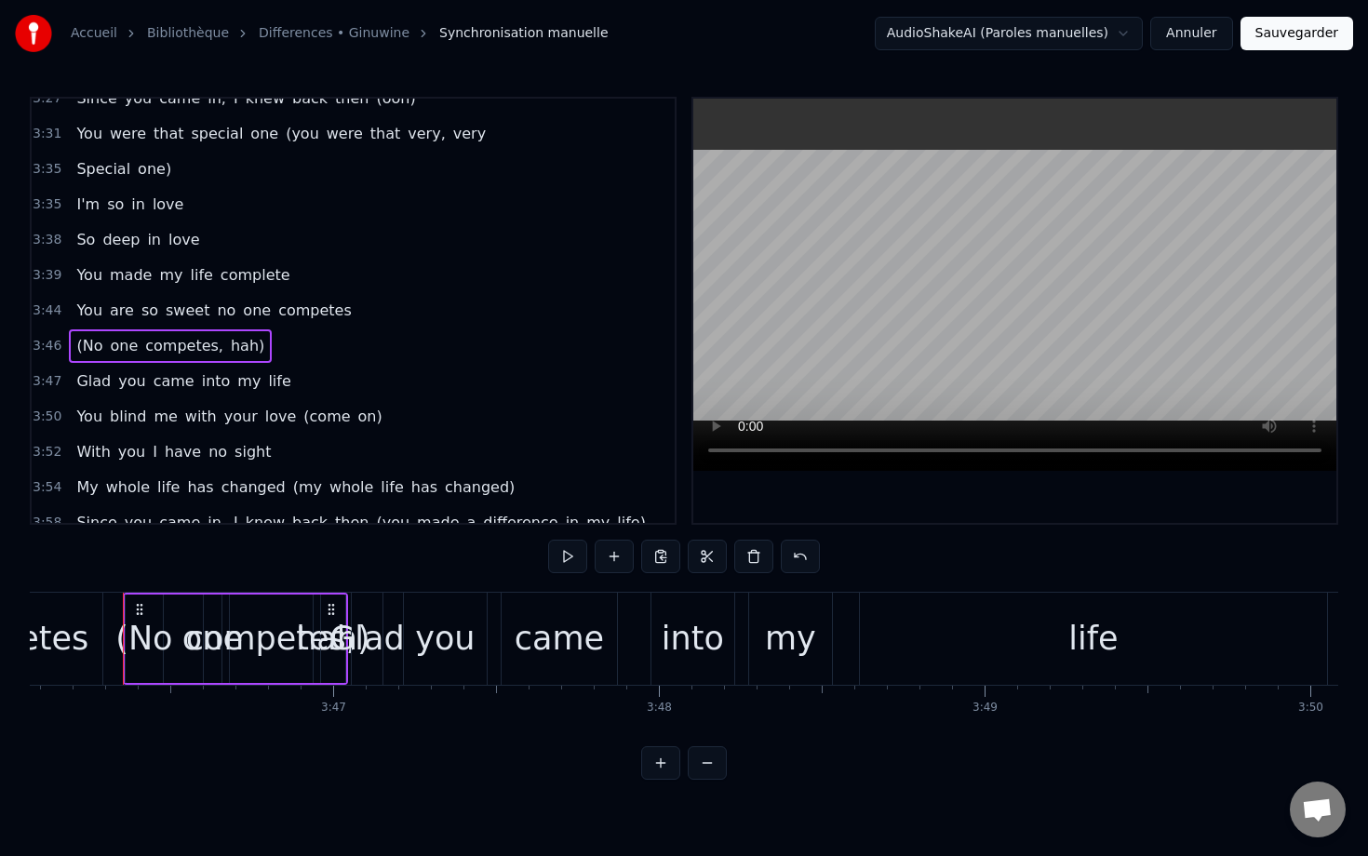
click at [87, 344] on span "(No" at bounding box center [89, 345] width 30 height 21
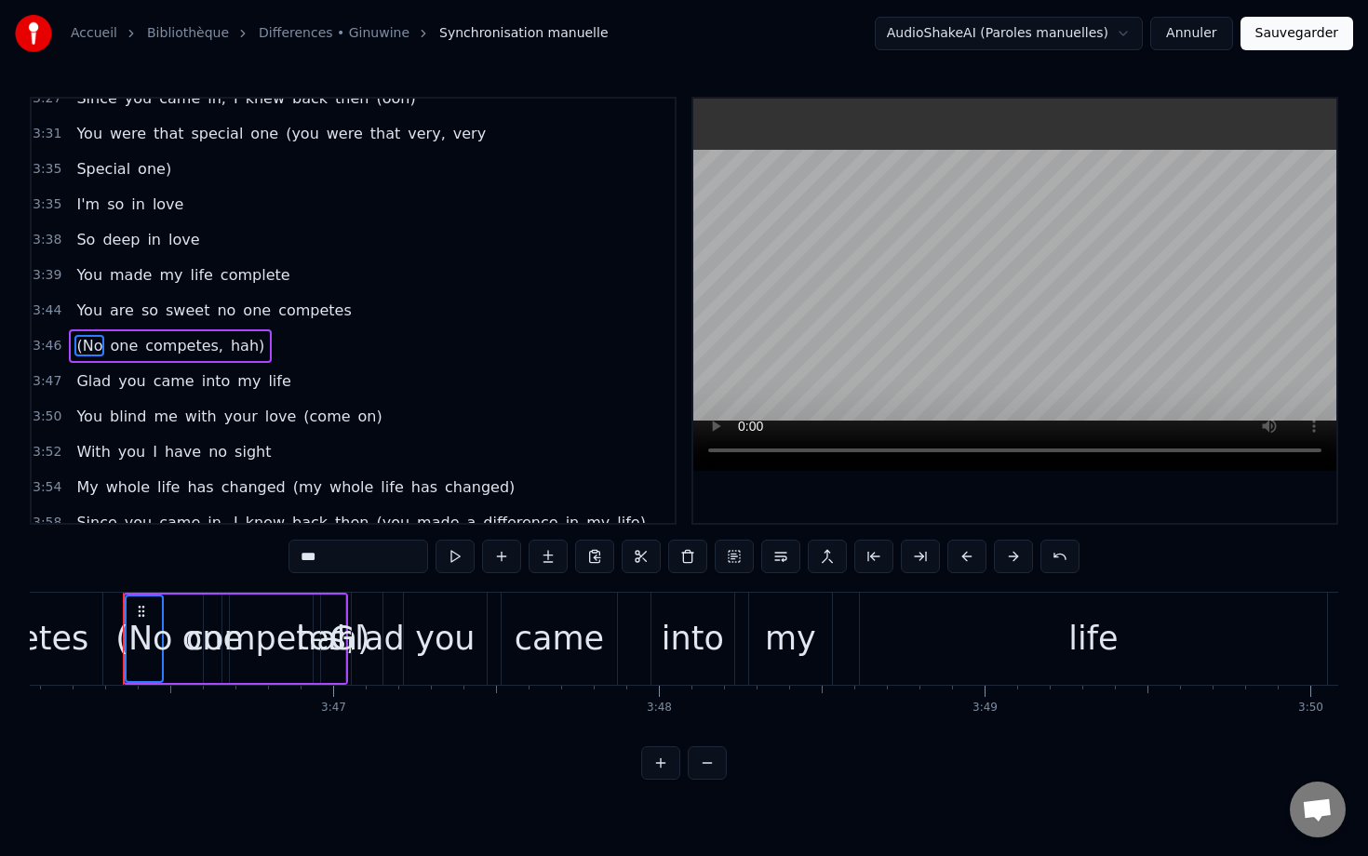
scroll to position [1856, 0]
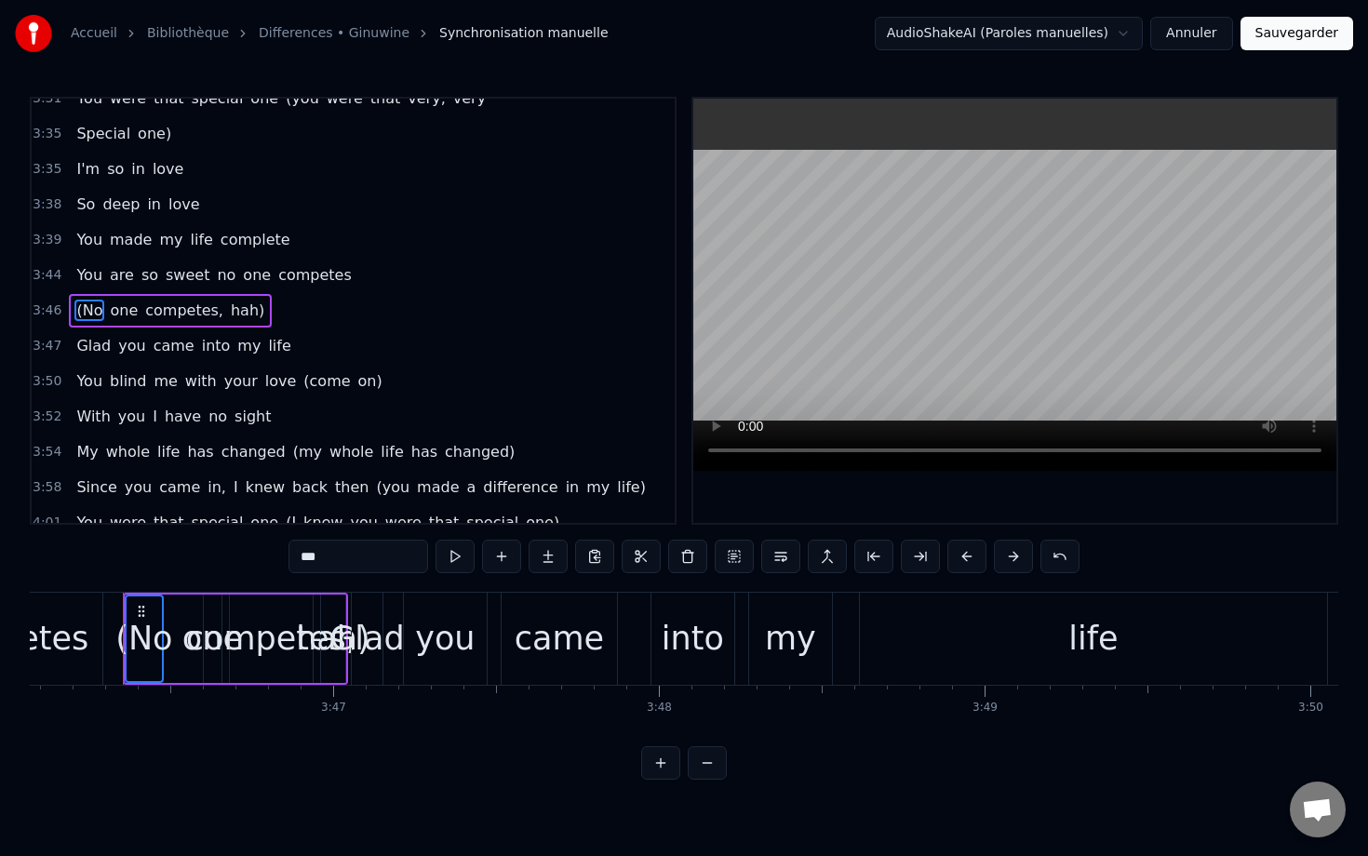
click at [119, 308] on span "one" at bounding box center [124, 310] width 32 height 21
click at [164, 313] on span "competes," at bounding box center [184, 310] width 82 height 21
click at [229, 311] on span "hah)" at bounding box center [247, 310] width 37 height 21
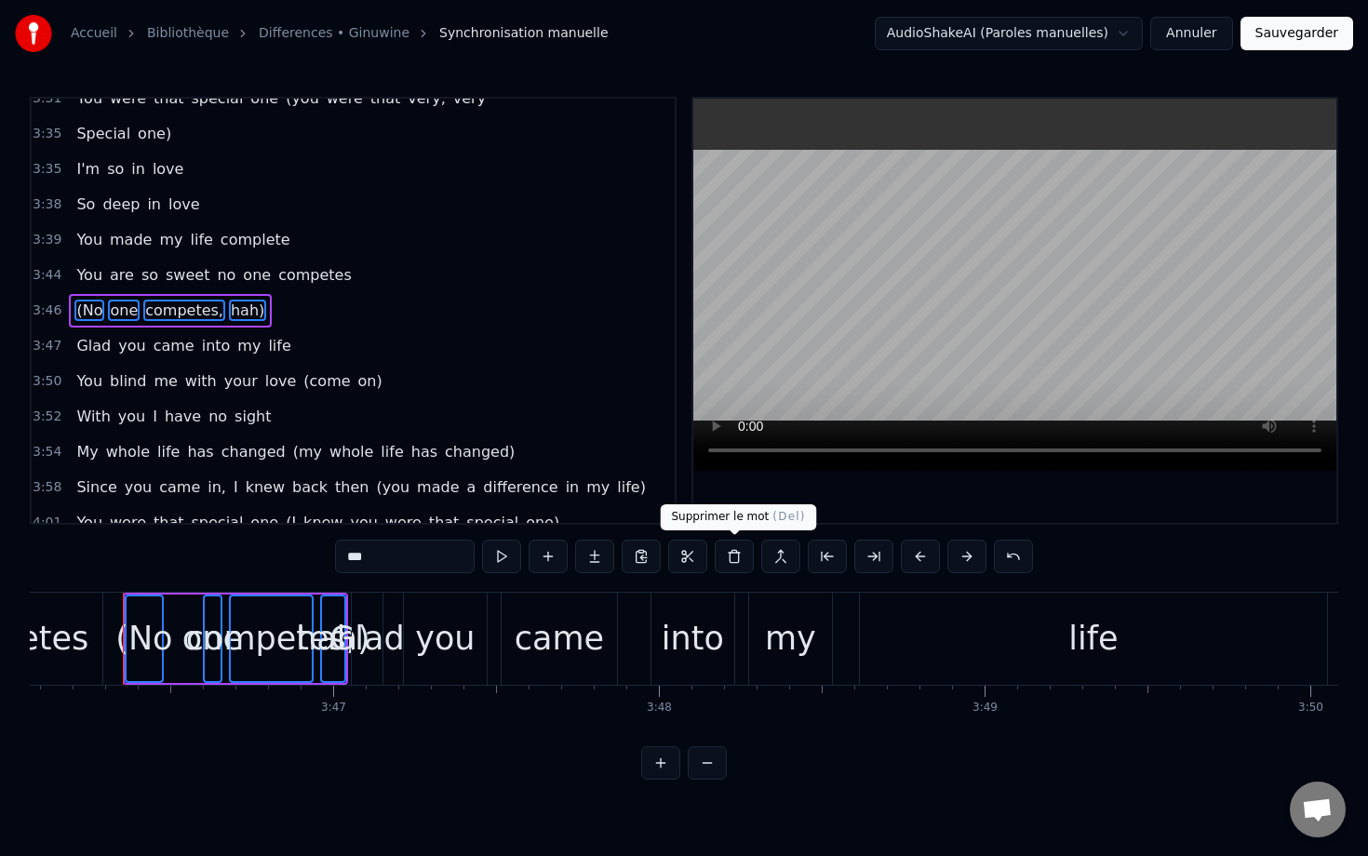
click at [738, 559] on button at bounding box center [734, 556] width 39 height 33
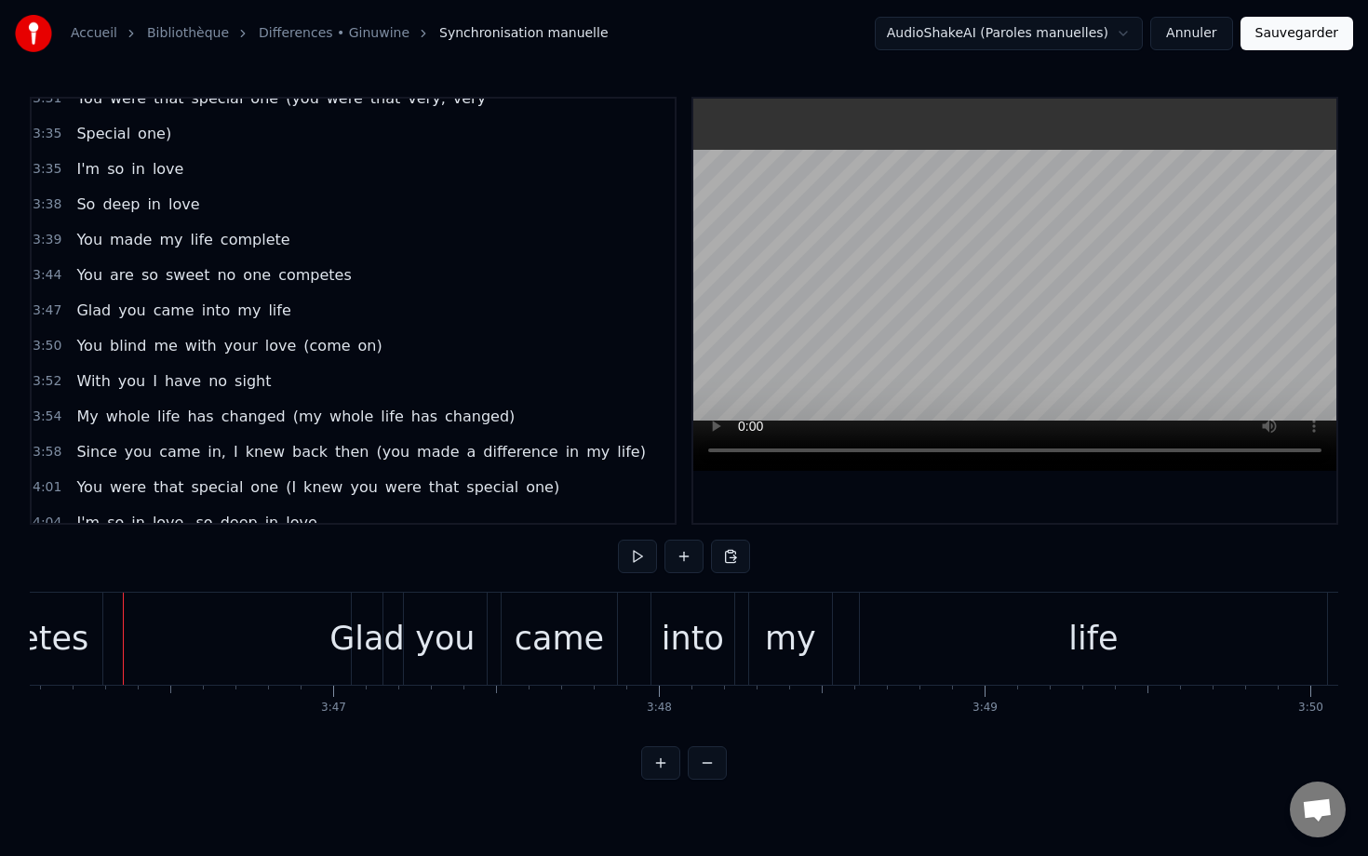
click at [301, 343] on span "(come" at bounding box center [326, 345] width 50 height 21
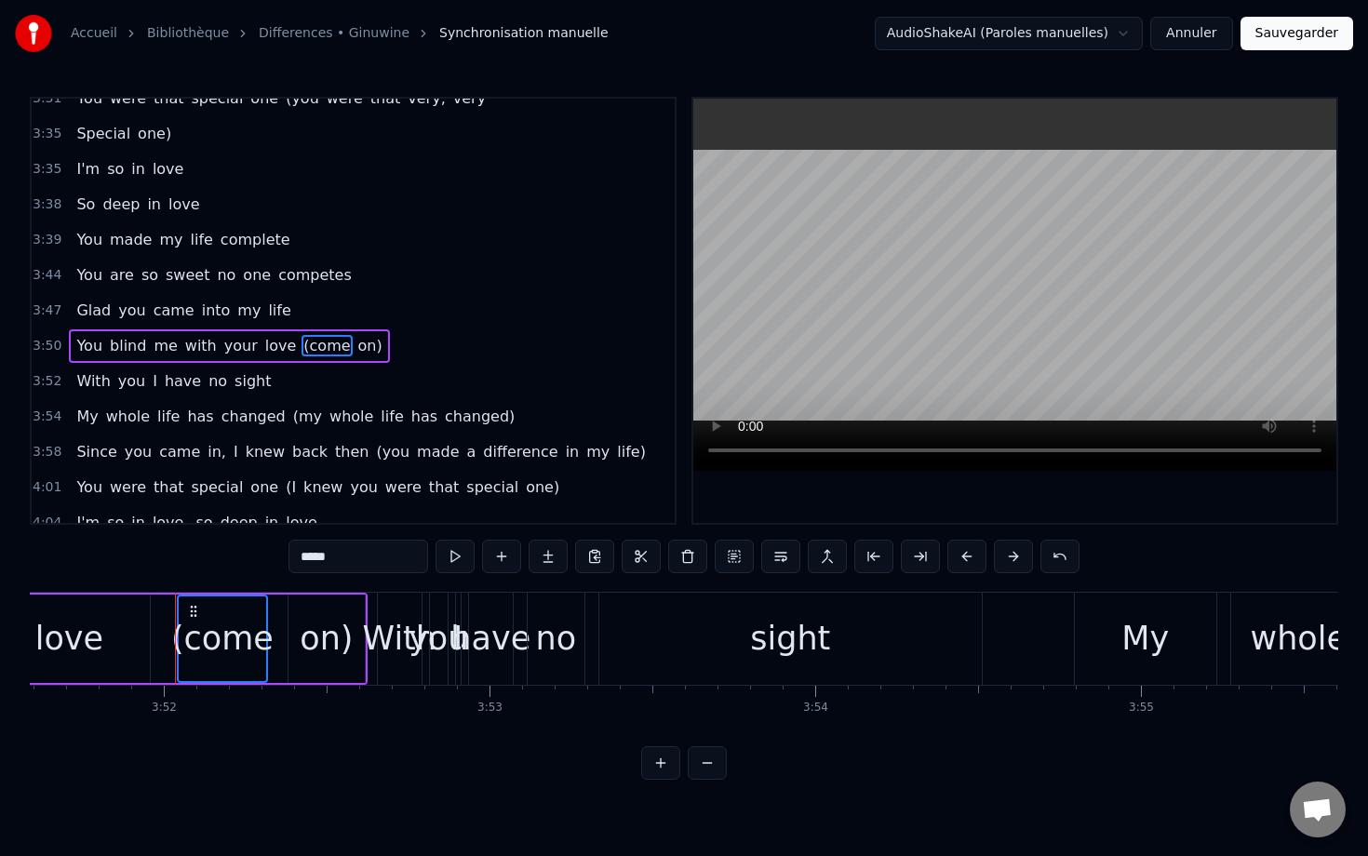
scroll to position [0, 75468]
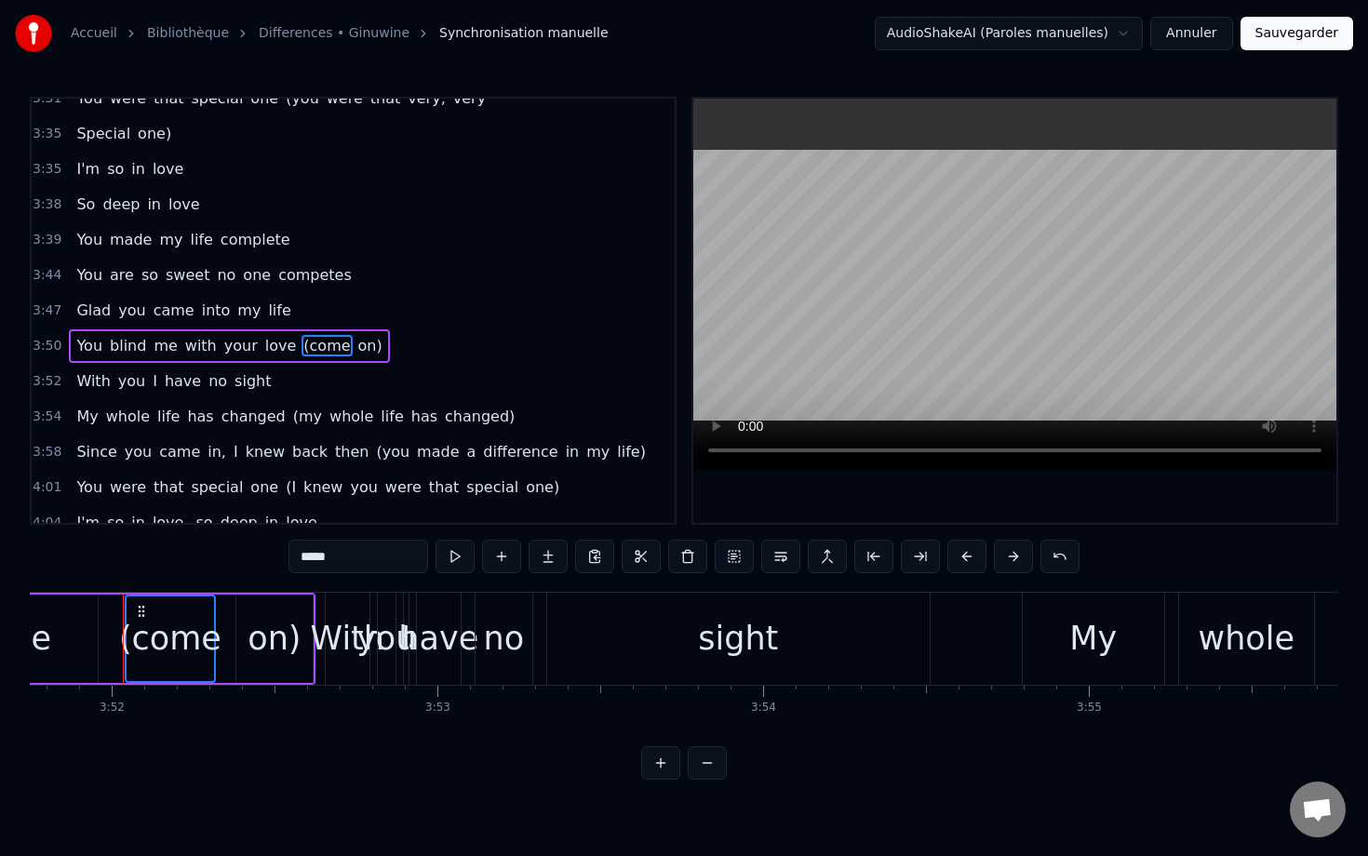
click at [356, 346] on span "on)" at bounding box center [370, 345] width 28 height 21
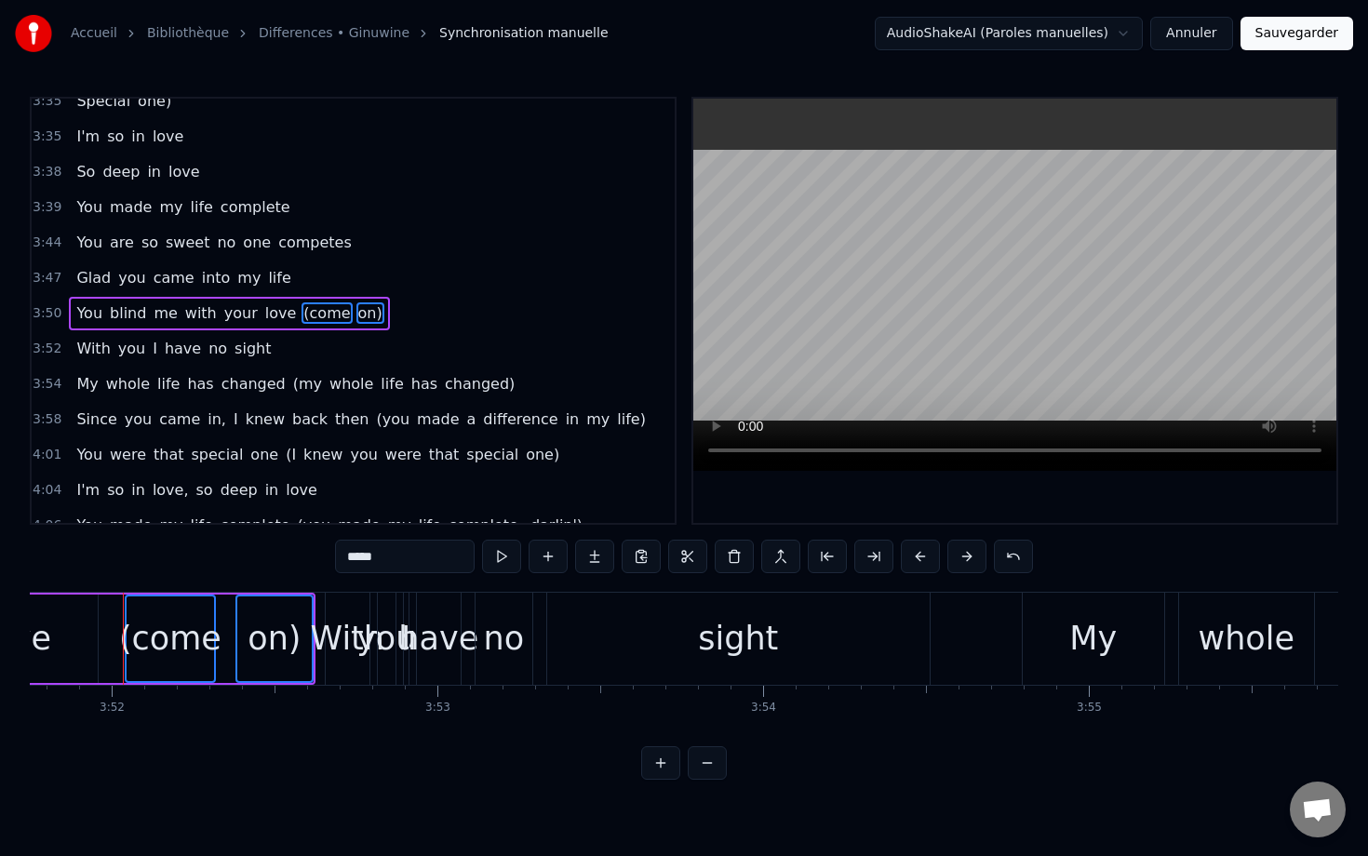
scroll to position [1892, 0]
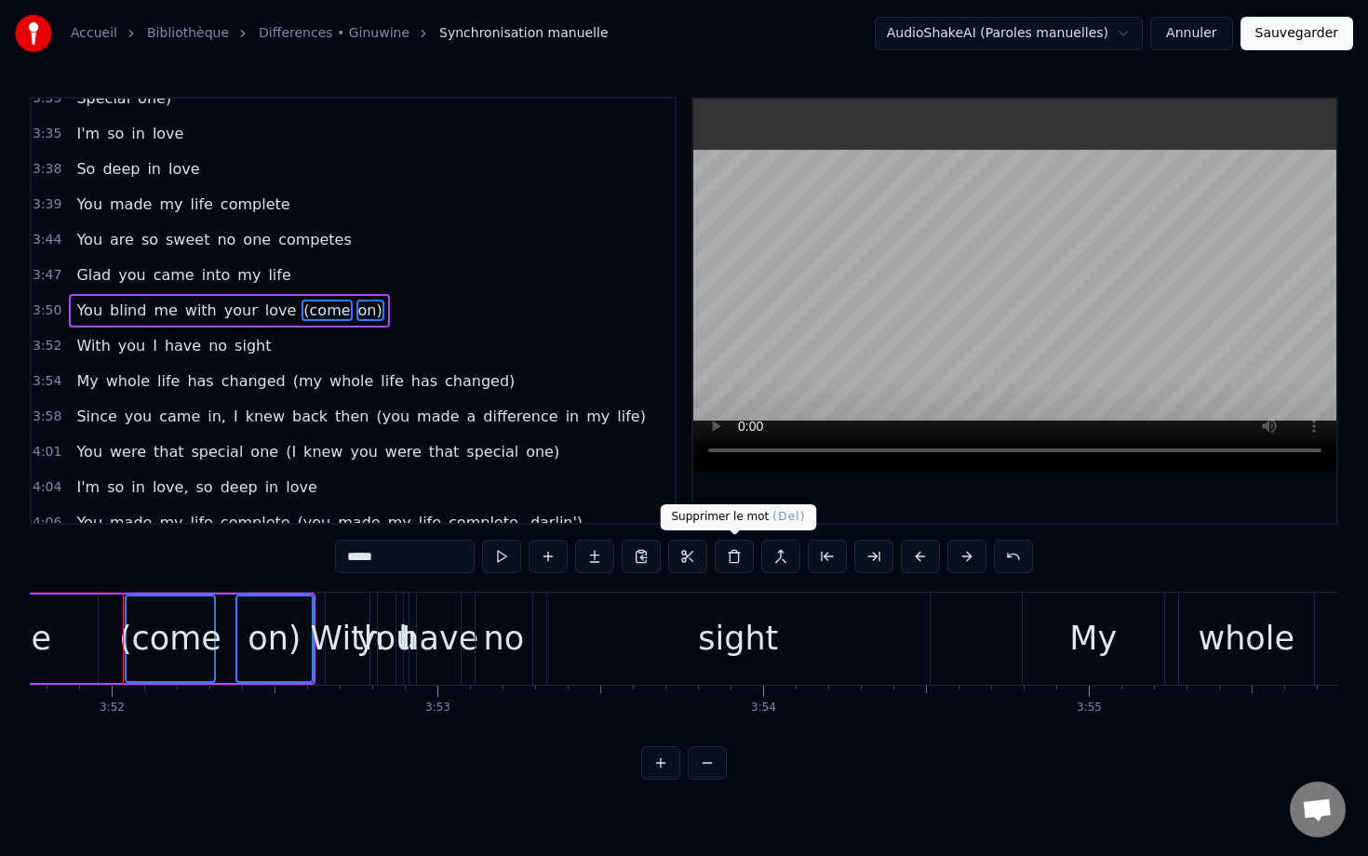
click at [736, 559] on button at bounding box center [734, 556] width 39 height 33
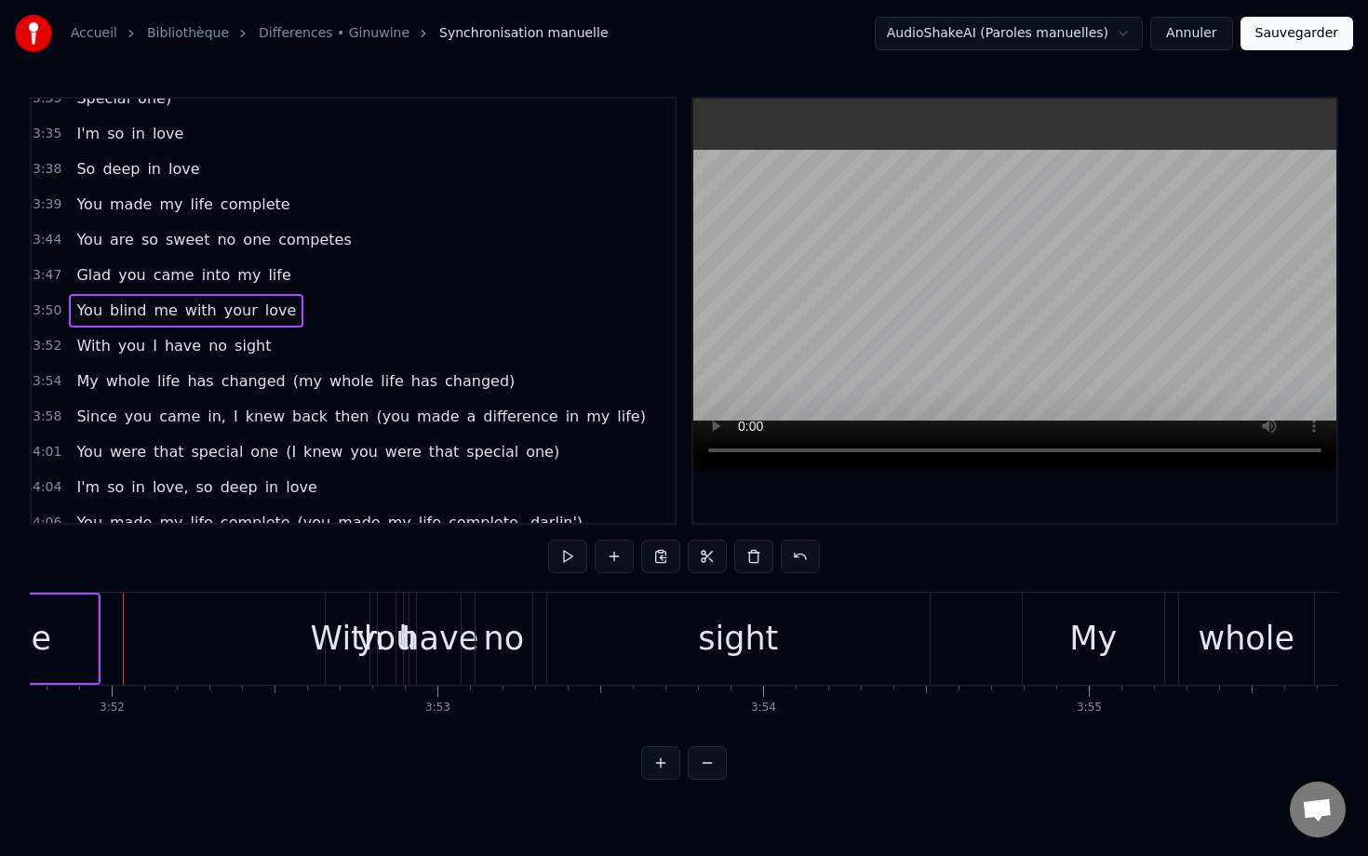
click at [291, 385] on span "(my" at bounding box center [307, 380] width 33 height 21
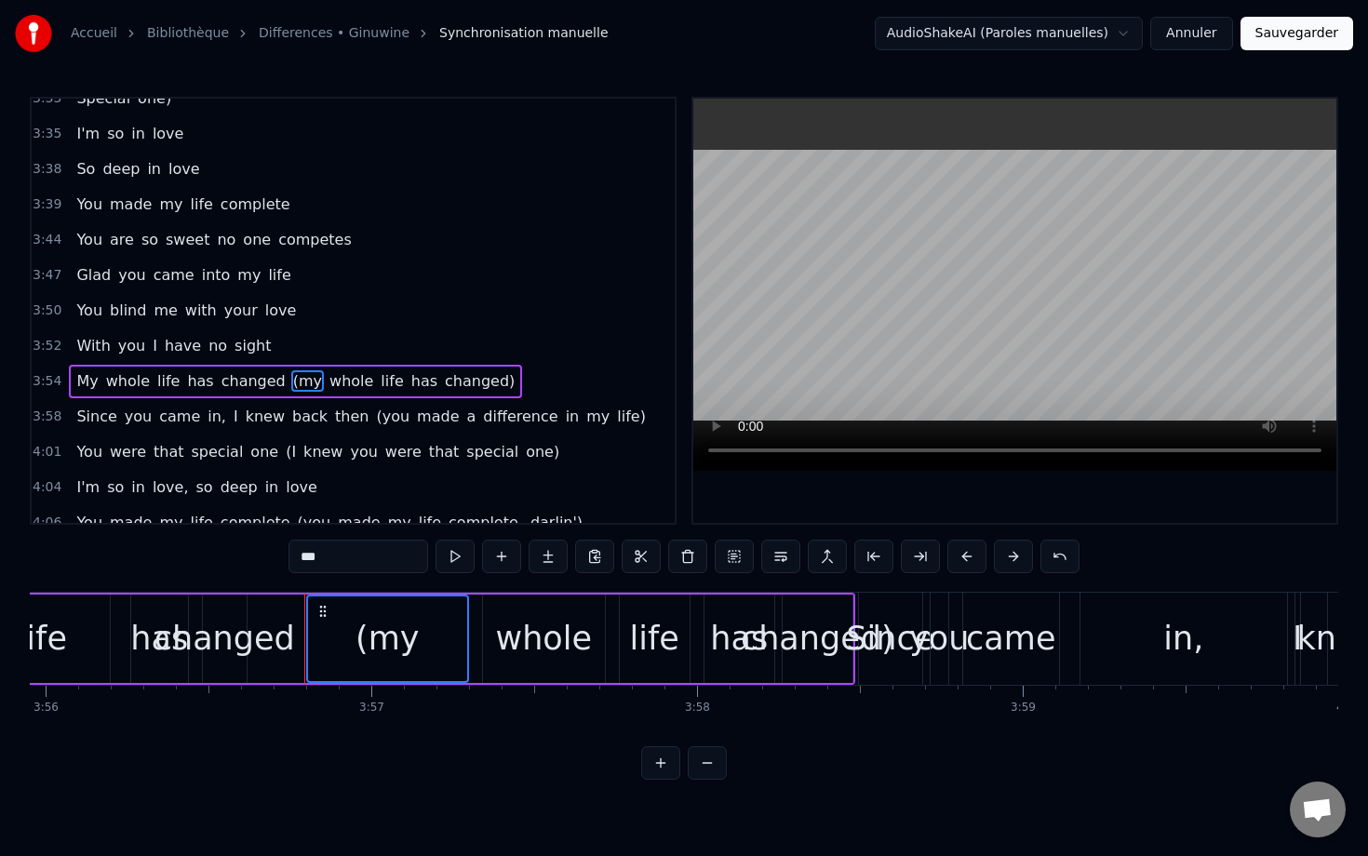
click at [332, 378] on span "whole" at bounding box center [351, 380] width 47 height 21
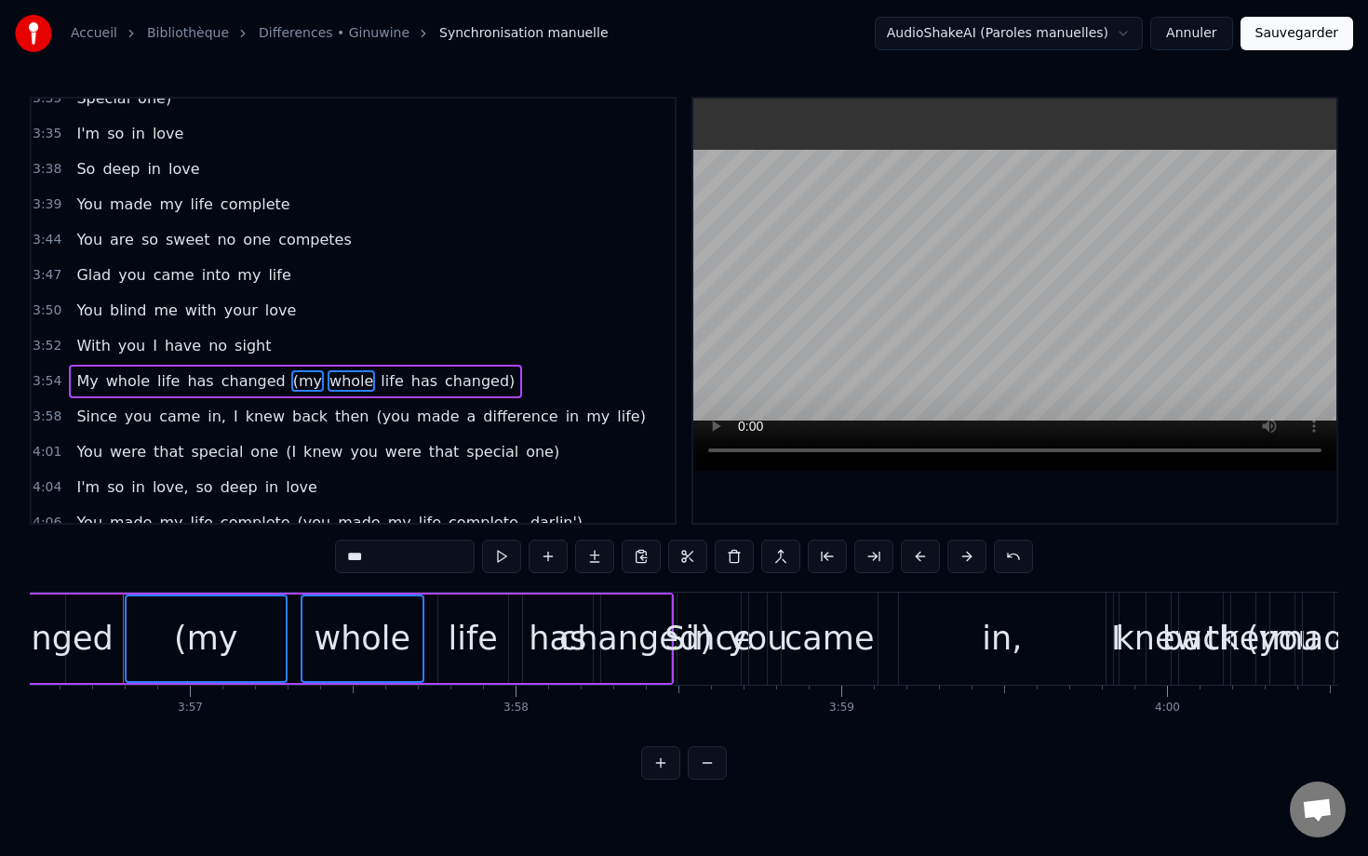
click at [379, 385] on span "life" at bounding box center [392, 380] width 26 height 21
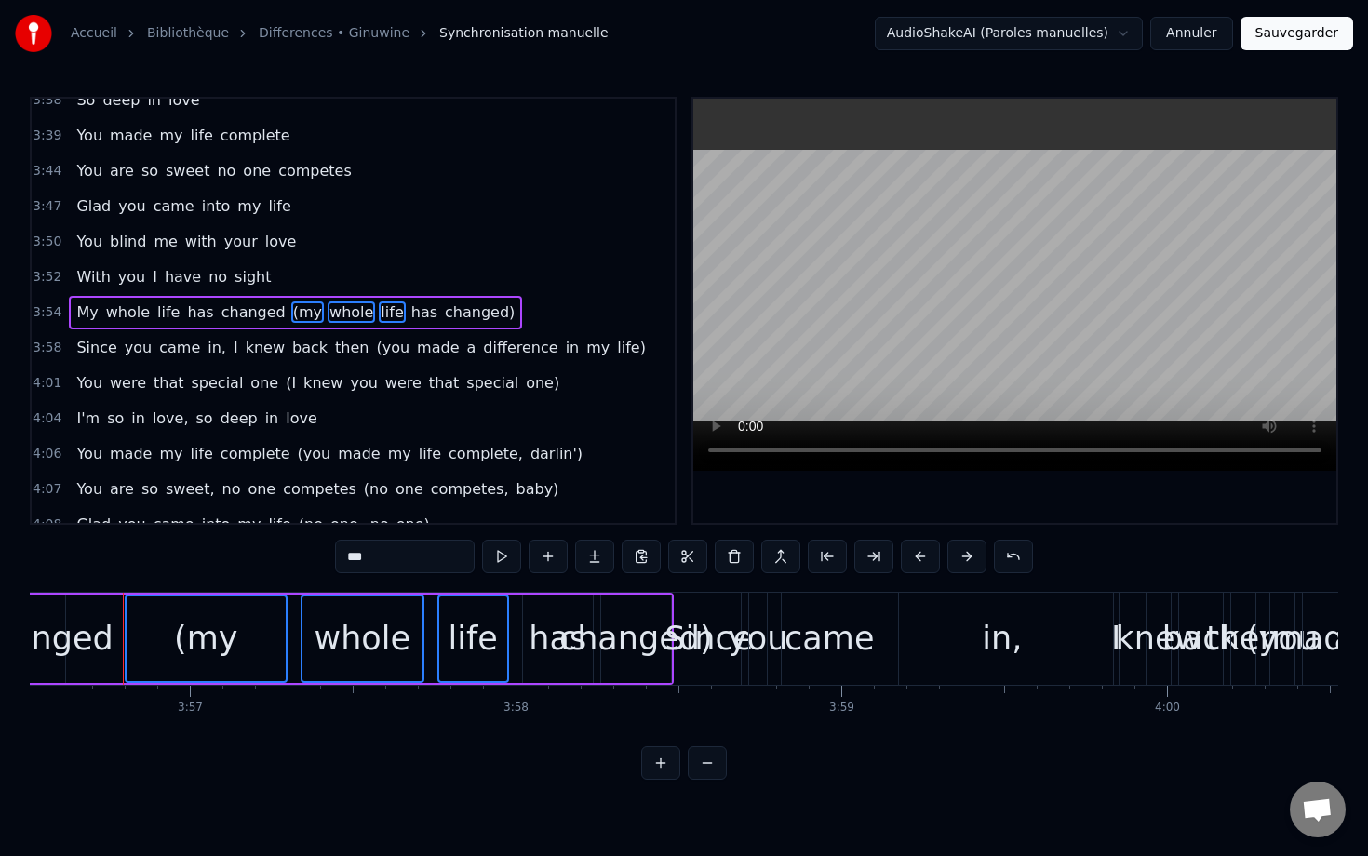
scroll to position [1962, 0]
click at [409, 313] on span "has" at bounding box center [424, 310] width 30 height 21
click at [444, 313] on span "changed)" at bounding box center [480, 310] width 74 height 21
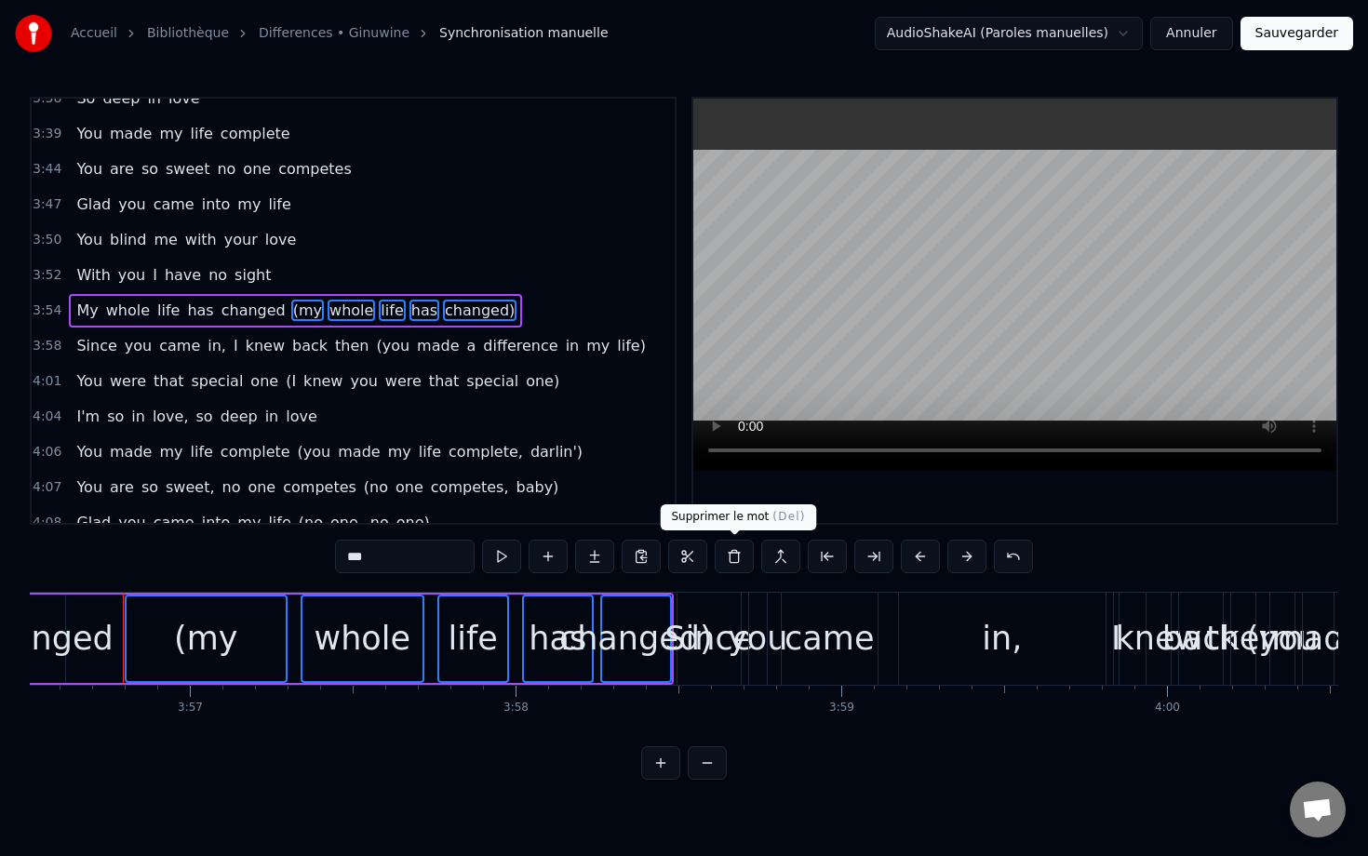
click at [742, 555] on button at bounding box center [734, 556] width 39 height 33
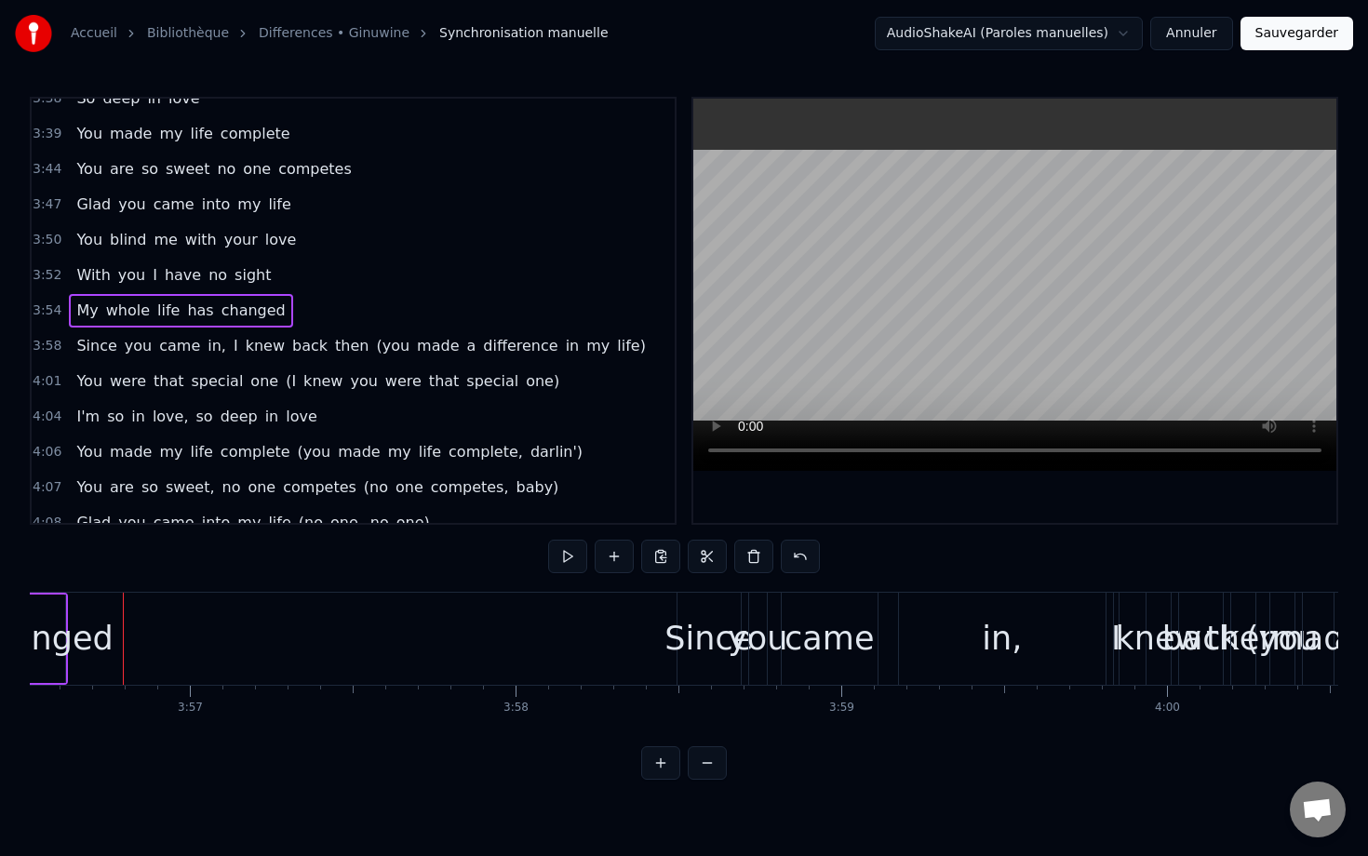
click at [326, 307] on div "3:54 My whole life has changed" at bounding box center [353, 310] width 643 height 35
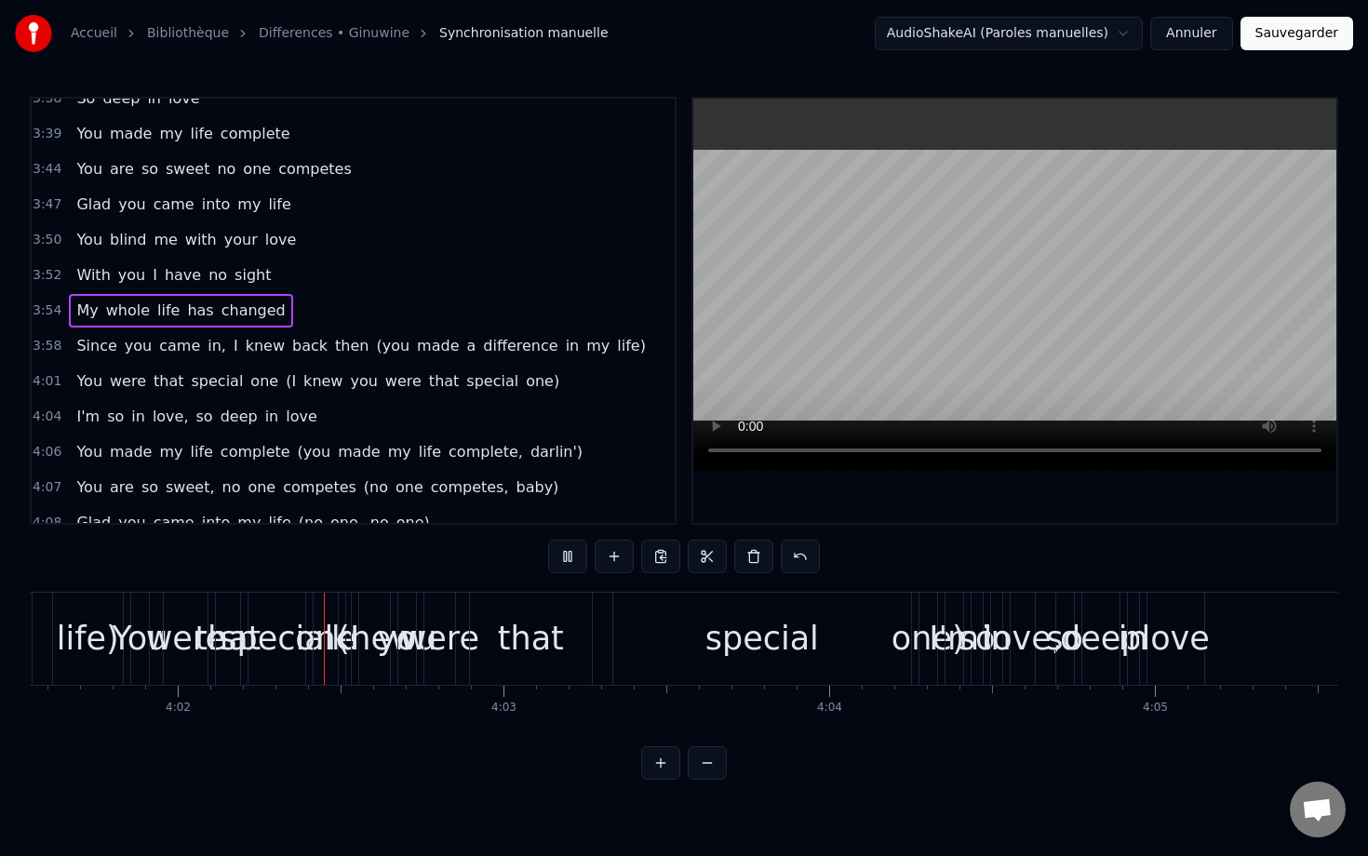
scroll to position [0, 78670]
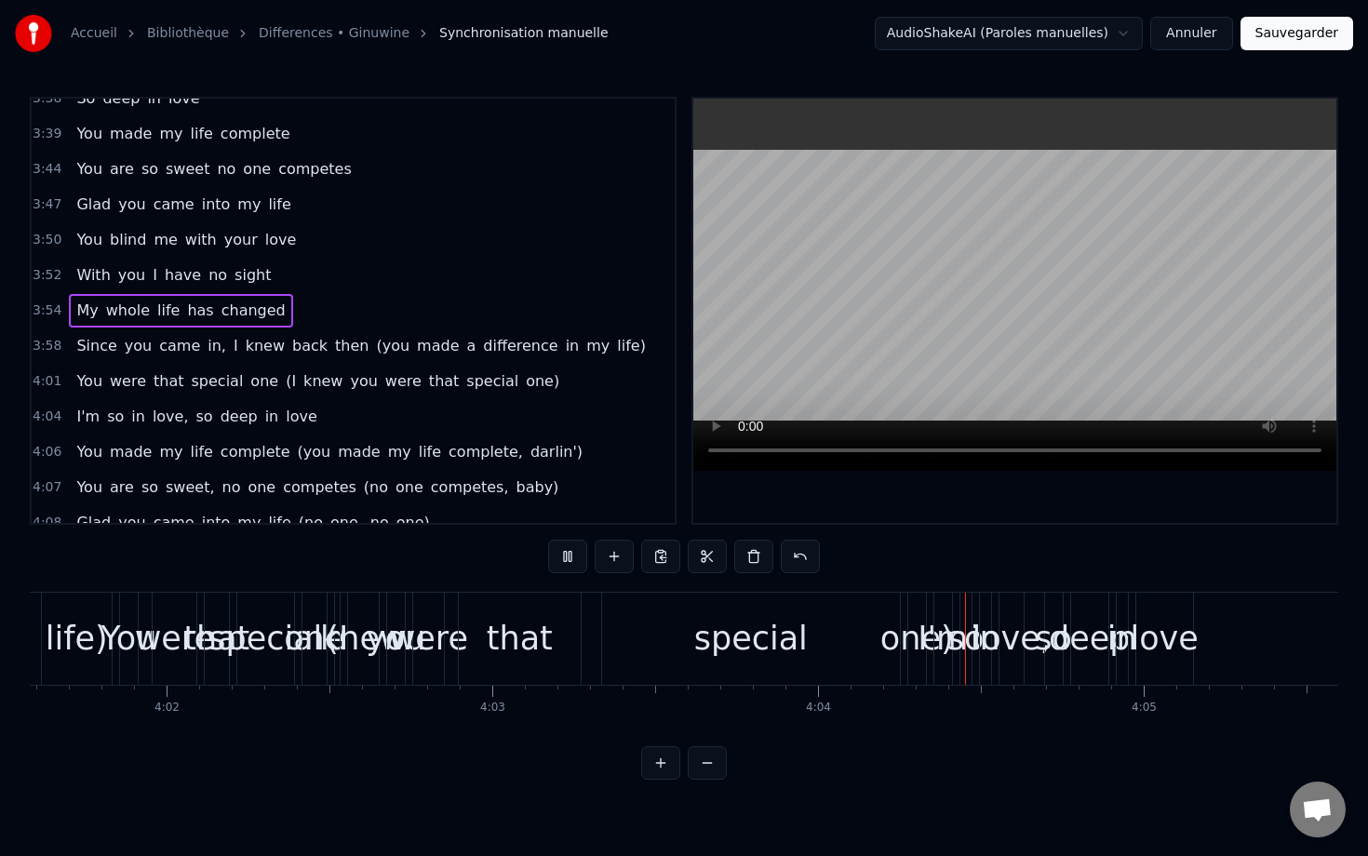
click at [533, 280] on div "3:52 With you I have no sight" at bounding box center [353, 275] width 643 height 35
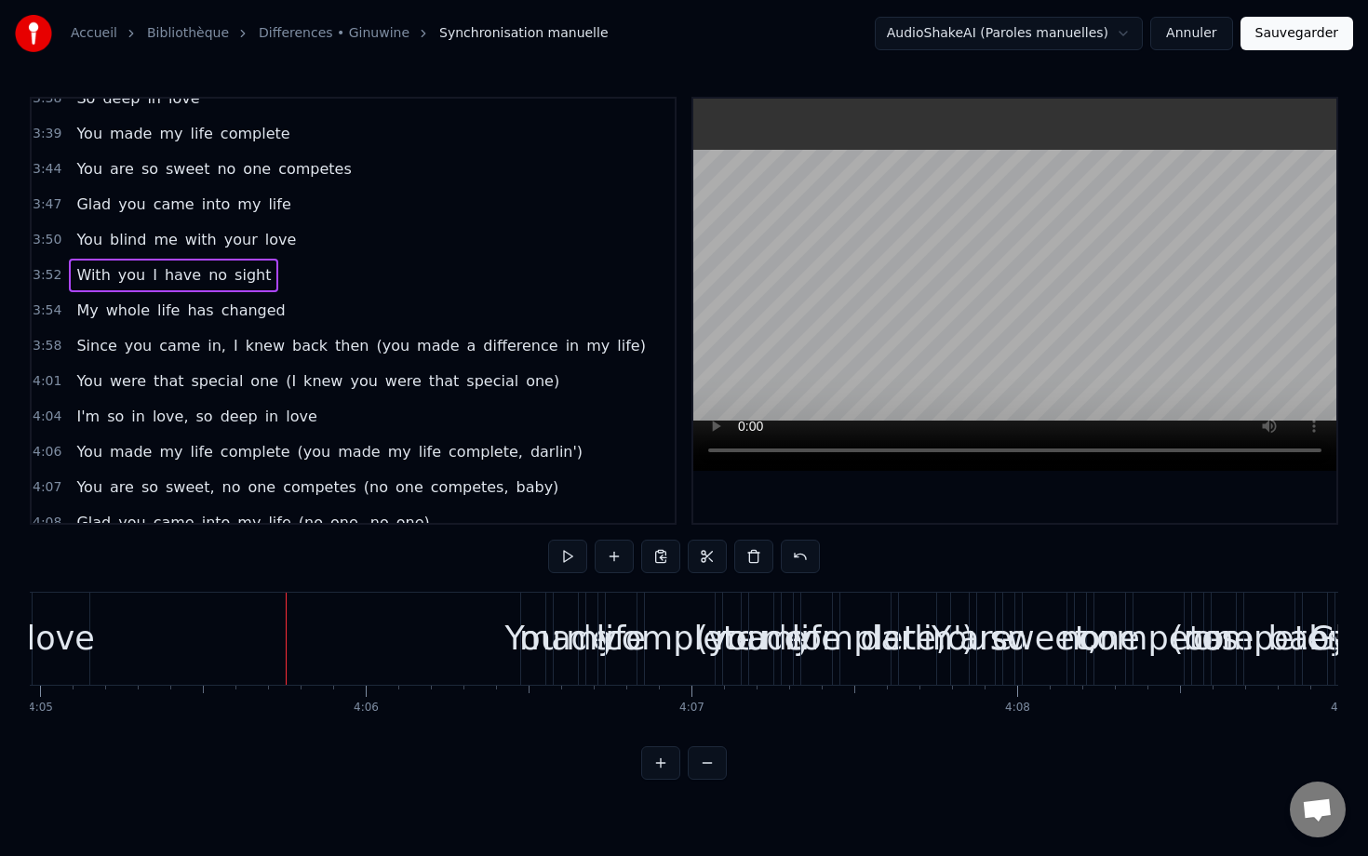
scroll to position [0, 79794]
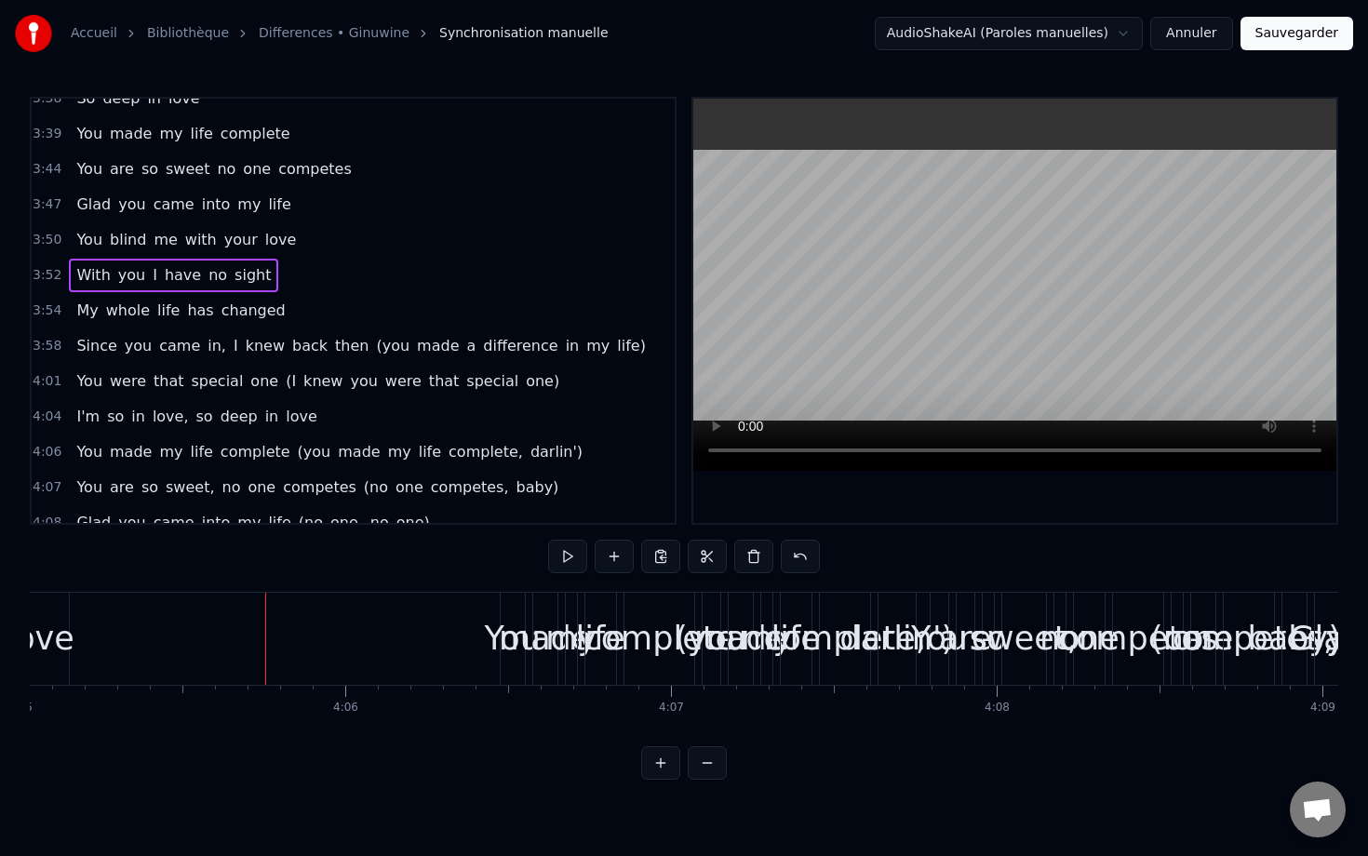
click at [374, 348] on span "(you" at bounding box center [392, 345] width 37 height 21
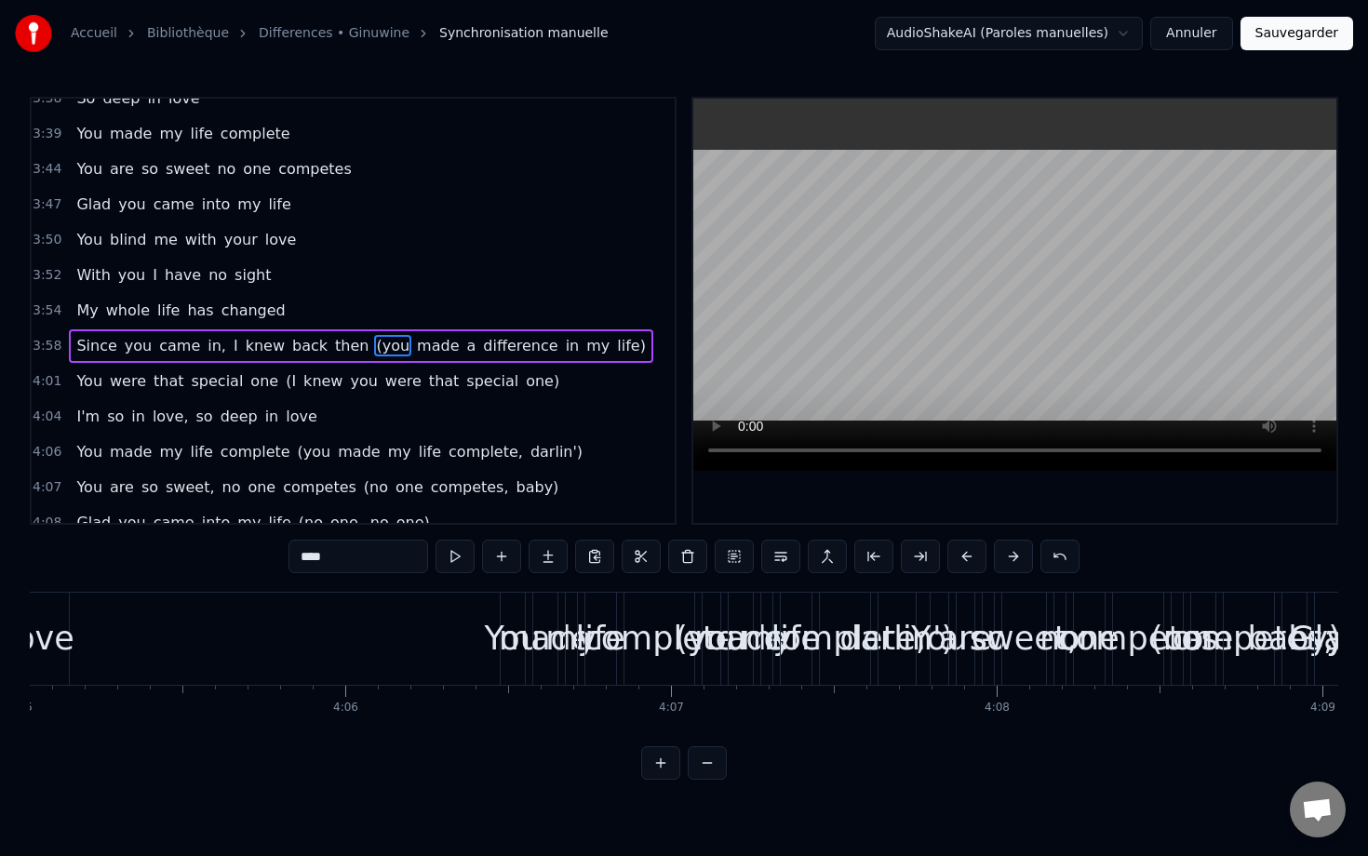
scroll to position [1971, 0]
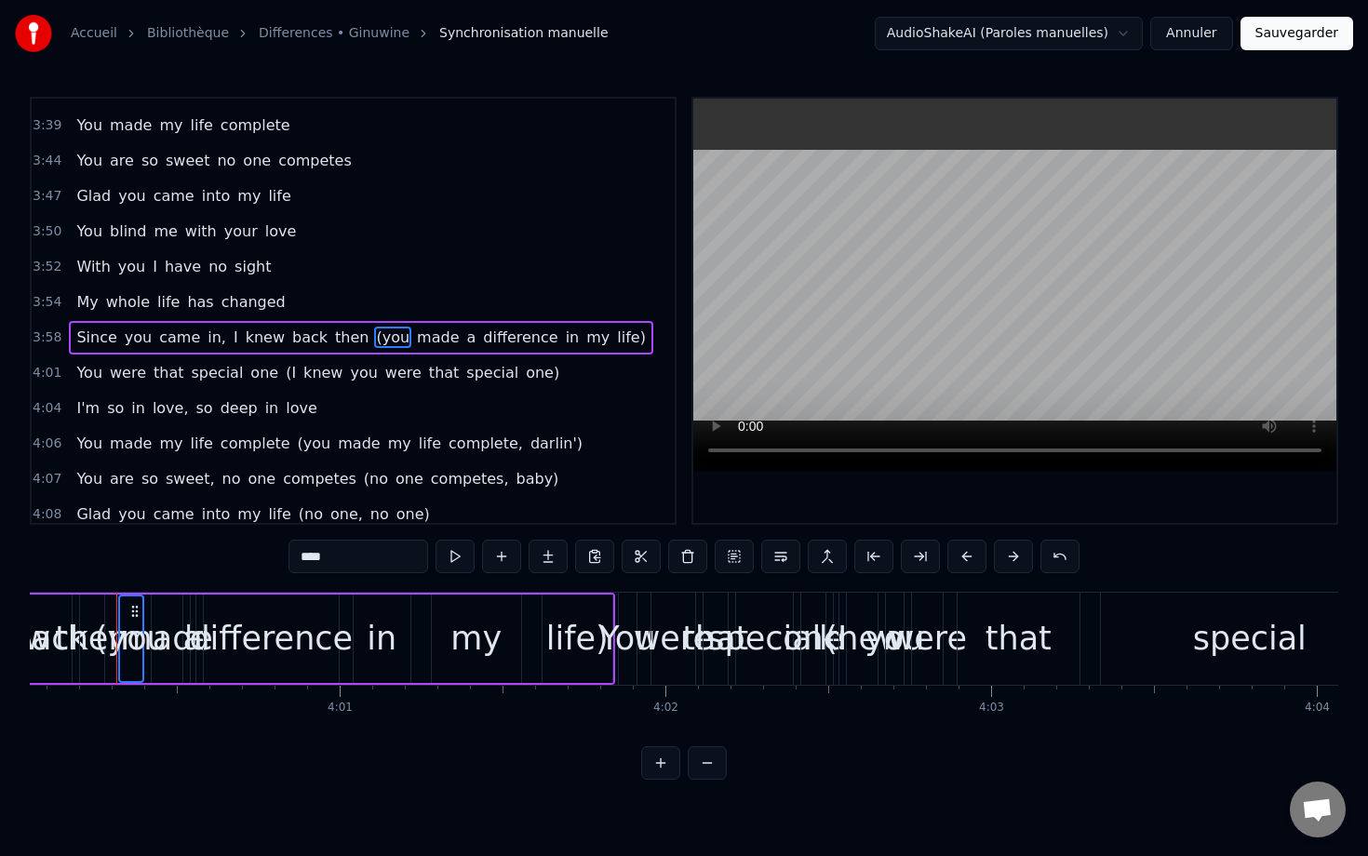
click at [415, 342] on span "made" at bounding box center [438, 337] width 46 height 21
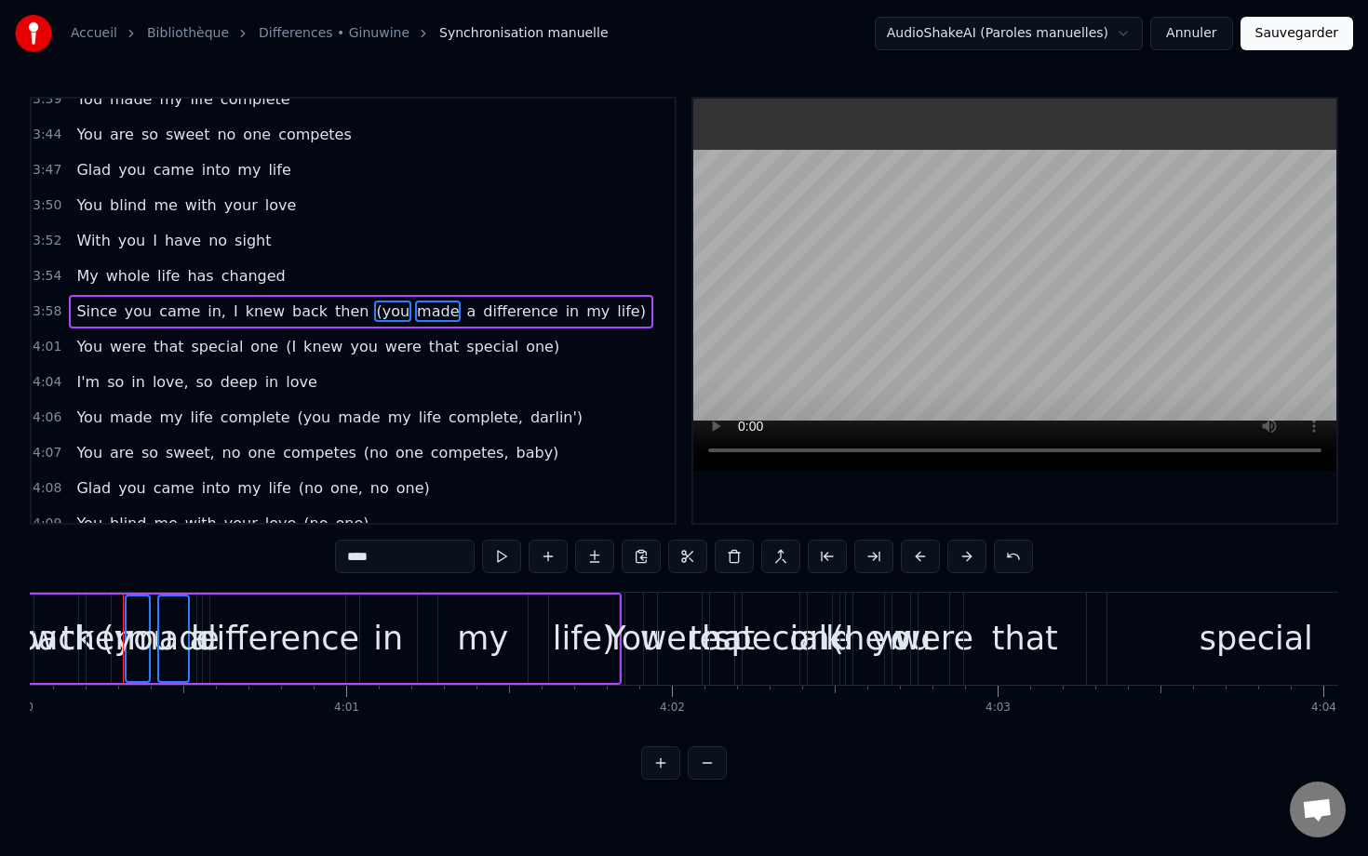
scroll to position [1998, 0]
click at [464, 317] on span "a" at bounding box center [470, 310] width 13 height 21
click at [481, 314] on span "difference" at bounding box center [520, 310] width 78 height 21
click at [564, 314] on span "in" at bounding box center [573, 310] width 18 height 21
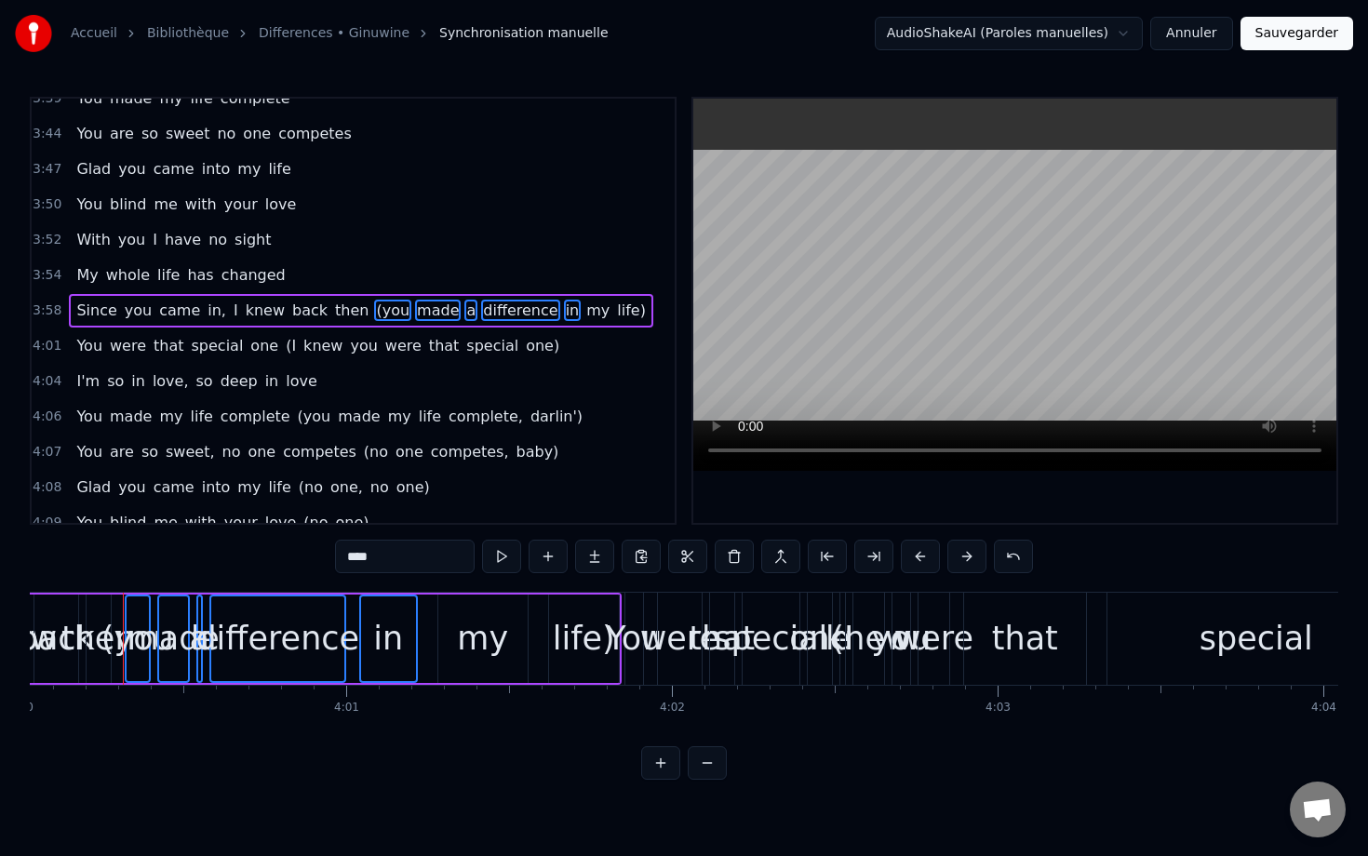
click at [584, 314] on span "my" at bounding box center [597, 310] width 27 height 21
click at [615, 314] on span "life)" at bounding box center [631, 310] width 33 height 21
click at [284, 346] on span "(I" at bounding box center [291, 345] width 14 height 21
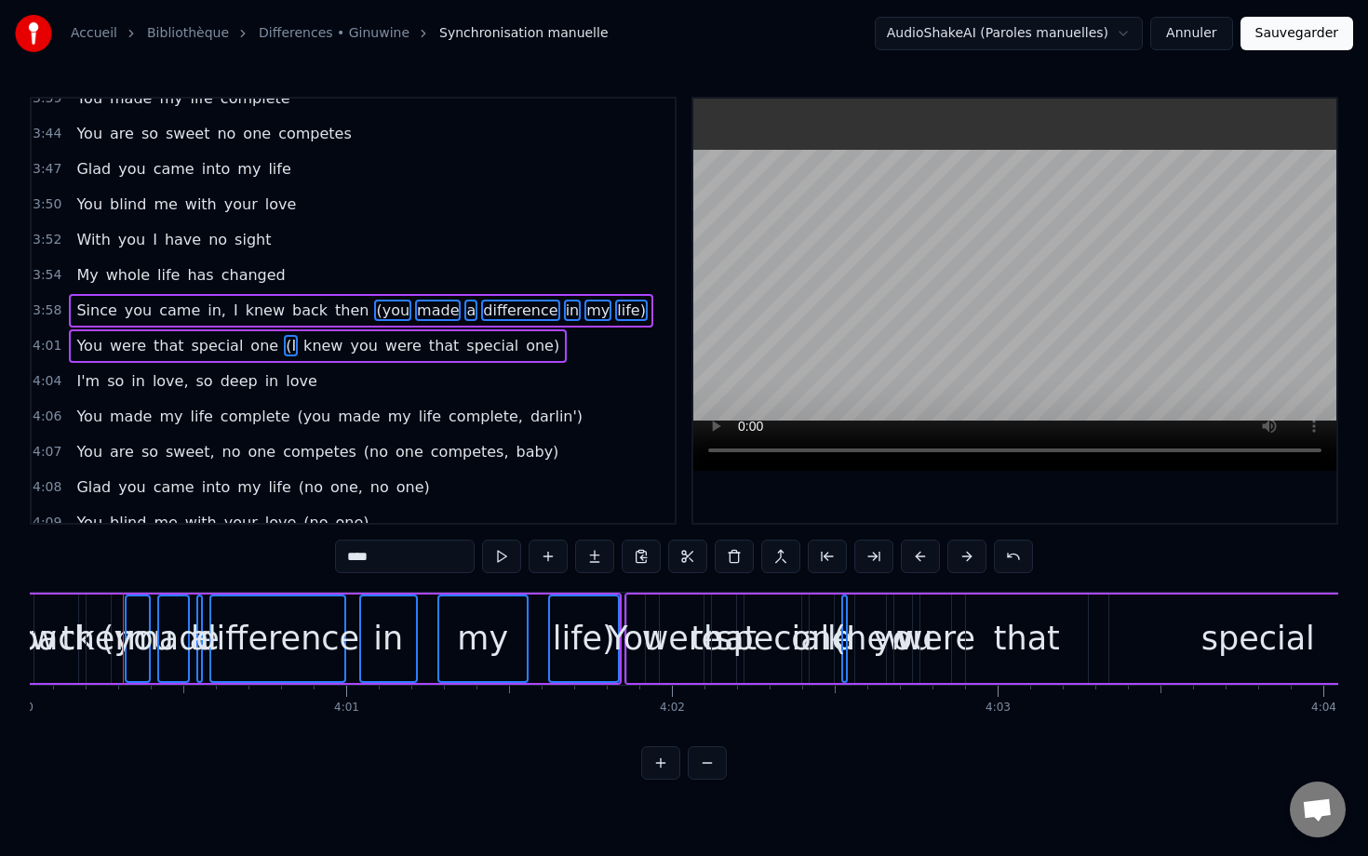
click at [301, 351] on span "knew" at bounding box center [322, 345] width 43 height 21
click at [348, 350] on span "you" at bounding box center [363, 345] width 31 height 21
click at [383, 349] on span "were" at bounding box center [403, 345] width 40 height 21
click at [427, 351] on span "that" at bounding box center [444, 345] width 34 height 21
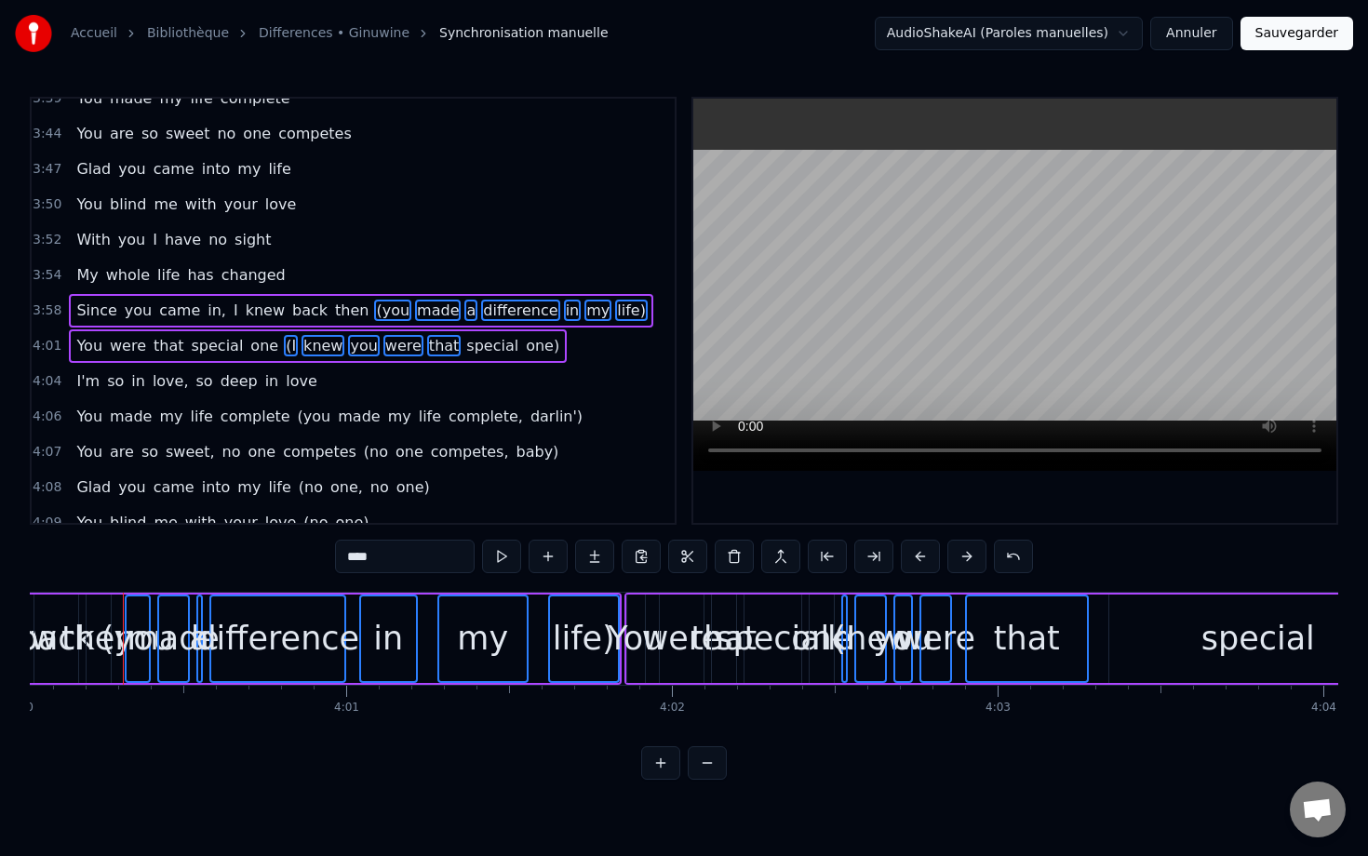
click at [464, 347] on span "special" at bounding box center [492, 345] width 56 height 21
click at [524, 347] on span "one)" at bounding box center [542, 345] width 37 height 21
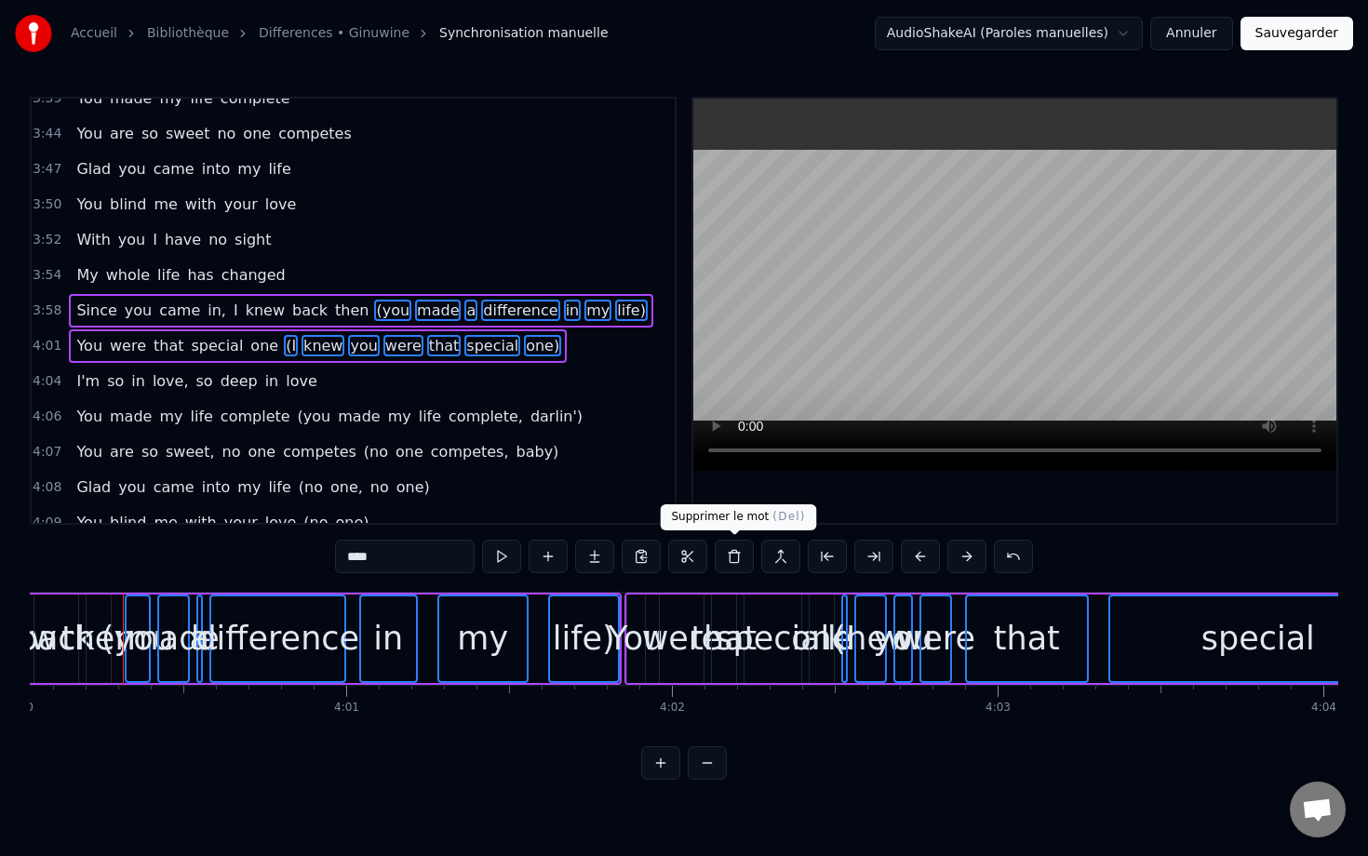
click at [739, 558] on button at bounding box center [734, 556] width 39 height 33
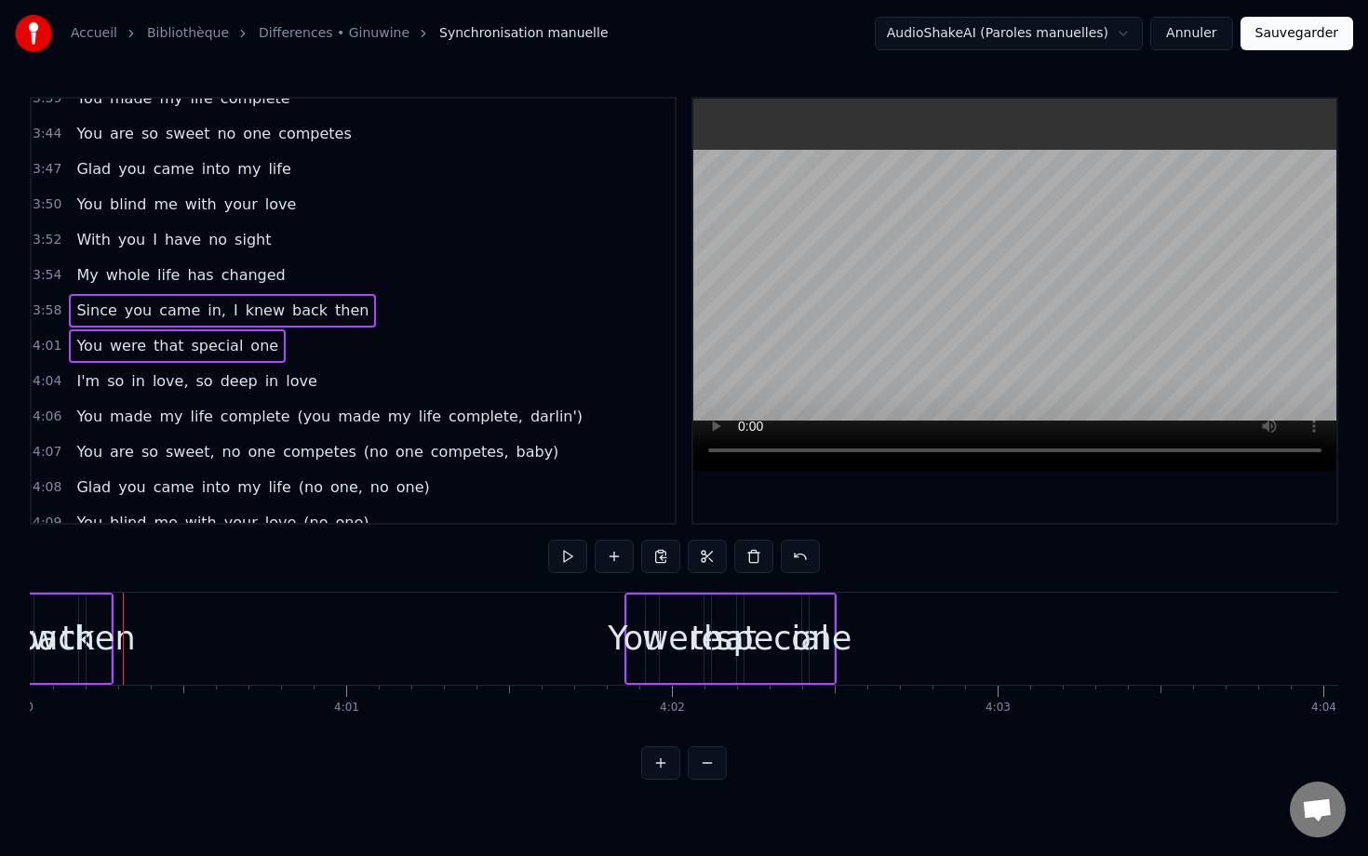
click at [309, 267] on div "3:54 My whole life has changed" at bounding box center [353, 275] width 643 height 35
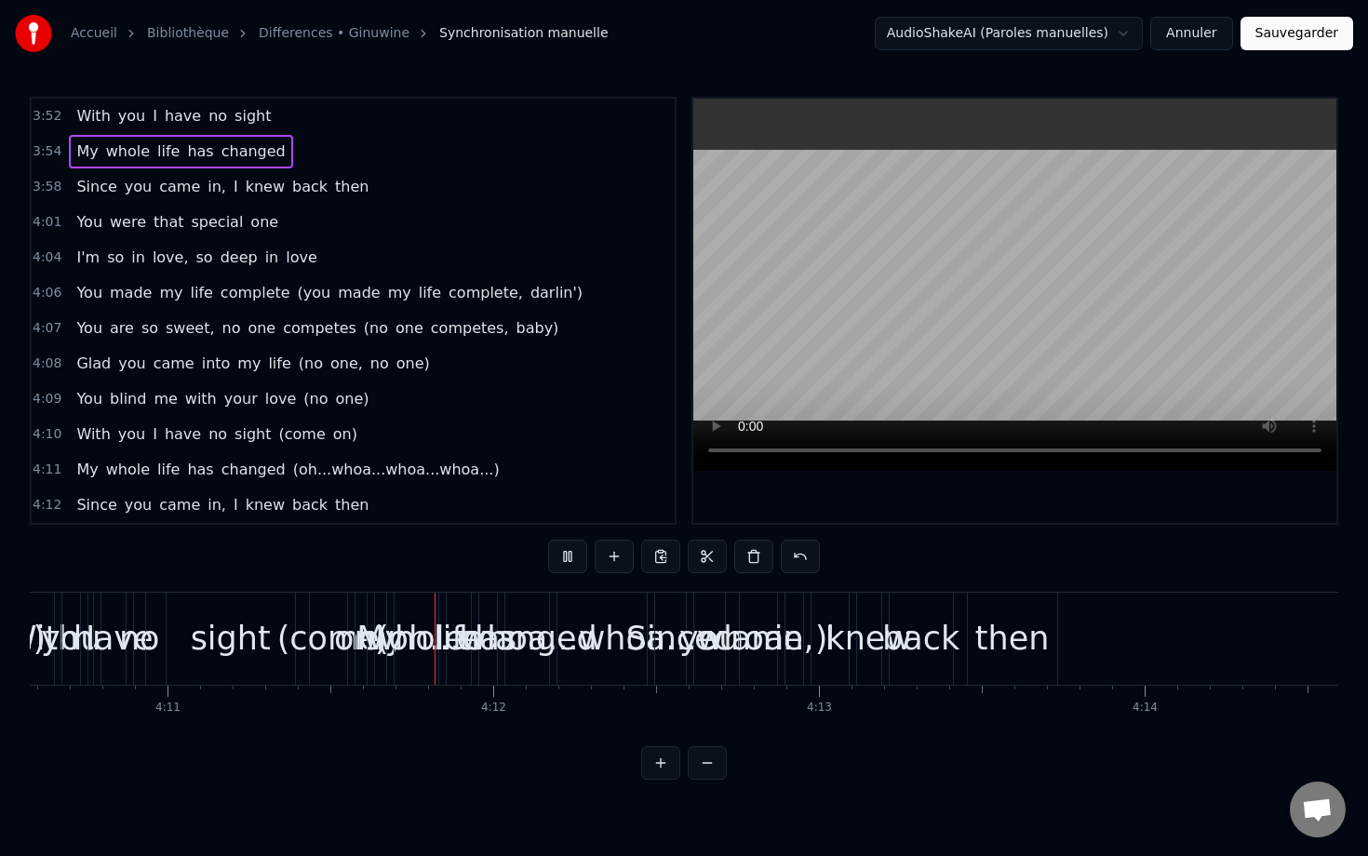
scroll to position [0, 81618]
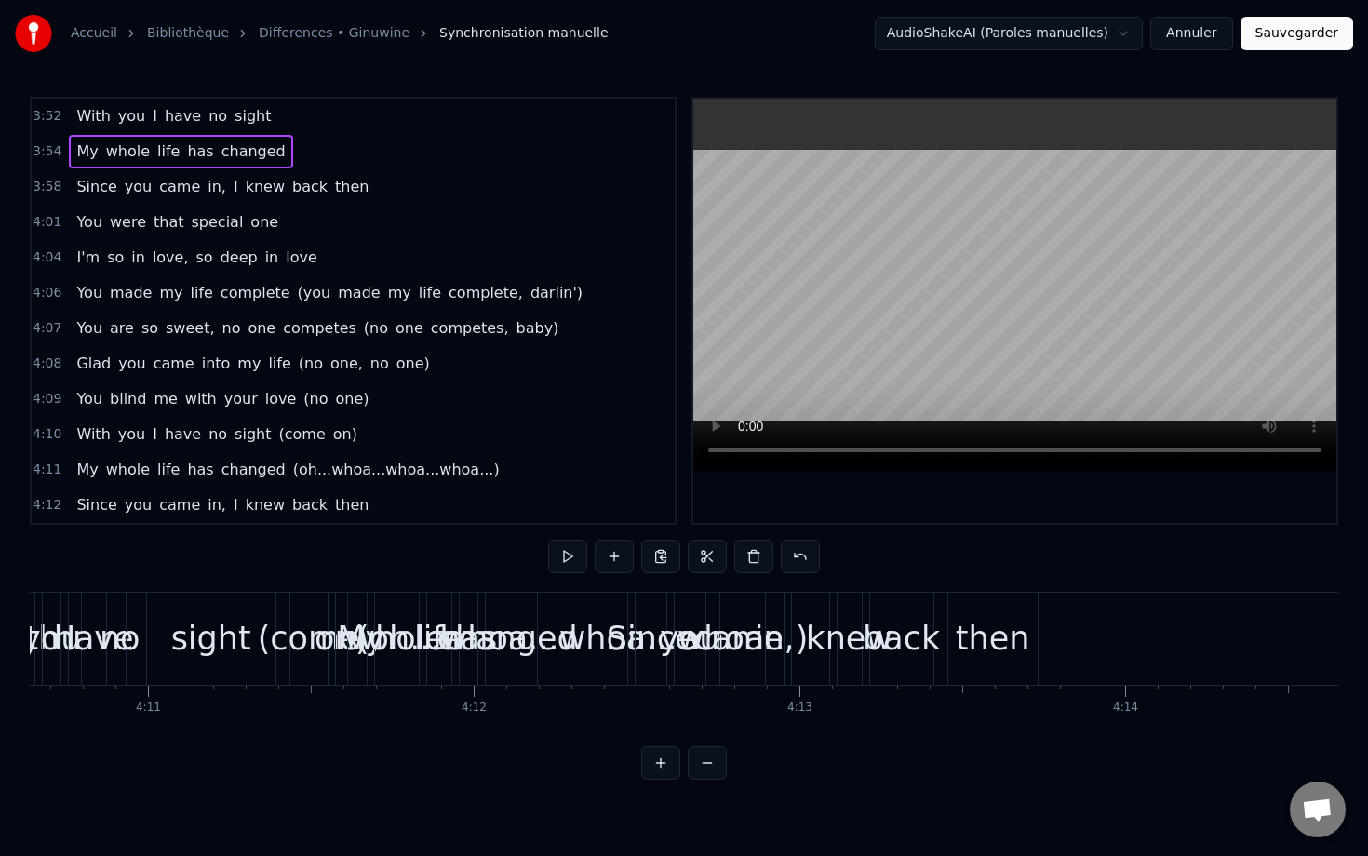
click at [369, 502] on div "4:12 Since you came in, I knew back then" at bounding box center [353, 505] width 643 height 35
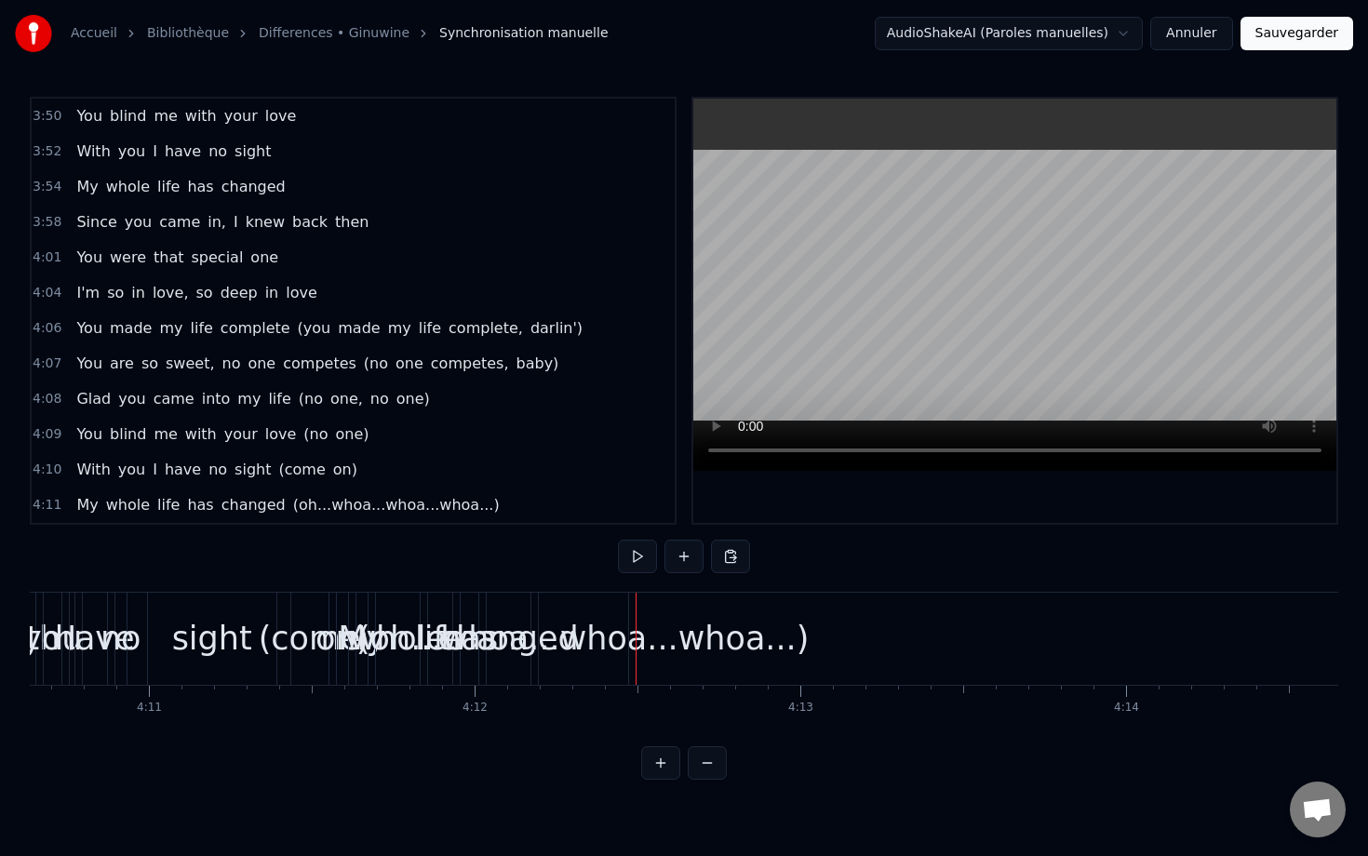
scroll to position [2086, 0]
click at [314, 509] on span "(oh...whoa...whoa...whoa...)" at bounding box center [396, 504] width 210 height 21
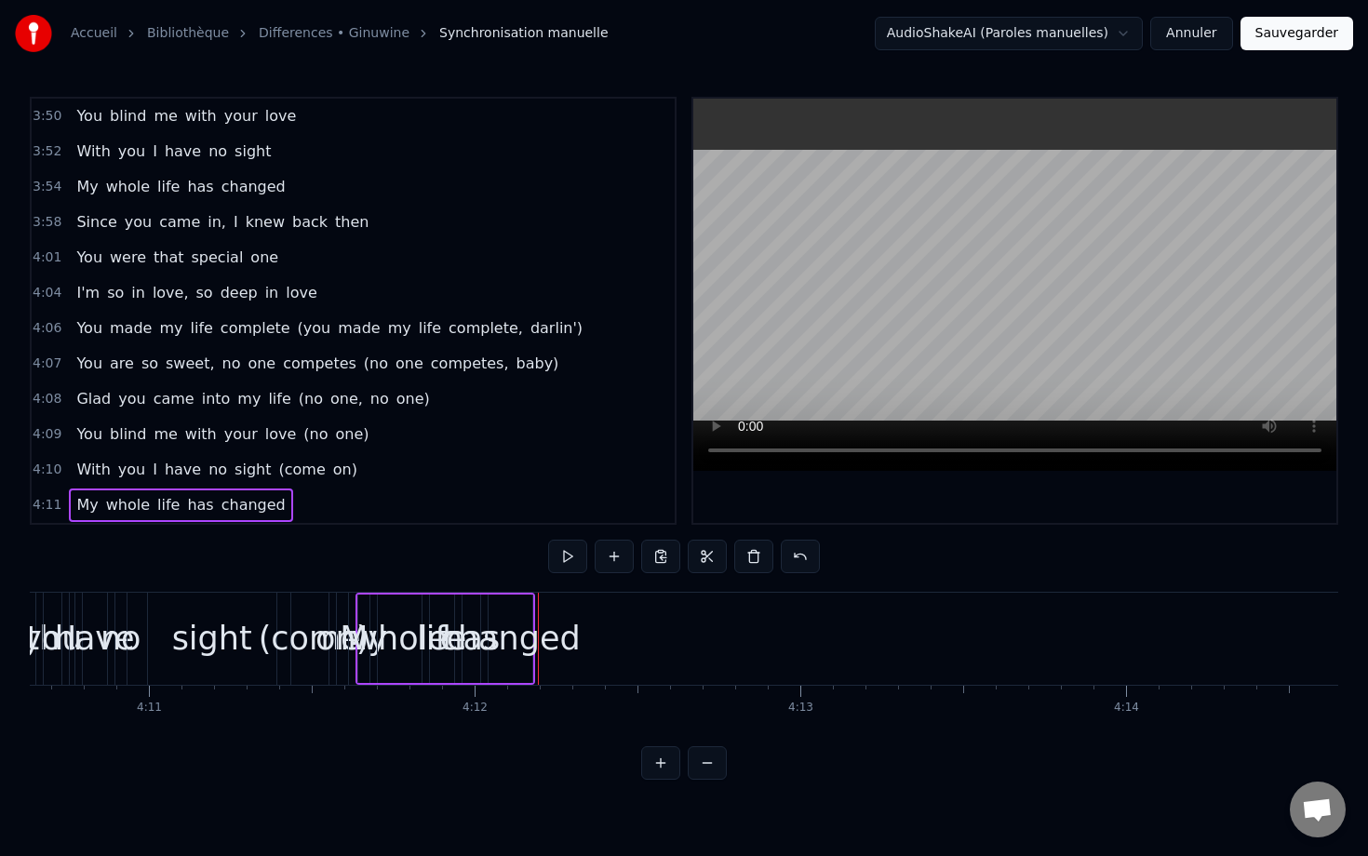
click at [258, 500] on span "changed" at bounding box center [254, 504] width 68 height 21
click at [185, 495] on span "has" at bounding box center [200, 504] width 30 height 21
click at [168, 493] on div "My whole life" at bounding box center [128, 504] width 118 height 33
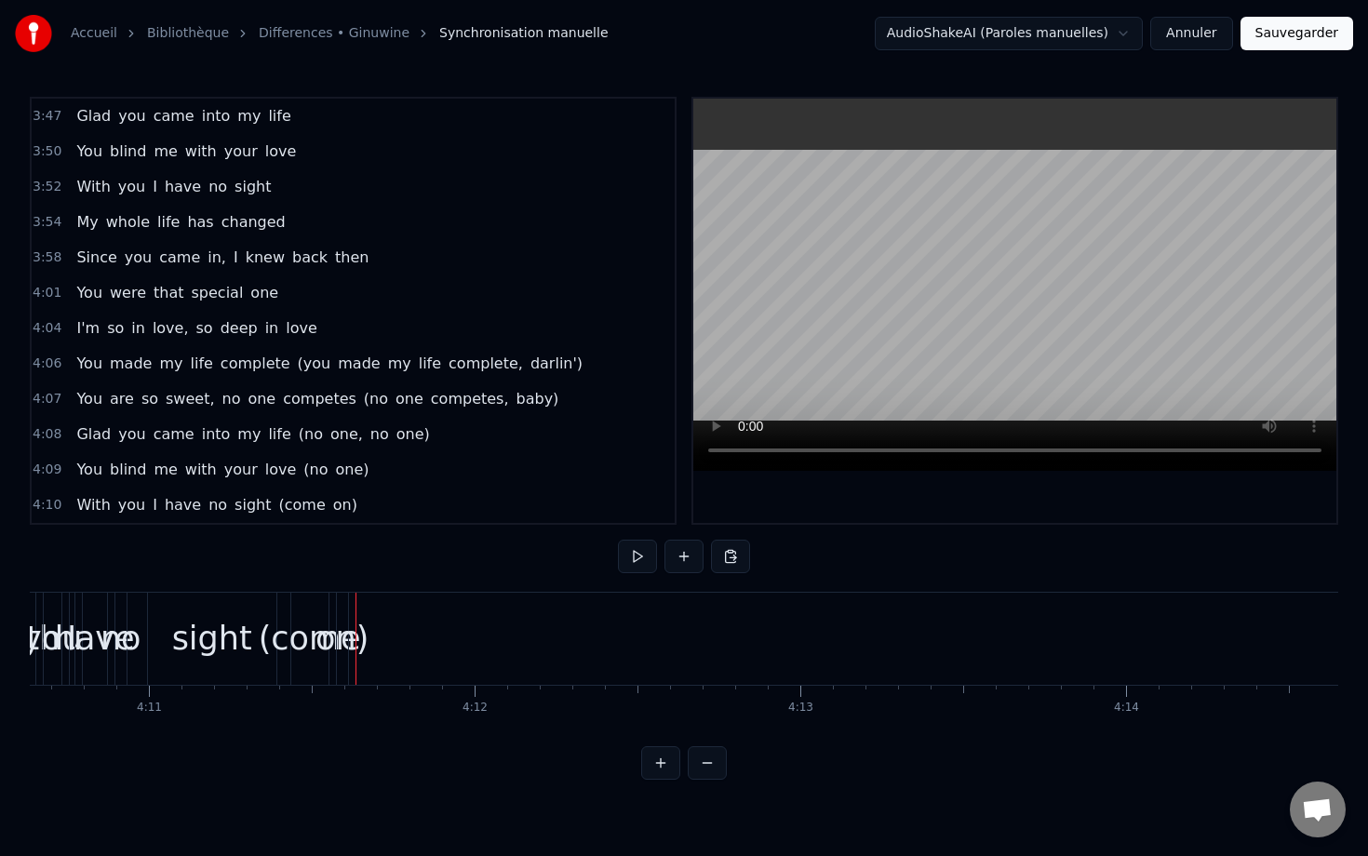
click at [334, 493] on div "With you I have no sight (come on)" at bounding box center [216, 504] width 295 height 33
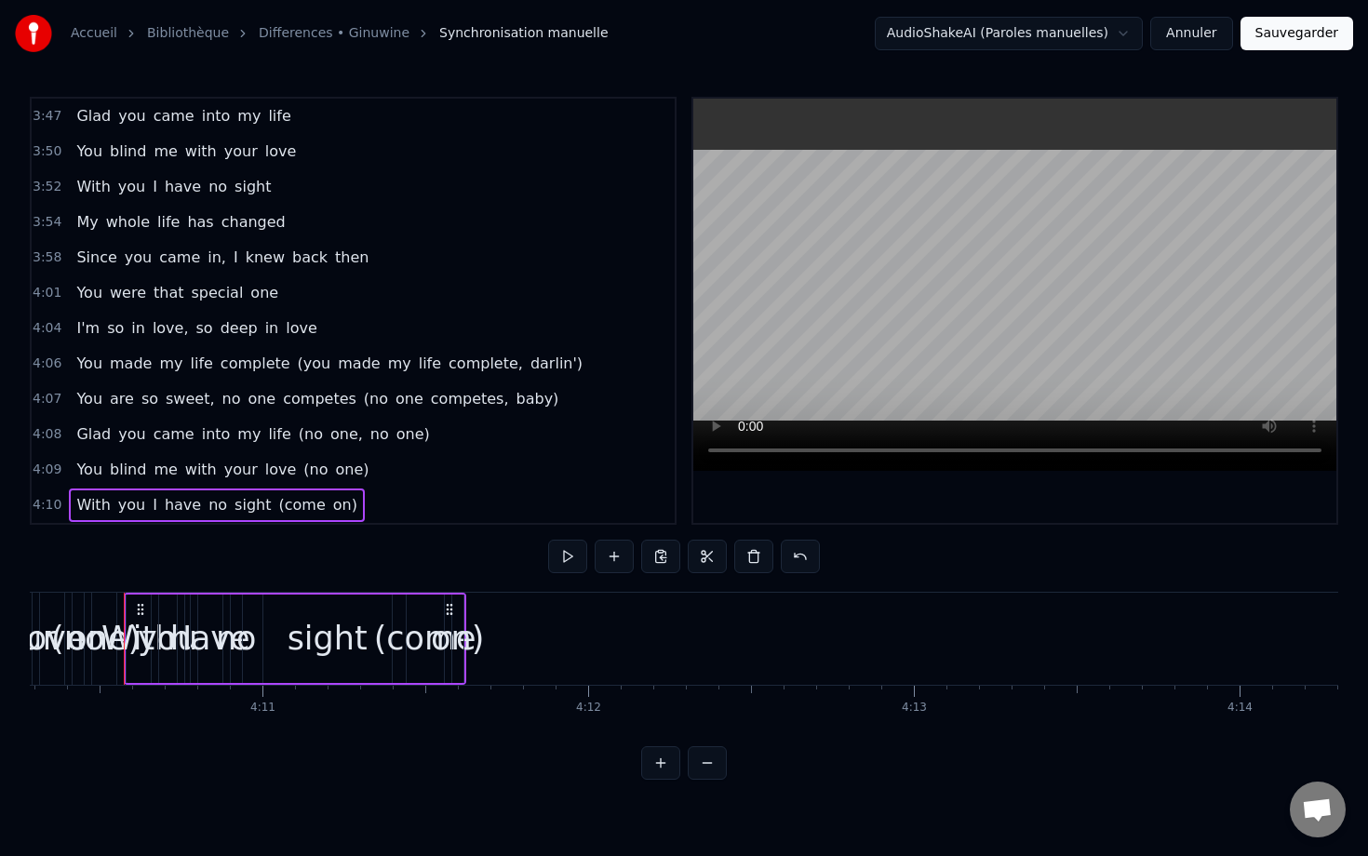
scroll to position [2015, 0]
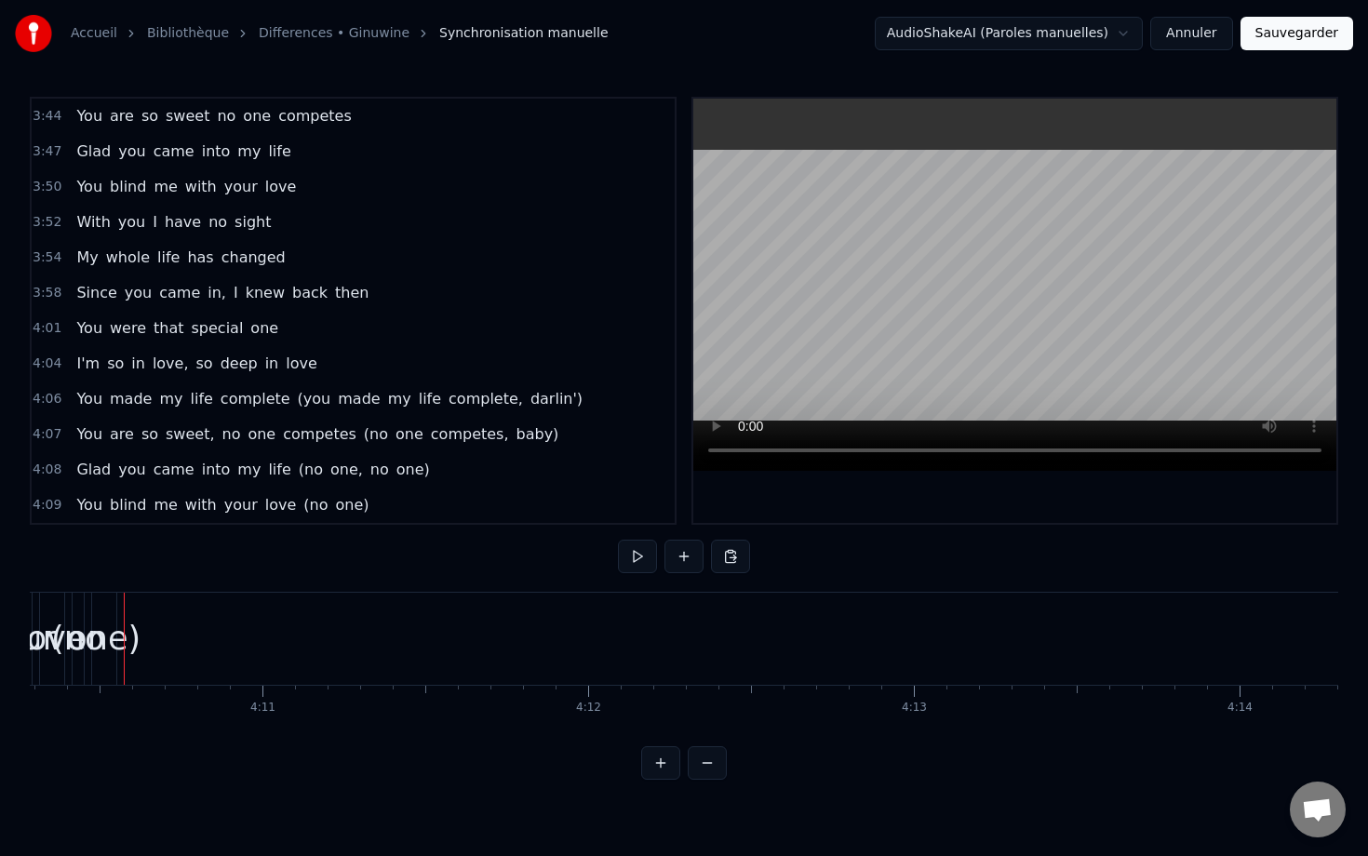
click at [336, 491] on div "You blind me with your love (no one)" at bounding box center [222, 504] width 307 height 33
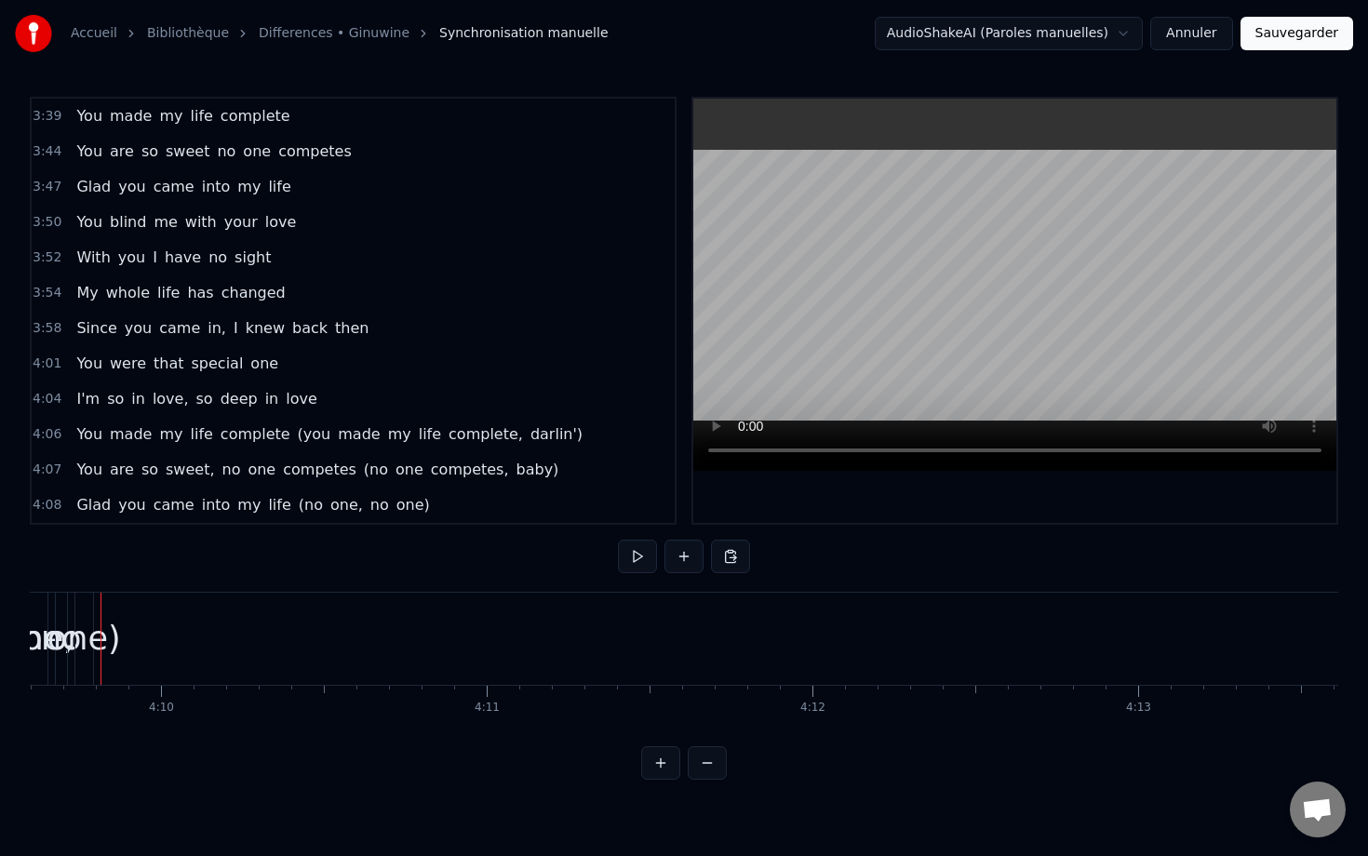
scroll to position [1980, 0]
click at [393, 491] on div "Glad you came into my life (no one, no one)" at bounding box center [253, 504] width 368 height 33
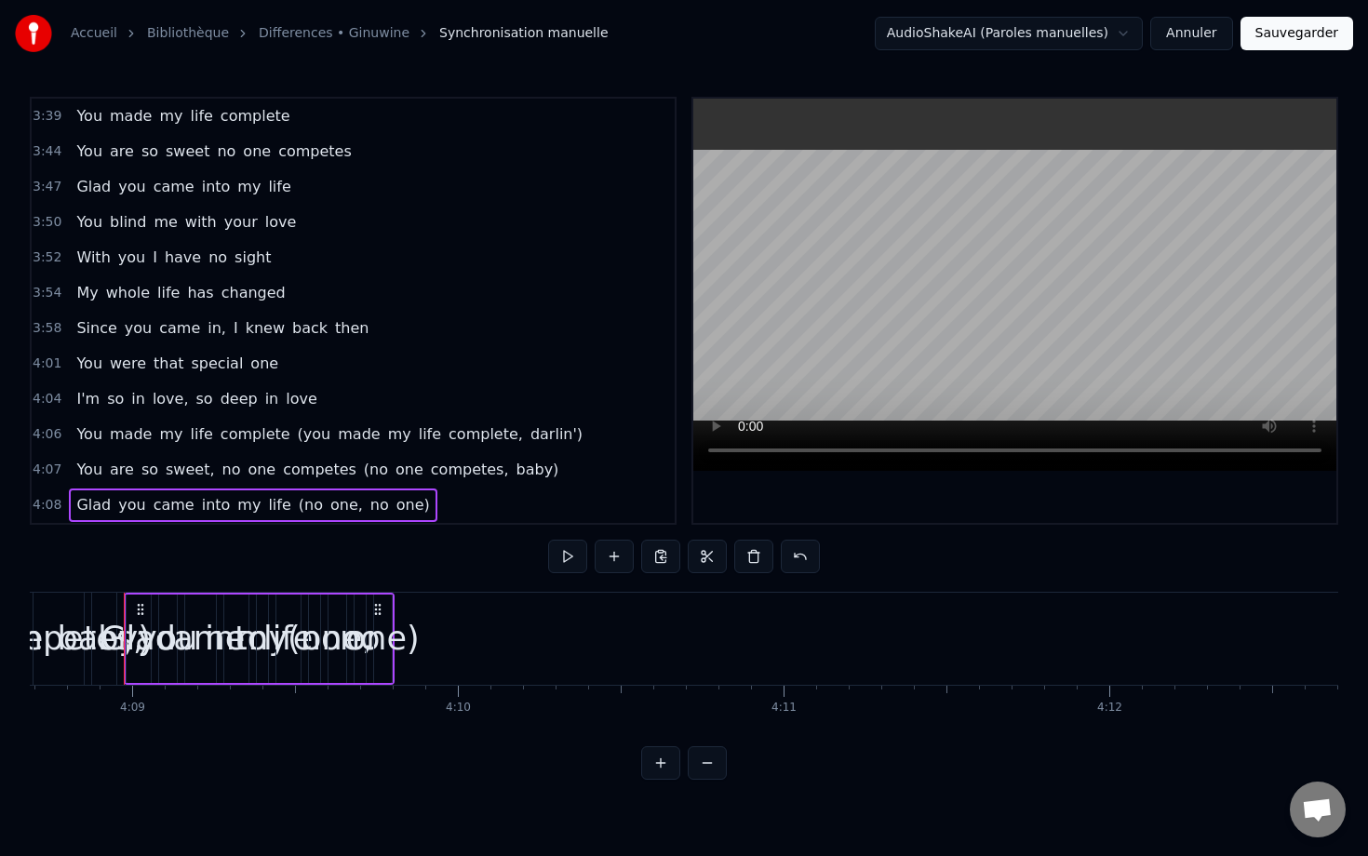
scroll to position [1945, 0]
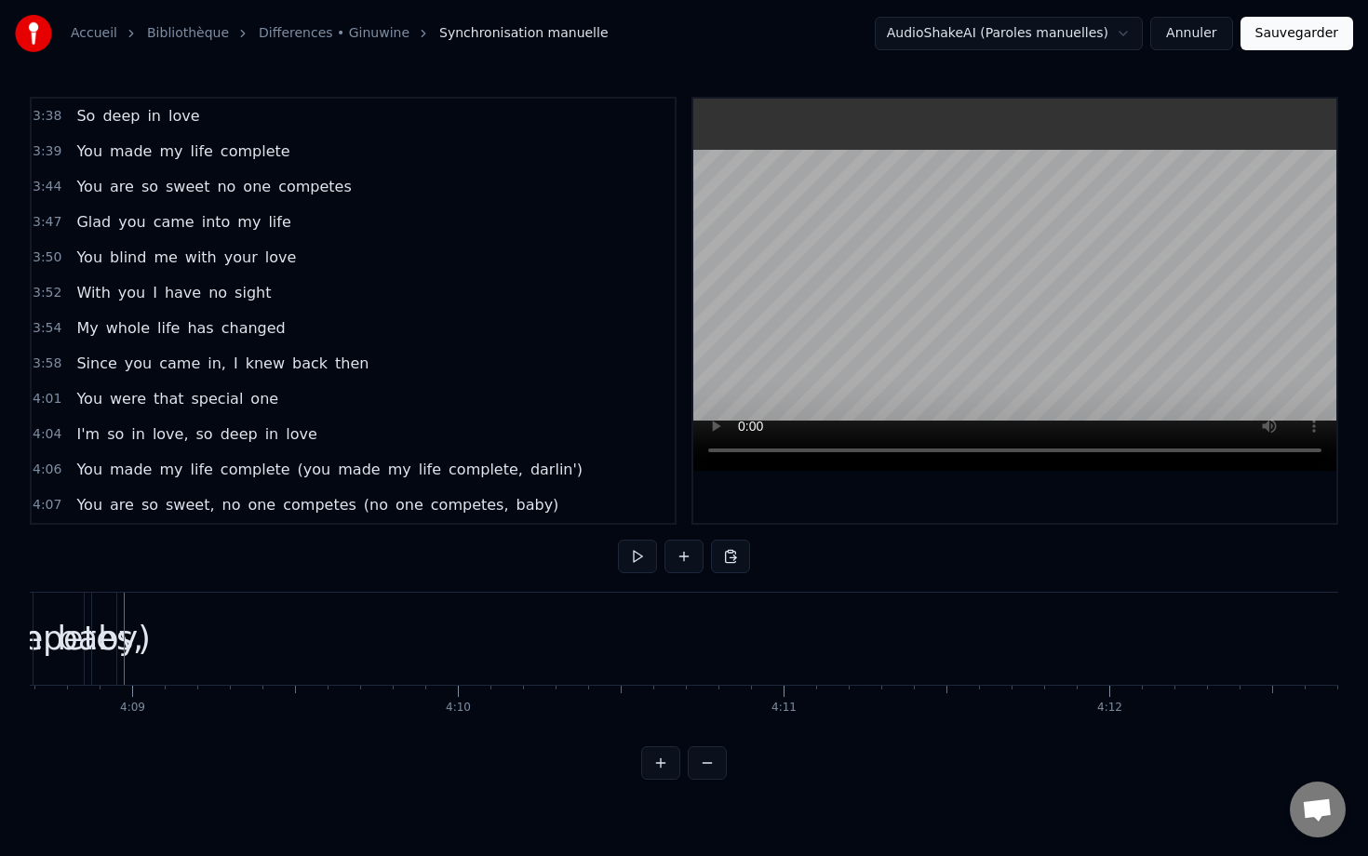
click at [467, 488] on div "You are so sweet, no one competes (no one competes, baby)" at bounding box center [317, 504] width 497 height 33
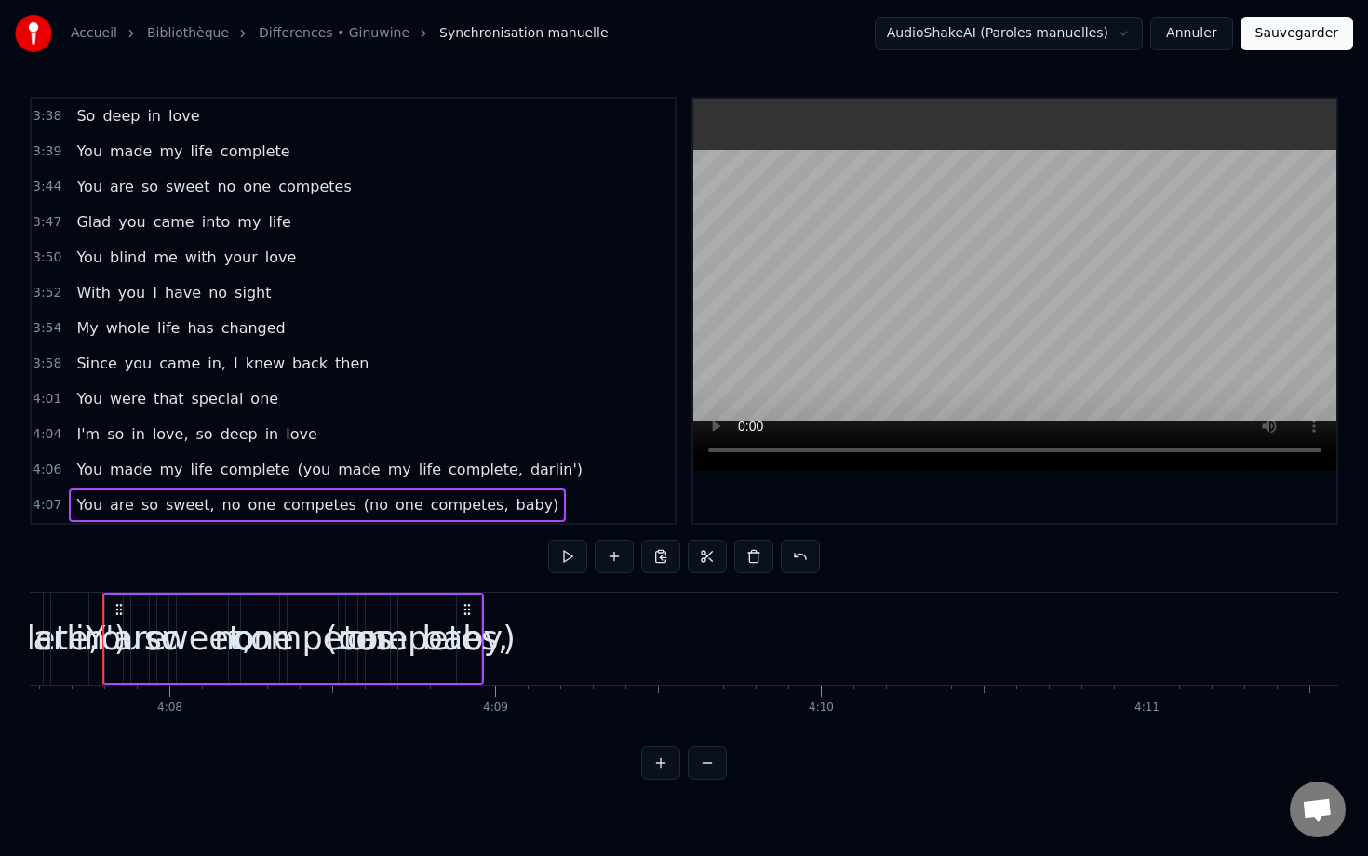
scroll to position [1909, 0]
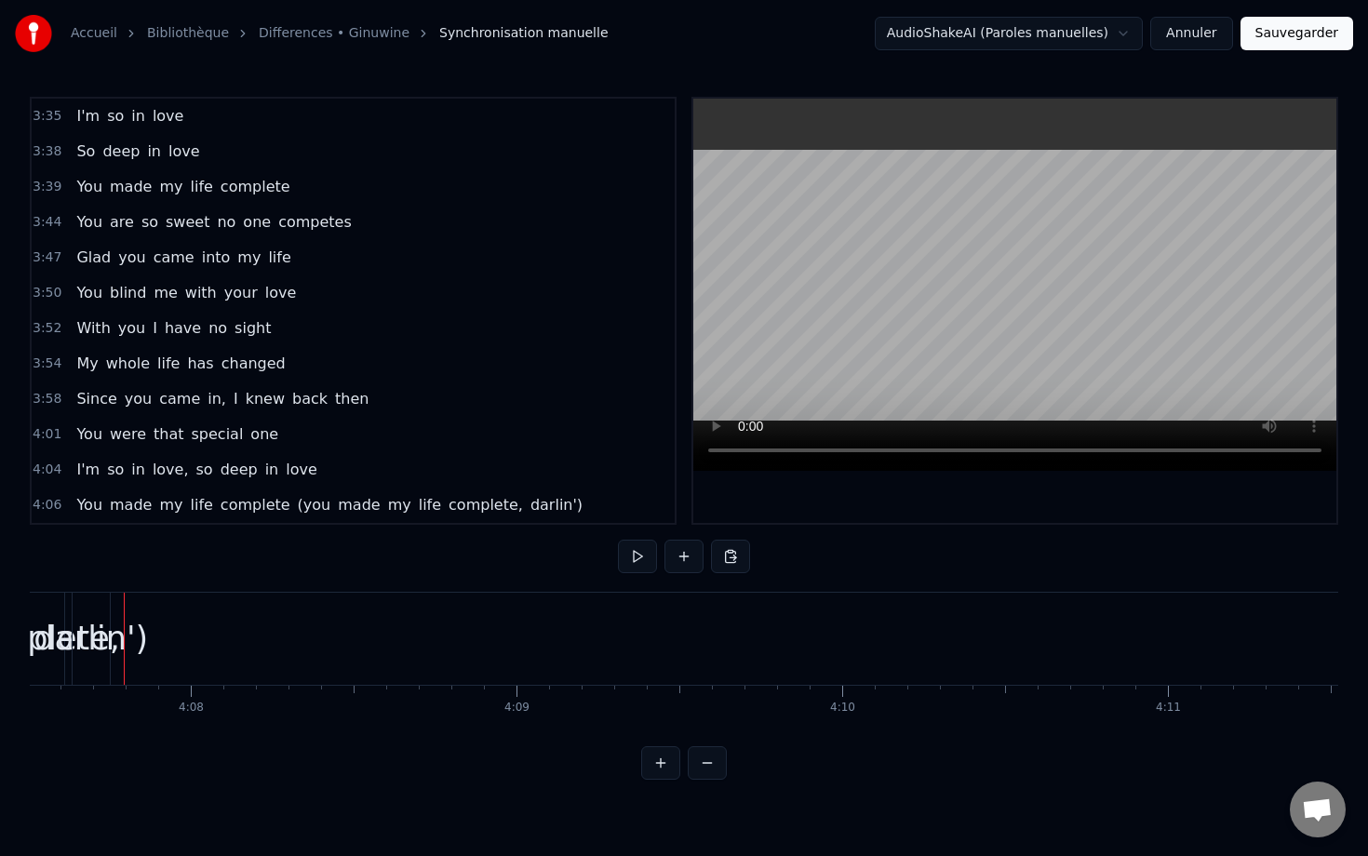
click at [467, 490] on div "You made my life complete (you made my life complete, [PERSON_NAME]')" at bounding box center [329, 504] width 521 height 33
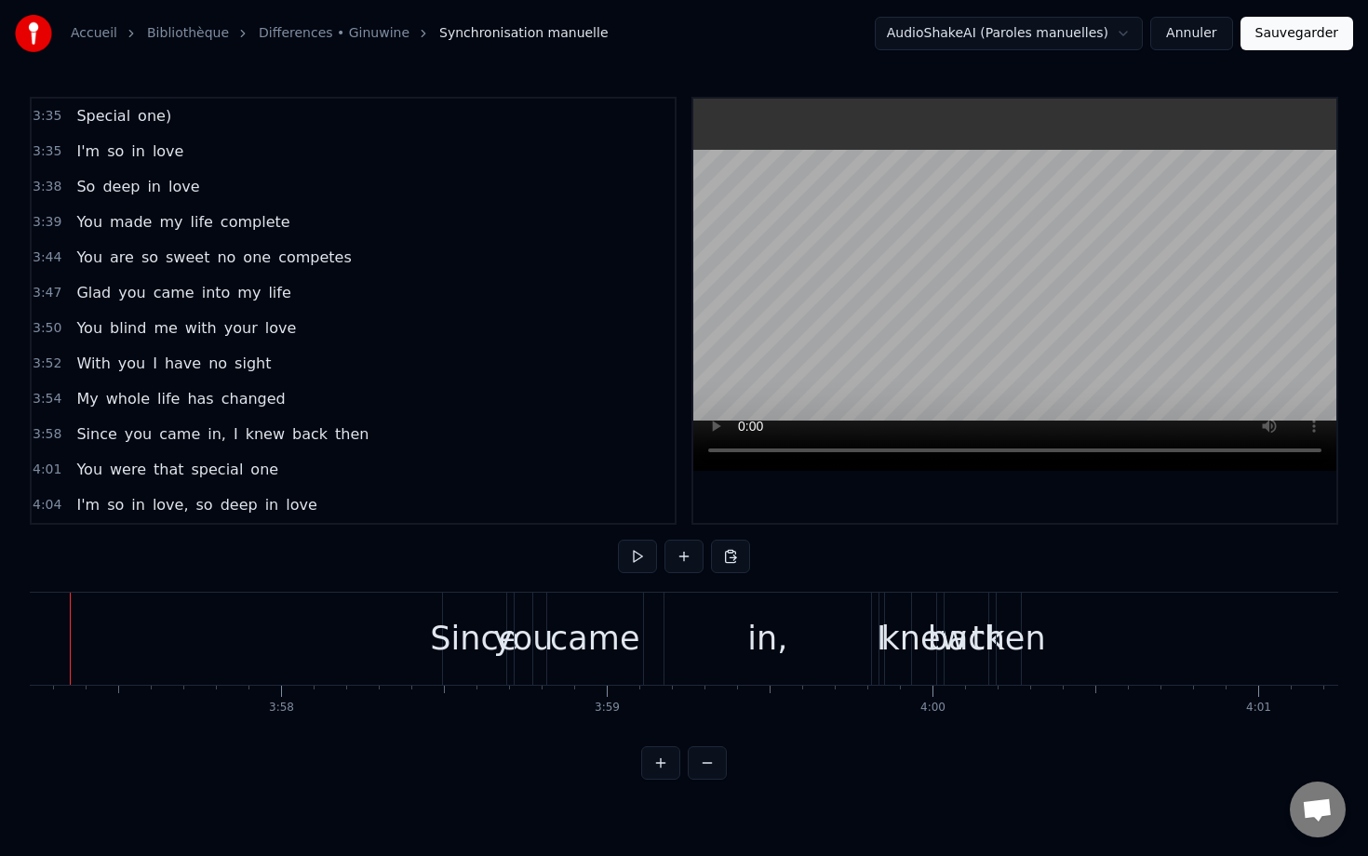
scroll to position [0, 77199]
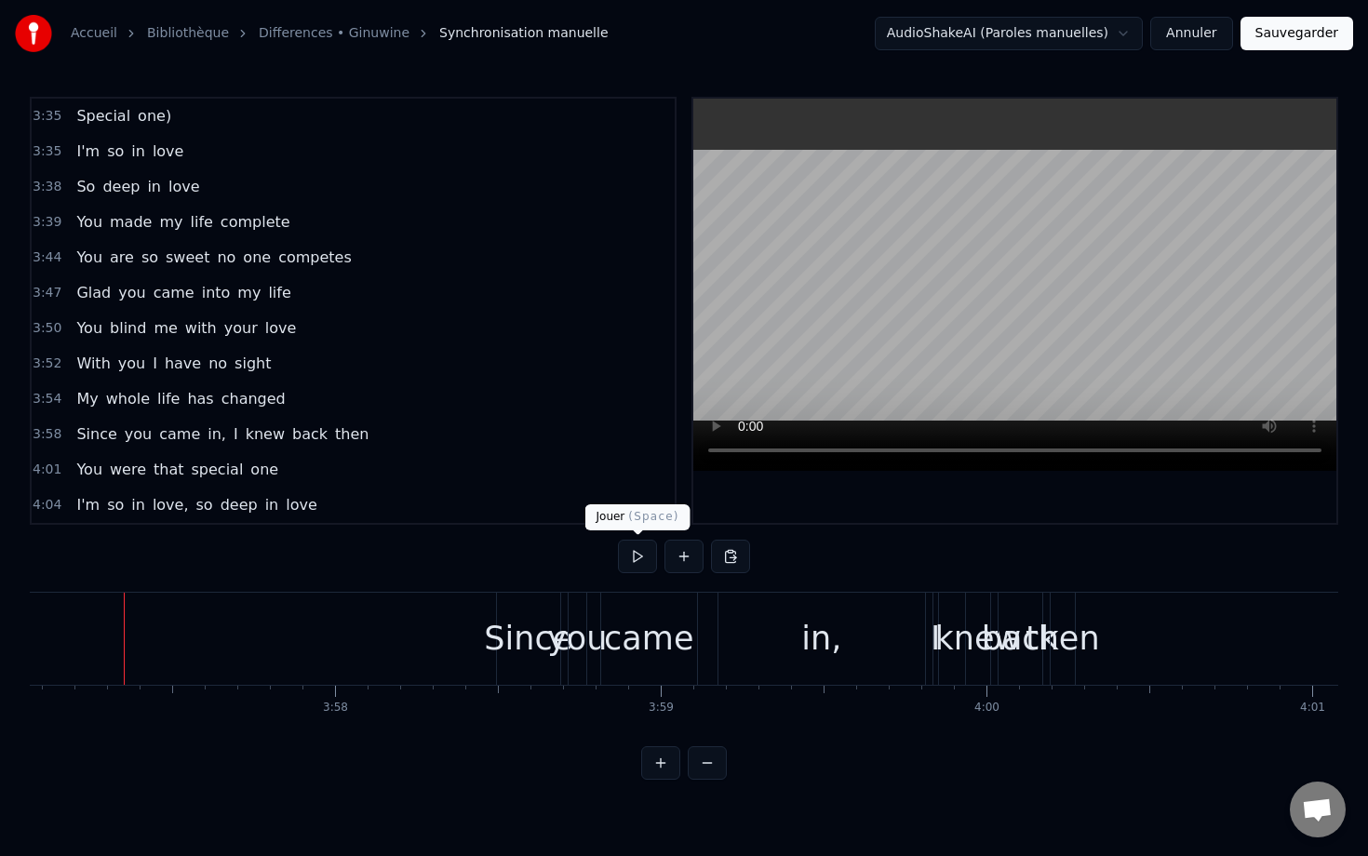
click at [646, 555] on button at bounding box center [637, 556] width 39 height 33
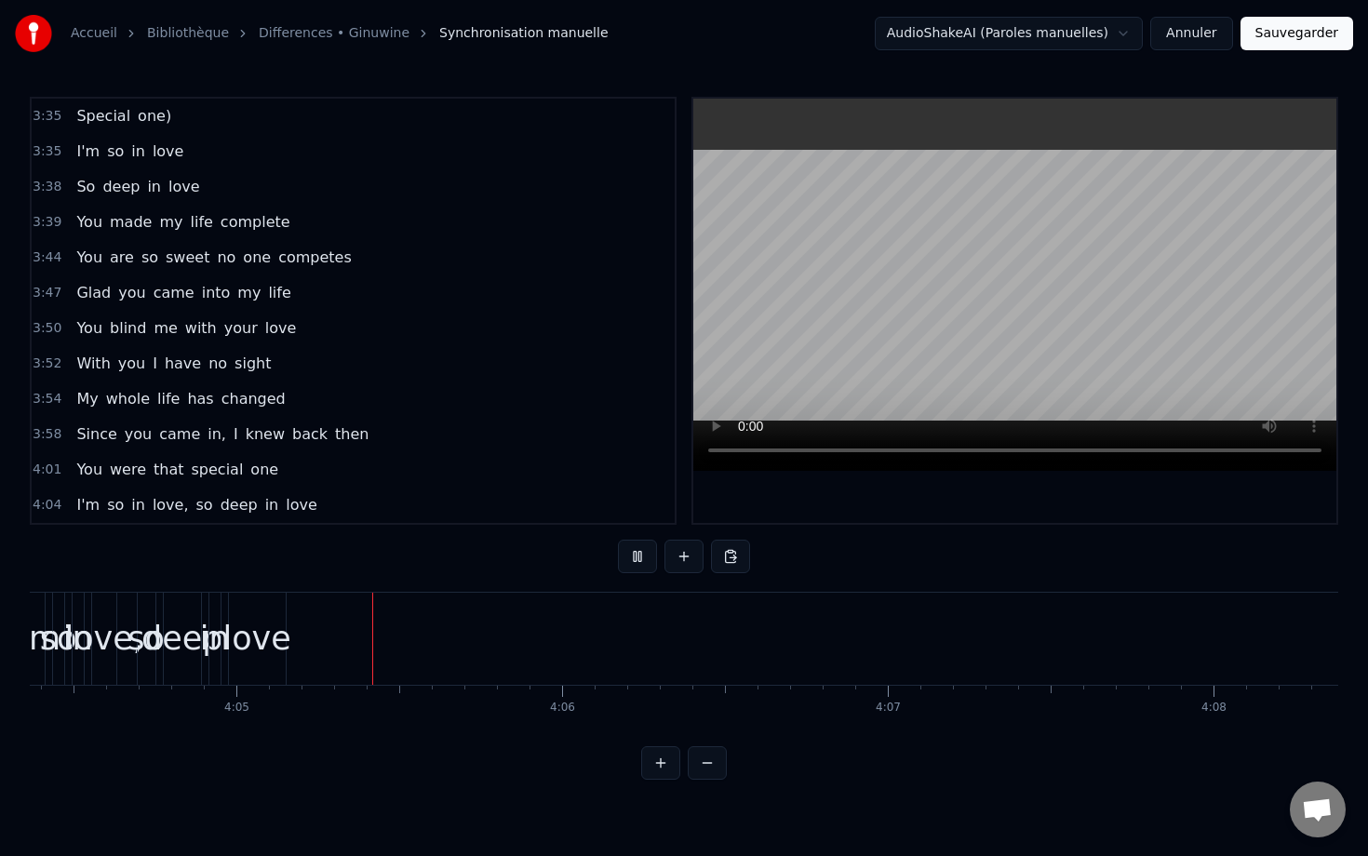
scroll to position [0, 79589]
click at [293, 495] on span "love" at bounding box center [301, 504] width 35 height 21
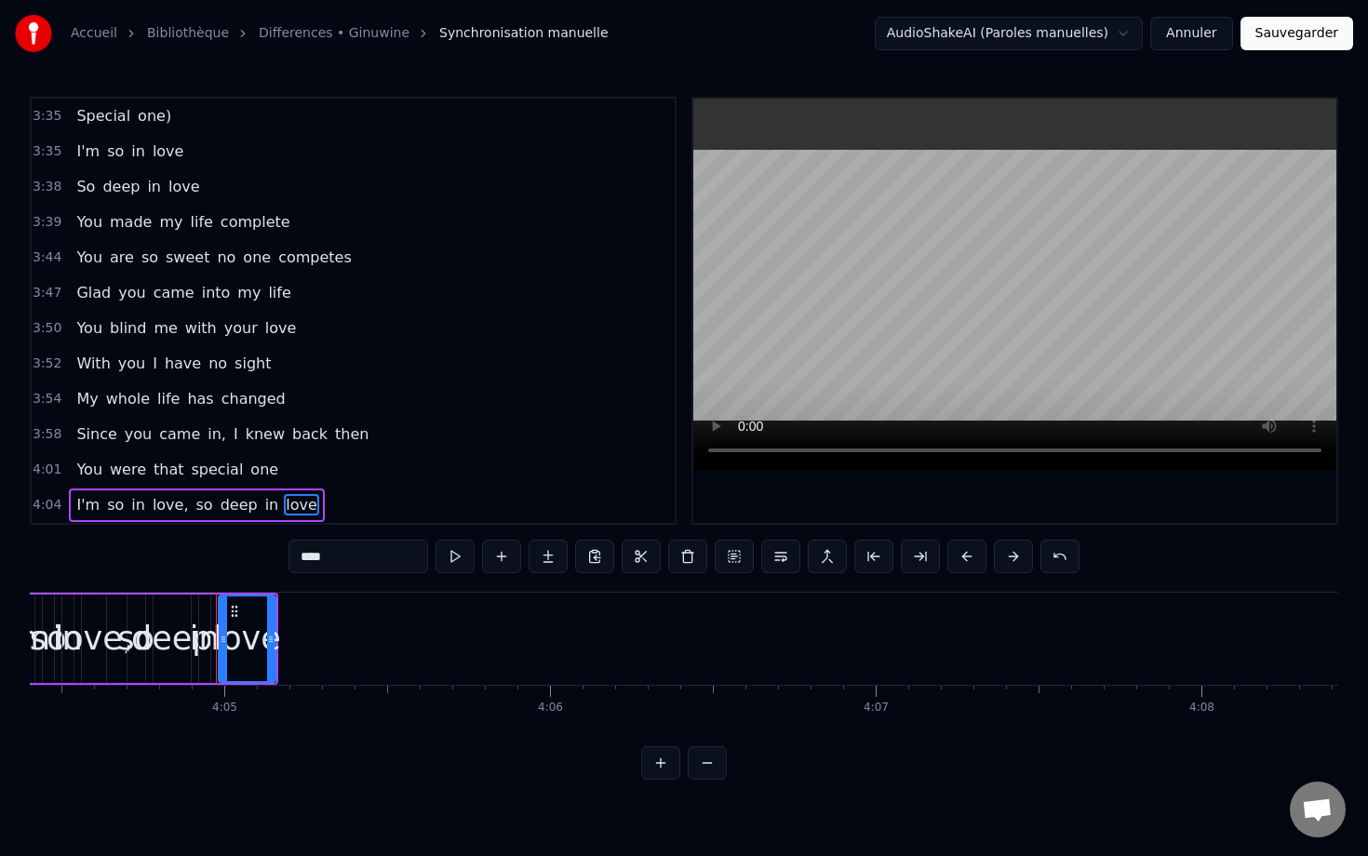
click at [284, 490] on div "I'm so in love, so deep in love" at bounding box center [196, 504] width 255 height 33
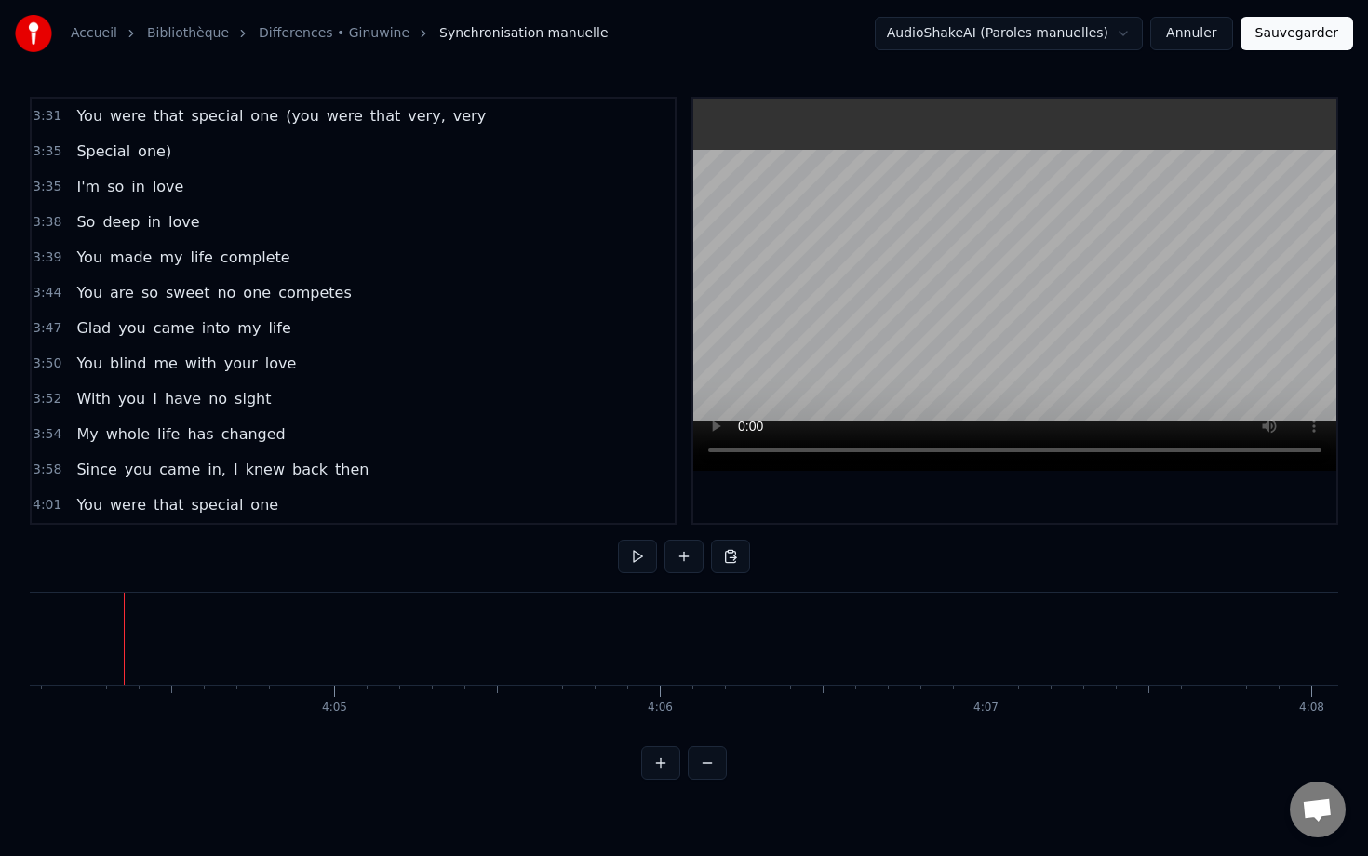
scroll to position [1839, 0]
click at [241, 490] on div "You were that special one" at bounding box center [177, 504] width 217 height 33
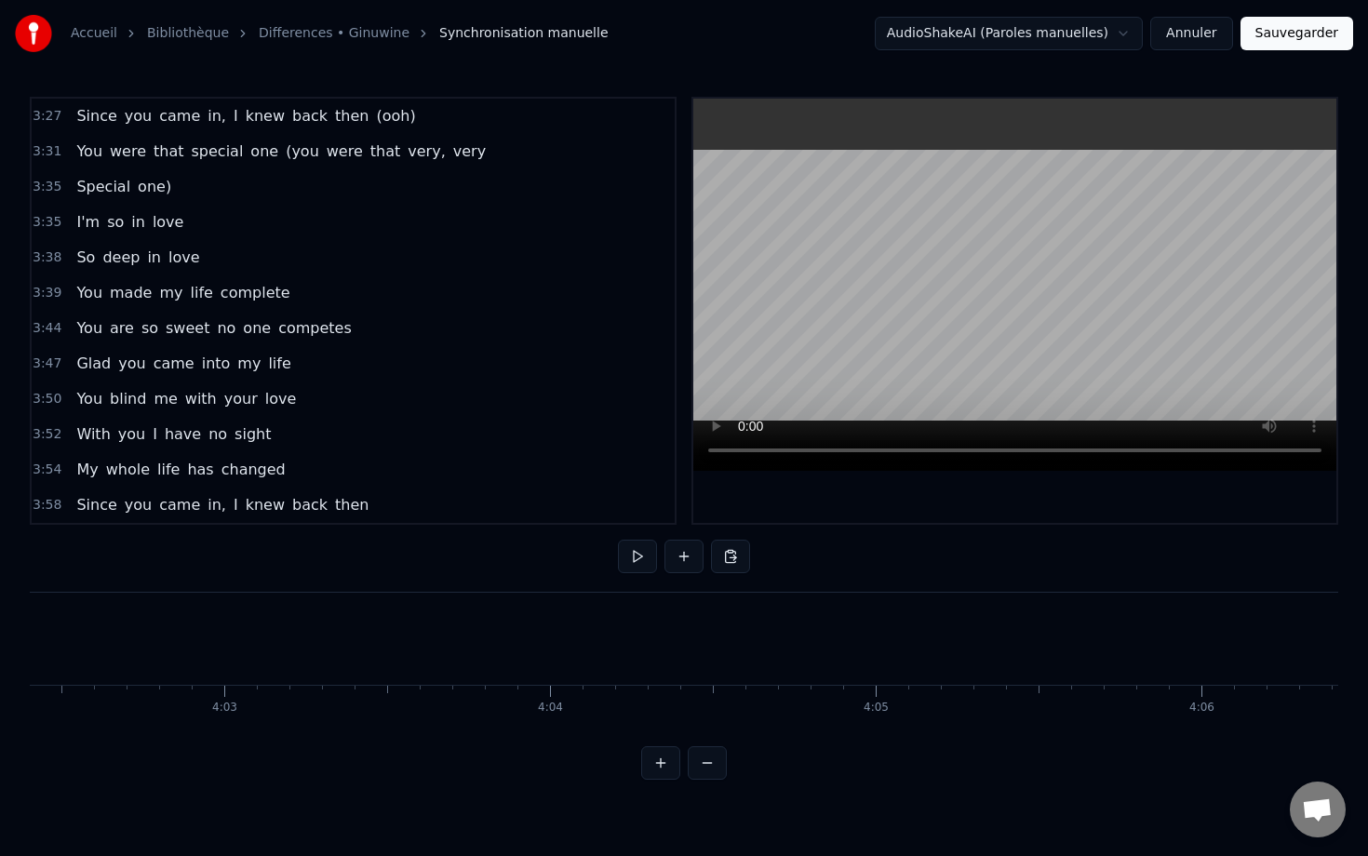
scroll to position [1803, 0]
click at [268, 494] on div "Since you came in, I knew back then" at bounding box center [222, 504] width 307 height 33
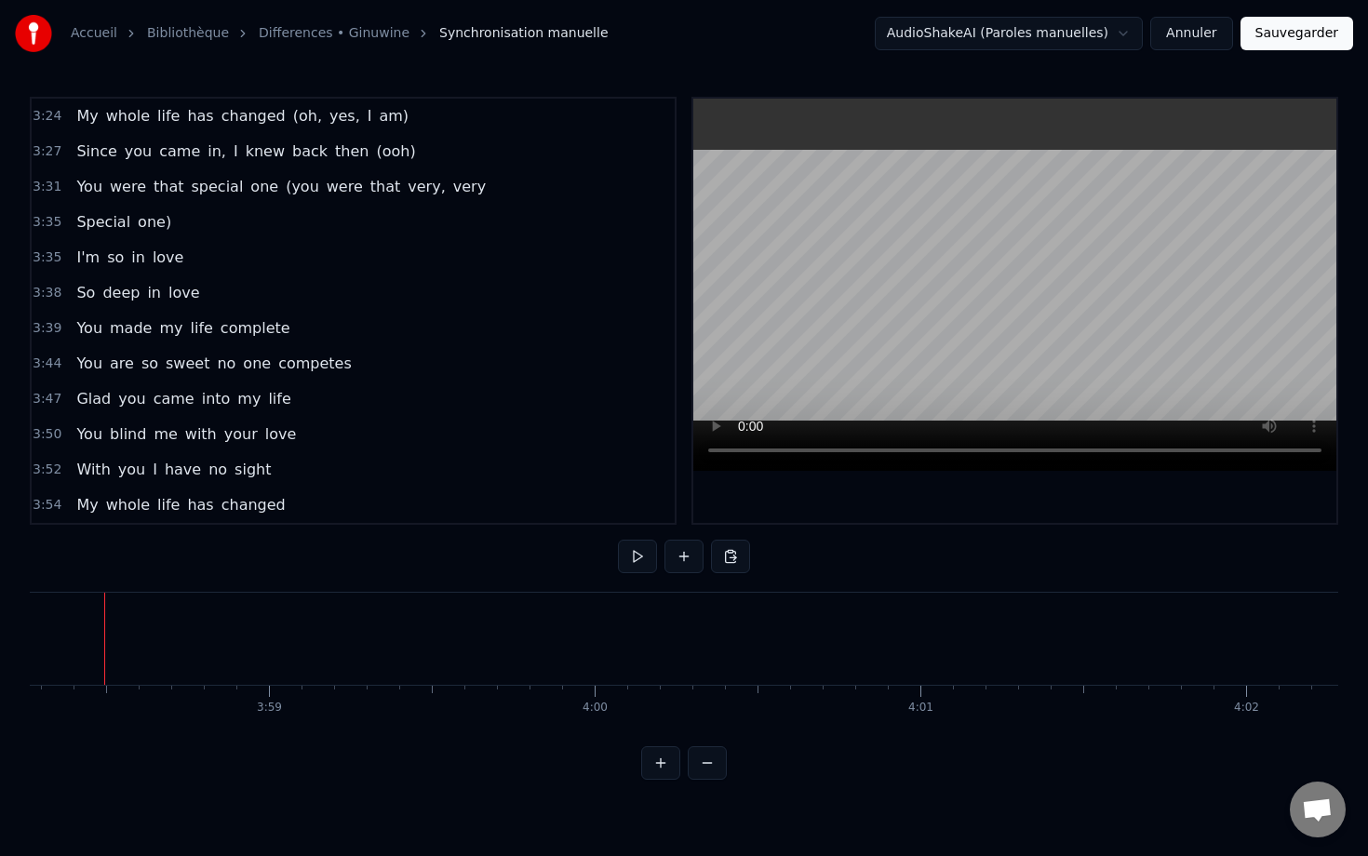
scroll to position [0, 77572]
click at [257, 490] on div "My whole life has changed" at bounding box center [180, 504] width 223 height 33
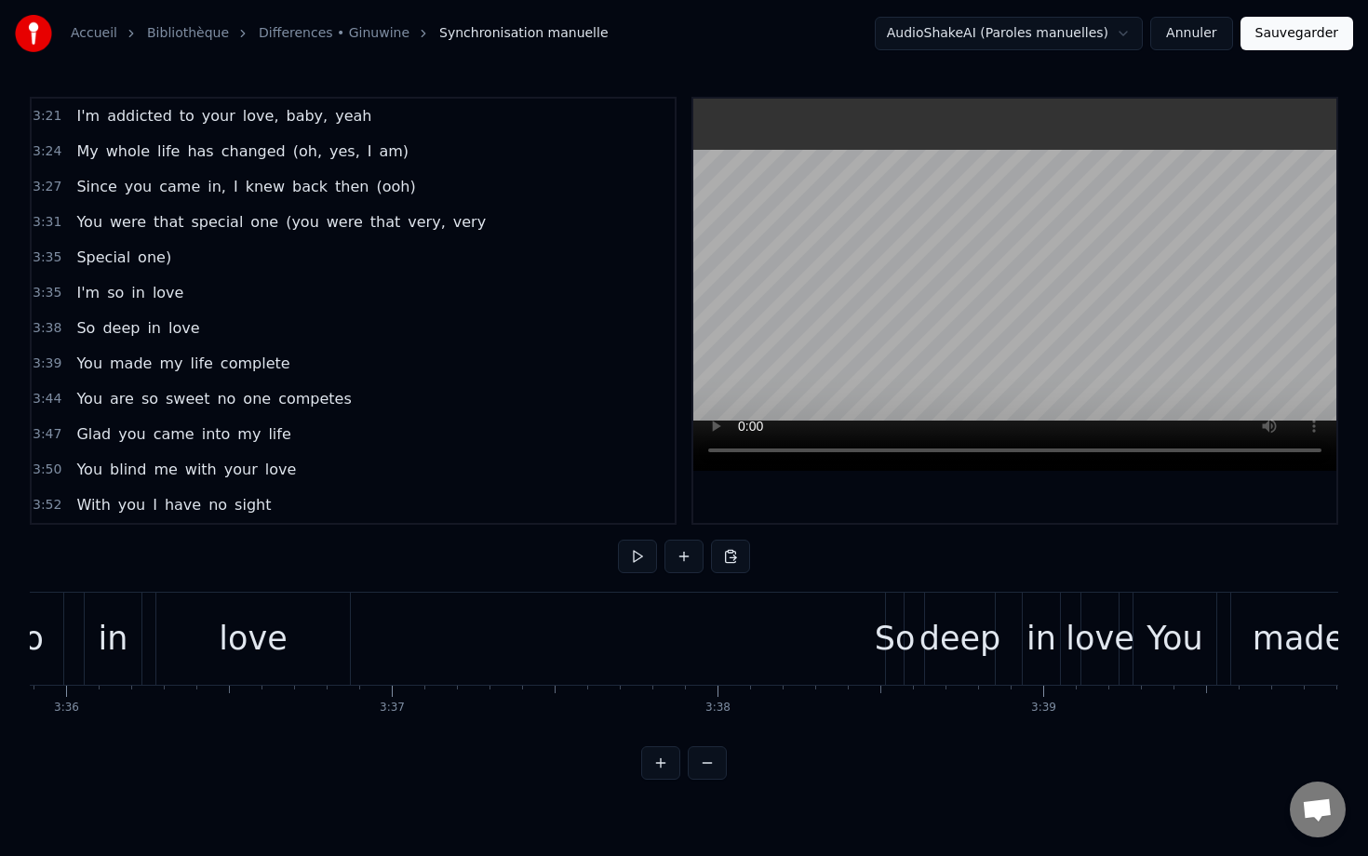
scroll to position [0, 70190]
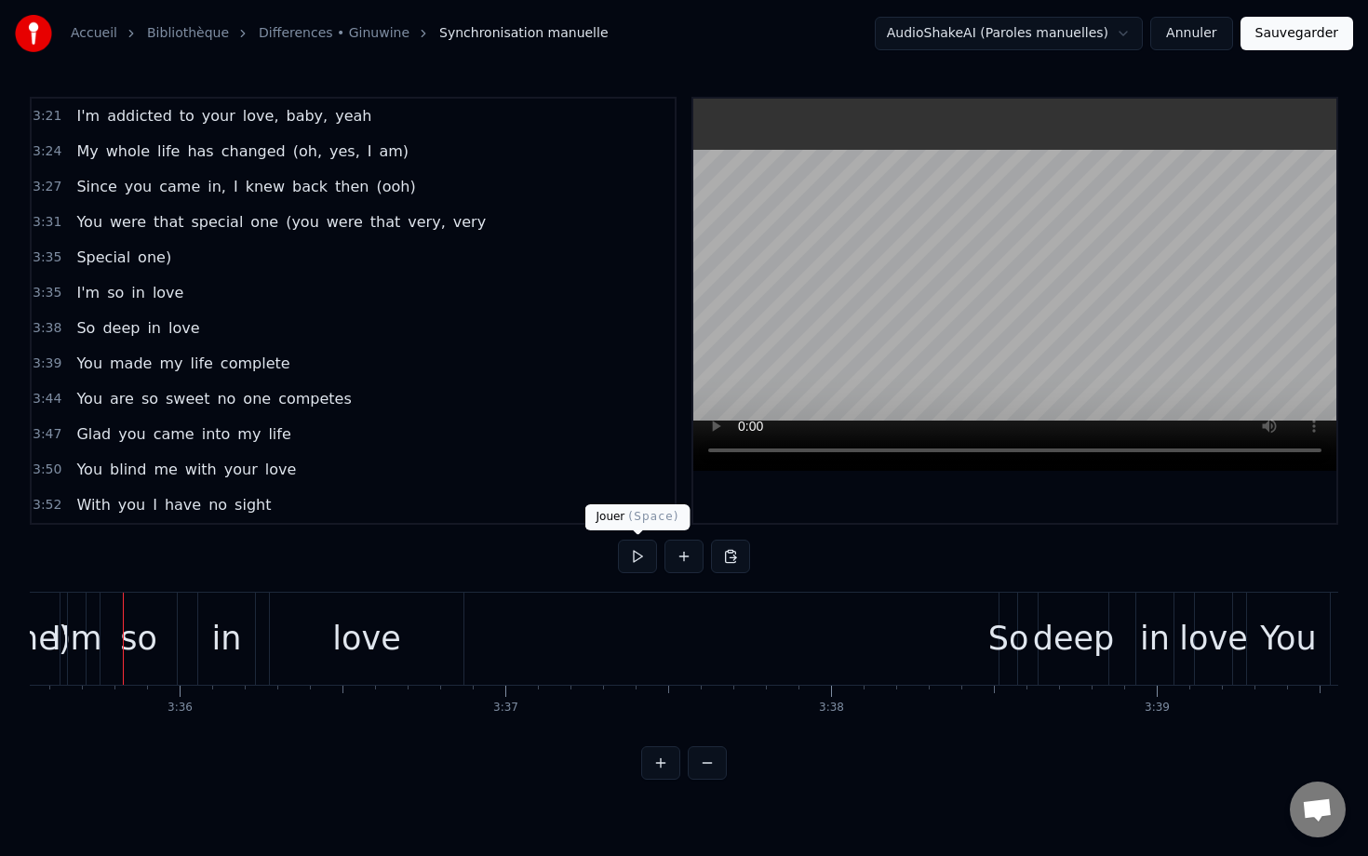
click at [639, 547] on button at bounding box center [637, 556] width 39 height 33
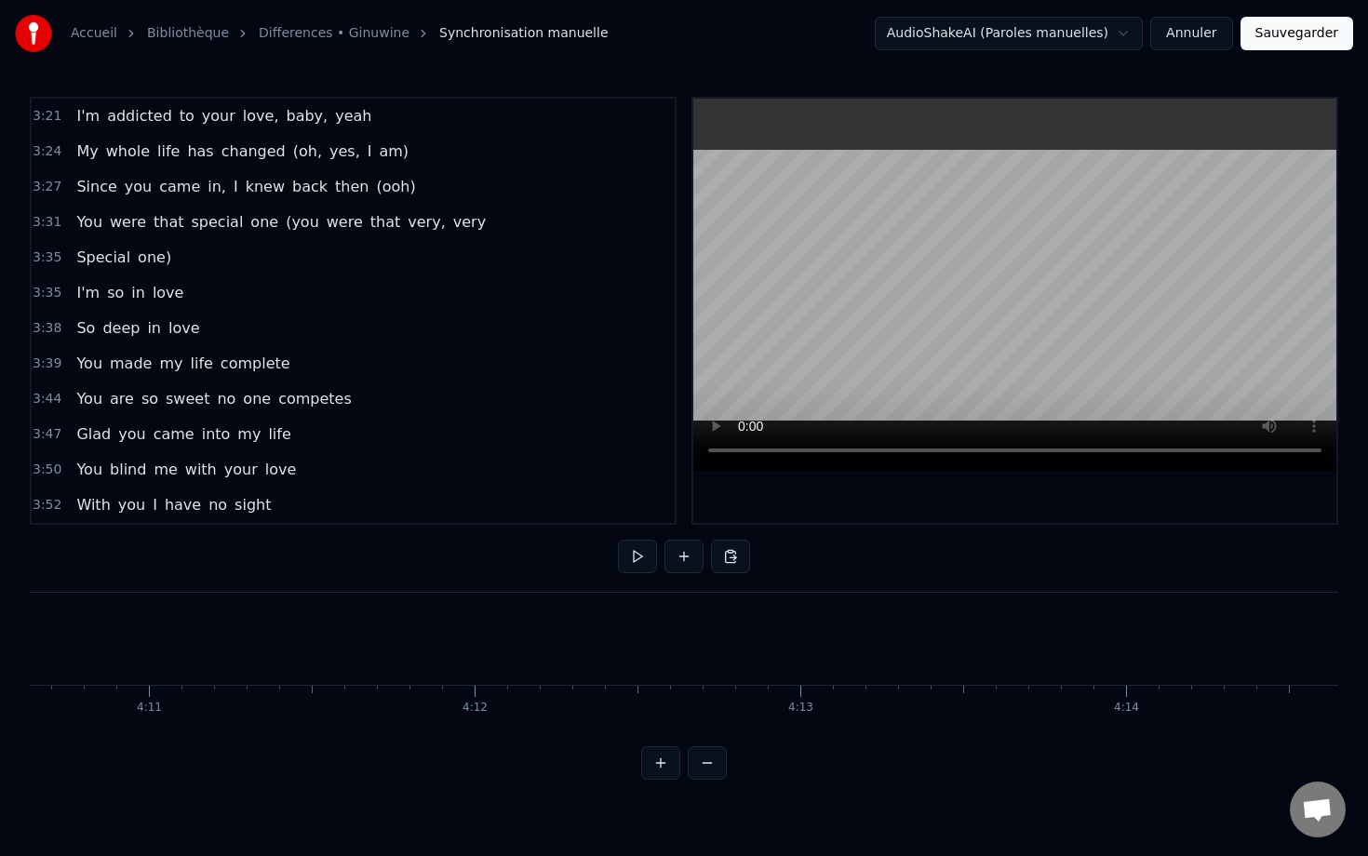
scroll to position [0, 81619]
